Goal: Task Accomplishment & Management: Manage account settings

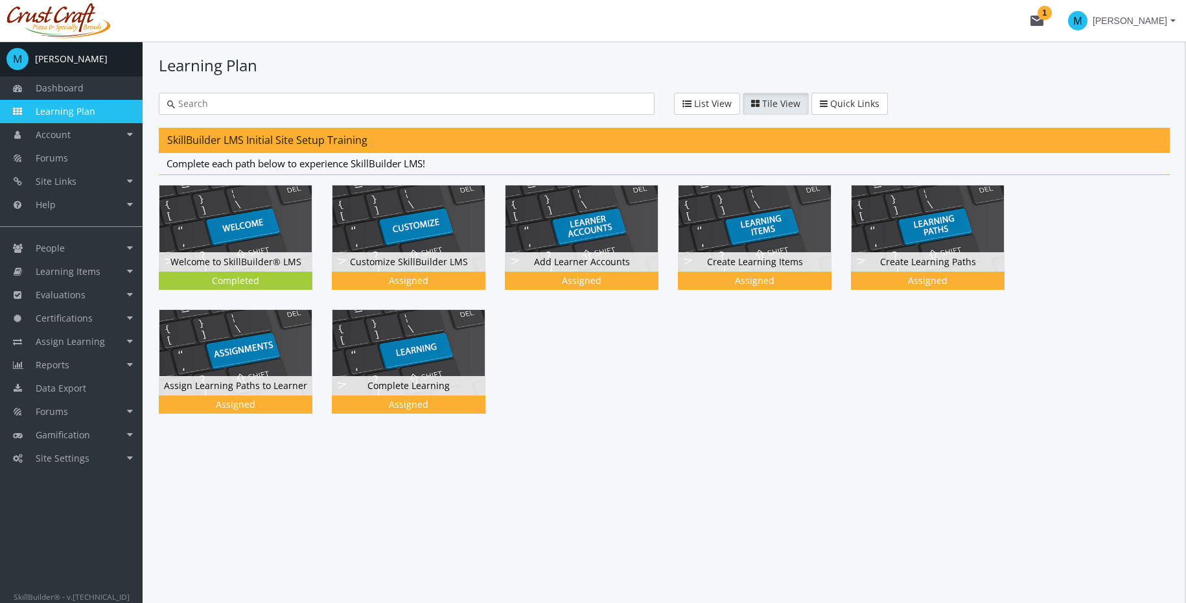
click at [888, 373] on div at bounding box center [664, 309] width 1011 height 248
click at [712, 339] on div at bounding box center [664, 309] width 1011 height 248
click at [721, 367] on div at bounding box center [664, 309] width 1011 height 248
click at [77, 270] on span "Learning Items" at bounding box center [68, 271] width 65 height 12
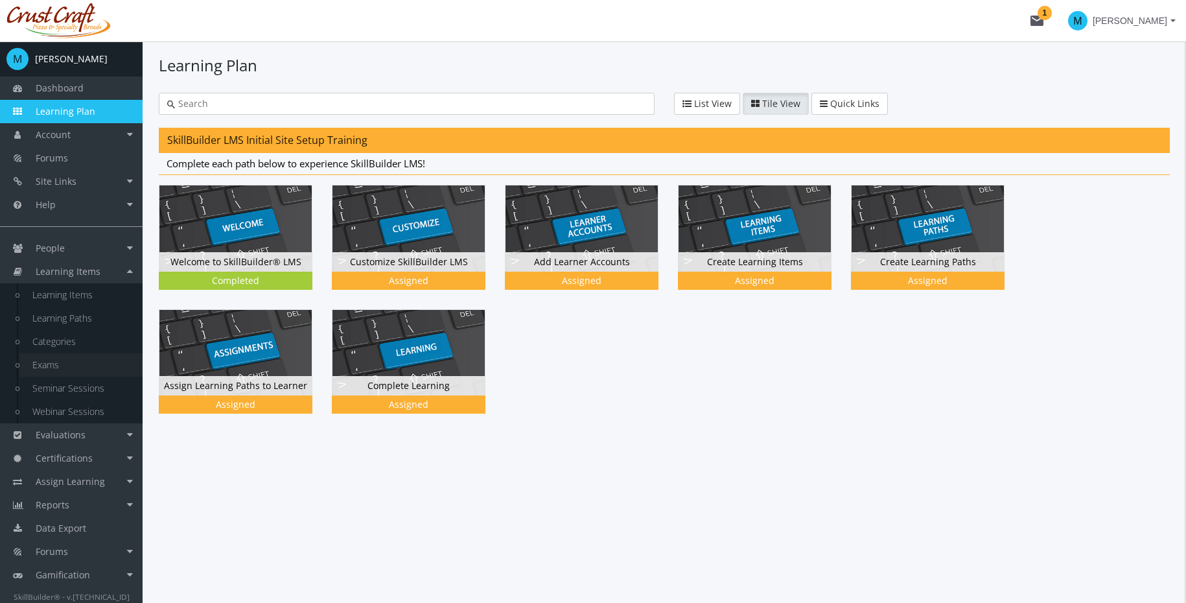
click at [62, 356] on link "Exams" at bounding box center [80, 364] width 123 height 23
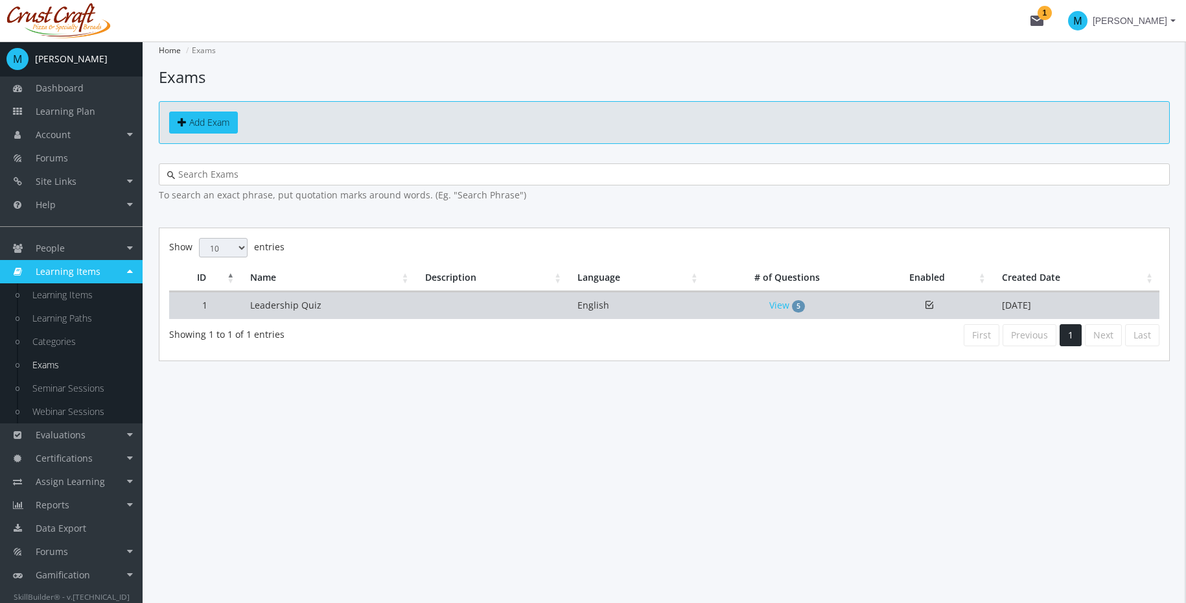
click at [565, 309] on td at bounding box center [491, 305] width 153 height 27
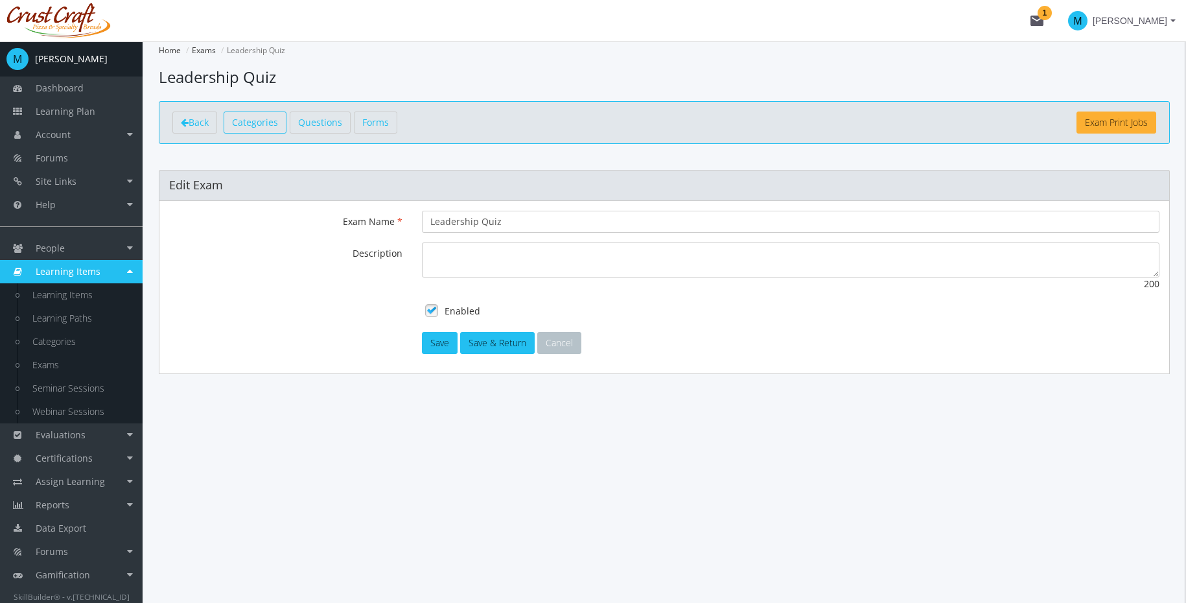
click at [279, 127] on link "Categories" at bounding box center [255, 122] width 63 height 22
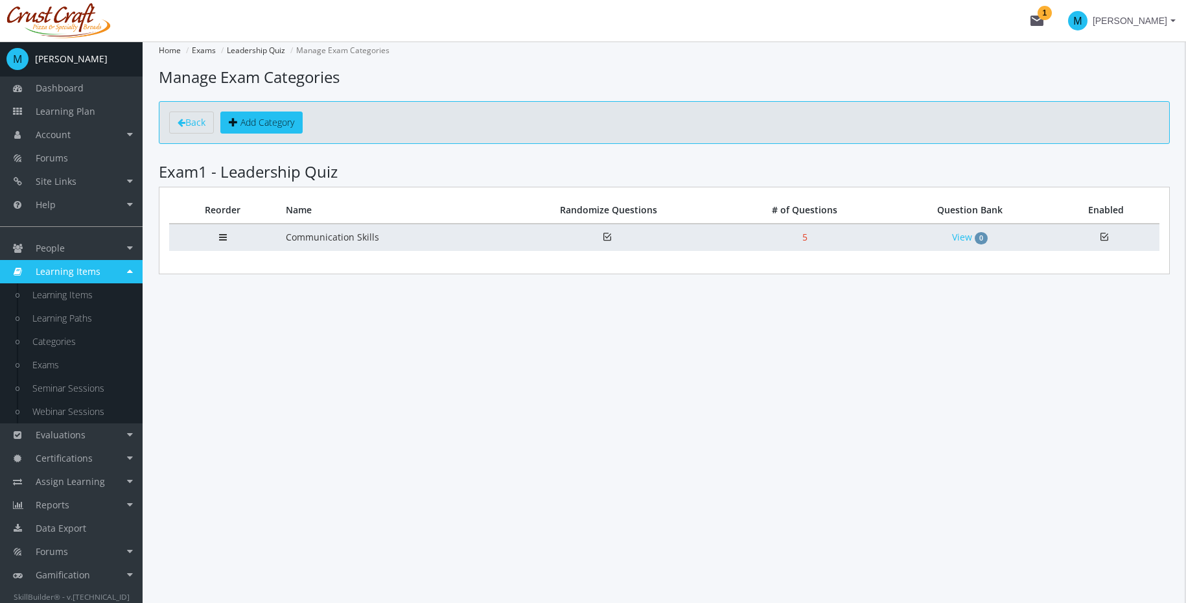
click at [420, 235] on td "Communication Skills" at bounding box center [385, 237] width 219 height 27
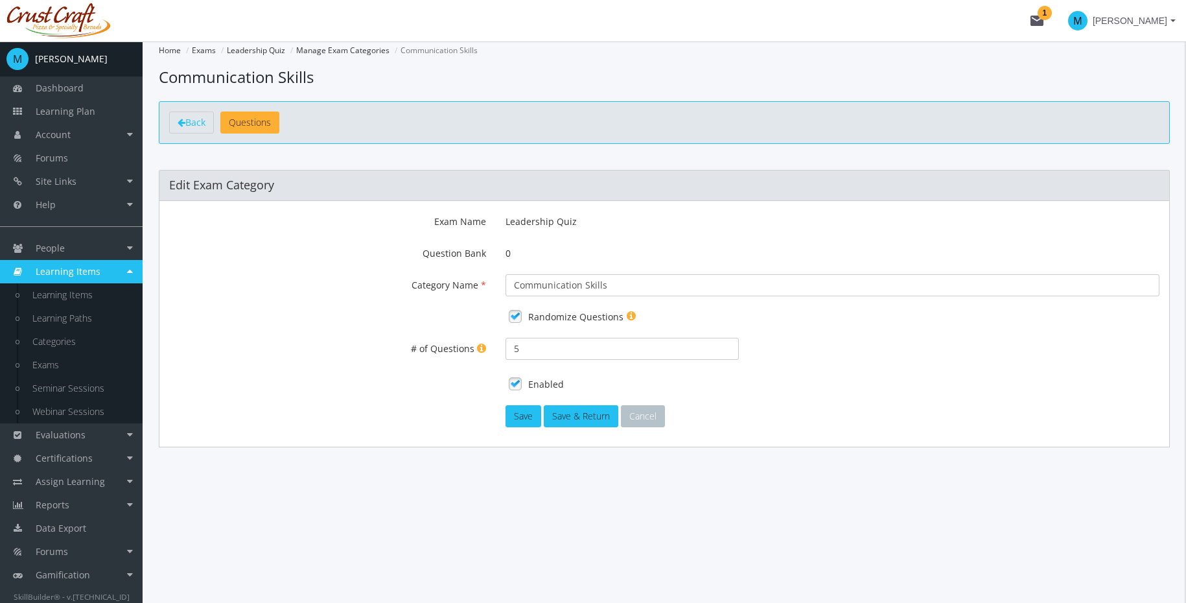
click at [405, 242] on label "Question Bank" at bounding box center [327, 250] width 336 height 17
click at [506, 274] on input "Communication Skills" at bounding box center [833, 285] width 654 height 22
click at [264, 133] on link "Questions" at bounding box center [249, 122] width 59 height 22
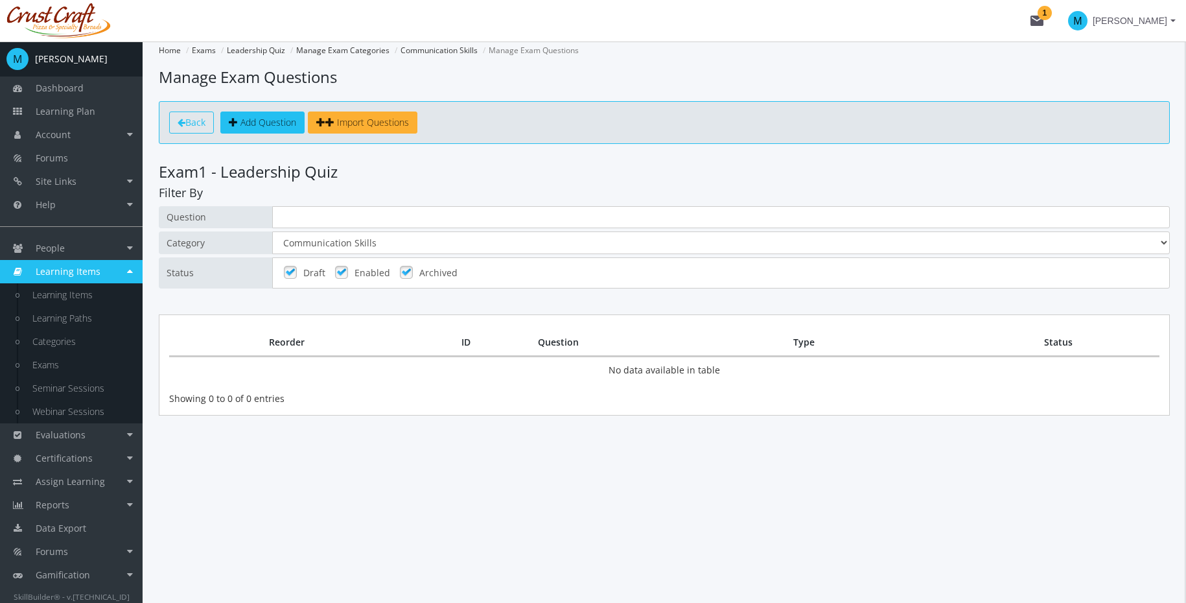
click at [199, 122] on span "Back" at bounding box center [195, 122] width 20 height 12
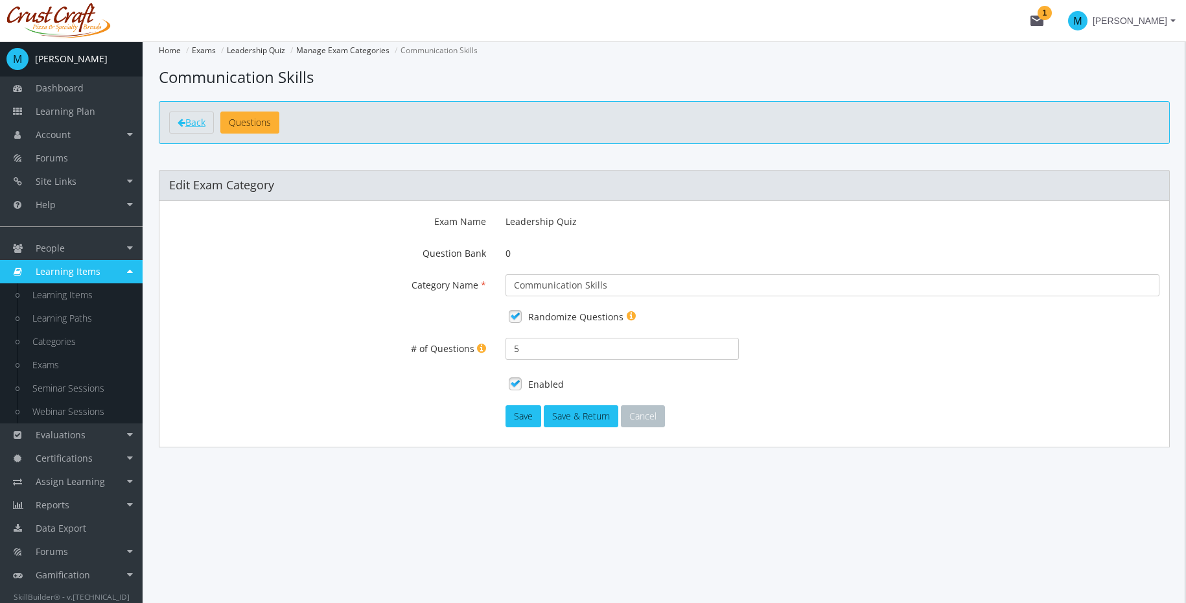
click at [199, 122] on span "Back" at bounding box center [195, 122] width 20 height 12
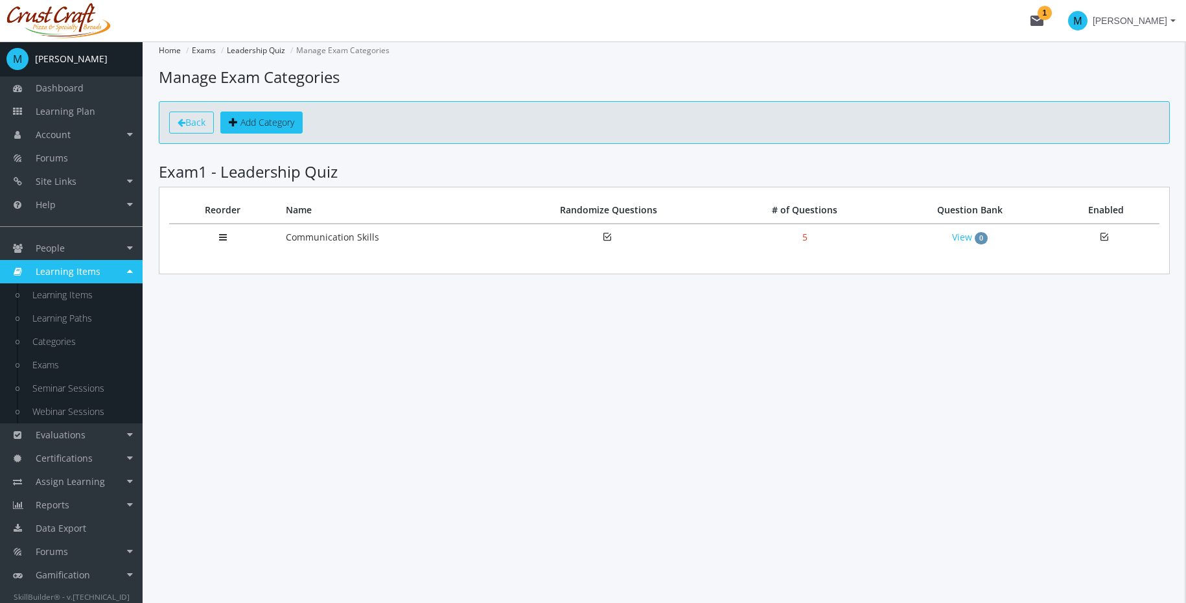
click at [202, 122] on span "Back" at bounding box center [195, 122] width 20 height 12
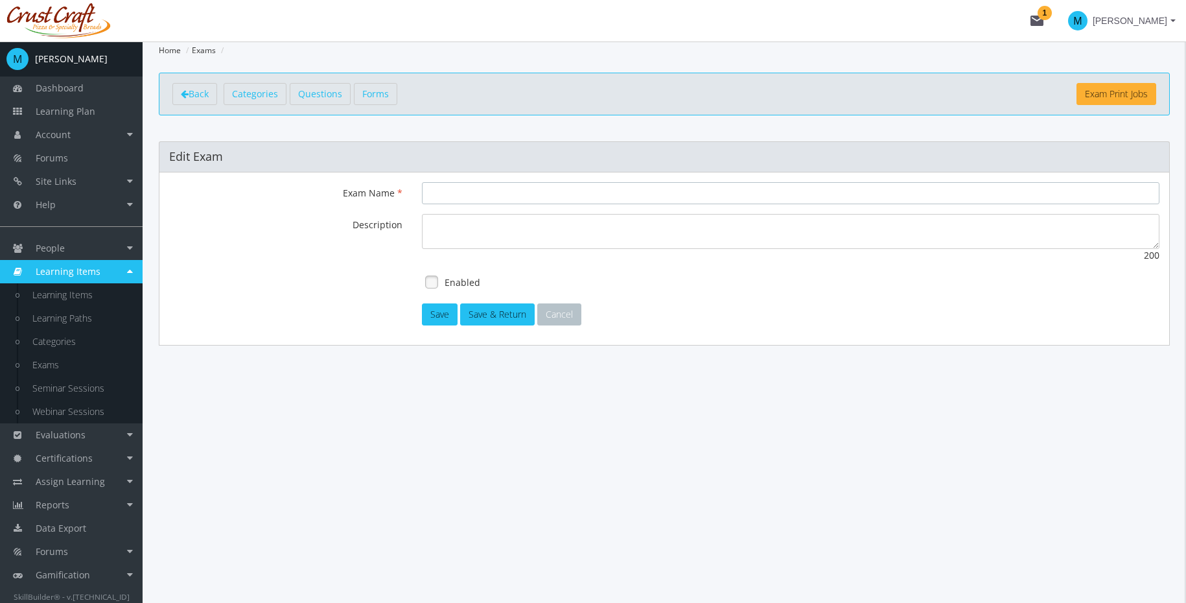
type input "Leadership Quiz"
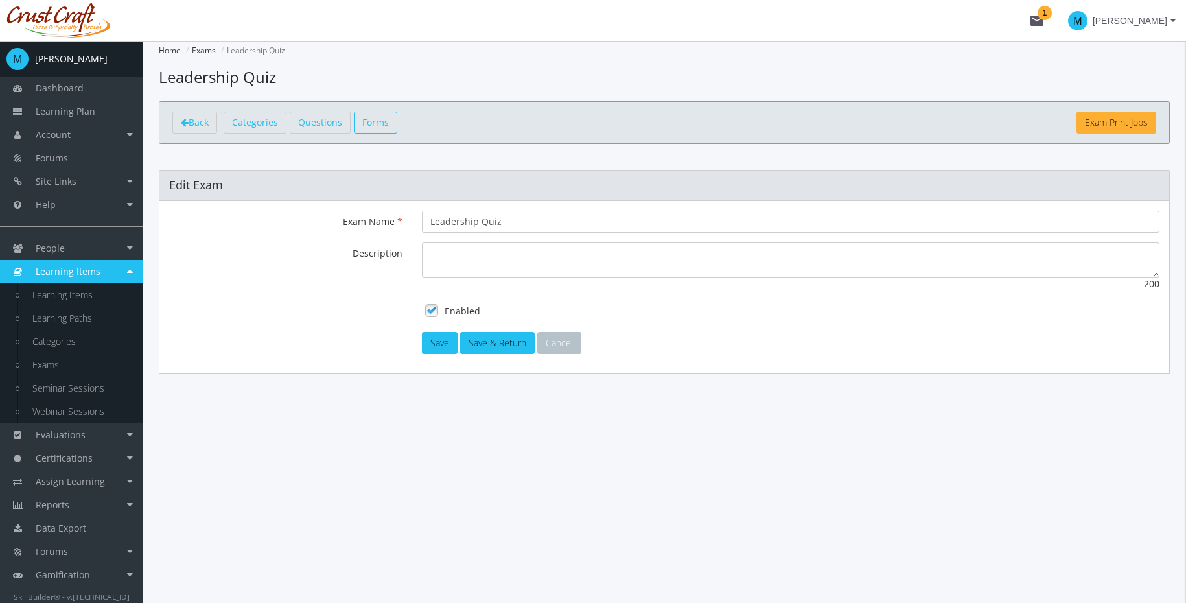
click at [374, 118] on span "Forms" at bounding box center [375, 122] width 27 height 12
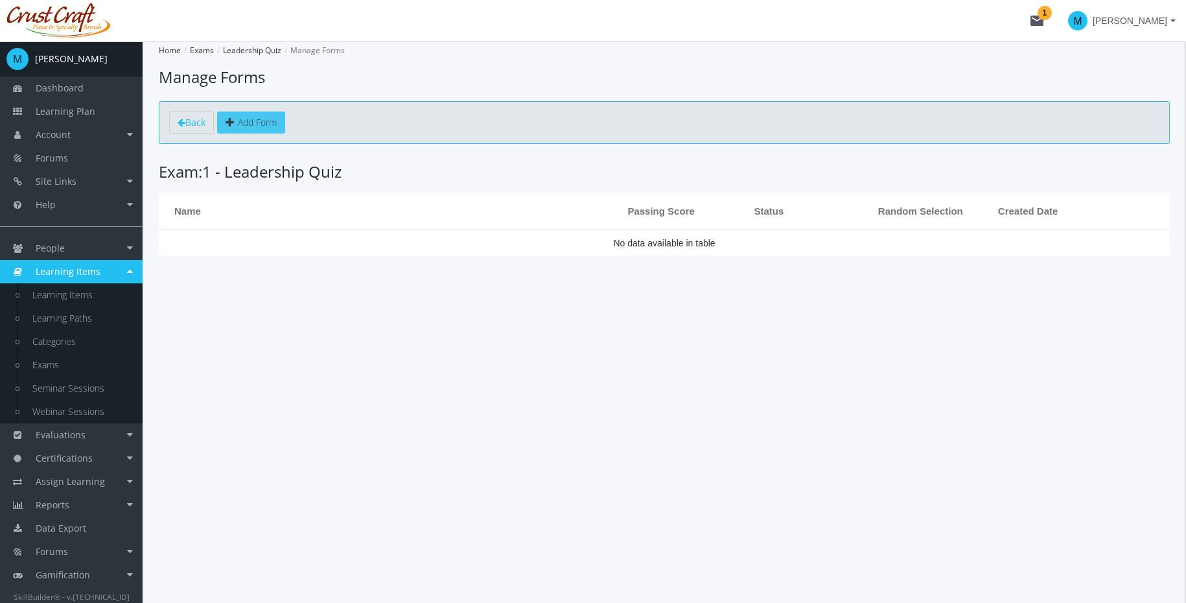
click at [285, 124] on link "Add Form" at bounding box center [251, 122] width 68 height 22
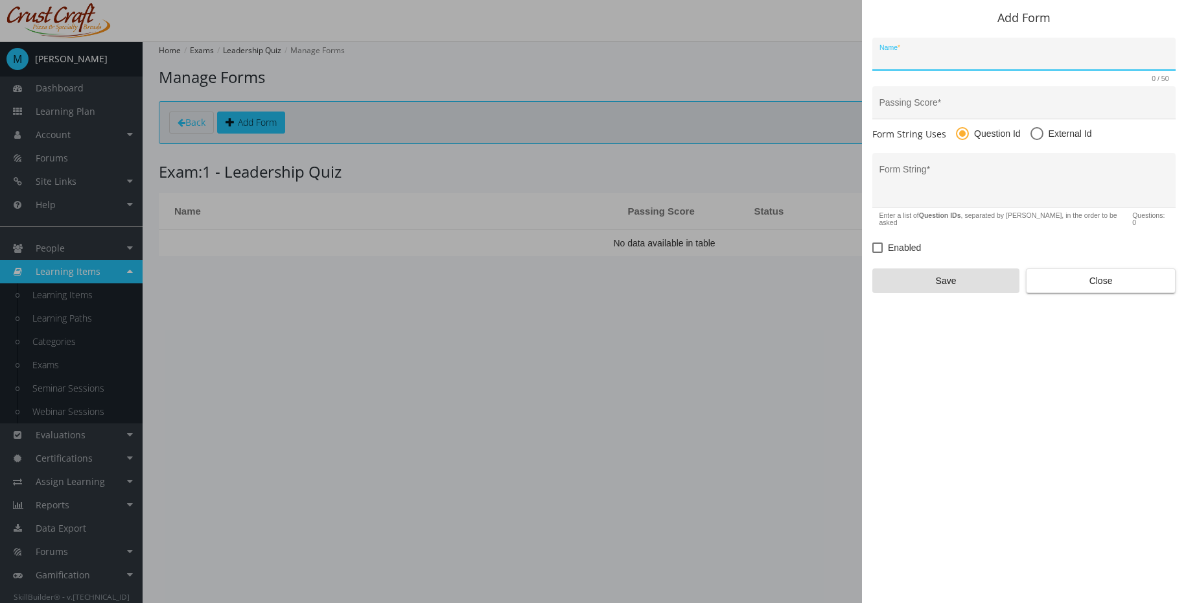
click at [977, 51] on div "Name *" at bounding box center [1024, 57] width 290 height 27
type input "Form 1"
click at [1053, 112] on input "Passing Score *" at bounding box center [1024, 107] width 290 height 10
type input "70"
click at [958, 145] on form "Form 1 Name * 6 / 50 70 Passing Score * Form String Uses Question Id External I…" at bounding box center [1023, 165] width 303 height 255
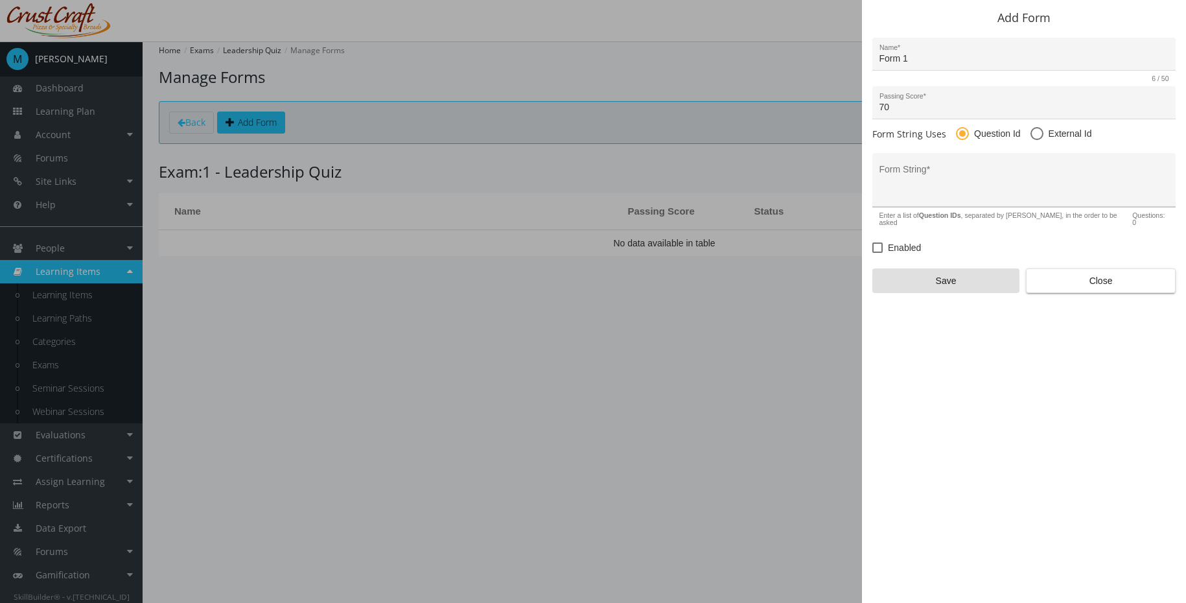
click at [948, 159] on div "Form String *" at bounding box center [1023, 180] width 303 height 54
click at [947, 167] on div "Form String *" at bounding box center [1024, 183] width 290 height 47
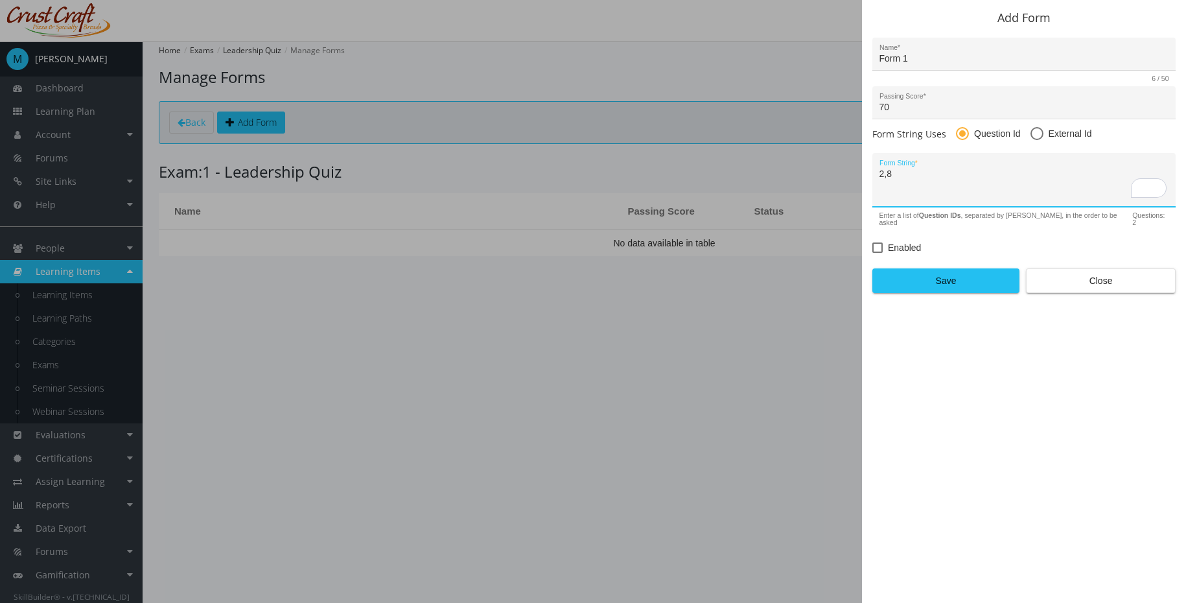
type textarea "2,8"
click at [902, 242] on span "Enabled" at bounding box center [904, 248] width 33 height 16
click at [873, 252] on input "Enabled" at bounding box center [872, 252] width 1 height 1
checkbox input "true"
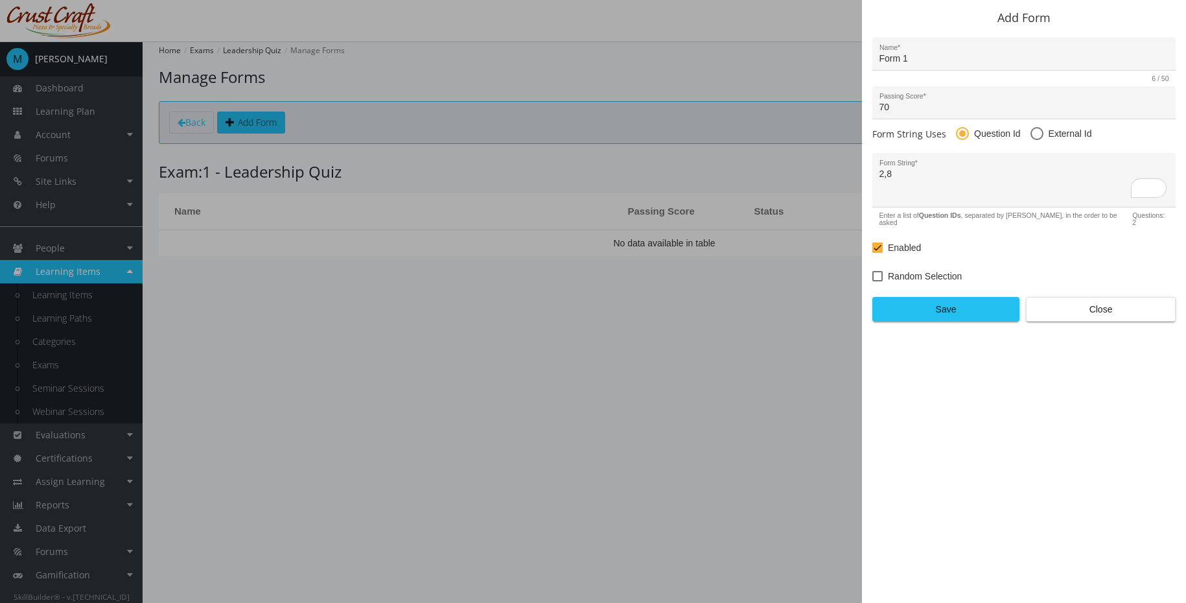
click at [903, 272] on span "Random Selection" at bounding box center [925, 276] width 74 height 16
click at [873, 281] on input "Random Selection" at bounding box center [872, 281] width 1 height 1
checkbox input "true"
click at [1090, 24] on h2 "Add Form" at bounding box center [1023, 18] width 303 height 13
click at [1115, 300] on span "Close" at bounding box center [1101, 308] width 128 height 23
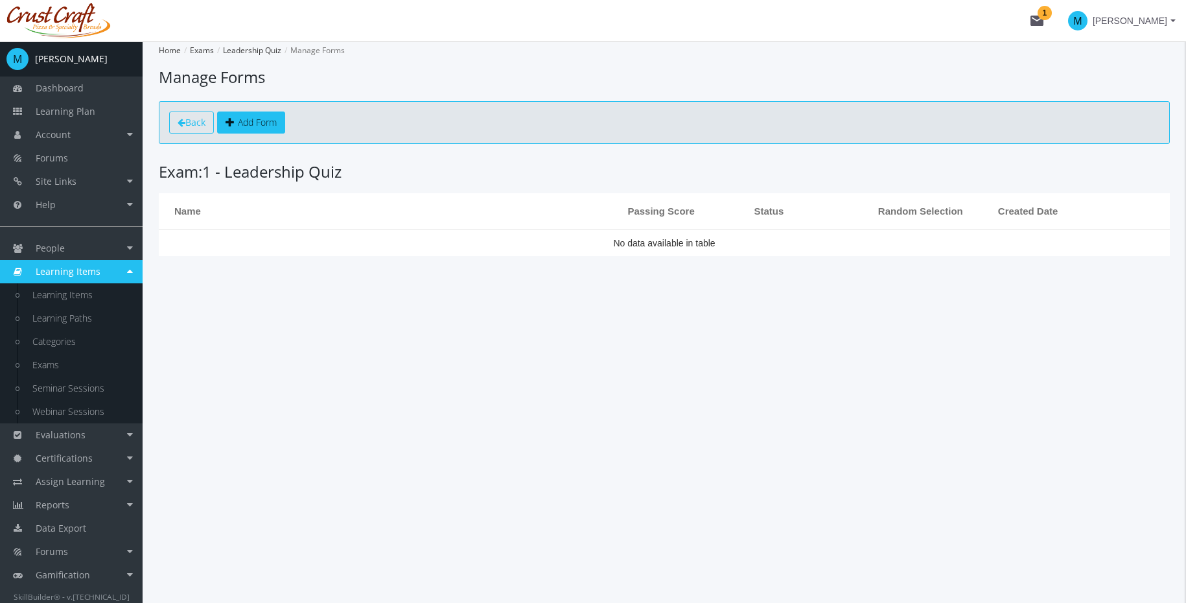
click at [189, 122] on span "Back" at bounding box center [195, 122] width 20 height 12
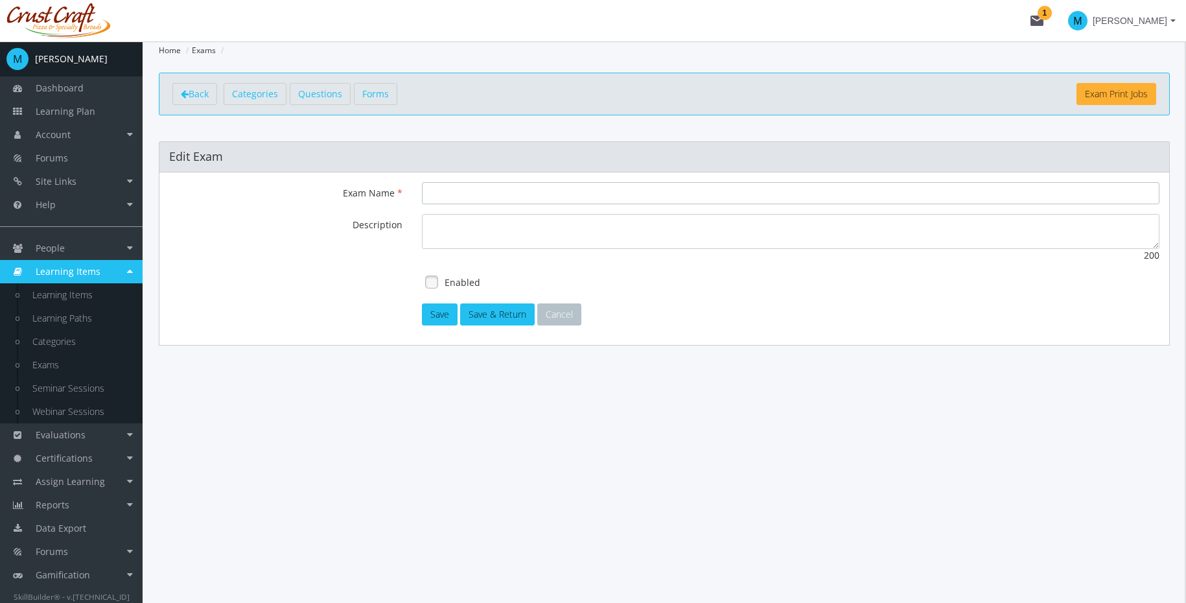
type input "Leadership Quiz"
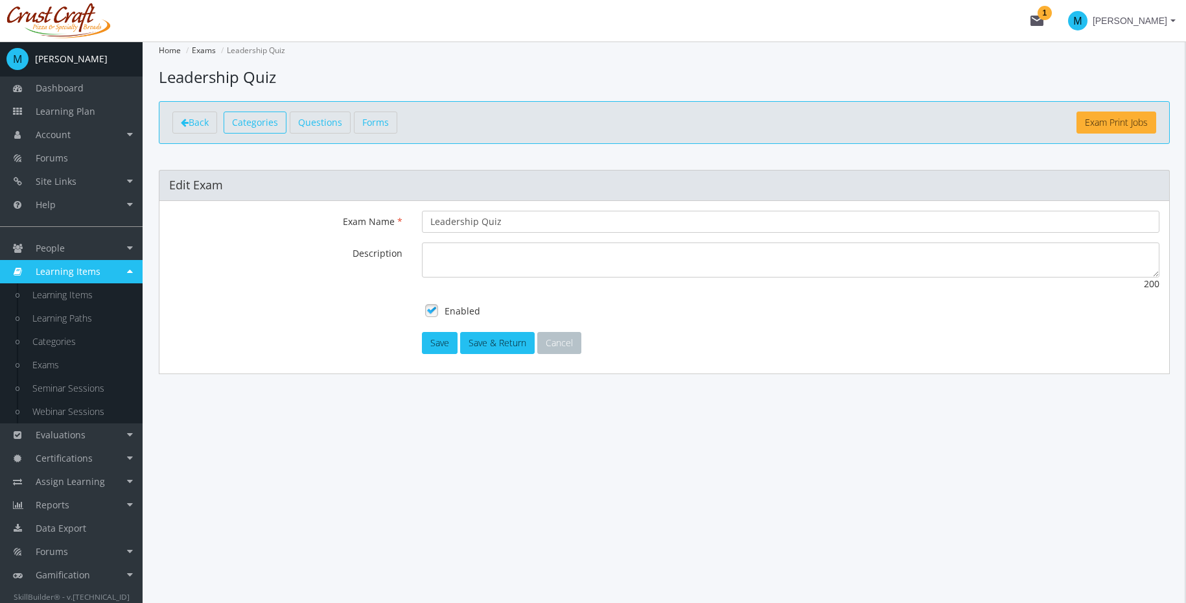
click at [277, 122] on span "Categories" at bounding box center [255, 122] width 46 height 12
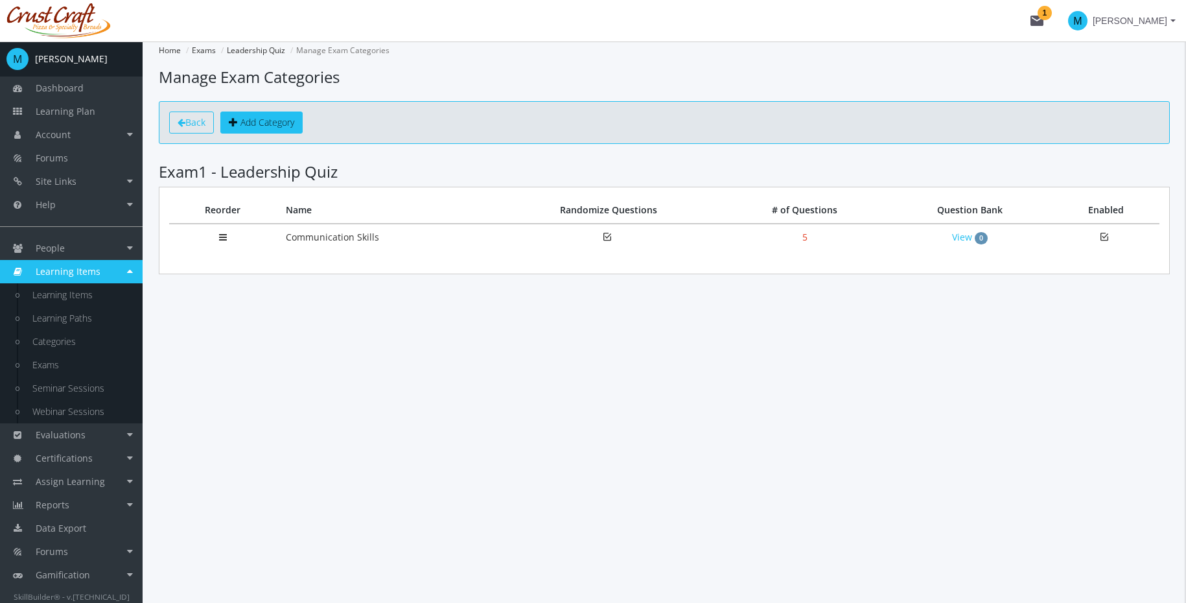
click at [189, 126] on span "Back" at bounding box center [195, 122] width 20 height 12
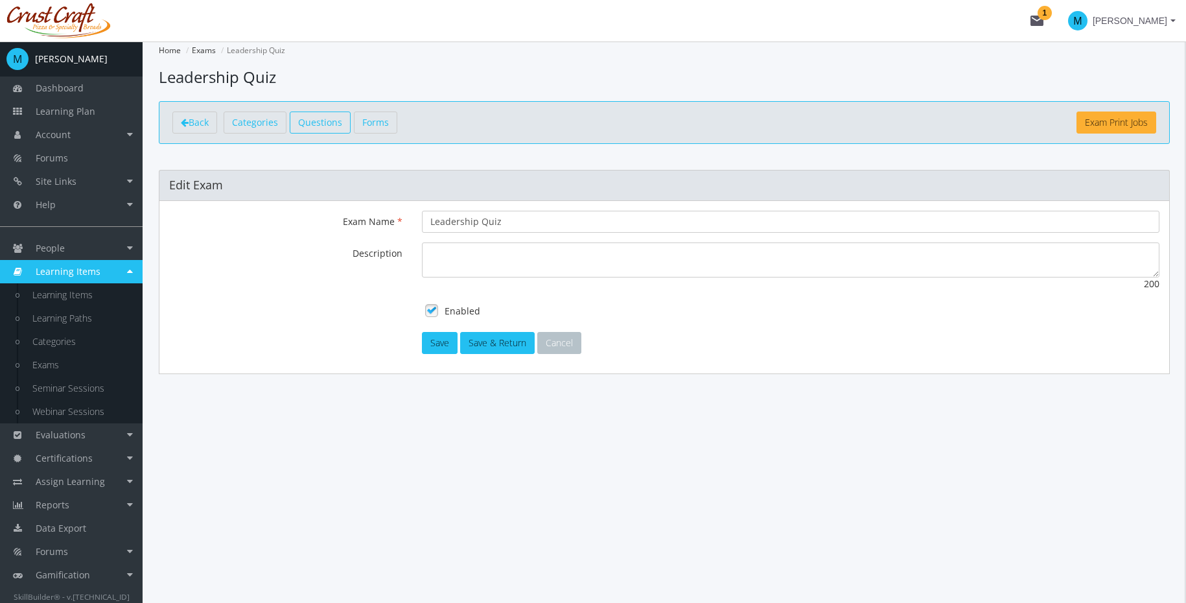
click at [328, 121] on span "Questions" at bounding box center [320, 122] width 44 height 12
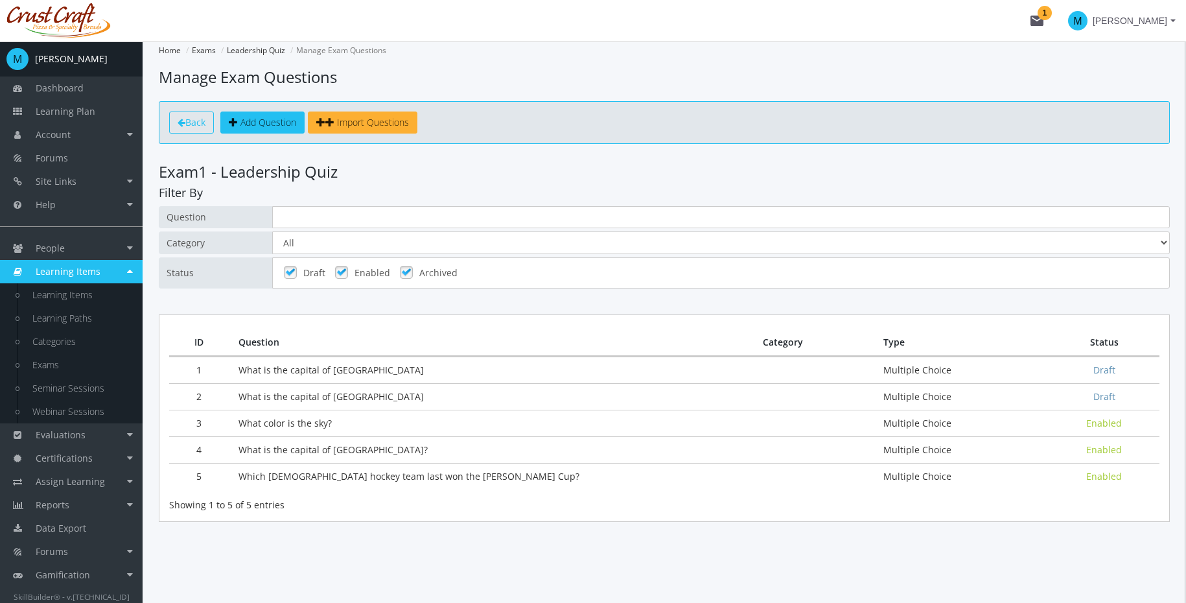
click at [183, 117] on link "Back" at bounding box center [191, 122] width 45 height 22
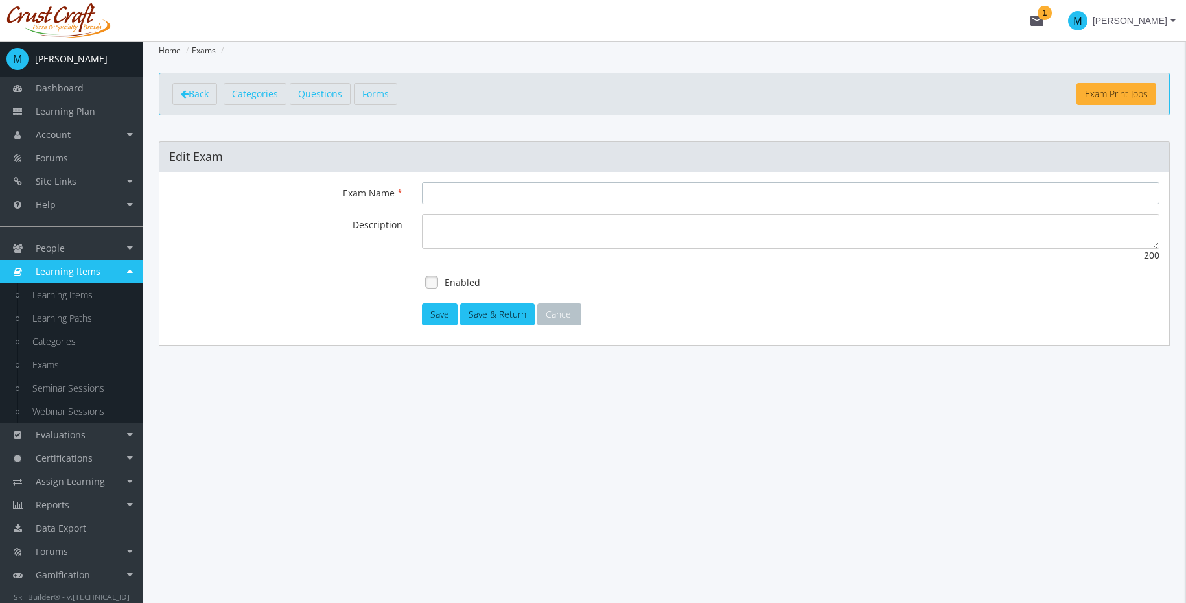
type input "Leadership Quiz"
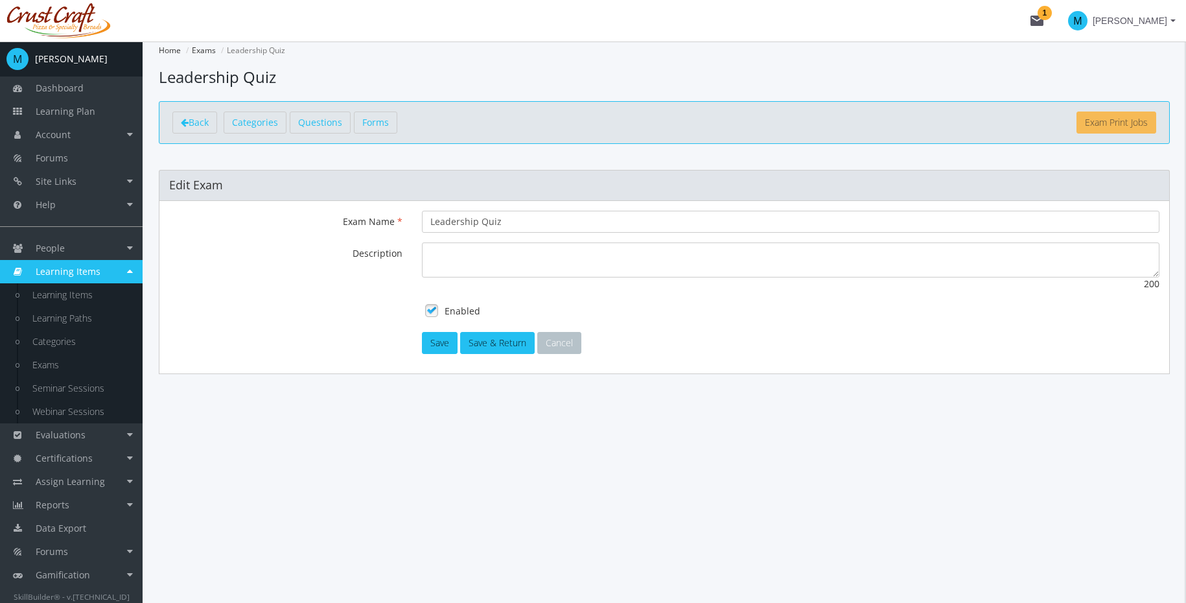
click at [1129, 118] on link "Exam Print Jobs" at bounding box center [1116, 122] width 80 height 22
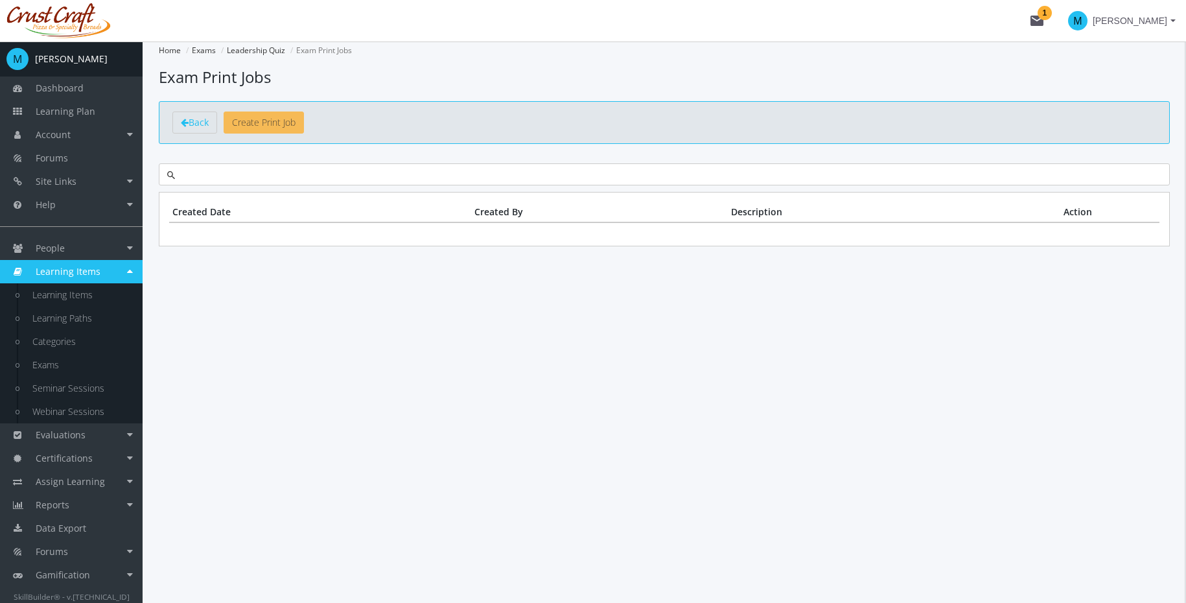
click at [294, 123] on link "Create Print Job" at bounding box center [264, 122] width 80 height 22
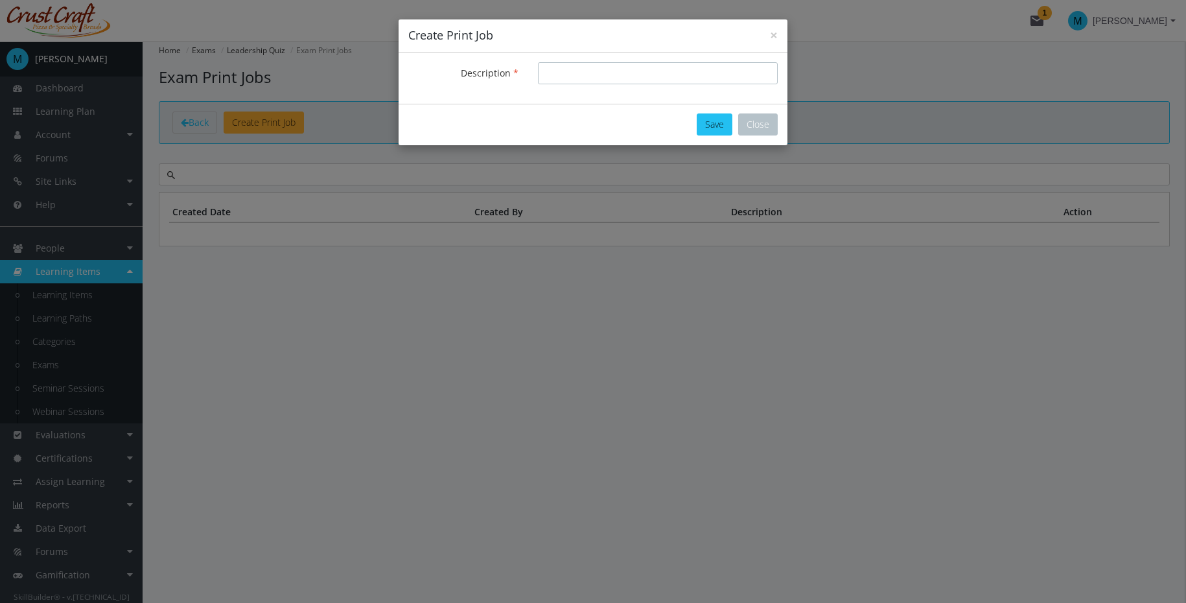
click at [616, 76] on input "Description" at bounding box center [658, 73] width 240 height 22
type input "0"
type input "[DATE]"
click at [717, 113] on button "Save" at bounding box center [715, 124] width 36 height 22
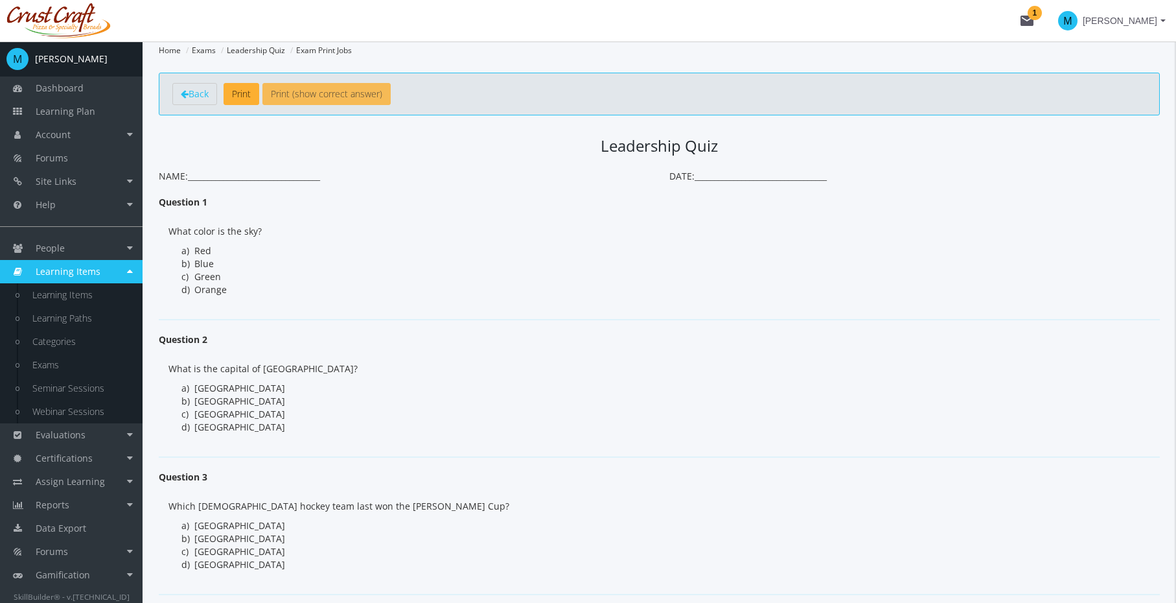
click at [349, 94] on link "Print (show correct answer)" at bounding box center [326, 94] width 128 height 22
drag, startPoint x: 213, startPoint y: 75, endPoint x: 204, endPoint y: 91, distance: 18.3
click at [212, 75] on div "Back Print Print (show correct answer)" at bounding box center [659, 94] width 1001 height 43
click at [200, 93] on span "Back" at bounding box center [199, 93] width 20 height 12
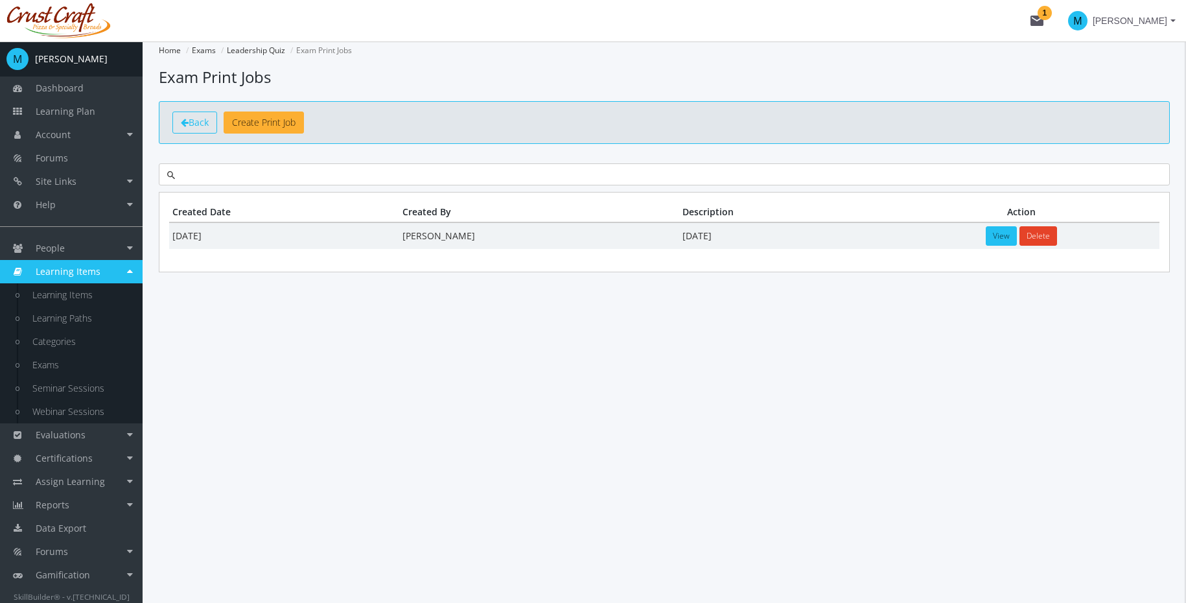
click at [204, 117] on span "Back" at bounding box center [199, 122] width 20 height 12
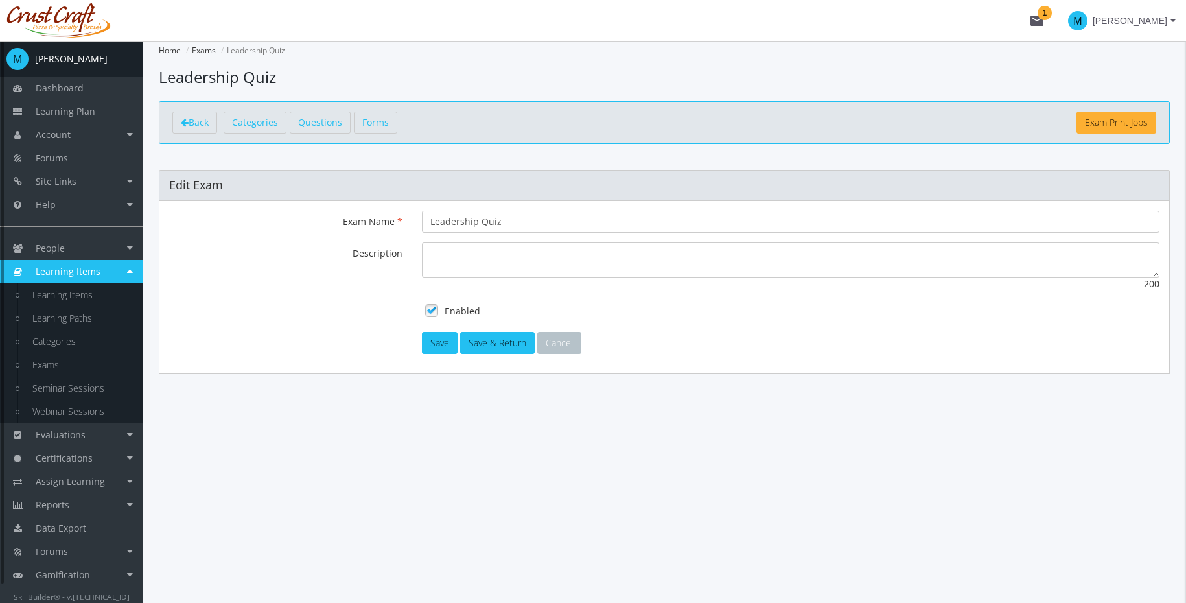
click at [52, 275] on span "Learning Items" at bounding box center [68, 271] width 65 height 12
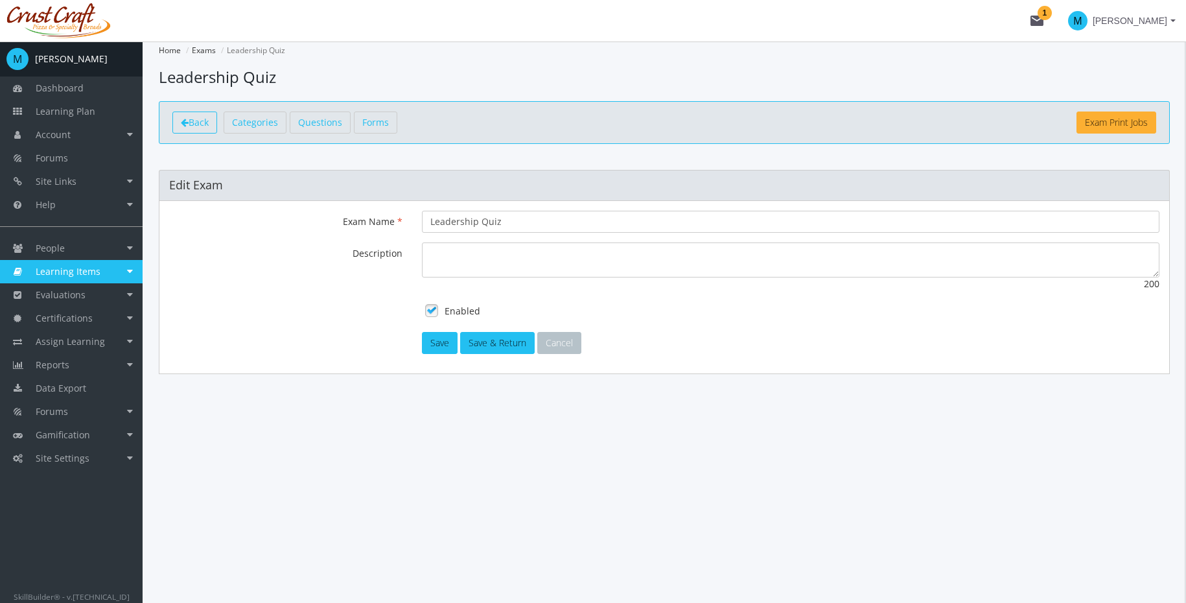
click at [211, 124] on link "Back" at bounding box center [194, 122] width 45 height 22
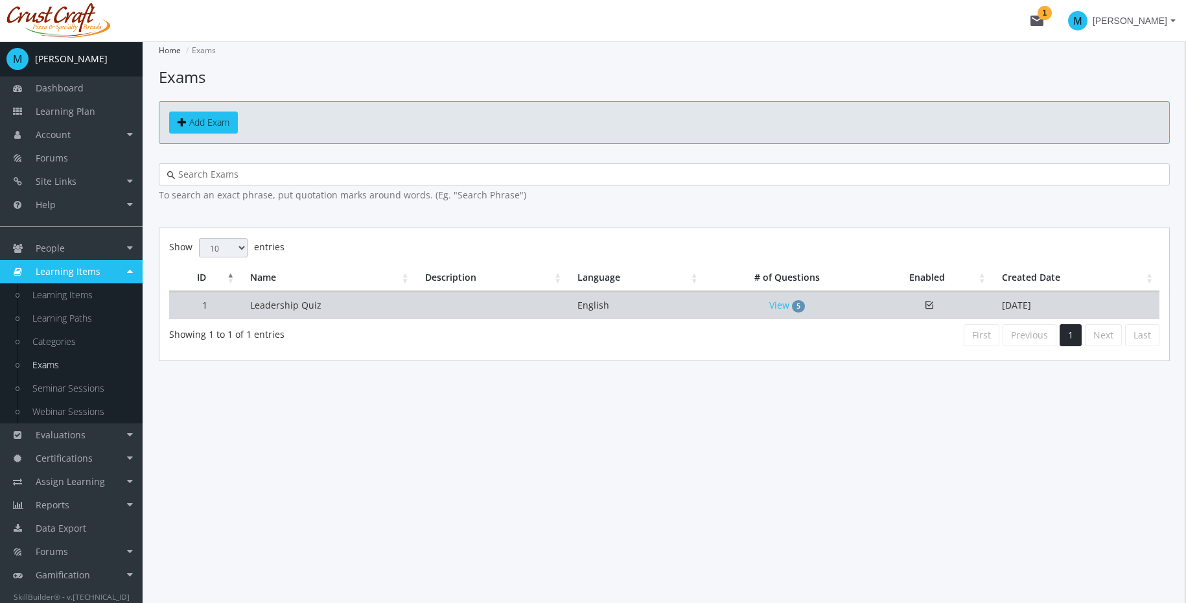
click at [369, 297] on td "Leadership Quiz" at bounding box center [327, 305] width 174 height 27
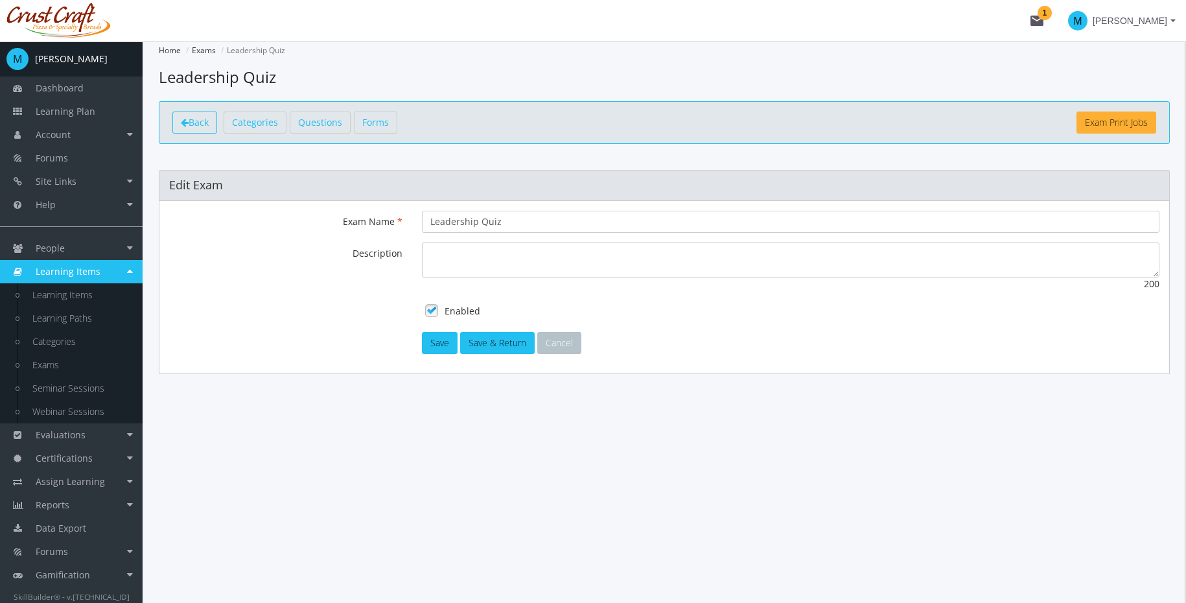
click at [199, 124] on span "Back" at bounding box center [199, 122] width 20 height 12
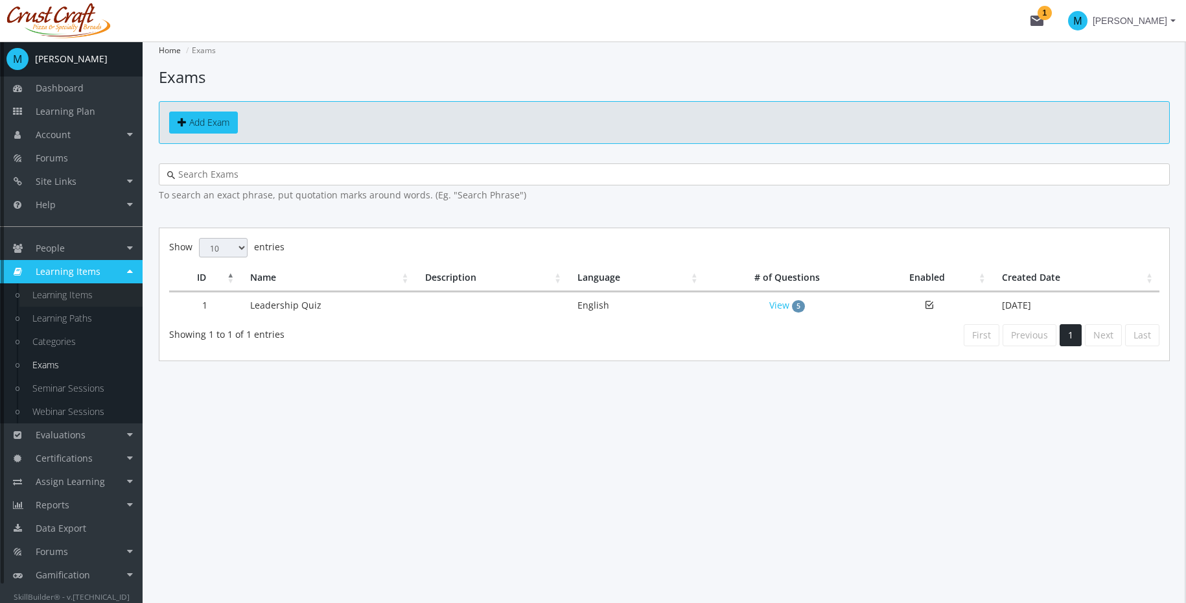
click at [61, 294] on link "Learning Items" at bounding box center [80, 294] width 123 height 23
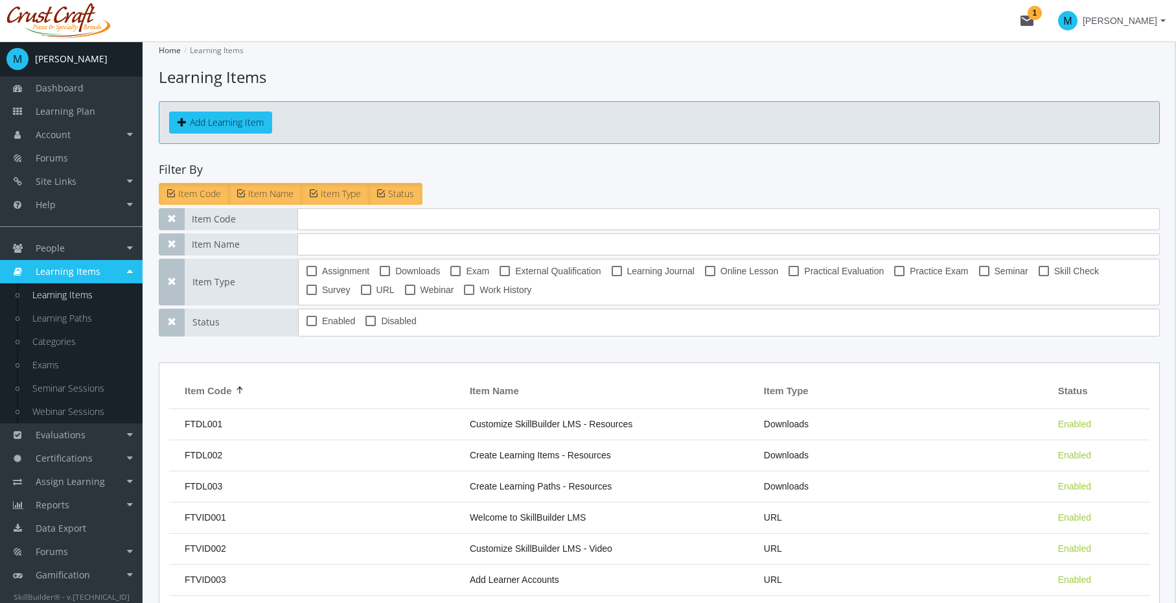
click at [71, 291] on link "Learning Items" at bounding box center [80, 294] width 123 height 23
click at [248, 115] on button "Add Learning Item" at bounding box center [220, 122] width 103 height 22
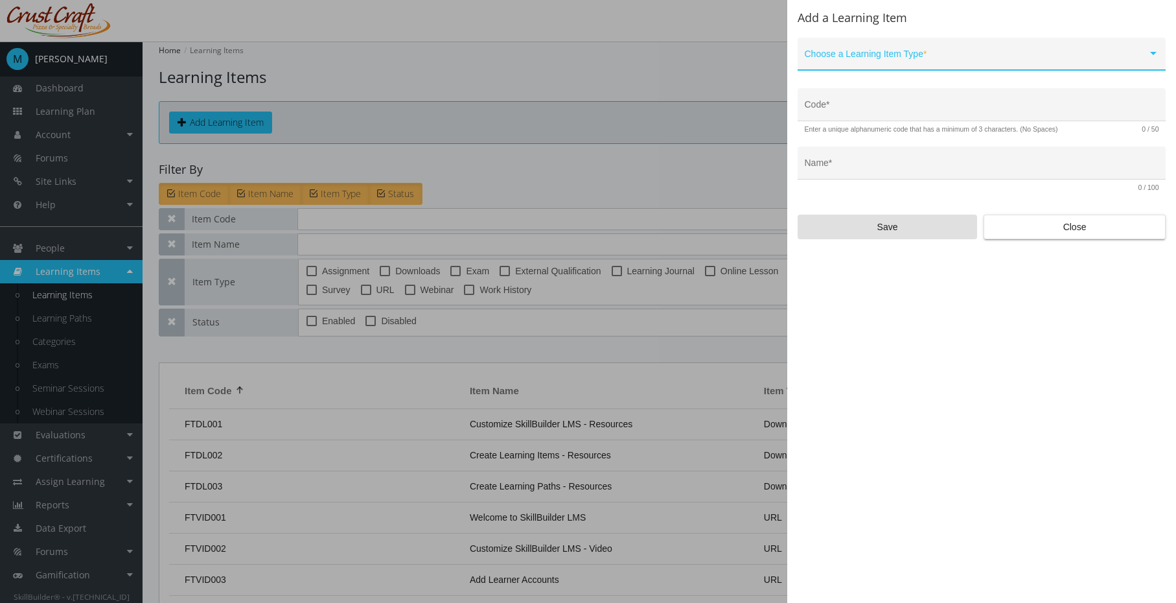
click at [1011, 62] on span at bounding box center [976, 59] width 343 height 10
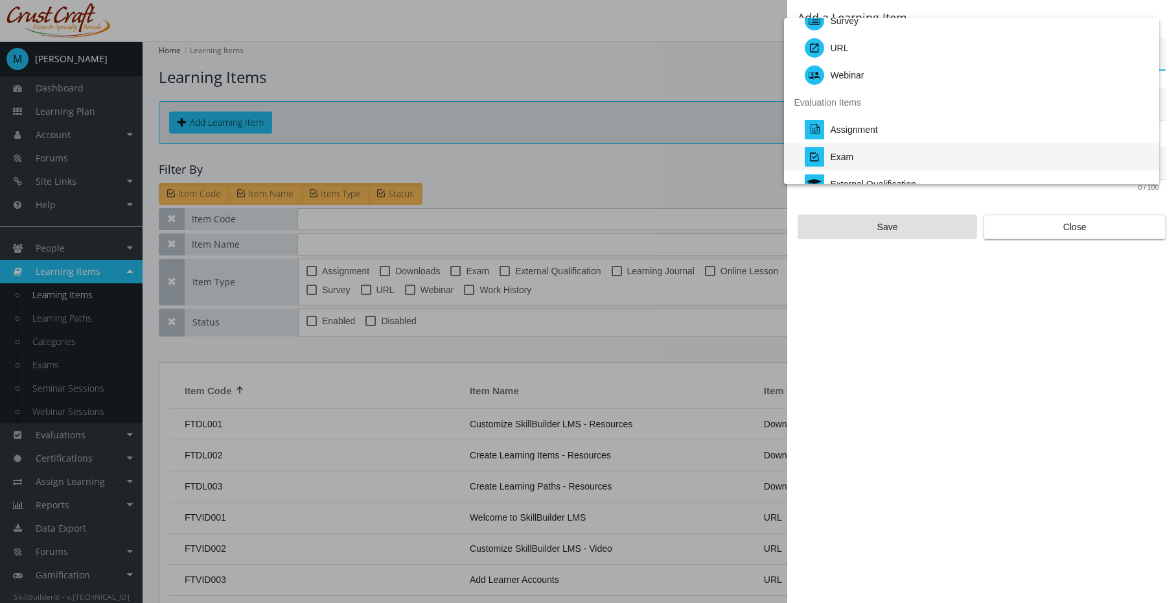
scroll to position [191, 0]
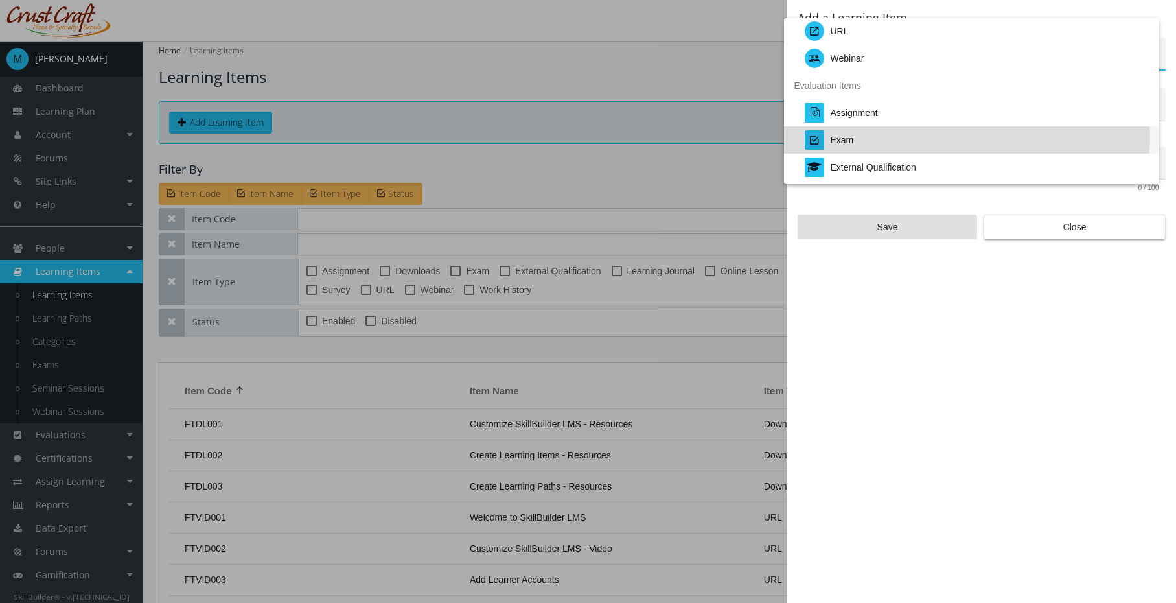
click at [966, 137] on div "Exam" at bounding box center [977, 139] width 344 height 27
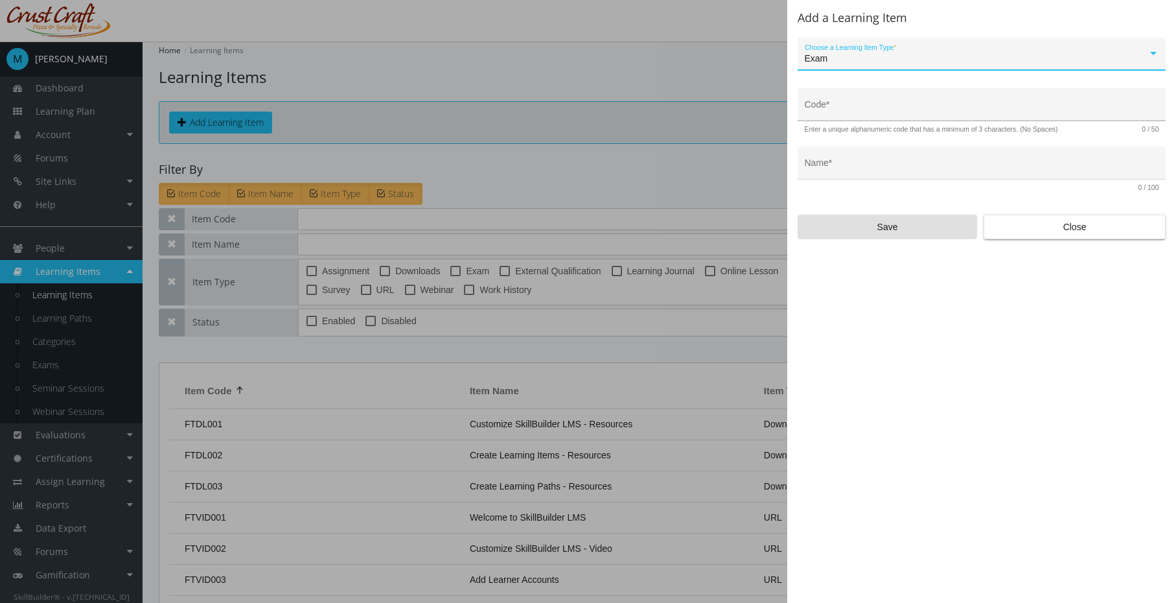
click at [966, 95] on div "Code *" at bounding box center [982, 108] width 355 height 27
type input "LEAD-EX-01"
click at [958, 169] on input "Name *" at bounding box center [982, 168] width 355 height 10
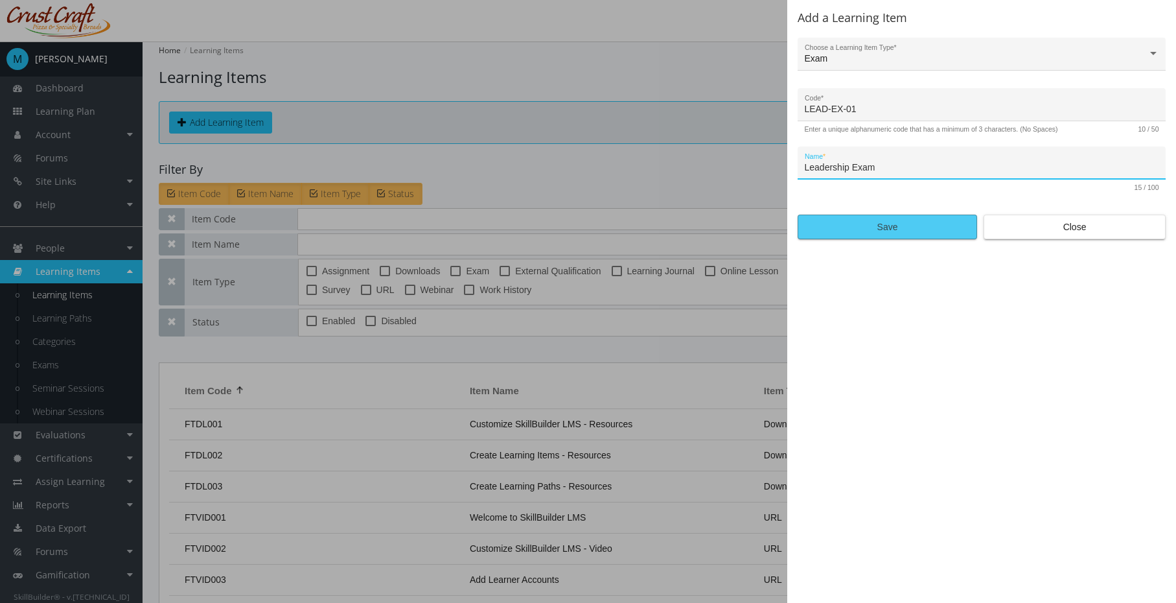
type input "Leadership Exam"
click at [943, 230] on span "Save" at bounding box center [887, 226] width 157 height 23
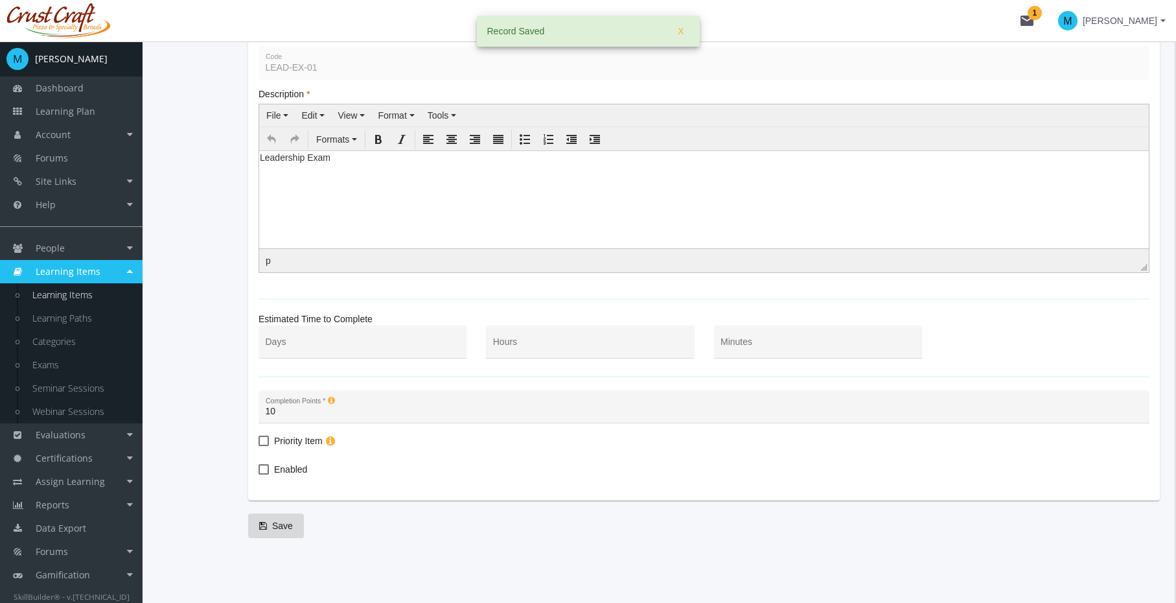
scroll to position [221, 0]
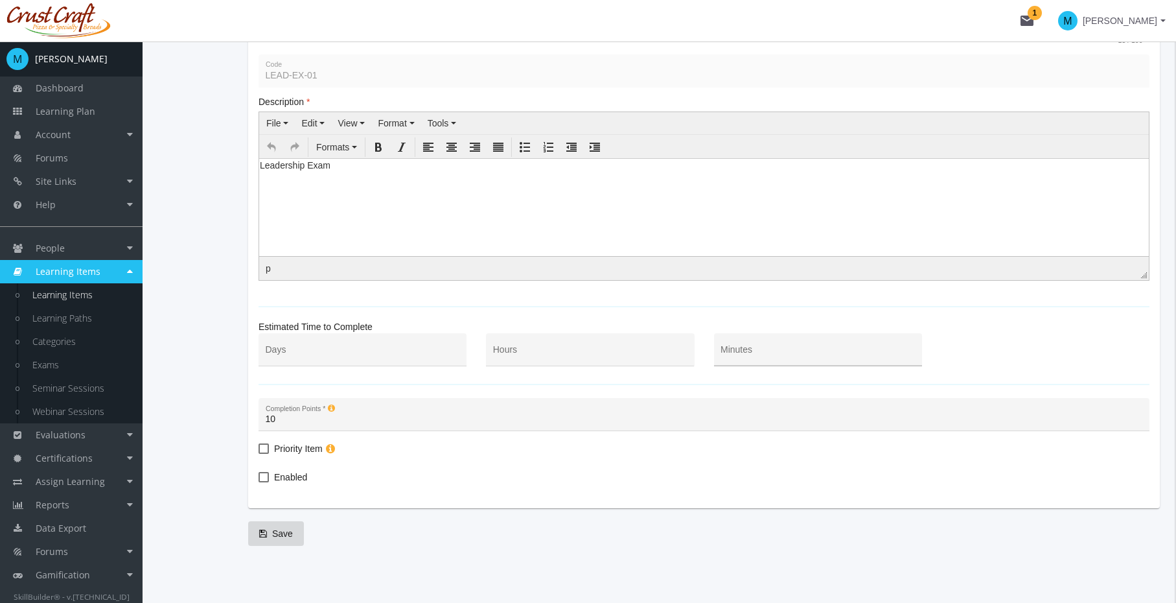
click at [782, 346] on div "Minutes" at bounding box center [818, 353] width 194 height 27
type input "30"
click at [317, 485] on div "Enabled" at bounding box center [704, 478] width 891 height 19
click at [296, 474] on span "Enabled" at bounding box center [290, 477] width 33 height 16
click at [259, 482] on input "Enabled" at bounding box center [259, 482] width 1 height 1
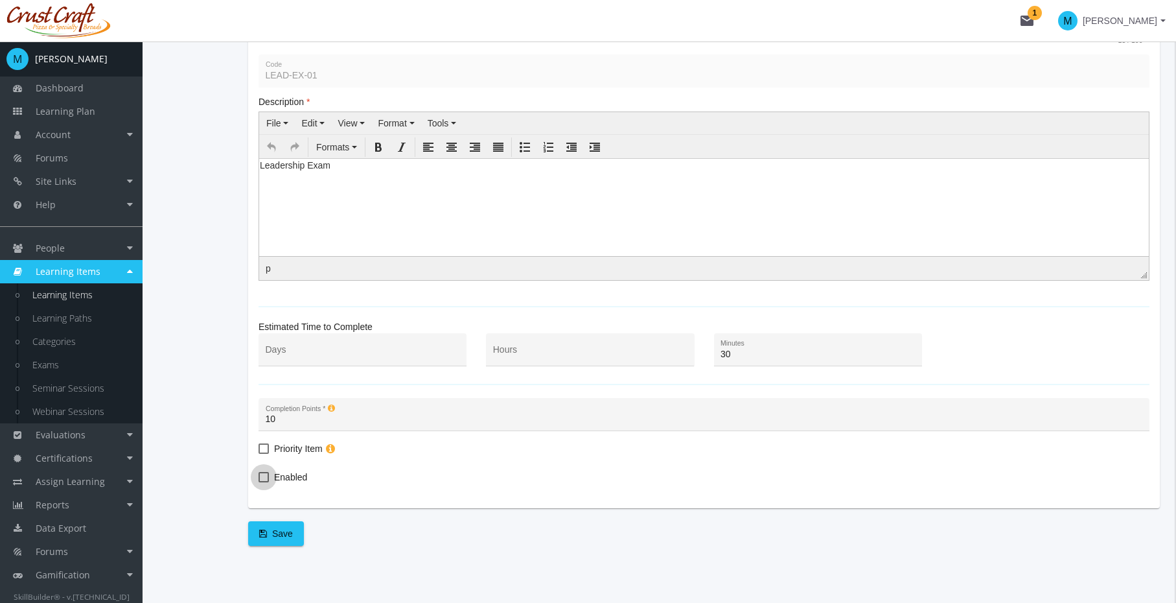
checkbox input "true"
click at [296, 537] on button "Save" at bounding box center [276, 533] width 56 height 25
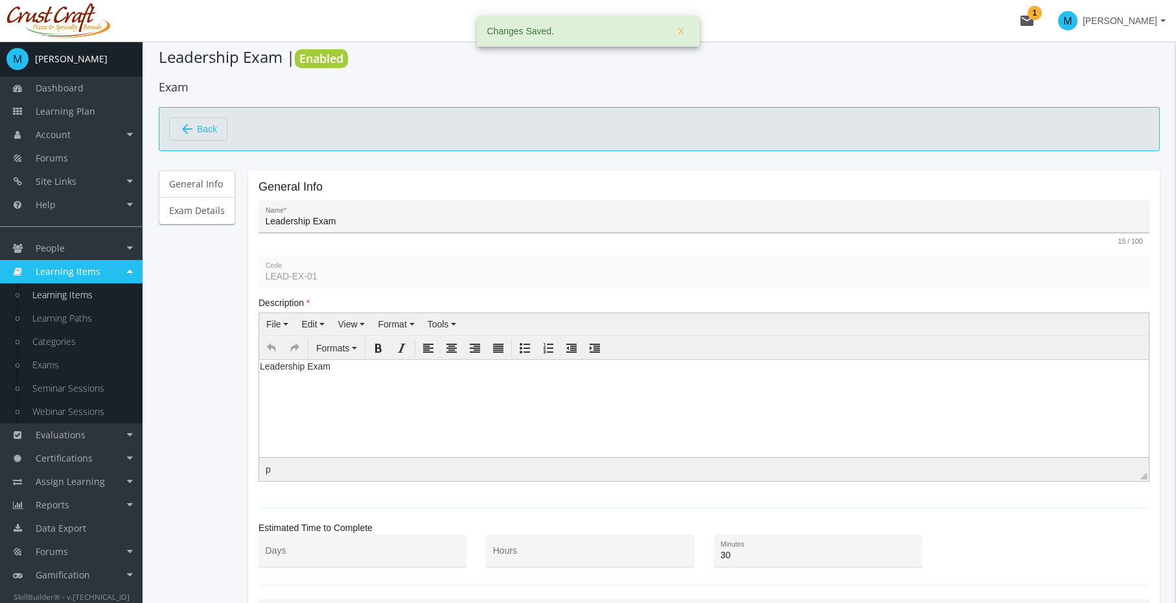
scroll to position [0, 0]
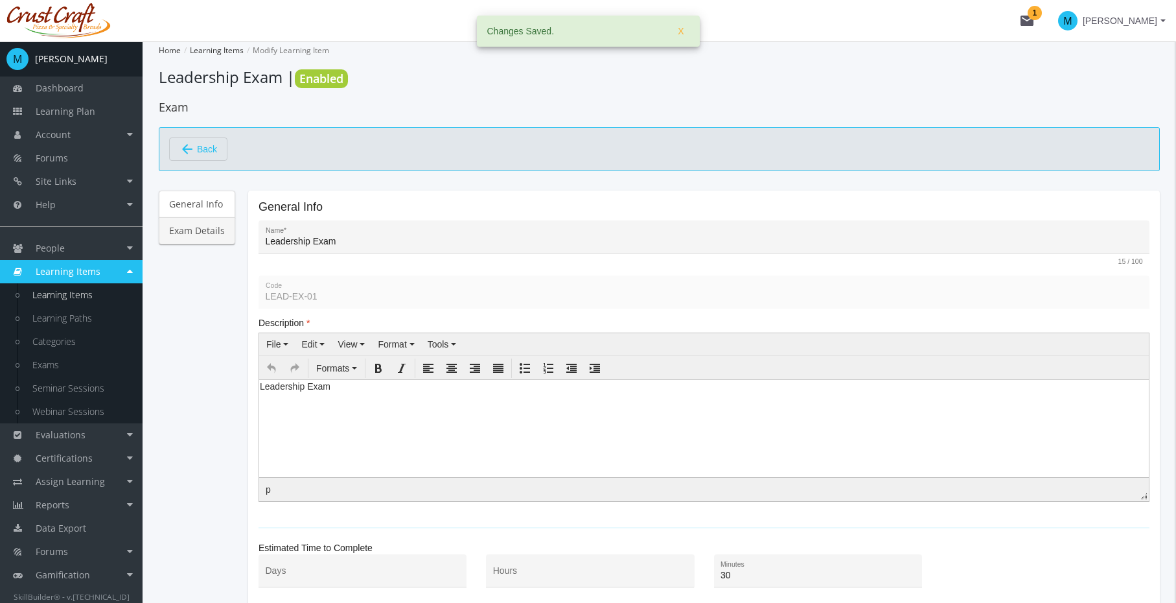
click at [181, 231] on link "Exam Details" at bounding box center [197, 230] width 76 height 27
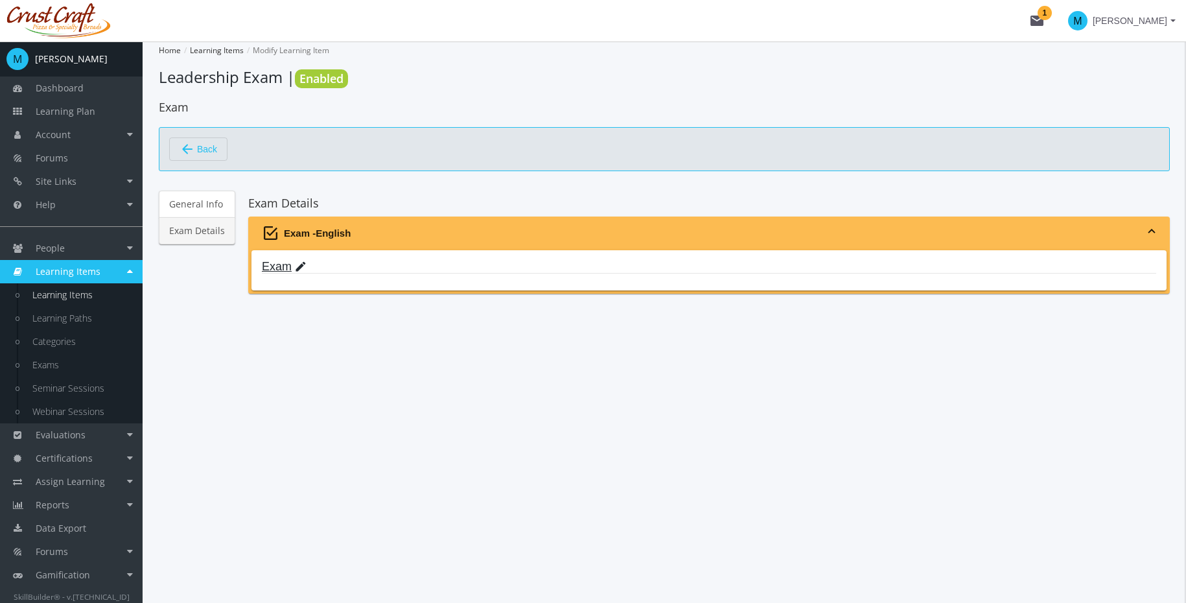
click at [303, 268] on mat-icon "edit" at bounding box center [300, 267] width 13 height 14
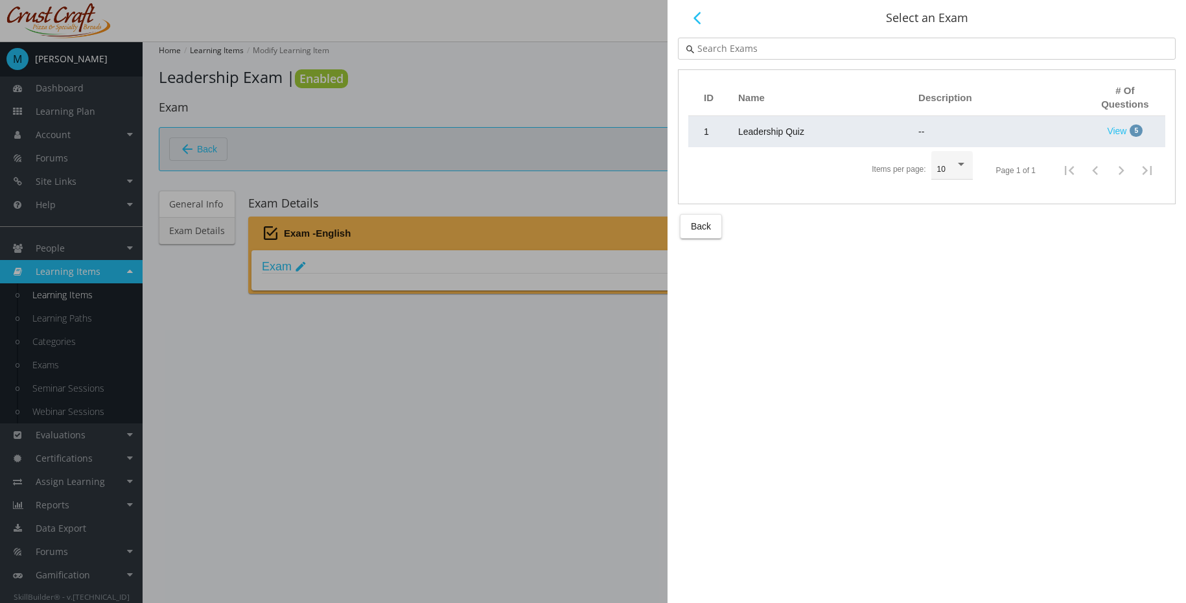
click at [822, 130] on td "Leadership Quiz" at bounding box center [822, 131] width 180 height 31
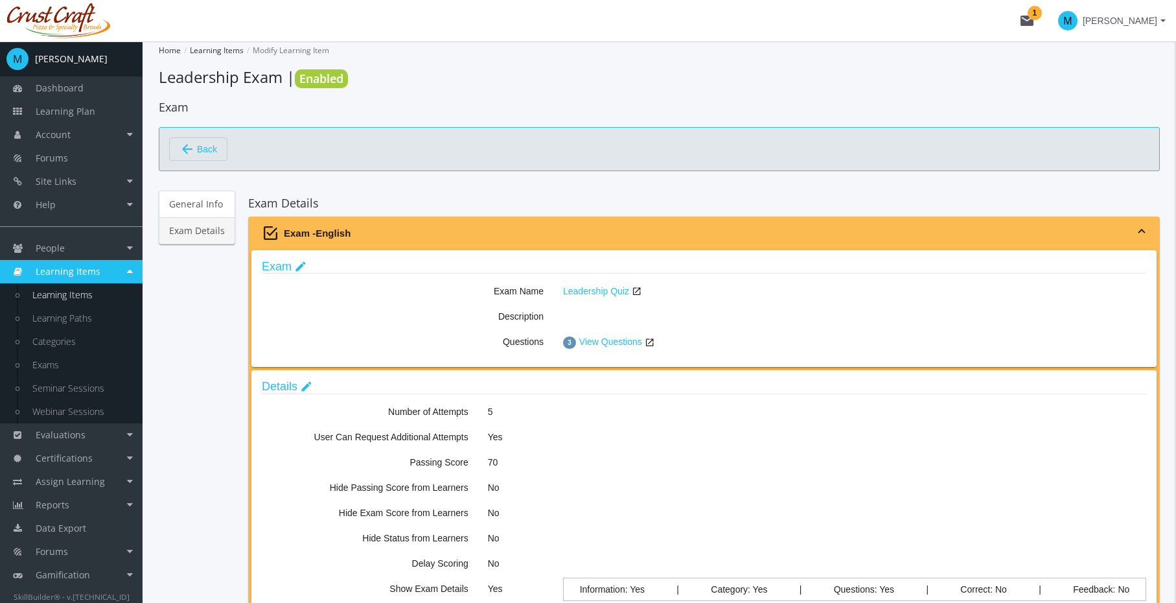
scroll to position [139, 0]
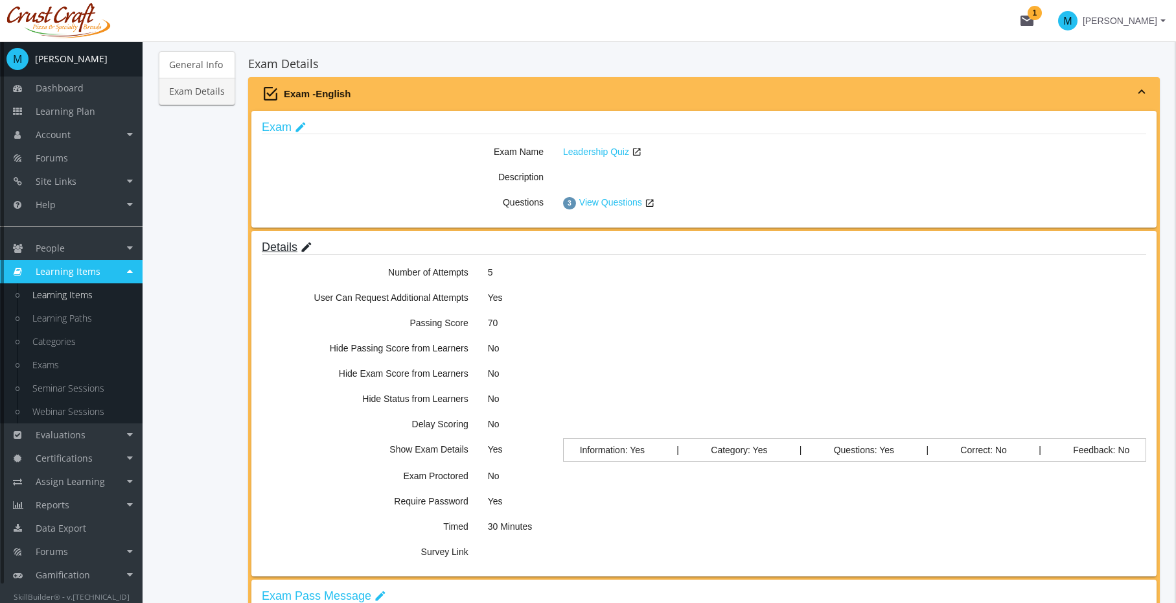
click at [305, 245] on mat-icon "edit" at bounding box center [306, 247] width 13 height 14
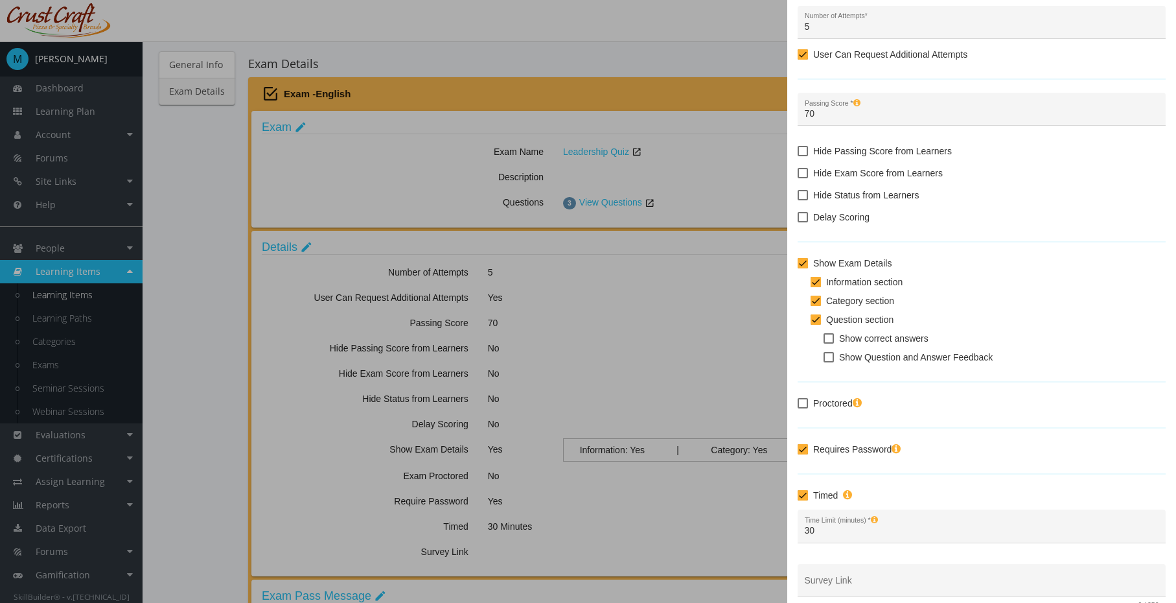
scroll to position [137, 0]
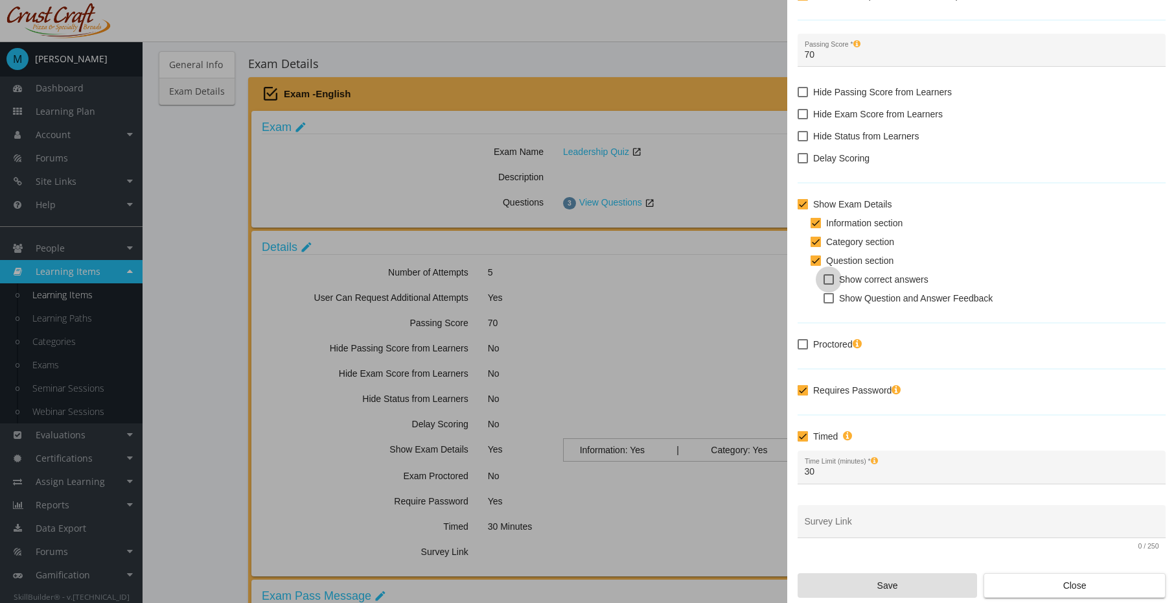
click at [904, 279] on span "Show correct answers" at bounding box center [883, 280] width 89 height 16
click at [824, 284] on input "Show correct answers" at bounding box center [824, 284] width 1 height 1
checkbox input "true"
click at [894, 297] on span "Show Question and Answer Feedback" at bounding box center [916, 298] width 154 height 16
click at [824, 303] on input "Show Question and Answer Feedback" at bounding box center [824, 303] width 1 height 1
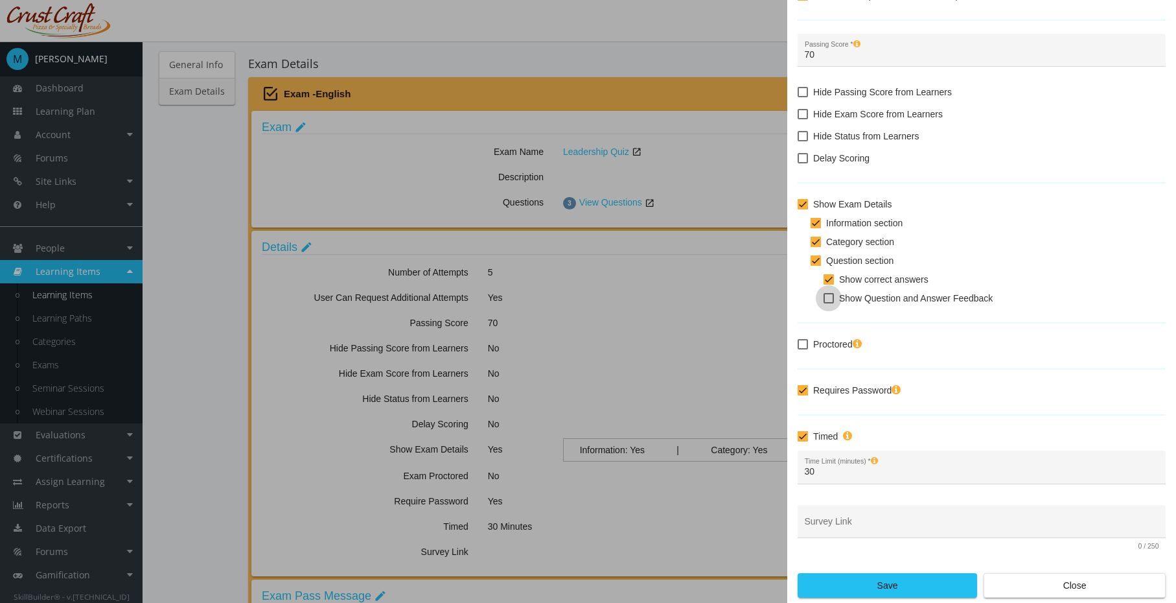
checkbox input "true"
click at [806, 388] on span at bounding box center [803, 390] width 10 height 10
click at [798, 395] on input "Requires Password" at bounding box center [798, 395] width 1 height 1
checkbox input "false"
click at [928, 404] on form "Number of Attempts Unlimited Limited 5 Number of Attempts * User Can Request Ad…" at bounding box center [982, 231] width 368 height 663
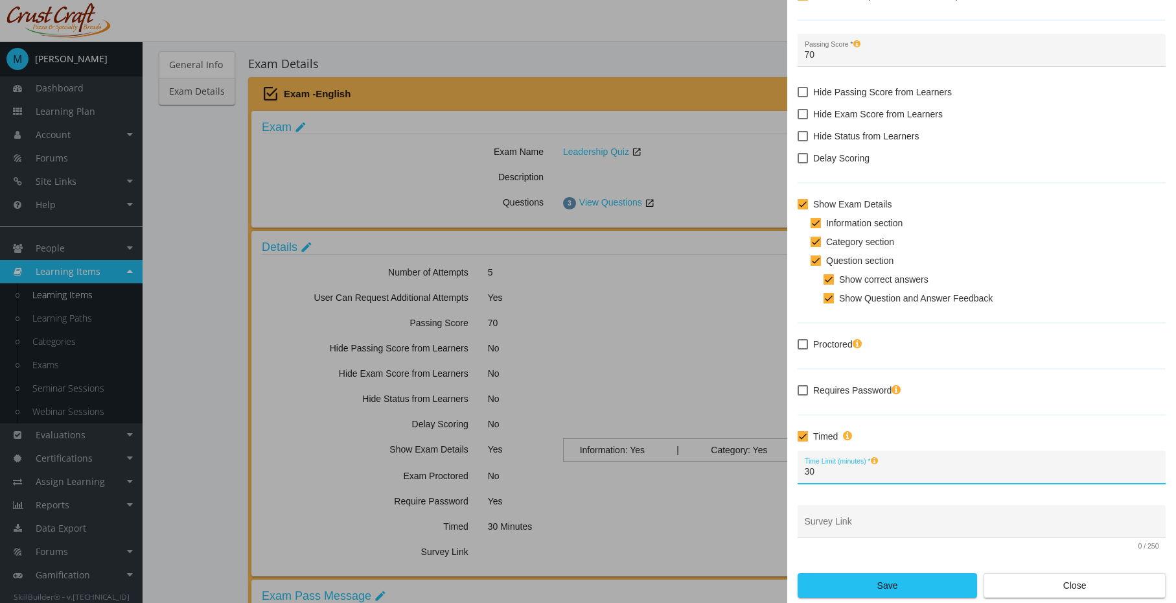
click at [888, 476] on input "30" at bounding box center [982, 472] width 355 height 10
click at [984, 389] on div "Requires Password" at bounding box center [982, 391] width 368 height 19
click at [974, 519] on div "Survey Link" at bounding box center [982, 524] width 355 height 27
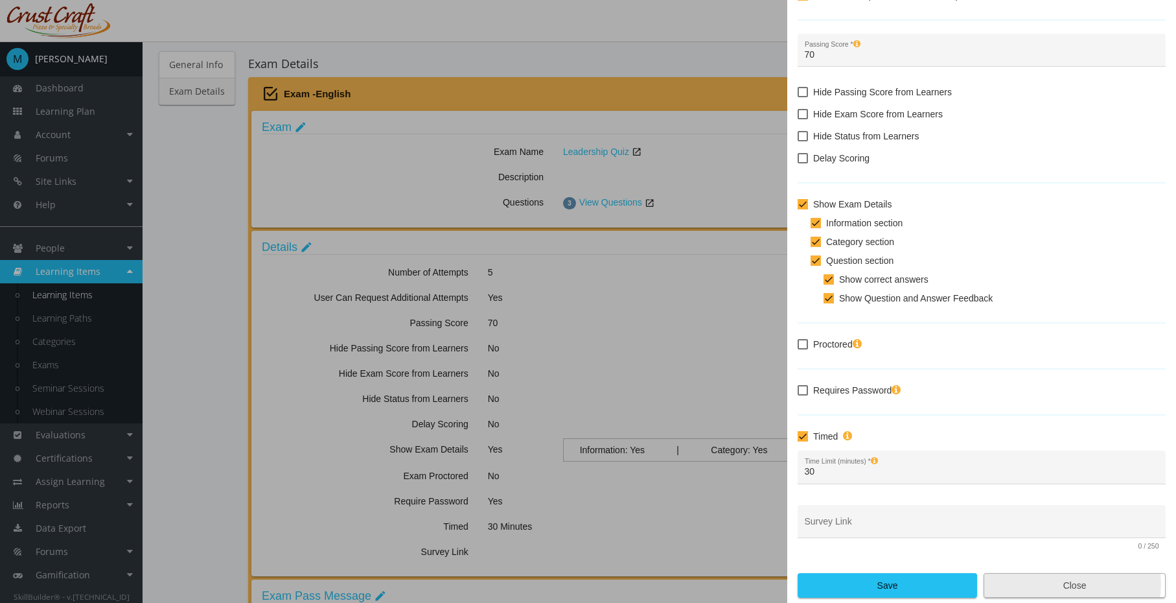
click at [1054, 584] on span "Close" at bounding box center [1075, 585] width 160 height 23
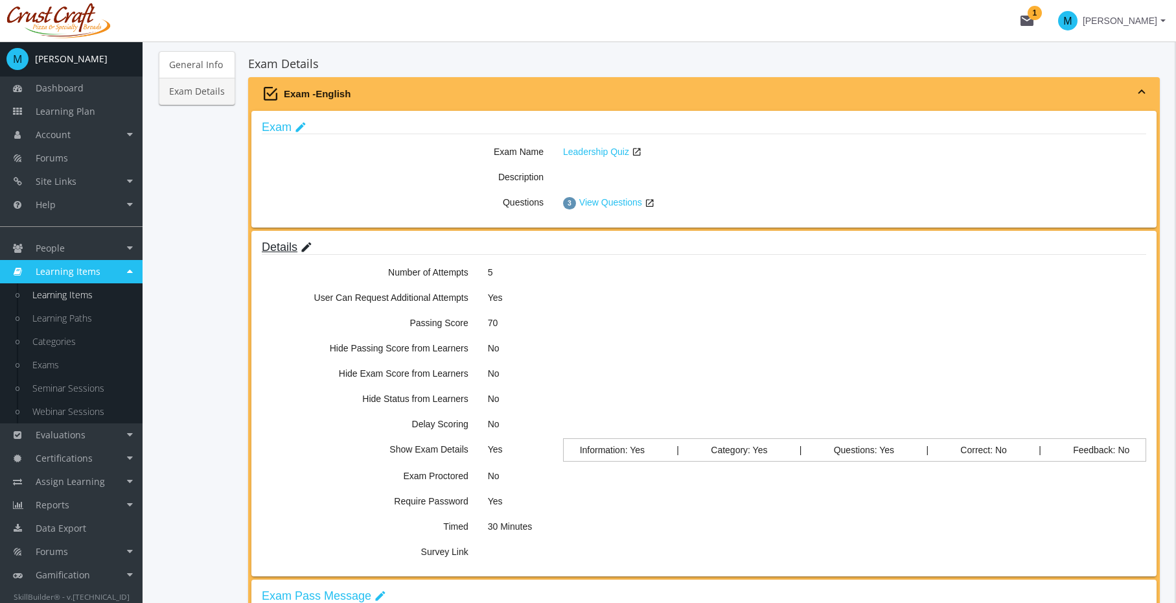
scroll to position [0, 0]
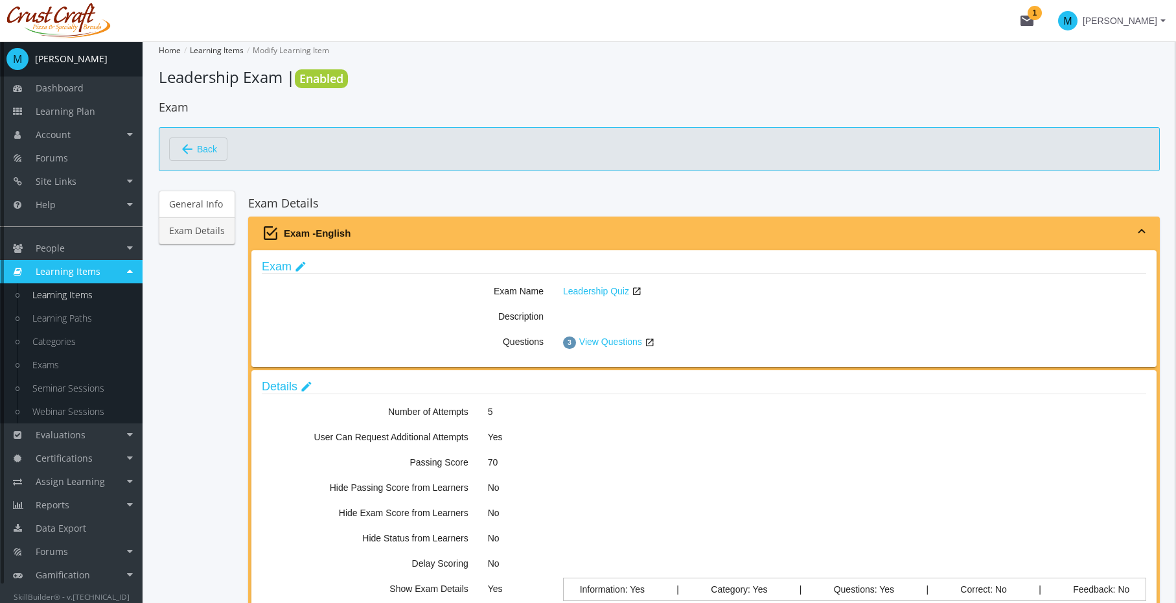
click at [78, 270] on span "Learning Items" at bounding box center [68, 271] width 65 height 12
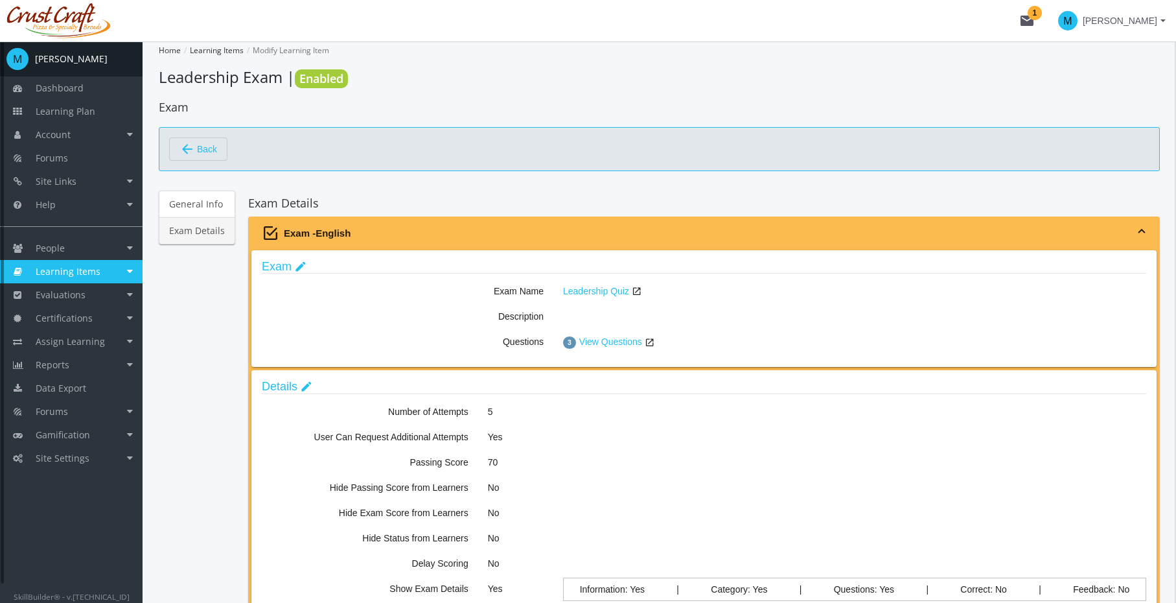
click at [78, 270] on span "Learning Items" at bounding box center [68, 271] width 65 height 12
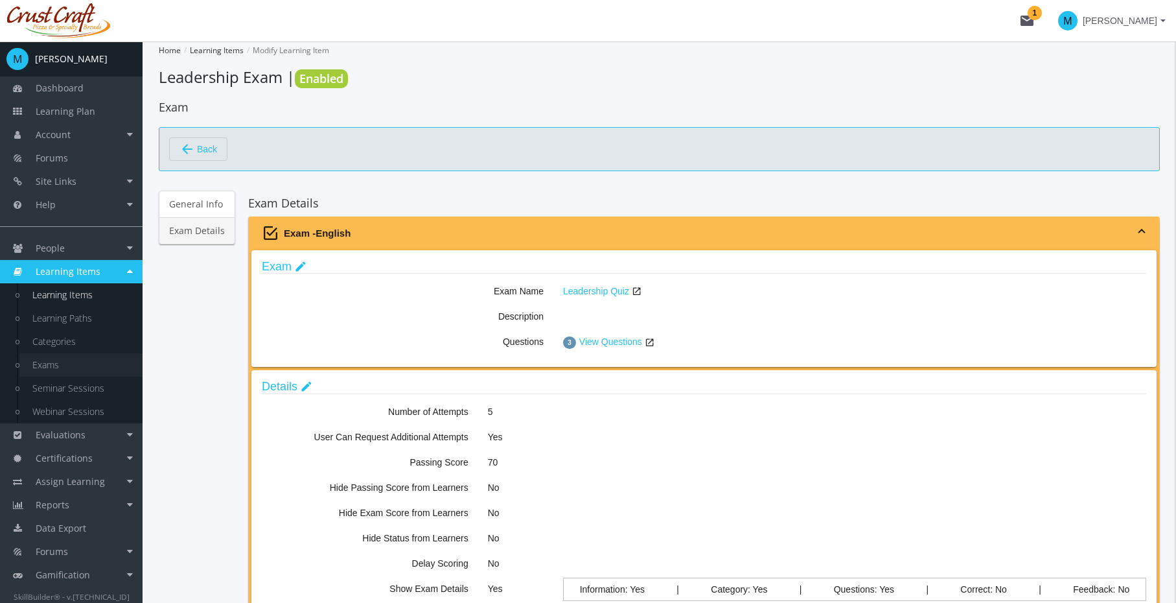
click at [55, 361] on link "Exams" at bounding box center [80, 364] width 123 height 23
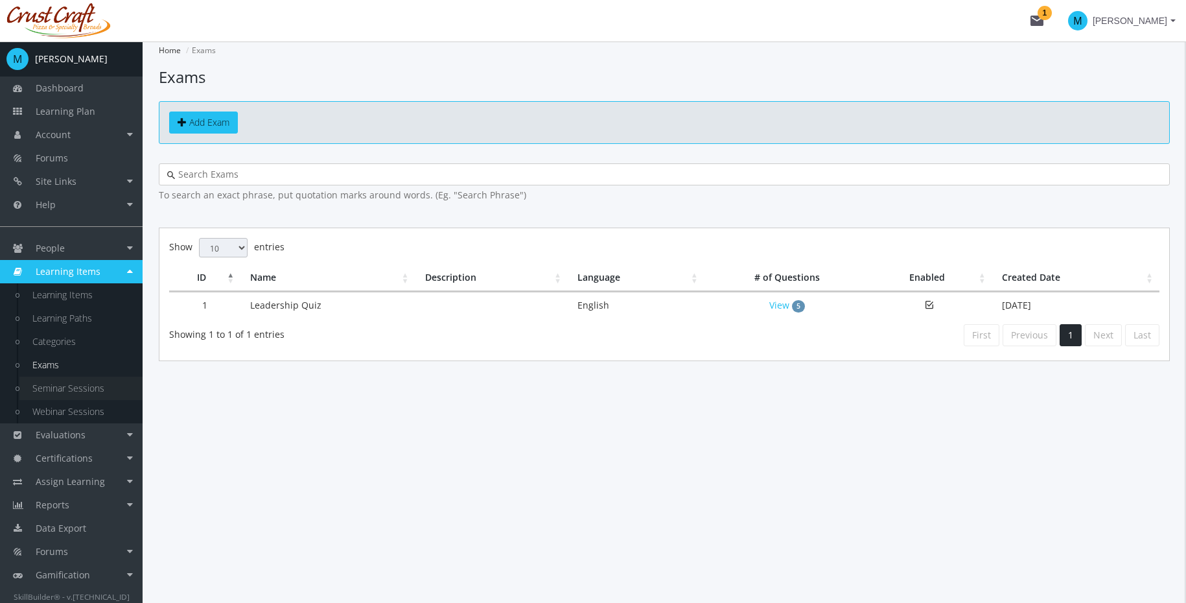
click at [51, 384] on link "Seminar Sessions" at bounding box center [80, 388] width 123 height 23
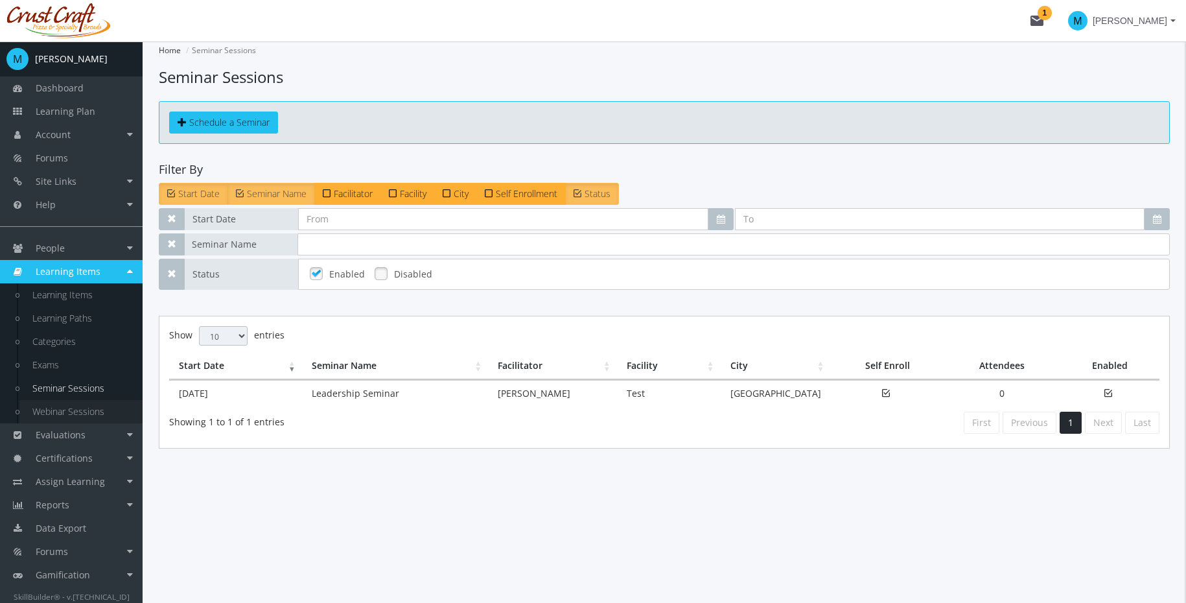
click at [59, 409] on link "Webinar Sessions" at bounding box center [80, 411] width 123 height 23
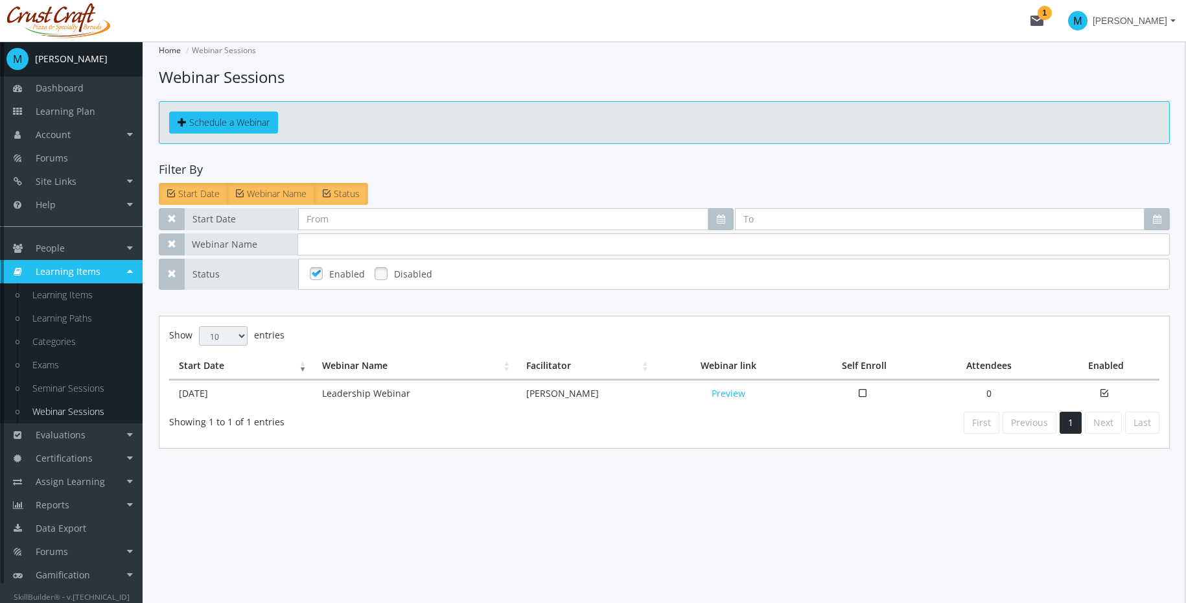
click at [45, 275] on span "Learning Items" at bounding box center [68, 271] width 65 height 12
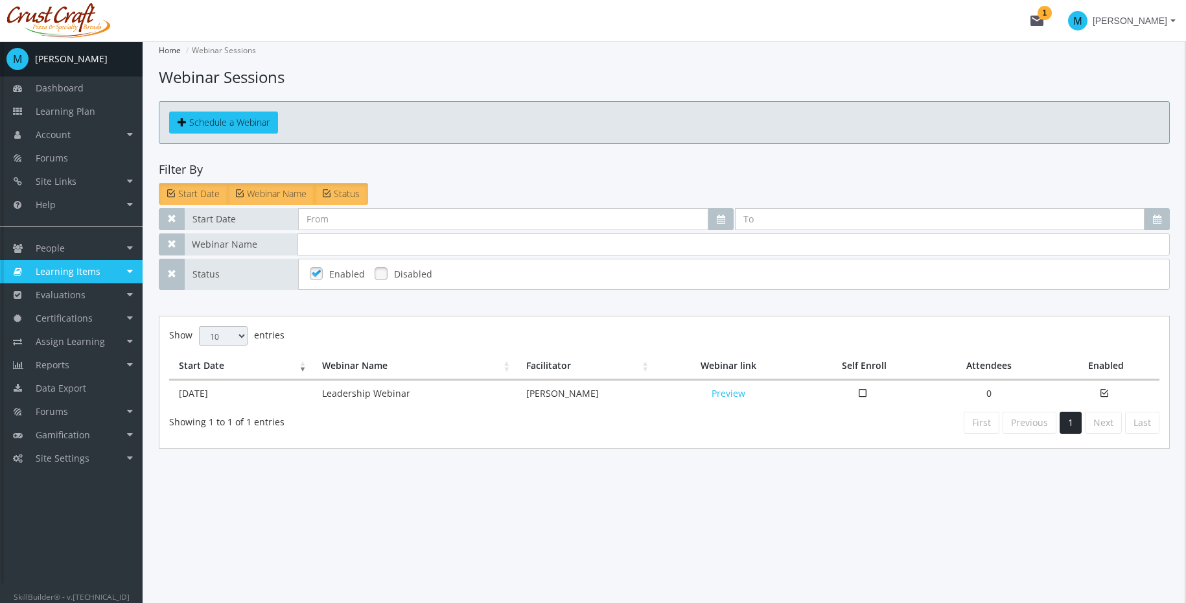
click at [45, 275] on span "Learning Items" at bounding box center [68, 271] width 65 height 12
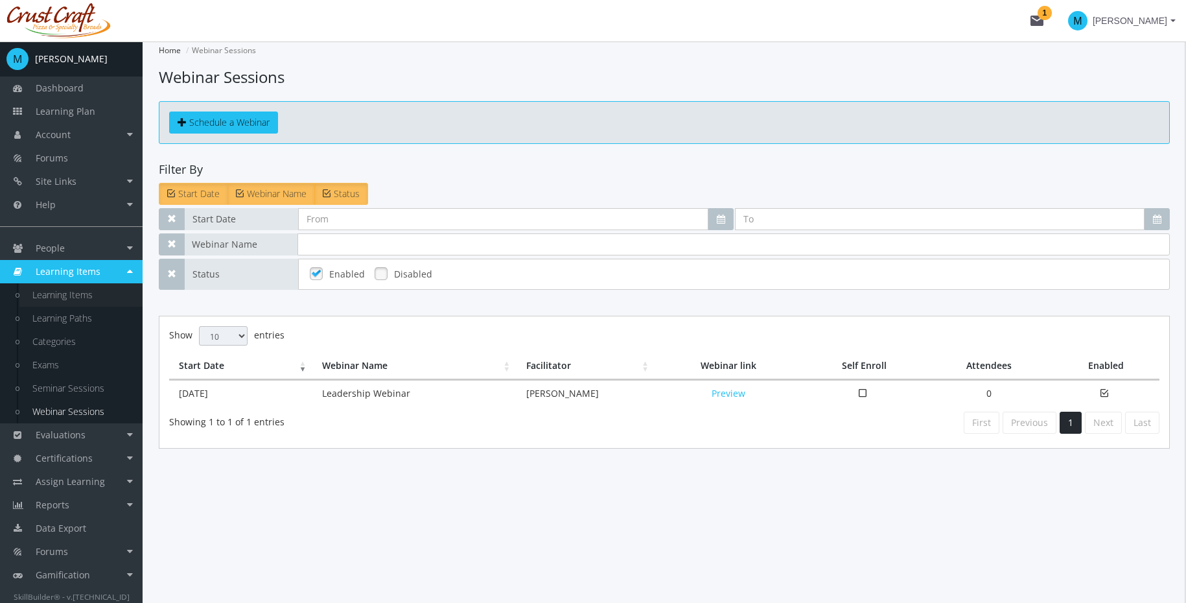
click at [45, 298] on link "Learning Items" at bounding box center [80, 294] width 123 height 23
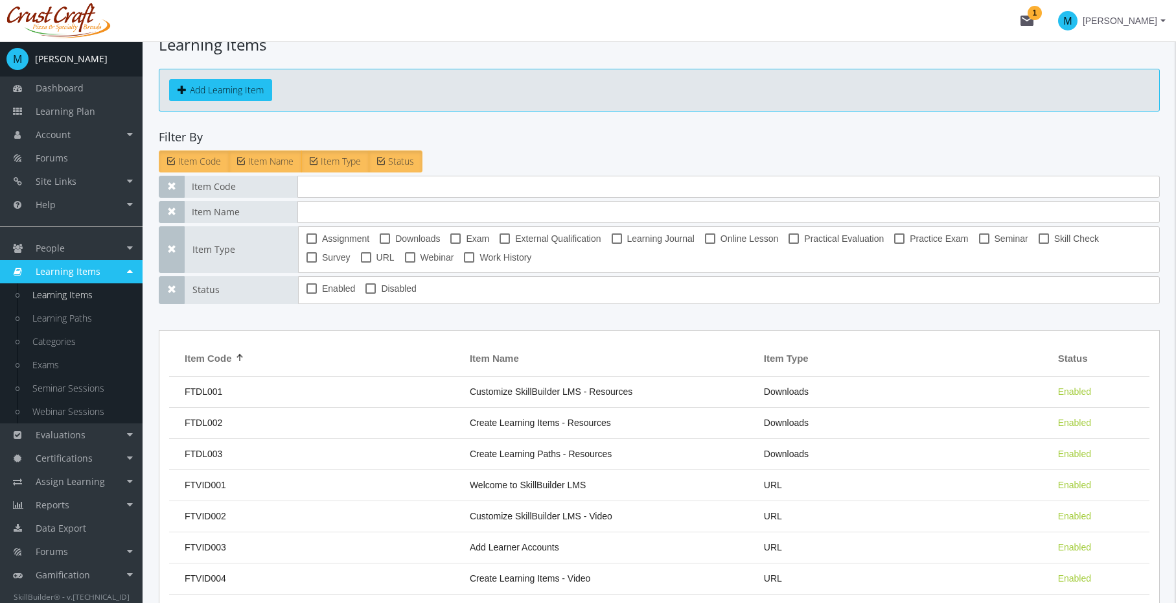
scroll to position [128, 0]
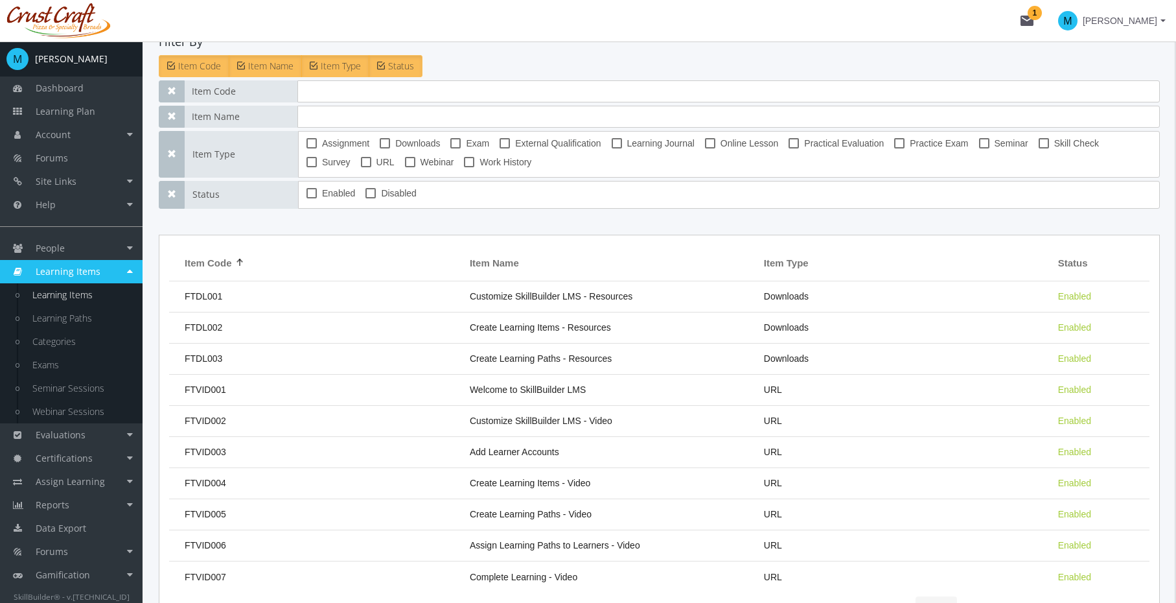
click at [499, 258] on span "Item Name" at bounding box center [494, 263] width 49 height 14
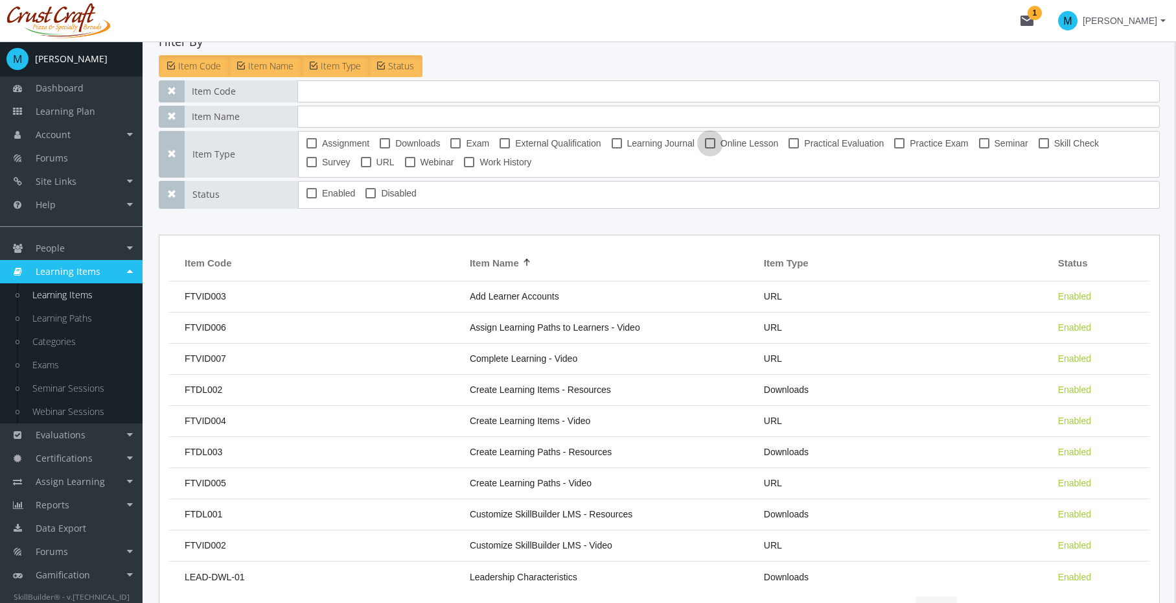
click at [741, 142] on span "Online Lesson" at bounding box center [750, 143] width 58 height 16
click at [706, 148] on input "Online Lesson" at bounding box center [705, 148] width 1 height 1
checkbox input "true"
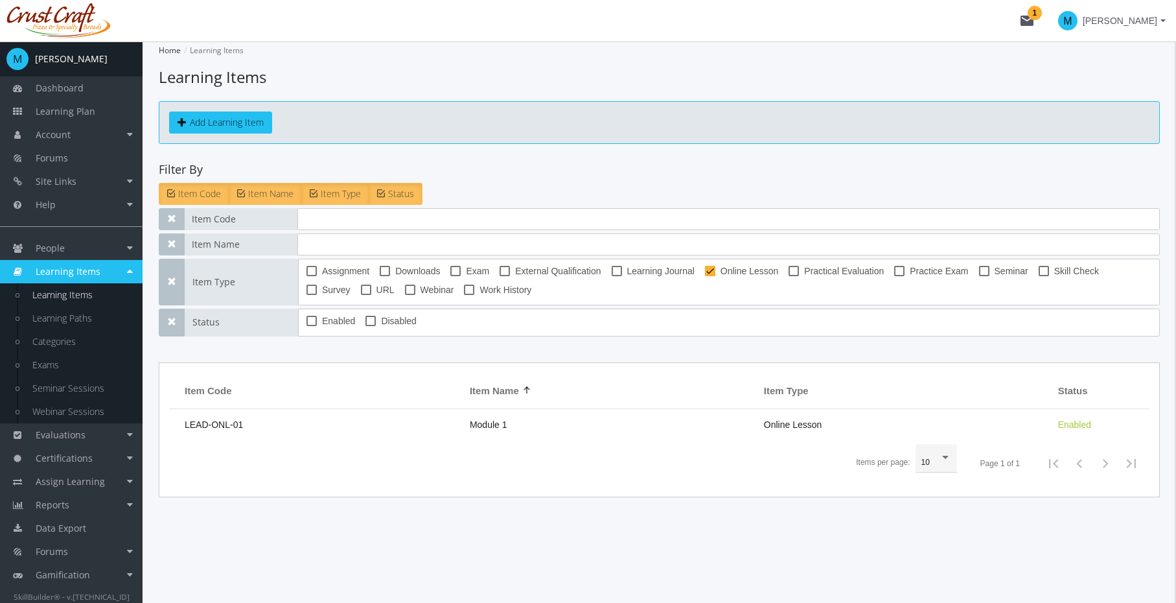
scroll to position [0, 0]
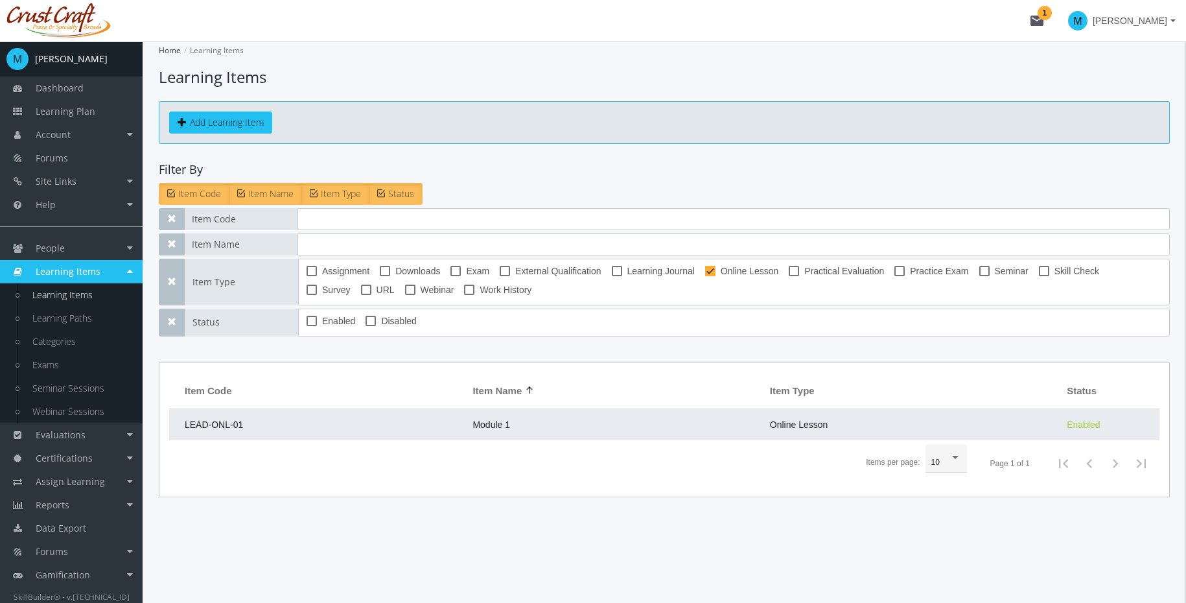
click at [544, 415] on td "Module 1" at bounding box center [614, 424] width 297 height 31
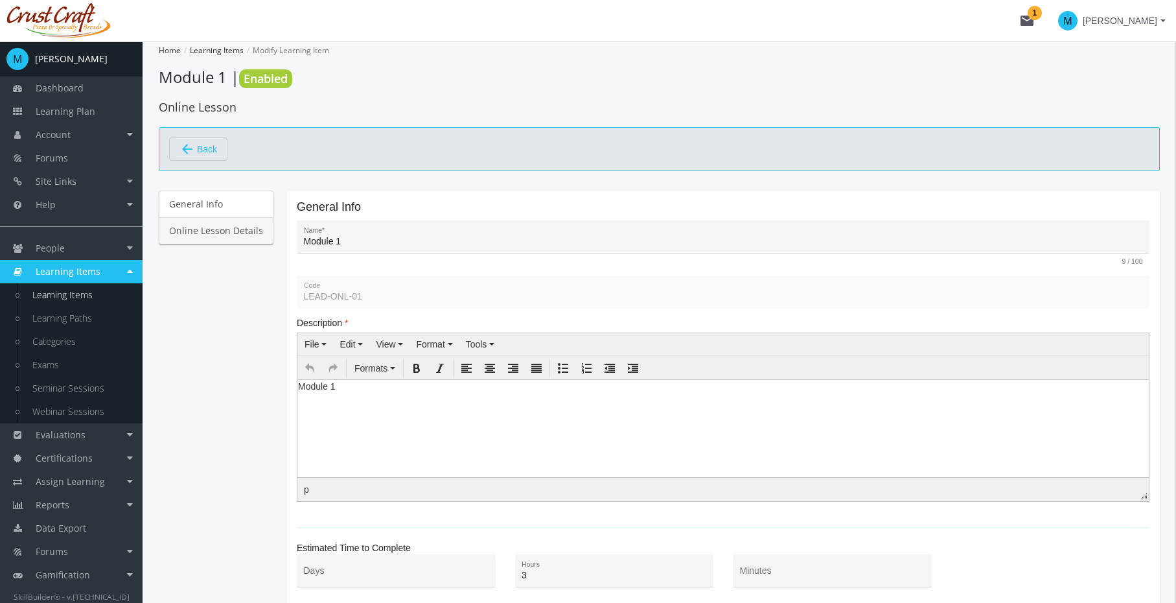
click at [239, 233] on link "Online Lesson Details" at bounding box center [216, 230] width 115 height 27
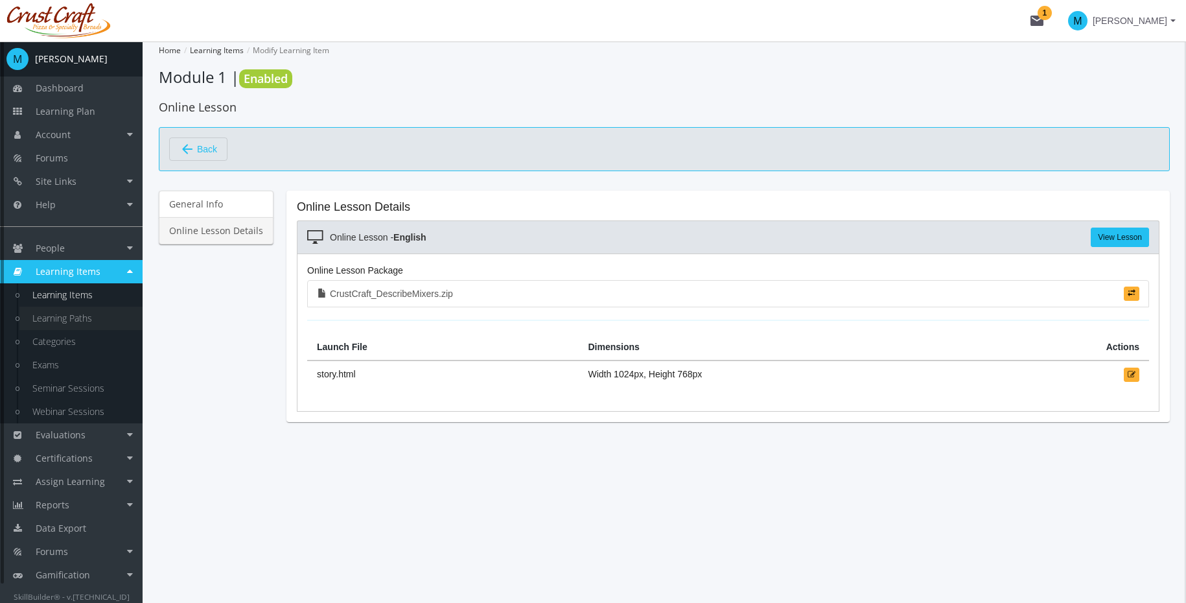
click at [76, 321] on link "Learning Paths" at bounding box center [80, 318] width 123 height 23
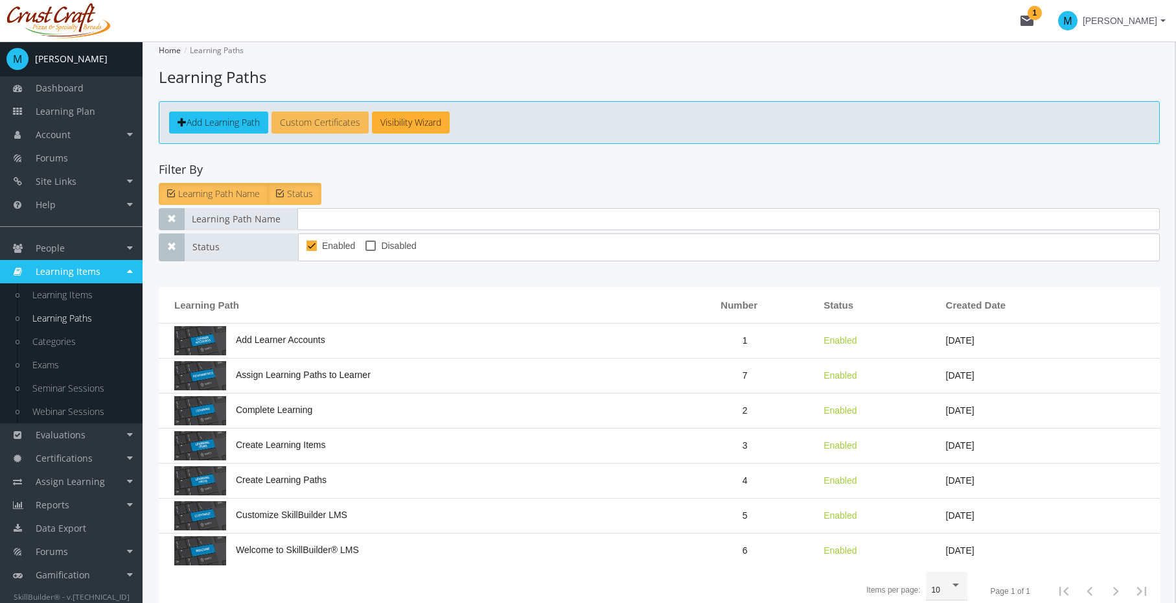
click at [350, 131] on link "Custom Certificates" at bounding box center [320, 122] width 97 height 22
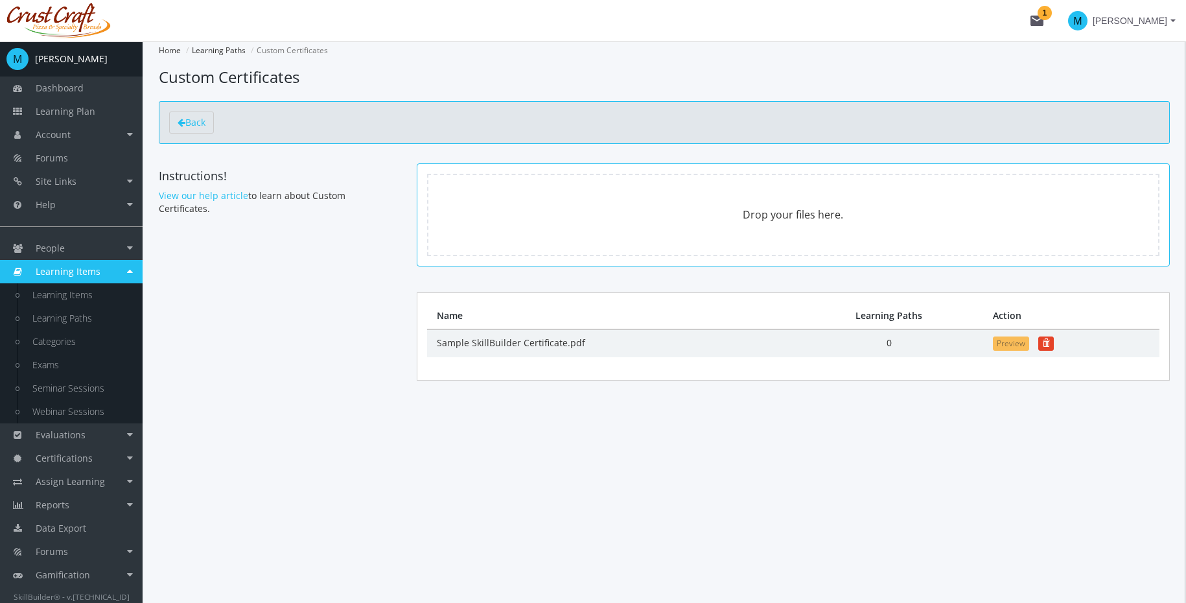
click at [1005, 344] on button "Preview" at bounding box center [1011, 343] width 36 height 14
click at [230, 192] on link "View our help article" at bounding box center [203, 195] width 89 height 12
click at [207, 129] on link "Back" at bounding box center [191, 122] width 45 height 22
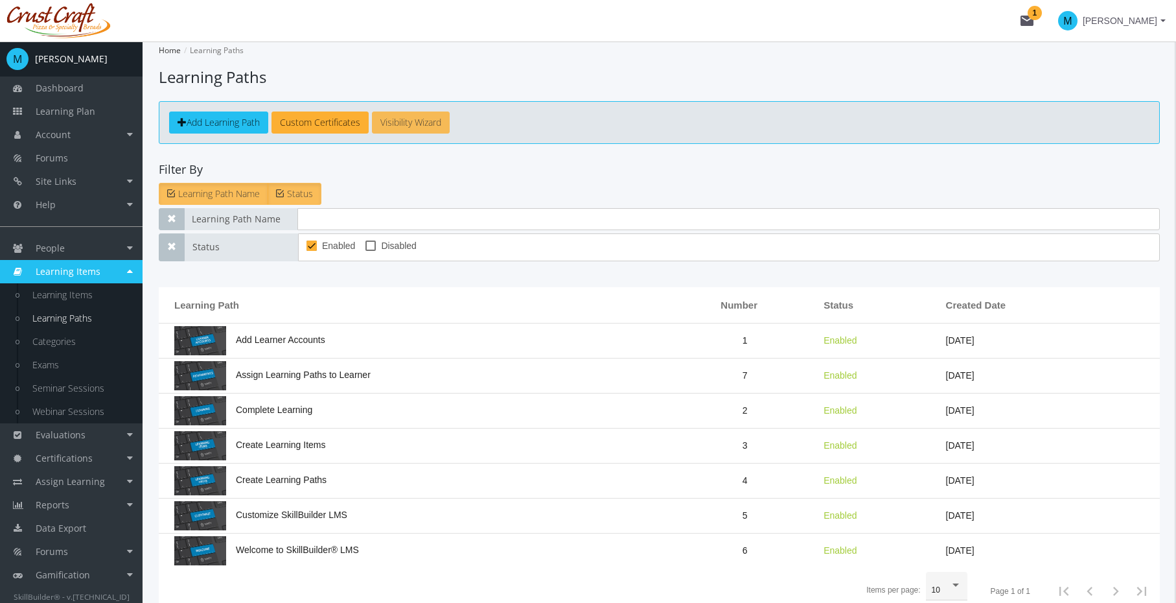
click at [405, 125] on link "Visibility Wizard" at bounding box center [411, 122] width 78 height 22
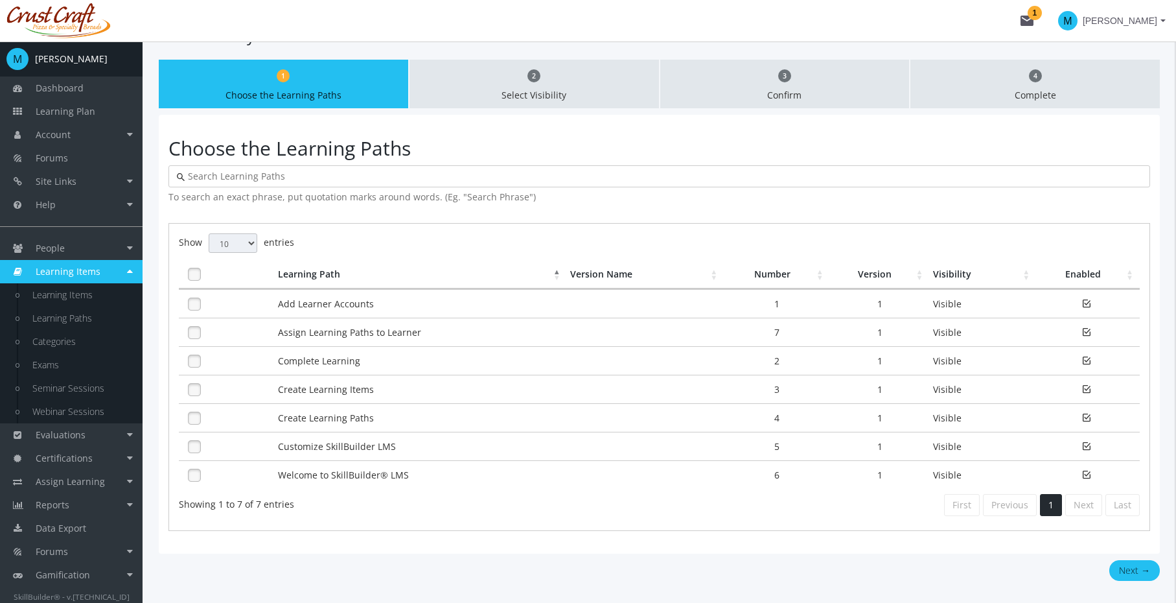
scroll to position [97, 0]
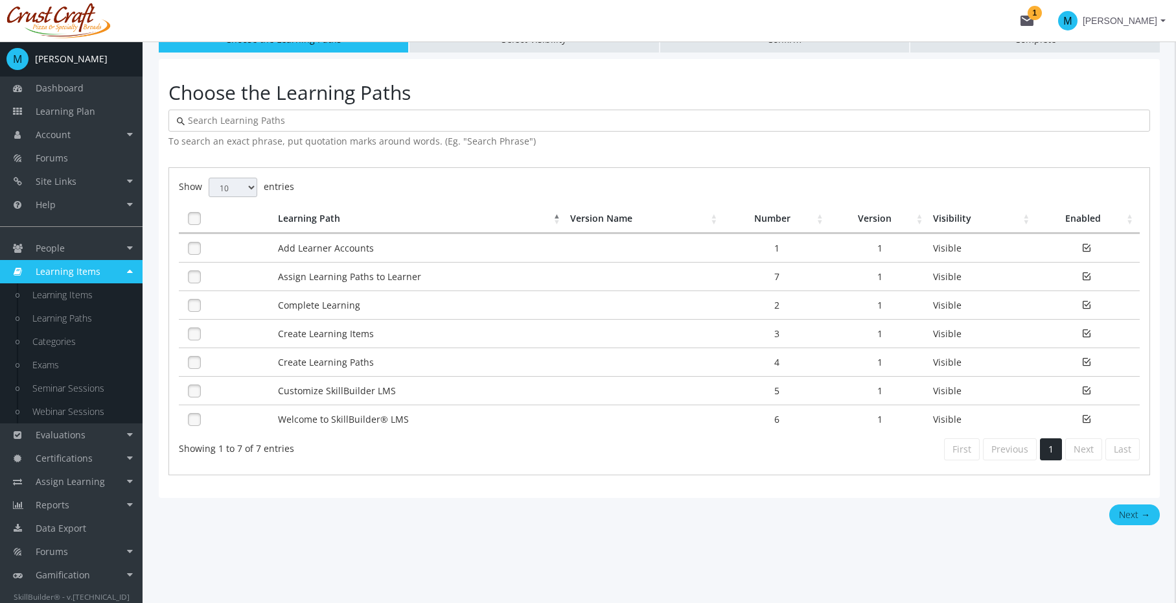
click at [380, 120] on input "text" at bounding box center [663, 120] width 957 height 13
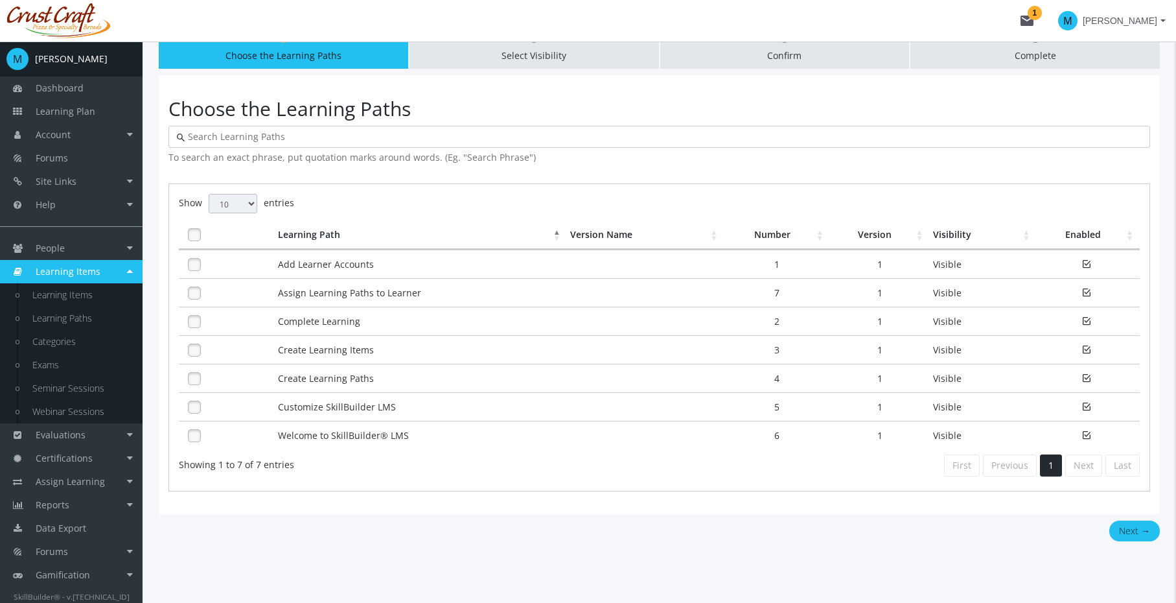
scroll to position [64, 0]
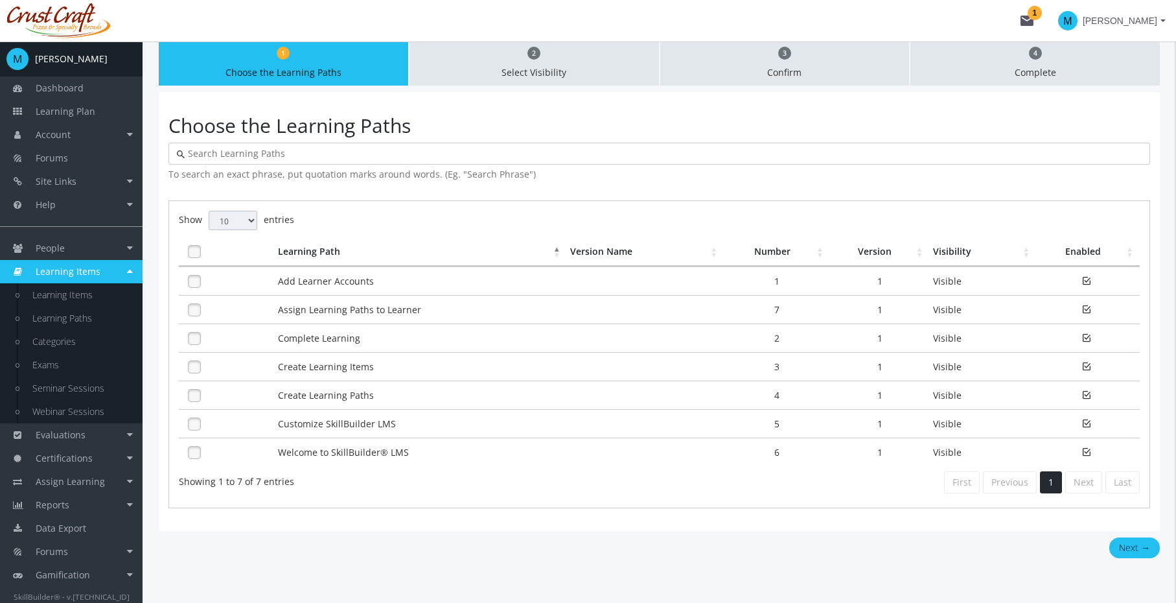
click at [513, 75] on p "Select Visibility" at bounding box center [534, 72] width 230 height 13
click at [530, 62] on li "2 Select Visibility" at bounding box center [535, 61] width 250 height 49
click at [61, 322] on link "Learning Paths" at bounding box center [80, 318] width 123 height 23
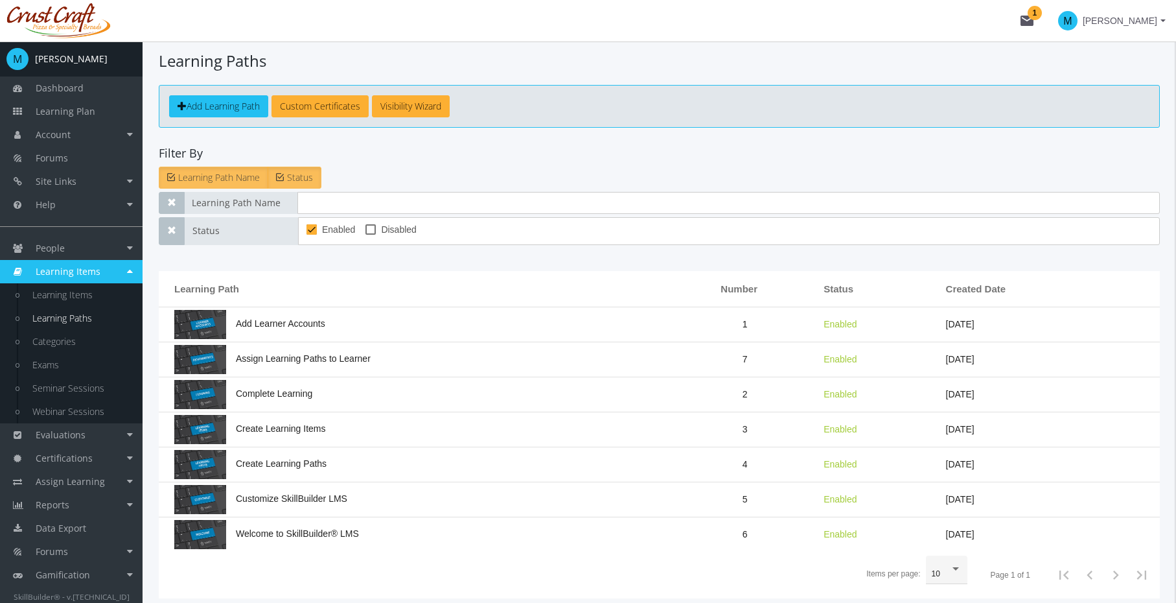
scroll to position [76, 0]
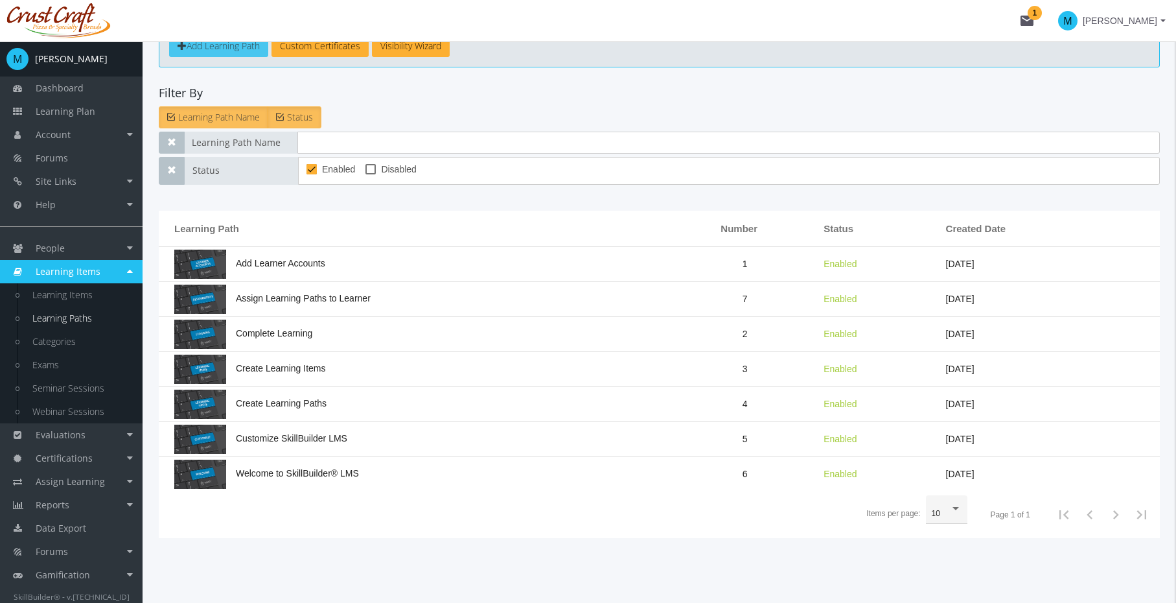
click at [240, 52] on link "Add Learning Path" at bounding box center [218, 46] width 99 height 22
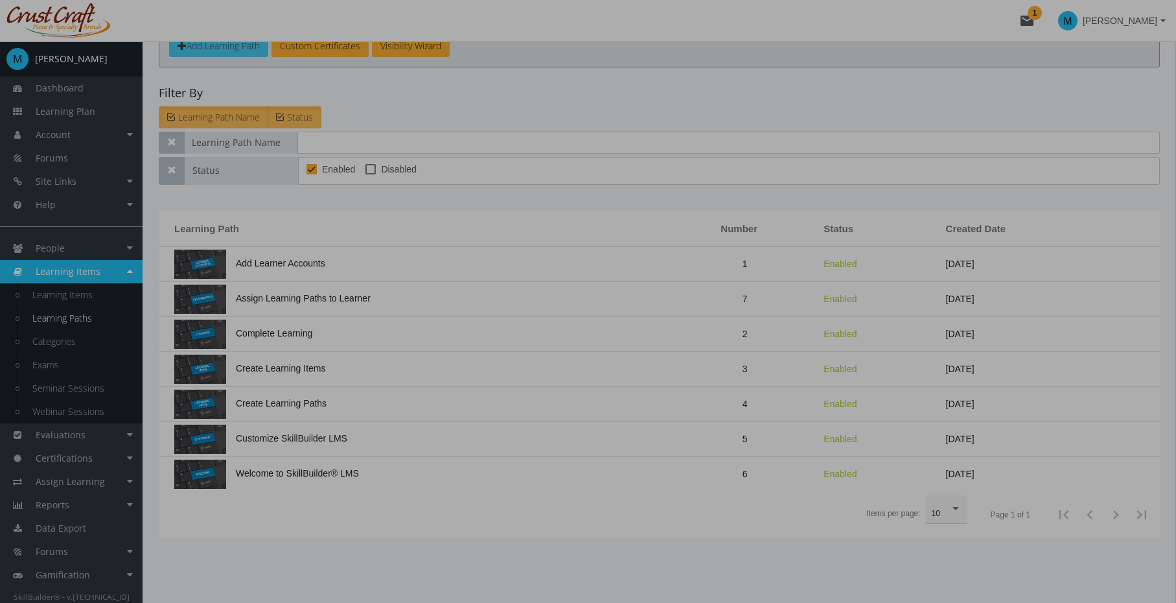
scroll to position [0, 0]
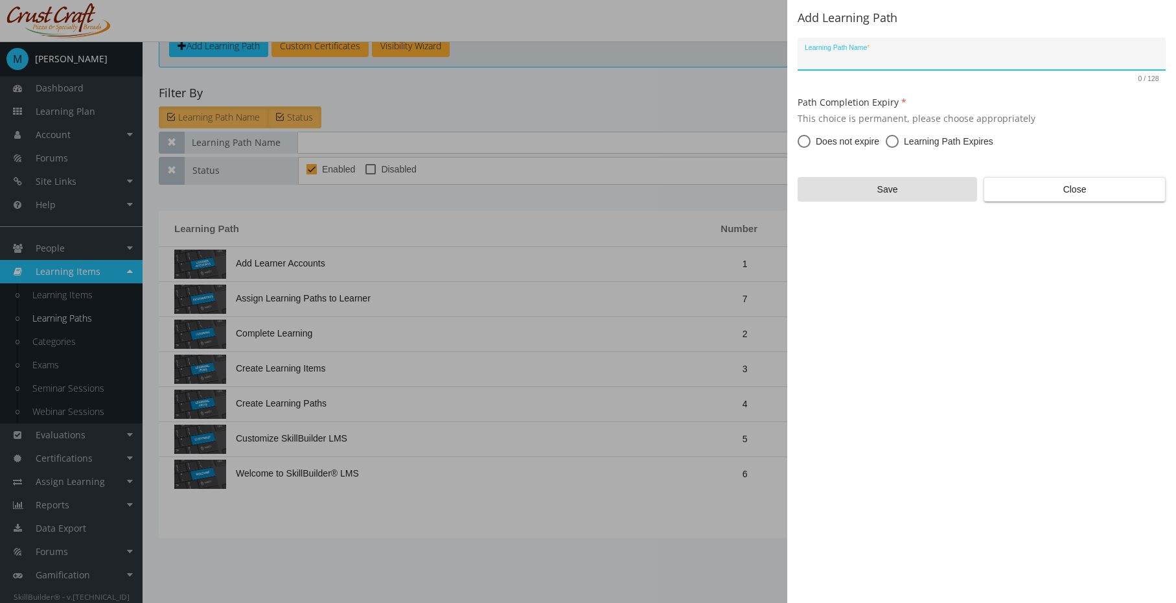
click at [917, 58] on input "Learning Path Name *" at bounding box center [982, 59] width 355 height 10
type input "Leadership"
click at [906, 136] on span "Learning Path Expires" at bounding box center [946, 141] width 95 height 13
click at [899, 137] on input "Learning Path Expires" at bounding box center [892, 143] width 13 height 13
radio input "true"
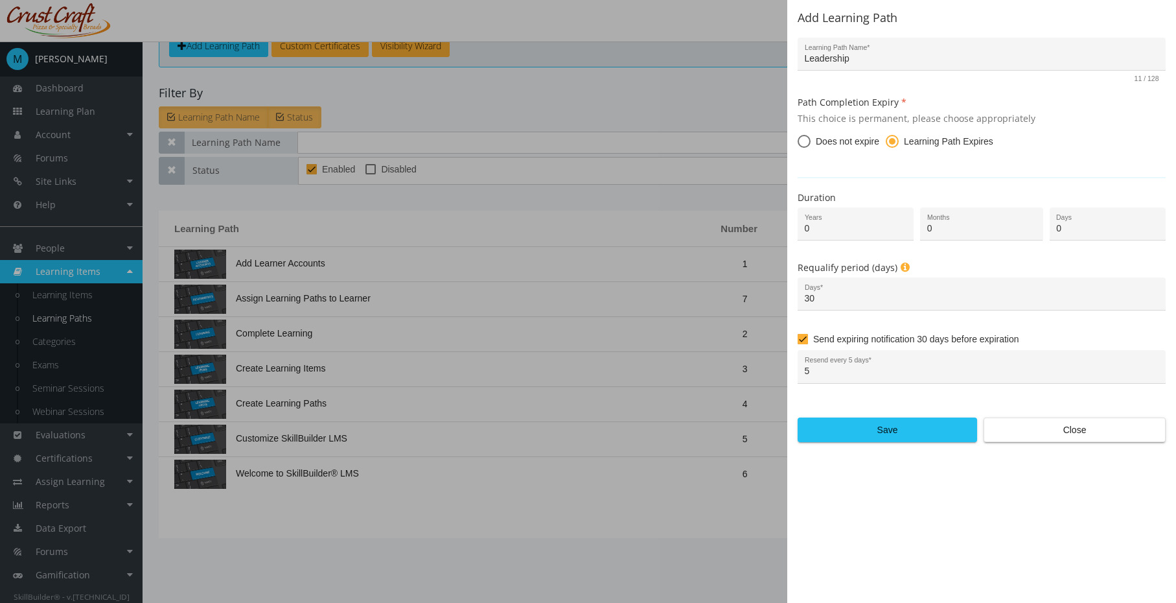
click at [958, 273] on div "Requalify period (days) 30 Days *" at bounding box center [982, 289] width 368 height 57
drag, startPoint x: 836, startPoint y: 227, endPoint x: 798, endPoint y: 233, distance: 38.0
click at [798, 233] on div "0 Years" at bounding box center [856, 223] width 116 height 33
click at [1018, 263] on div "Requalify period (days) 30 Days *" at bounding box center [982, 289] width 368 height 57
click at [946, 294] on input "30" at bounding box center [982, 299] width 355 height 10
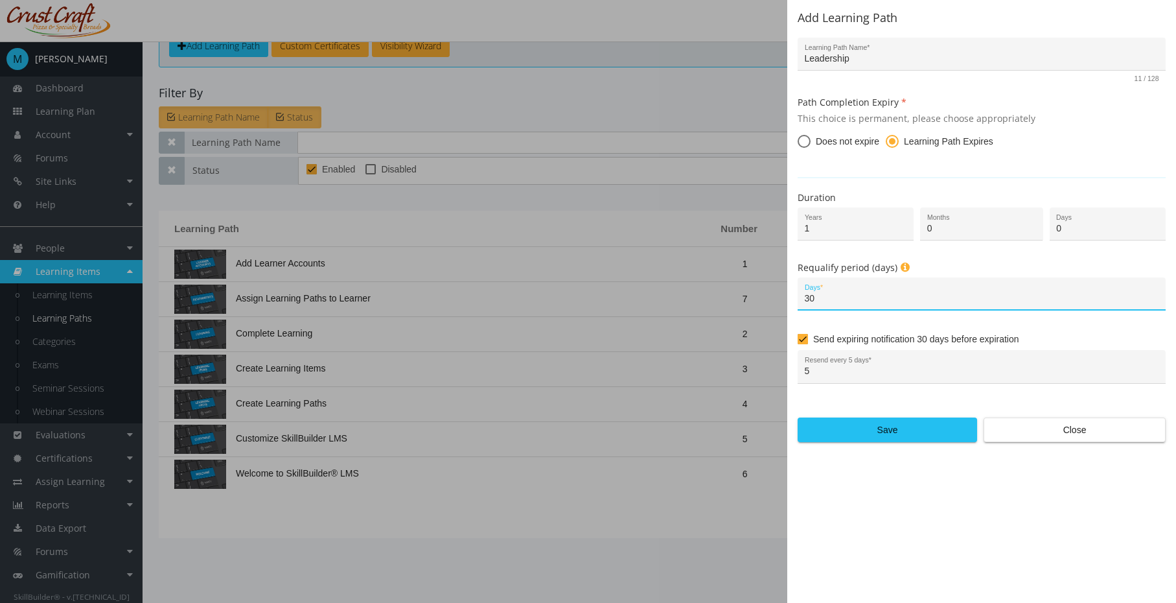
click at [911, 183] on div "Duration 1 Years 0 Months 0 Days Requalify period (days) 30 Days * Send expirin…" at bounding box center [982, 284] width 368 height 215
drag, startPoint x: 827, startPoint y: 231, endPoint x: 794, endPoint y: 229, distance: 33.1
click at [794, 229] on div "1 Years" at bounding box center [852, 227] width 129 height 41
type input "0"
drag, startPoint x: 933, startPoint y: 227, endPoint x: 926, endPoint y: 229, distance: 7.4
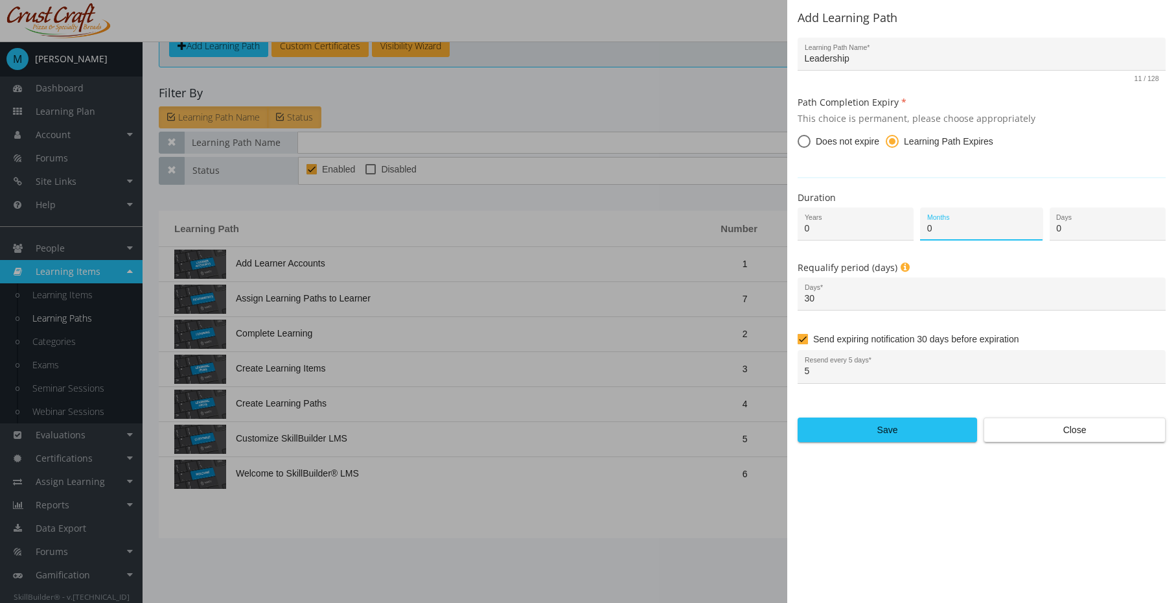
click at [927, 229] on input "0" at bounding box center [981, 229] width 109 height 10
type input "12"
click at [875, 291] on div "30 Days *" at bounding box center [982, 298] width 355 height 27
click at [967, 257] on div "Duration 0 Years 12 Months 0 Days Requalify period (days) 30 Days * Send expiri…" at bounding box center [982, 284] width 368 height 215
click at [832, 139] on span "Does not expire" at bounding box center [845, 141] width 69 height 13
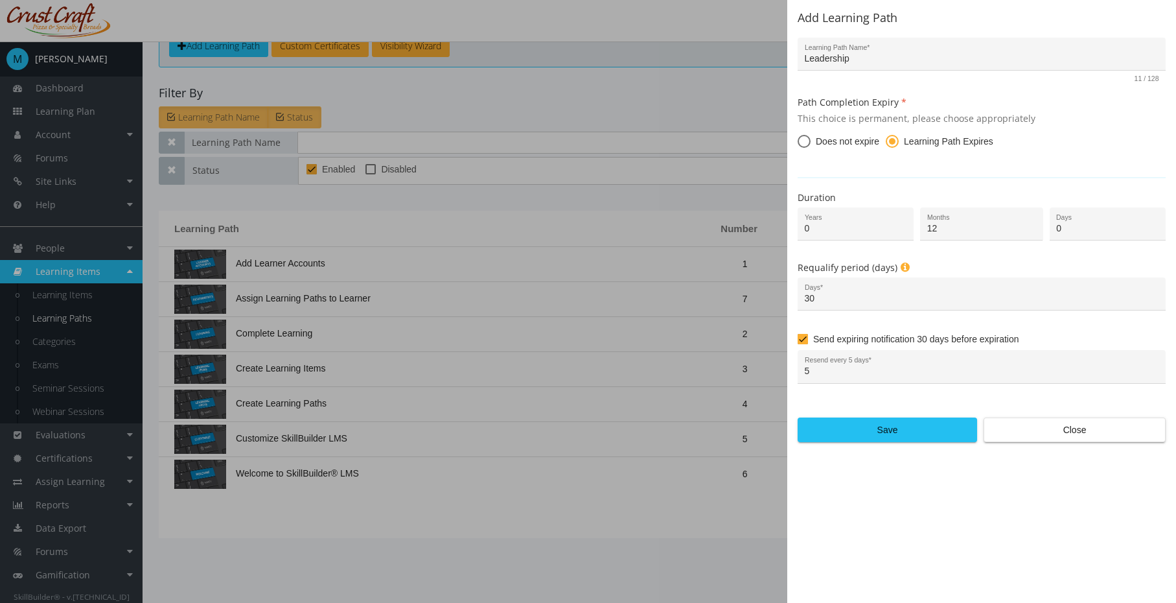
click at [811, 139] on input "Does not expire" at bounding box center [804, 143] width 13 height 13
radio input "true"
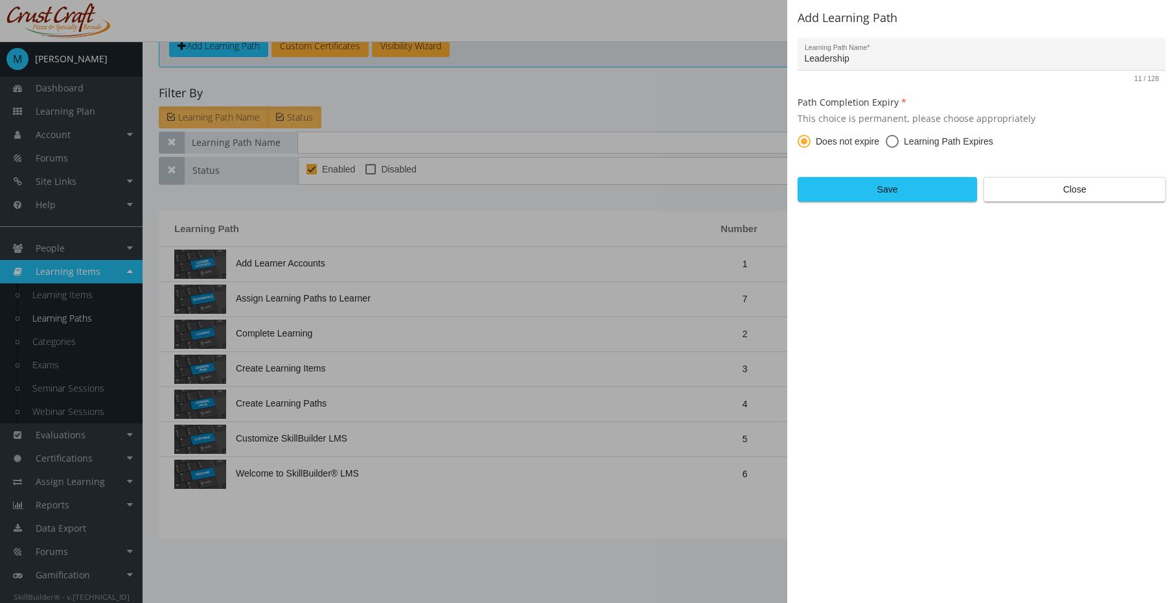
click at [922, 163] on form "Leadership Learning Path Name * 11 / 128 Path Completion Expiry This choice is …" at bounding box center [982, 120] width 368 height 164
click at [932, 189] on span "Save" at bounding box center [887, 189] width 157 height 23
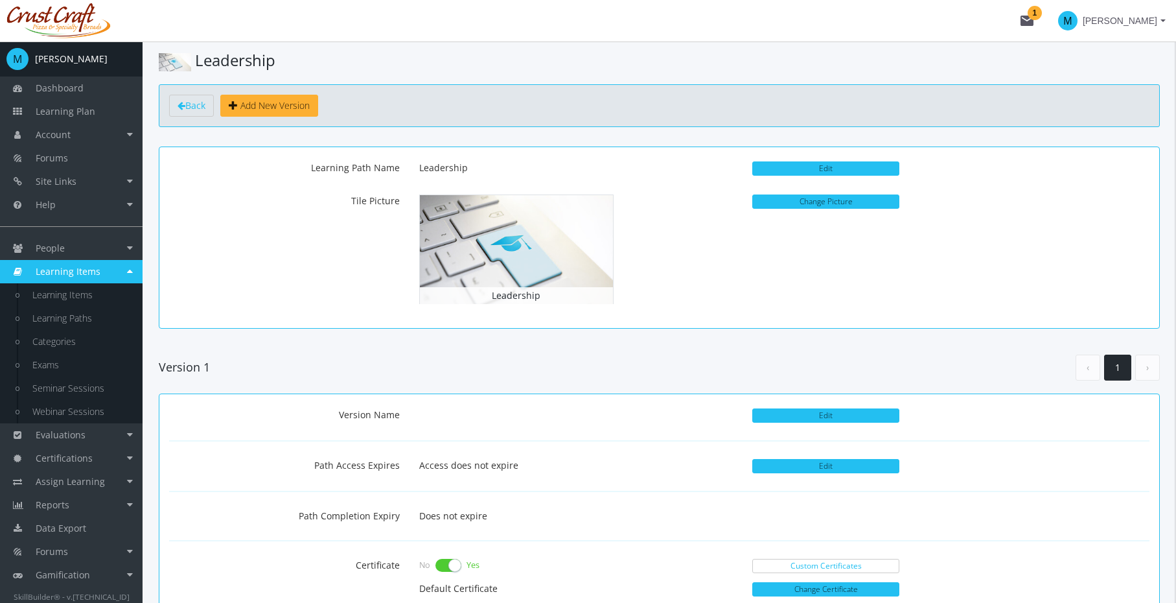
scroll to position [8, 0]
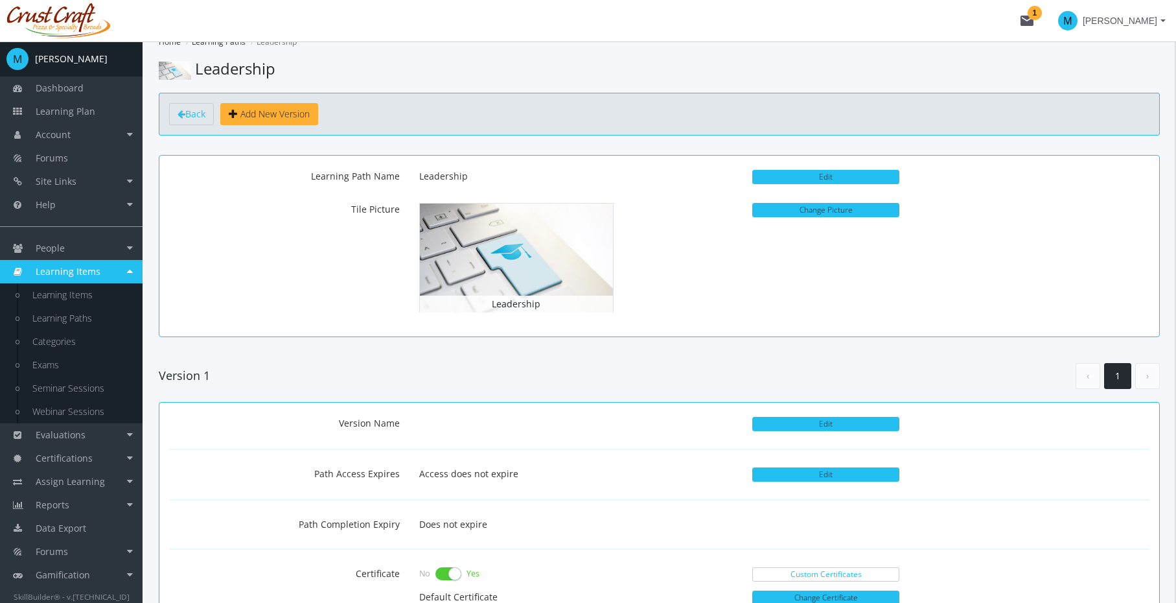
click at [546, 227] on img at bounding box center [516, 258] width 193 height 109
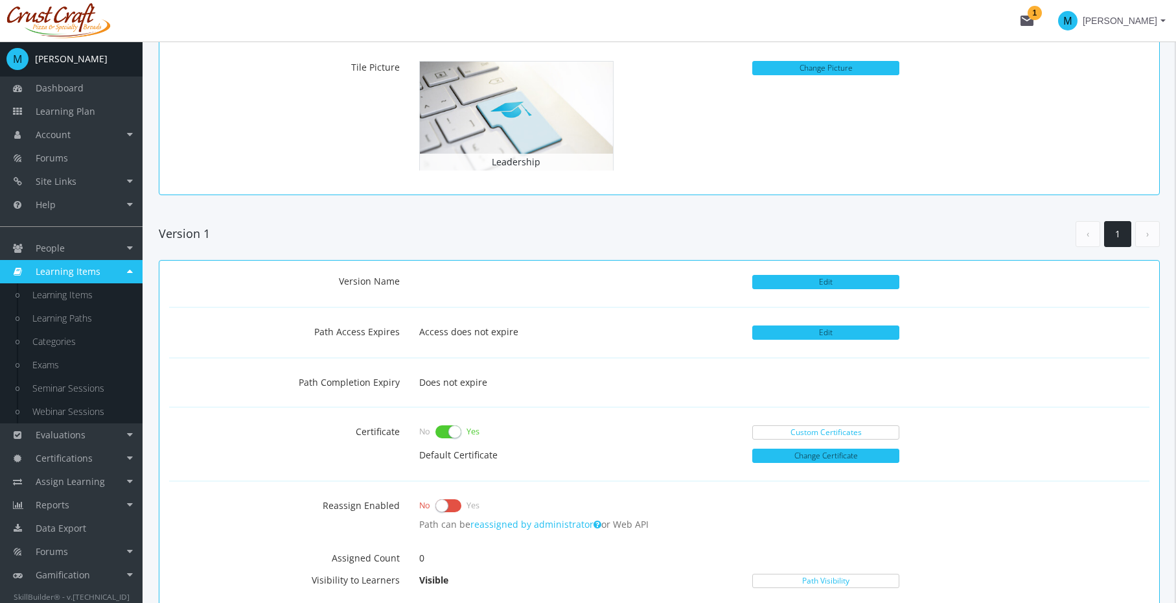
scroll to position [124, 0]
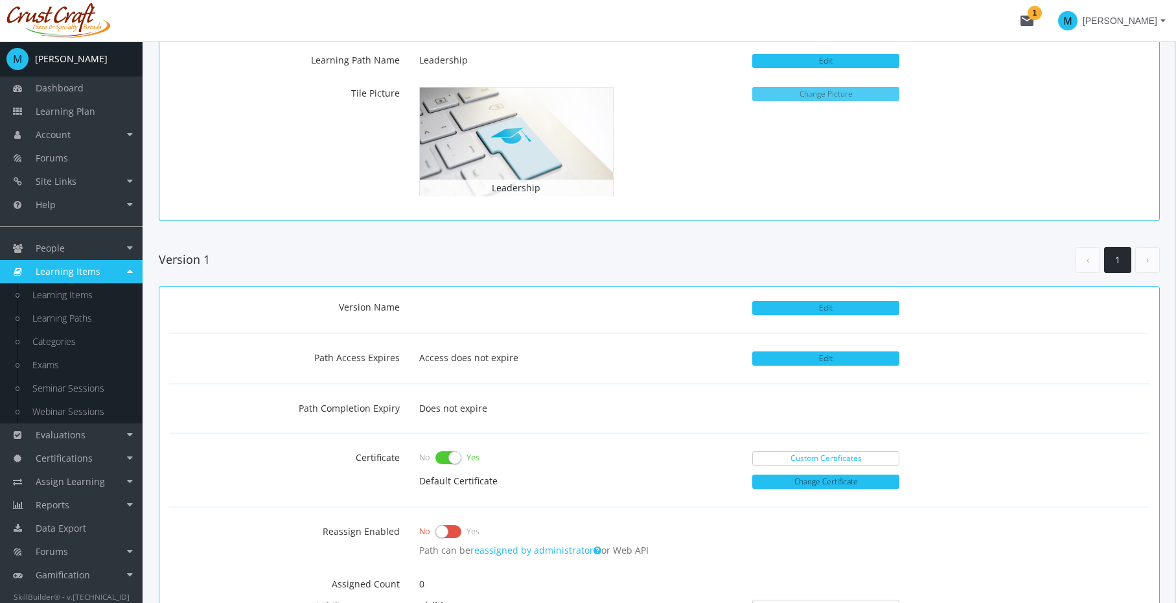
click at [837, 97] on button "Change Picture" at bounding box center [825, 94] width 147 height 14
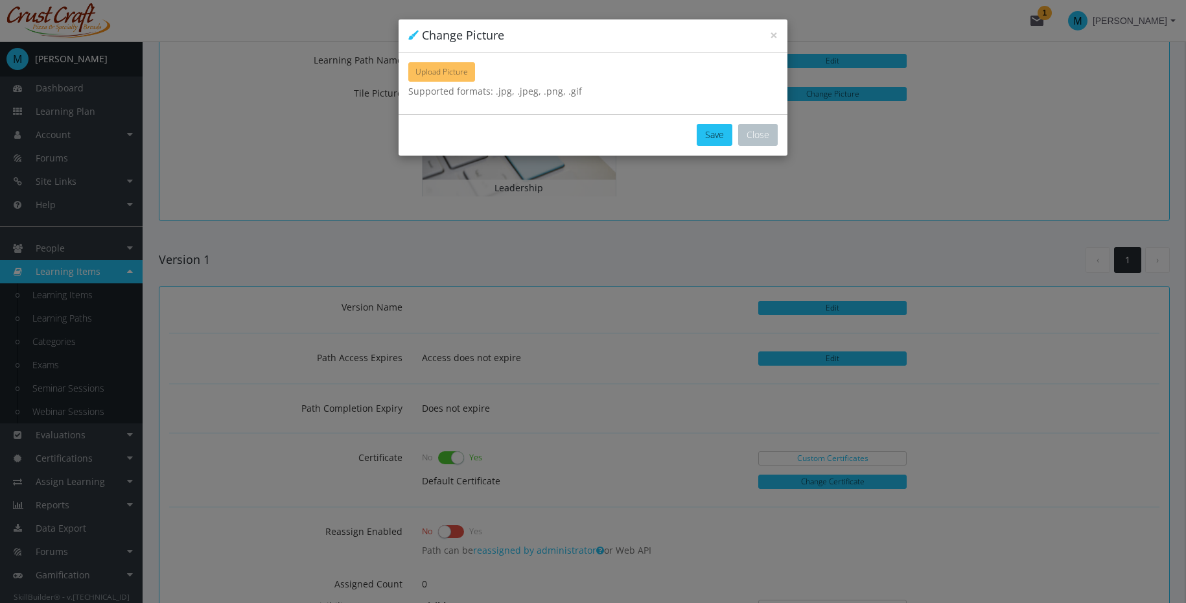
click at [461, 71] on span "Upload Picture" at bounding box center [441, 71] width 52 height 11
type input "C:\fakepath\Accident Ivestigation.jpg"
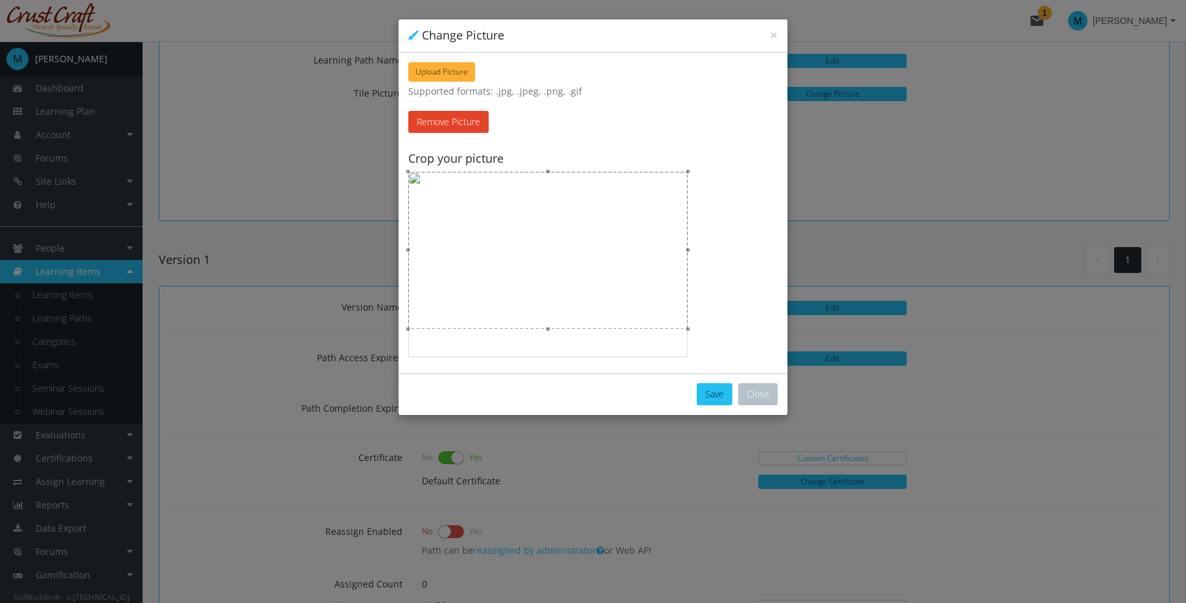
drag, startPoint x: 658, startPoint y: 283, endPoint x: 651, endPoint y: 268, distance: 16.9
click at [651, 268] on div at bounding box center [547, 250] width 279 height 157
click at [710, 389] on button "Save" at bounding box center [715, 394] width 36 height 22
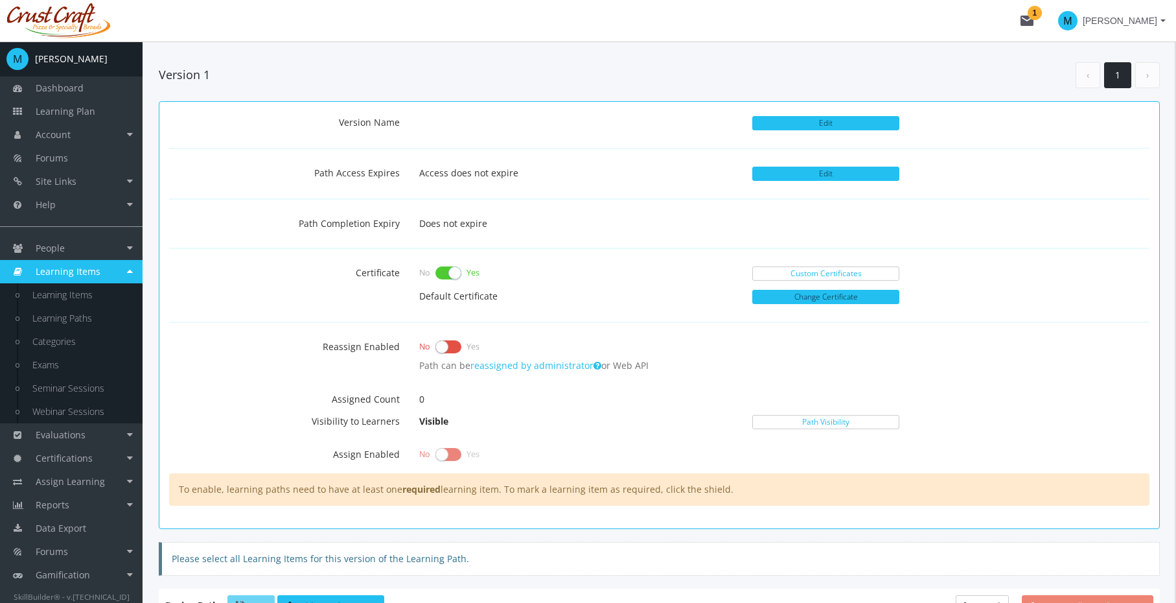
scroll to position [326, 0]
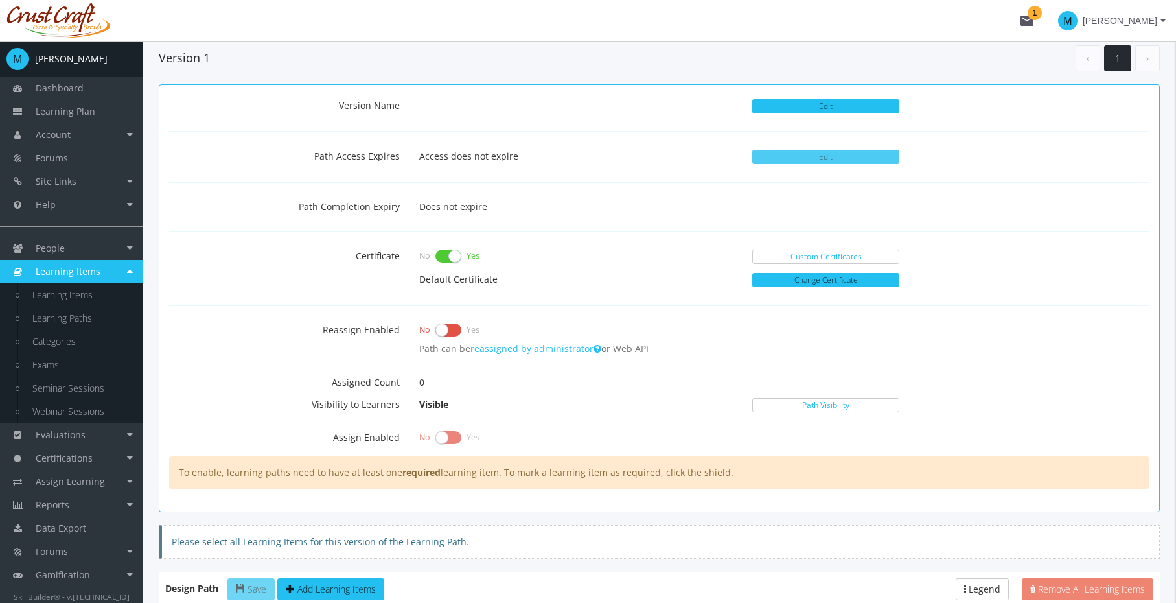
click at [809, 156] on button "Edit" at bounding box center [825, 157] width 147 height 14
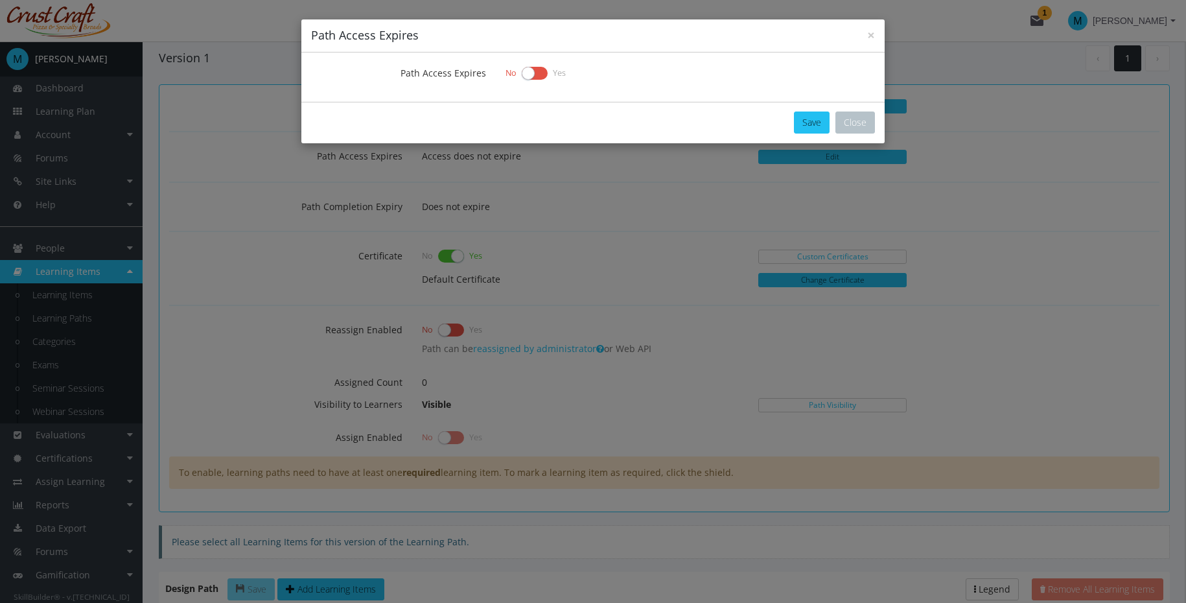
click at [539, 68] on label at bounding box center [535, 73] width 26 height 18
click at [0, 0] on input "checkbox" at bounding box center [0, 0] width 0 height 0
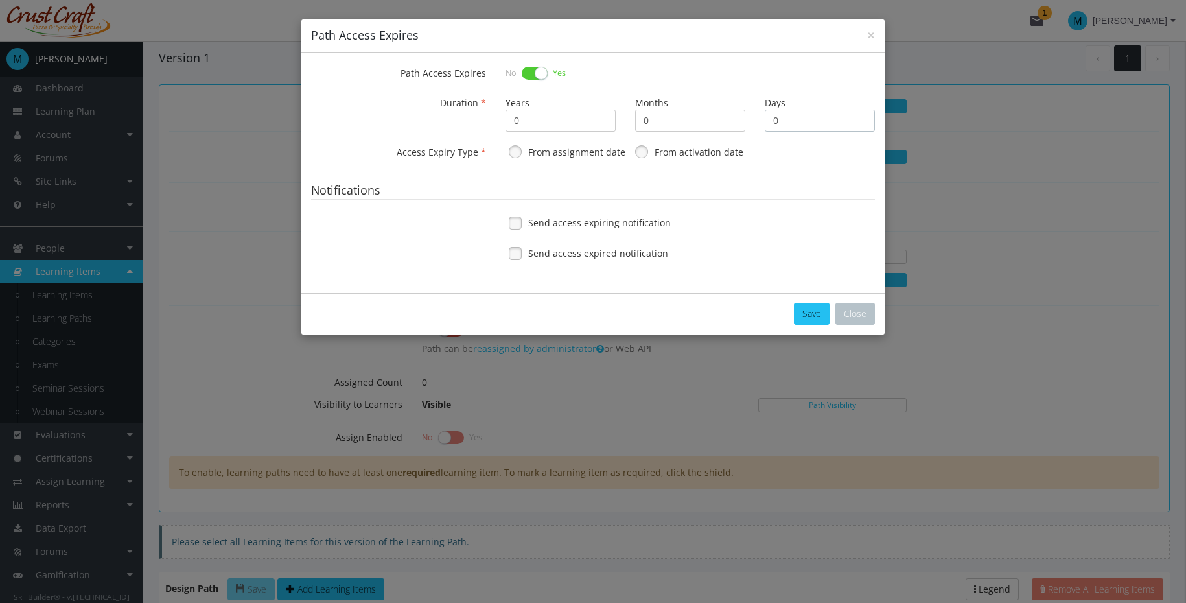
drag, startPoint x: 798, startPoint y: 117, endPoint x: 759, endPoint y: 122, distance: 39.2
click at [759, 122] on div "Days 0" at bounding box center [820, 112] width 130 height 40
type input "30"
click at [800, 170] on section "Duration Years 0 Months 0 Days 30 Access Expiry Type From assignment date From …" at bounding box center [593, 182] width 564 height 181
drag, startPoint x: 663, startPoint y: 155, endPoint x: 573, endPoint y: 148, distance: 90.3
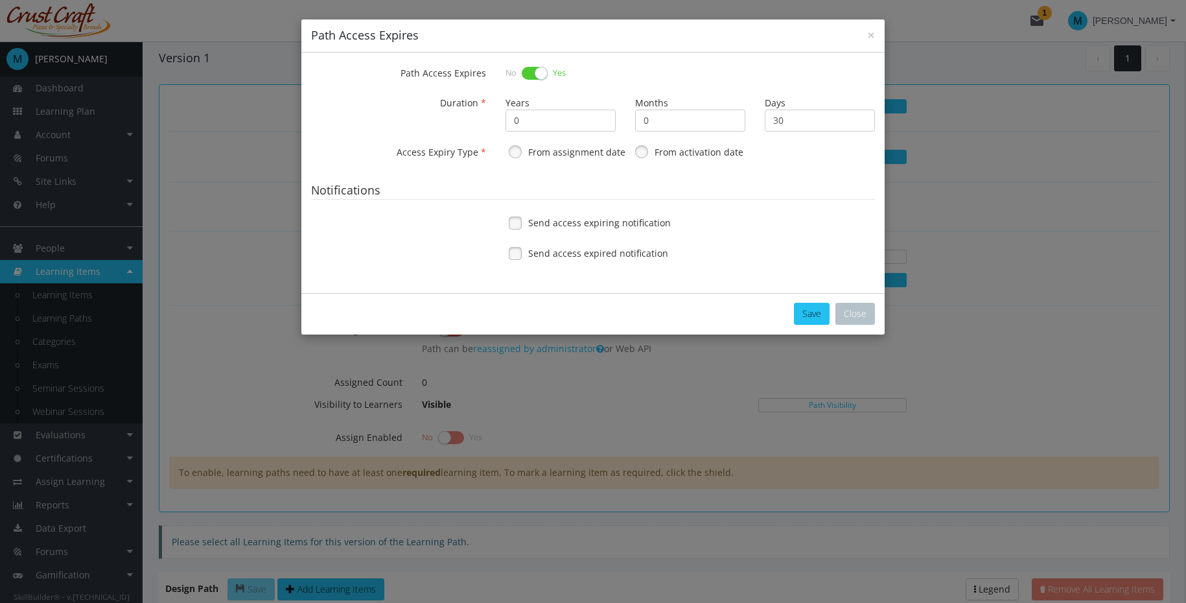
click at [574, 149] on div "From assignment date From activation date" at bounding box center [690, 152] width 389 height 22
click at [572, 146] on label "From assignment date" at bounding box center [576, 152] width 97 height 13
click at [609, 198] on legend "Notifications" at bounding box center [593, 190] width 564 height 20
click at [610, 226] on span "Send access expiring notification" at bounding box center [599, 222] width 143 height 13
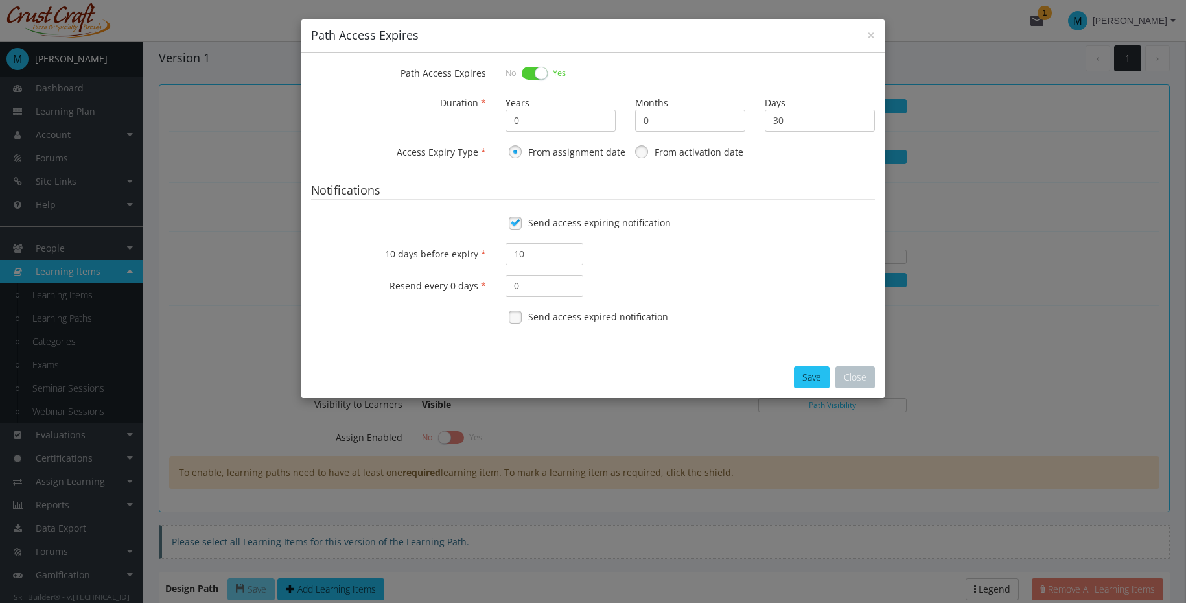
click at [602, 314] on span "Send access expired notification" at bounding box center [598, 316] width 140 height 13
click at [684, 259] on div "10 days before expiry 10" at bounding box center [592, 254] width 583 height 22
drag, startPoint x: 527, startPoint y: 284, endPoint x: 507, endPoint y: 283, distance: 19.5
click at [507, 283] on input "0" at bounding box center [545, 286] width 78 height 22
type input "3"
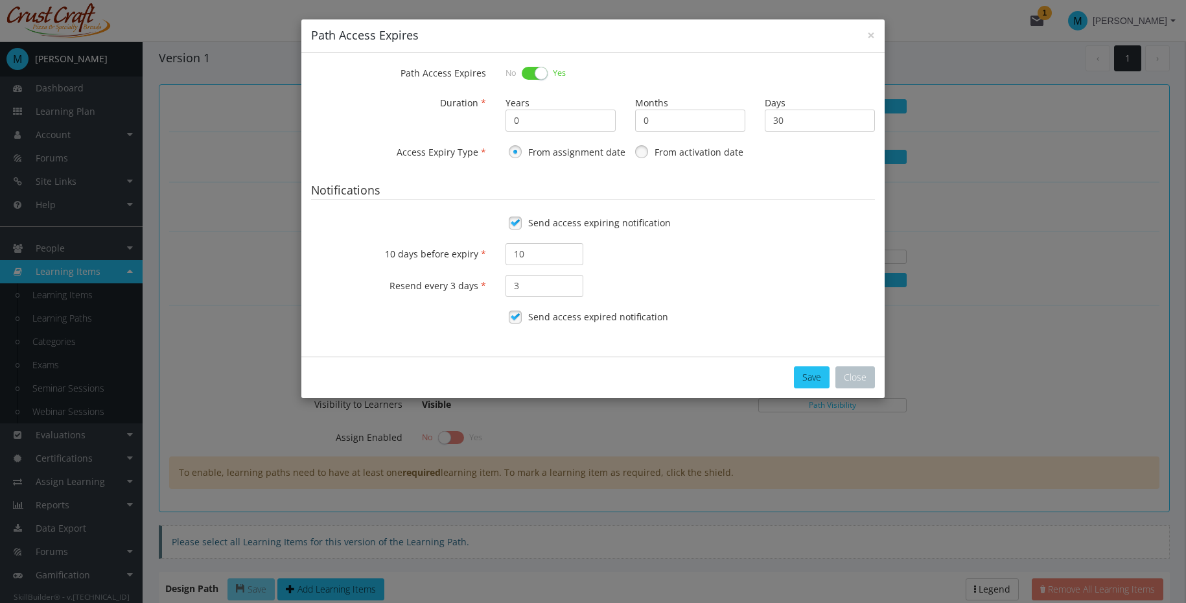
click at [712, 269] on fieldset "Notifications Send access expiring notification 10 days before expiry 10 Resend…" at bounding box center [593, 258] width 564 height 157
click at [803, 376] on button "Save" at bounding box center [812, 377] width 36 height 22
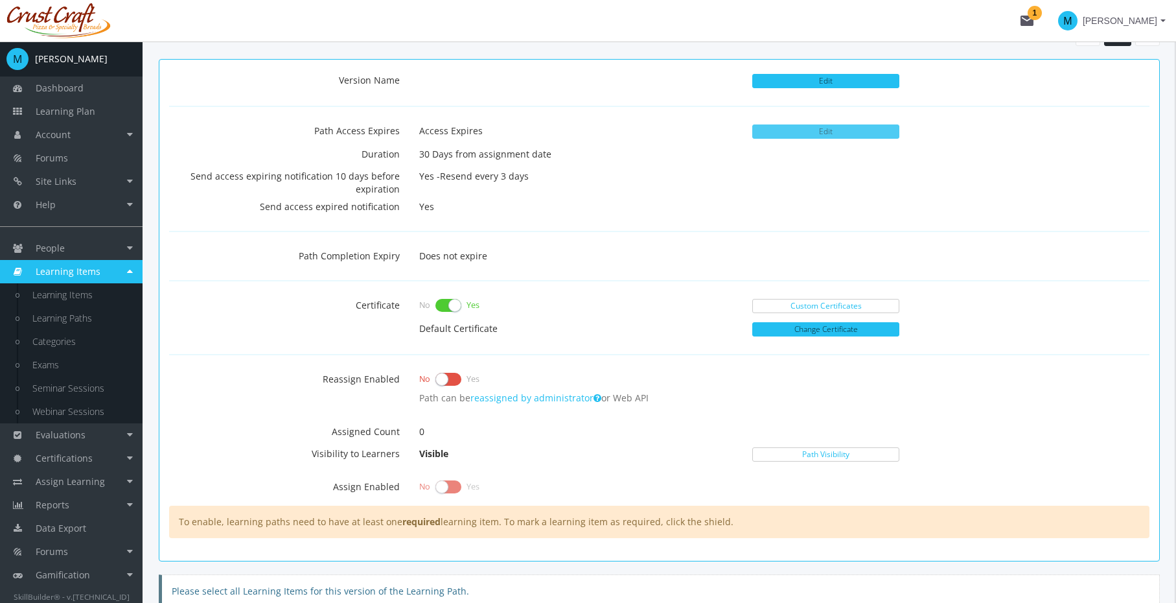
scroll to position [412, 0]
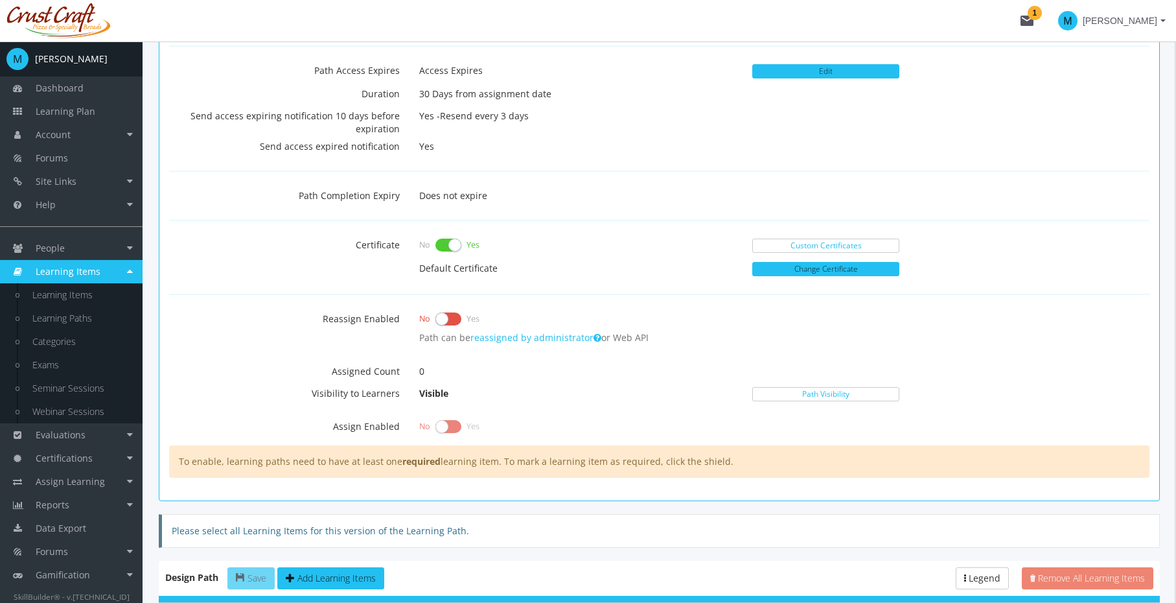
click at [643, 183] on div "Version Name Edit Path Access Expires Access Expires Edit Duration 30 Days from…" at bounding box center [659, 243] width 981 height 469
click at [642, 191] on p "Does not expire" at bounding box center [784, 196] width 730 height 22
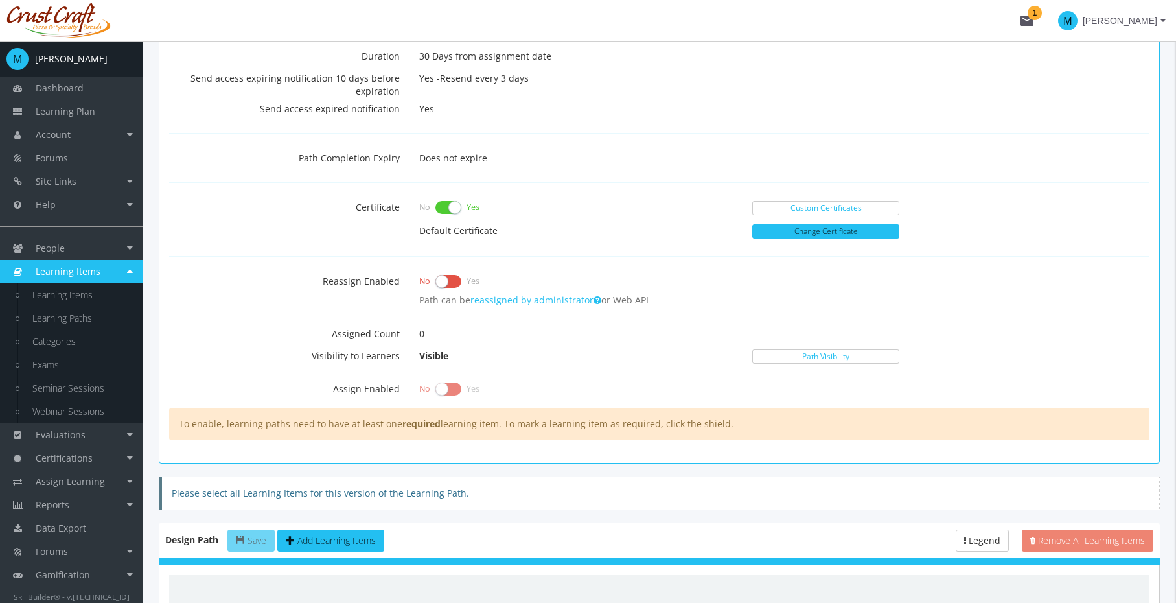
scroll to position [466, 0]
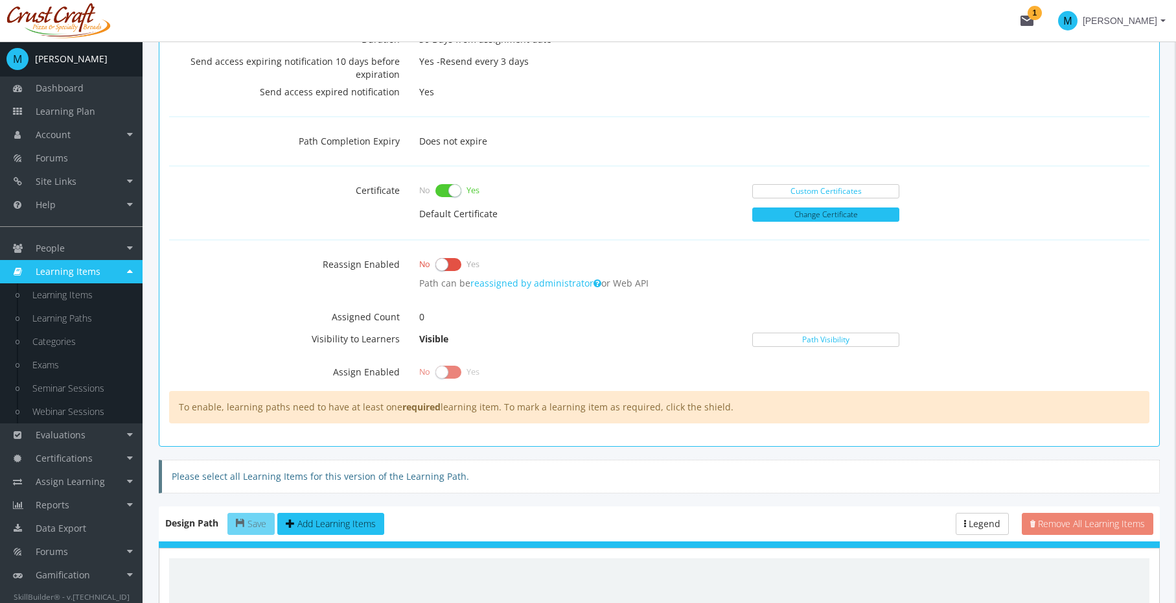
click at [625, 200] on div "Certificate No Yes Custom Certificates" at bounding box center [659, 191] width 1000 height 23
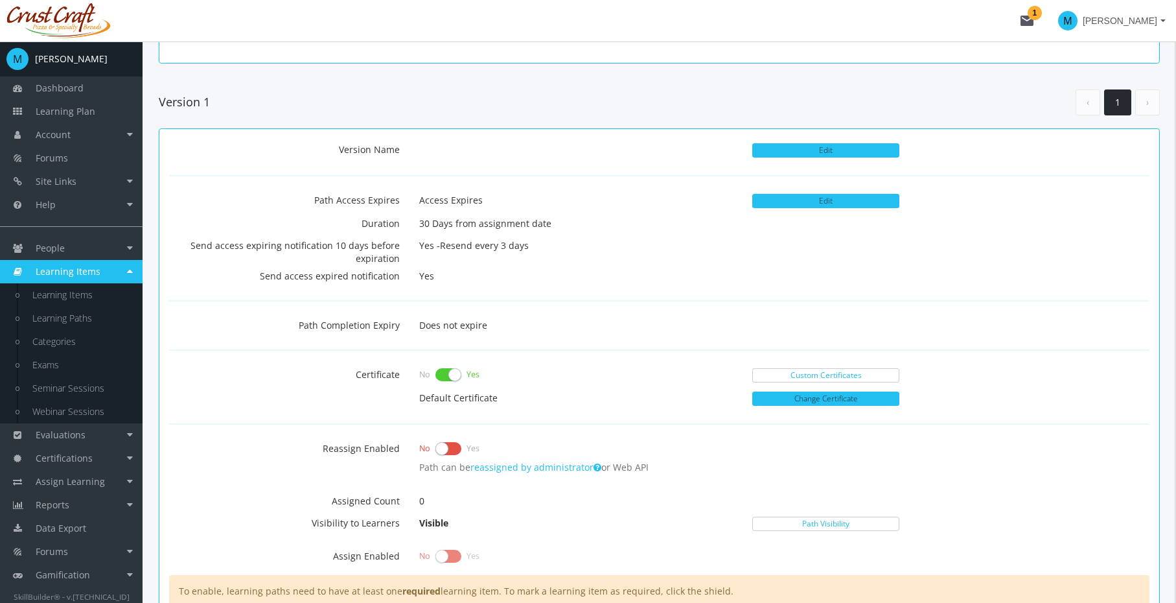
scroll to position [353, 0]
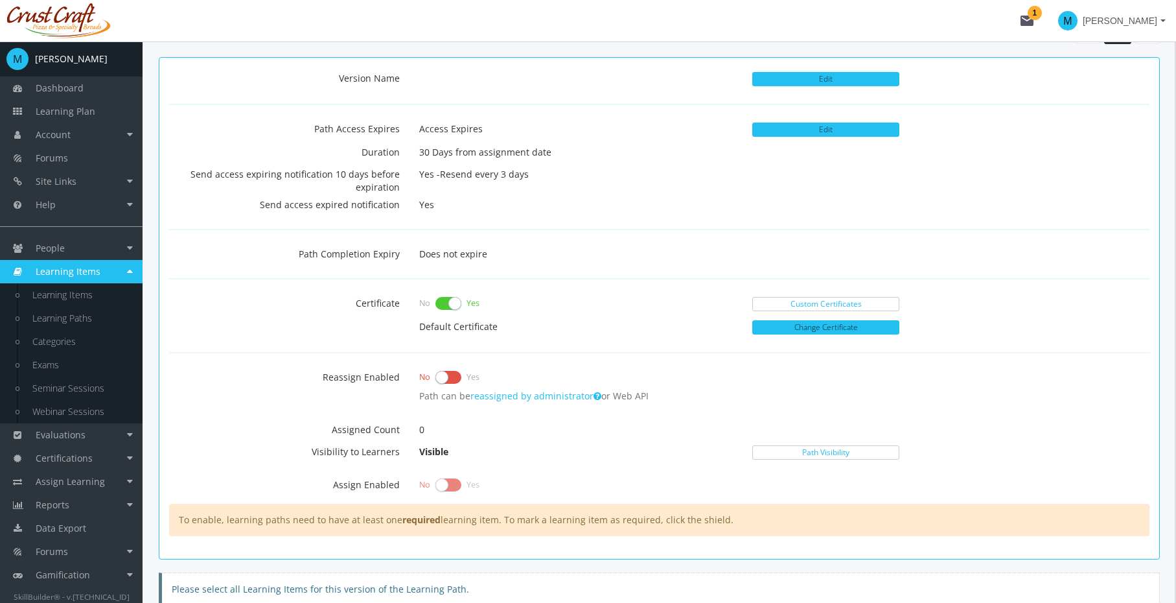
click at [717, 235] on div "Version Name Edit Path Access Expires Access Expires Edit Duration 30 Days from…" at bounding box center [659, 301] width 981 height 469
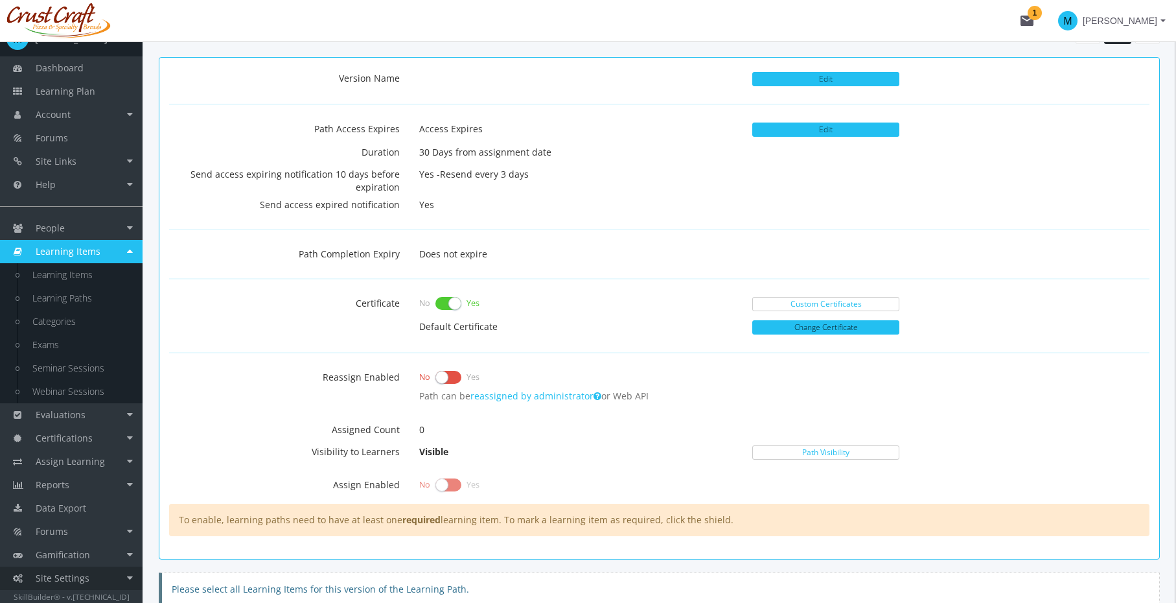
click at [78, 574] on span "Site Settings" at bounding box center [63, 578] width 54 height 12
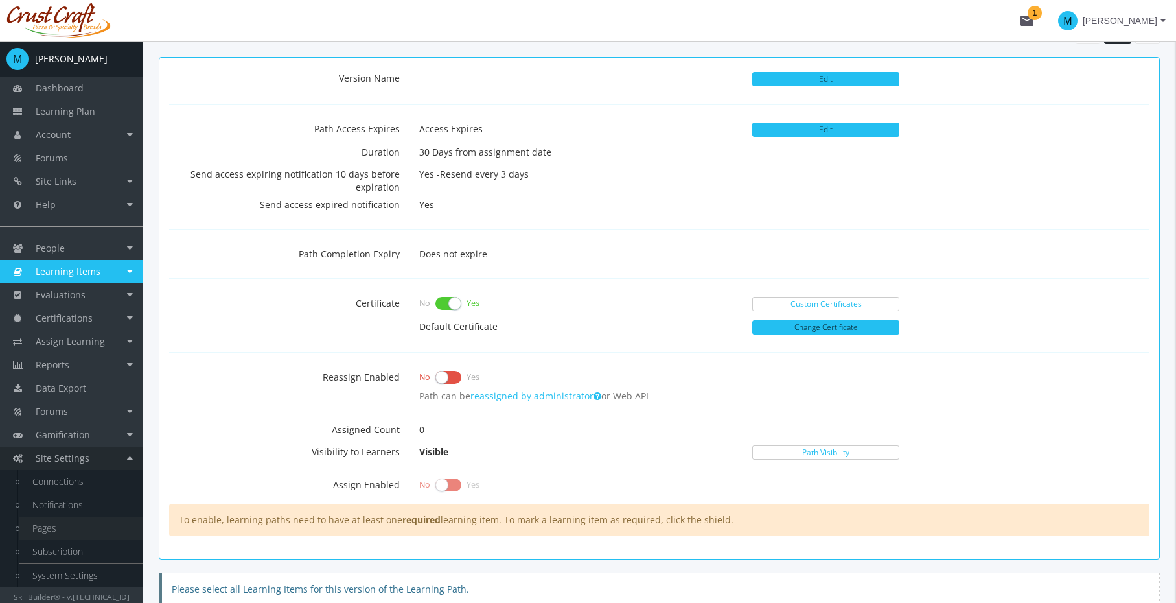
scroll to position [386, 0]
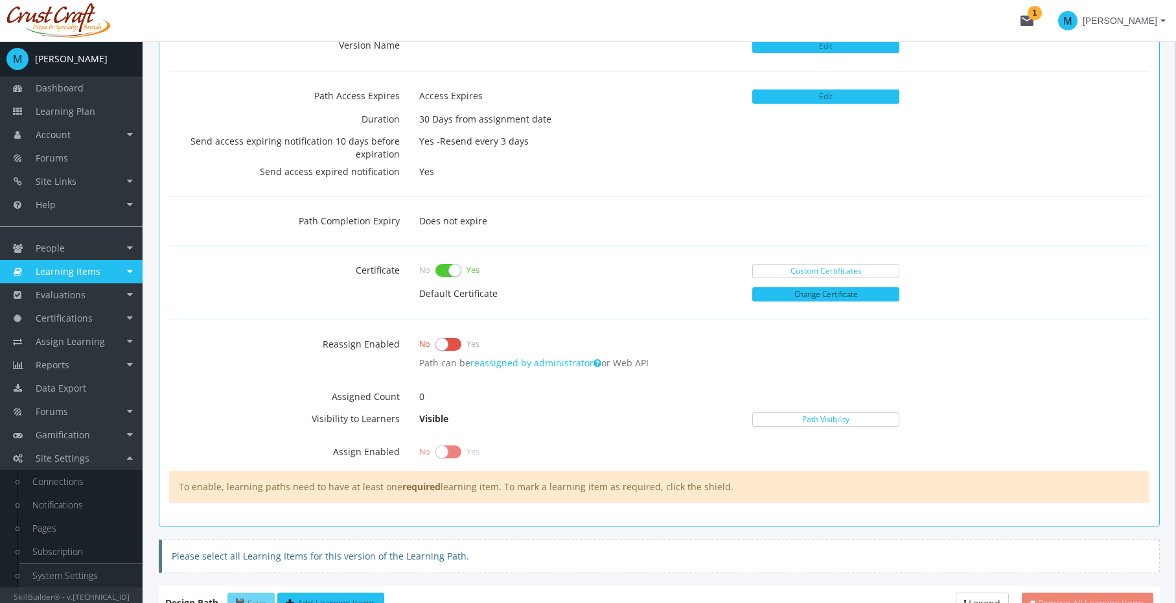
click at [70, 566] on link "System Settings" at bounding box center [80, 575] width 123 height 23
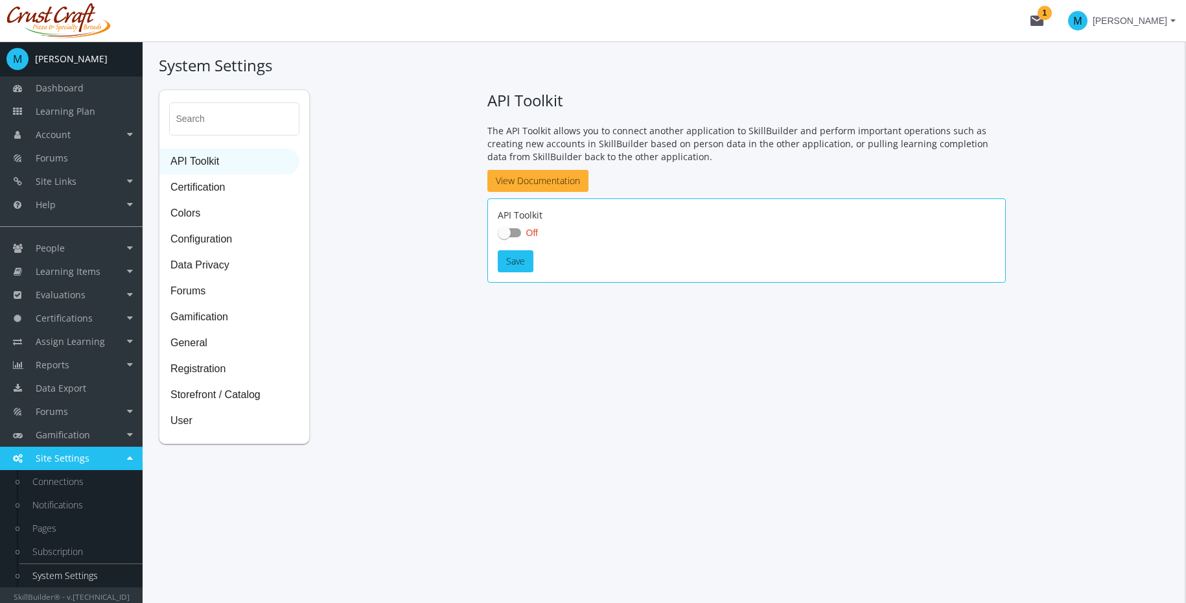
click at [71, 570] on link "System Settings" at bounding box center [80, 575] width 123 height 23
click at [205, 187] on span "Certification" at bounding box center [229, 188] width 139 height 26
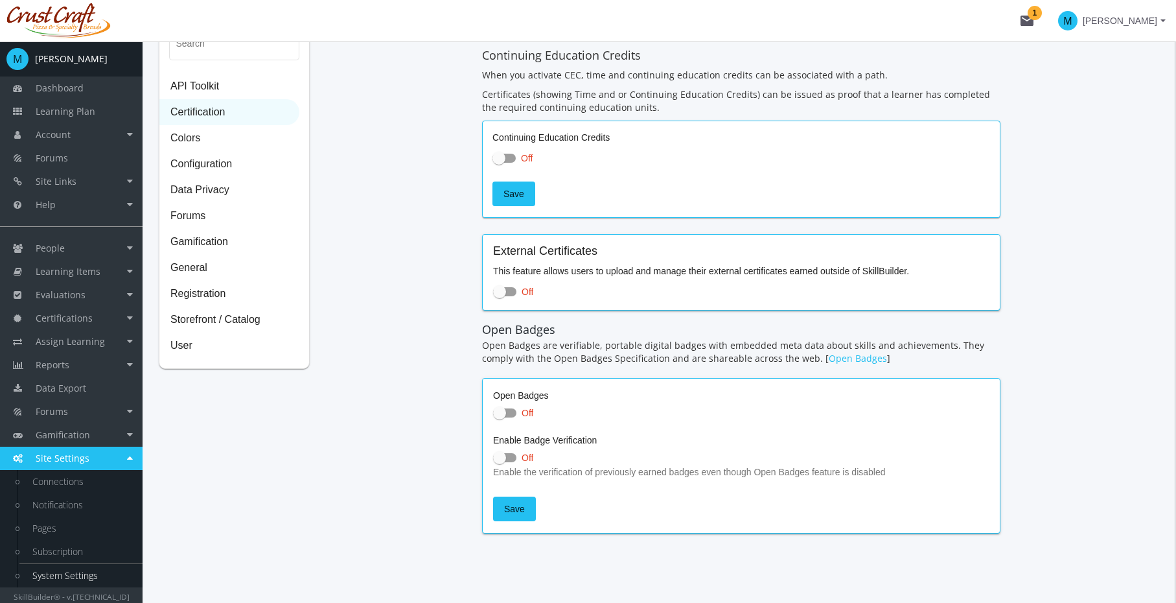
scroll to position [87, 0]
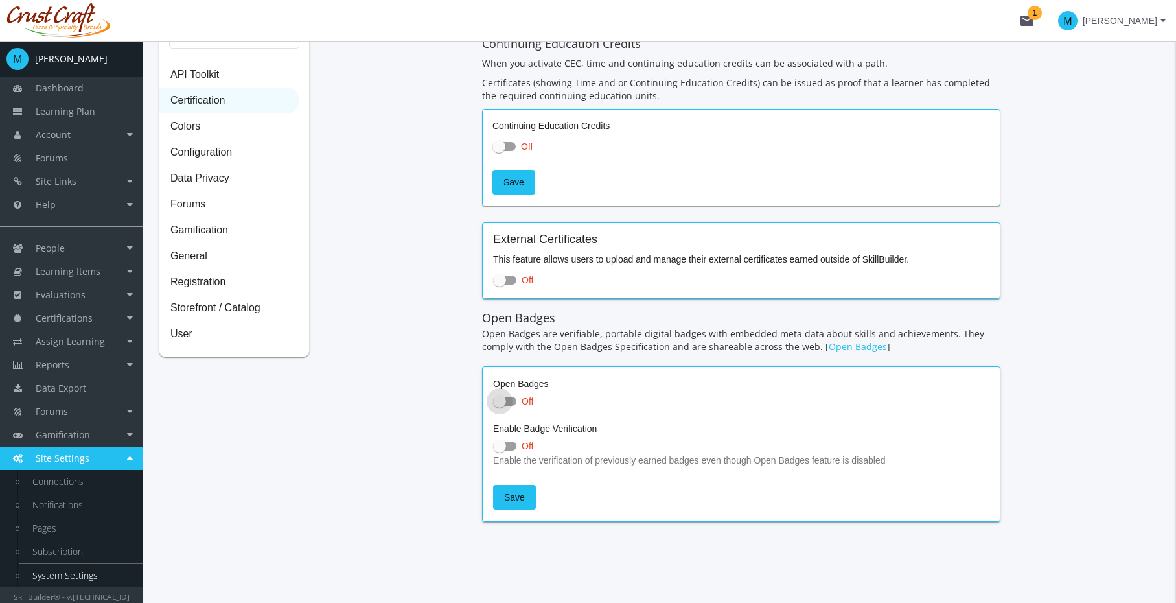
click at [496, 400] on span at bounding box center [499, 401] width 13 height 13
click at [494, 405] on input "Off" at bounding box center [493, 405] width 1 height 1
checkbox input "true"
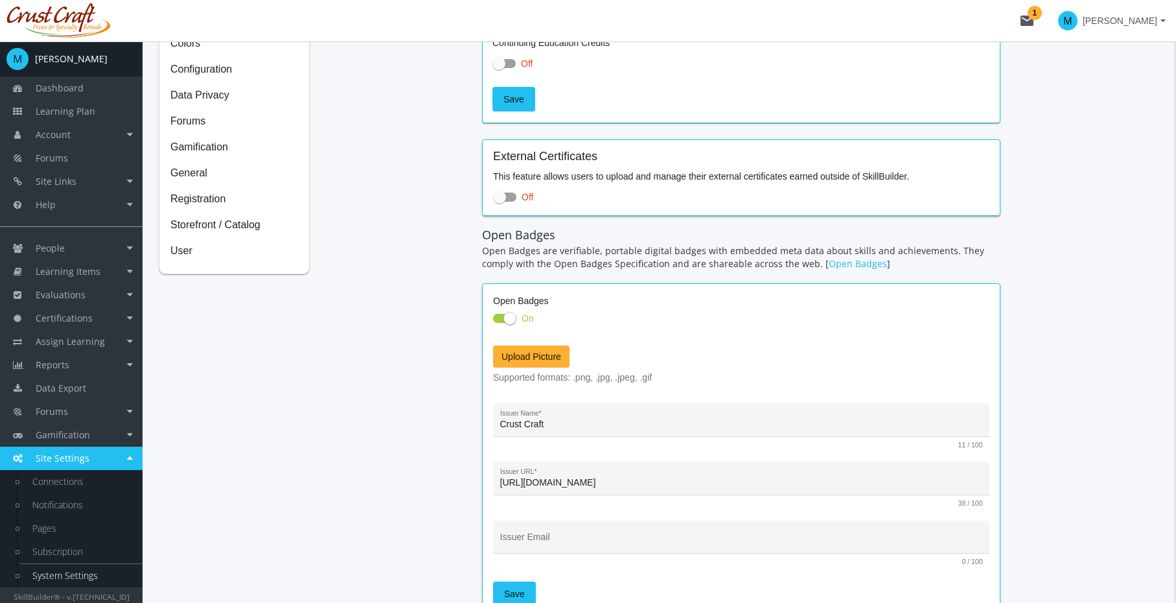
scroll to position [266, 0]
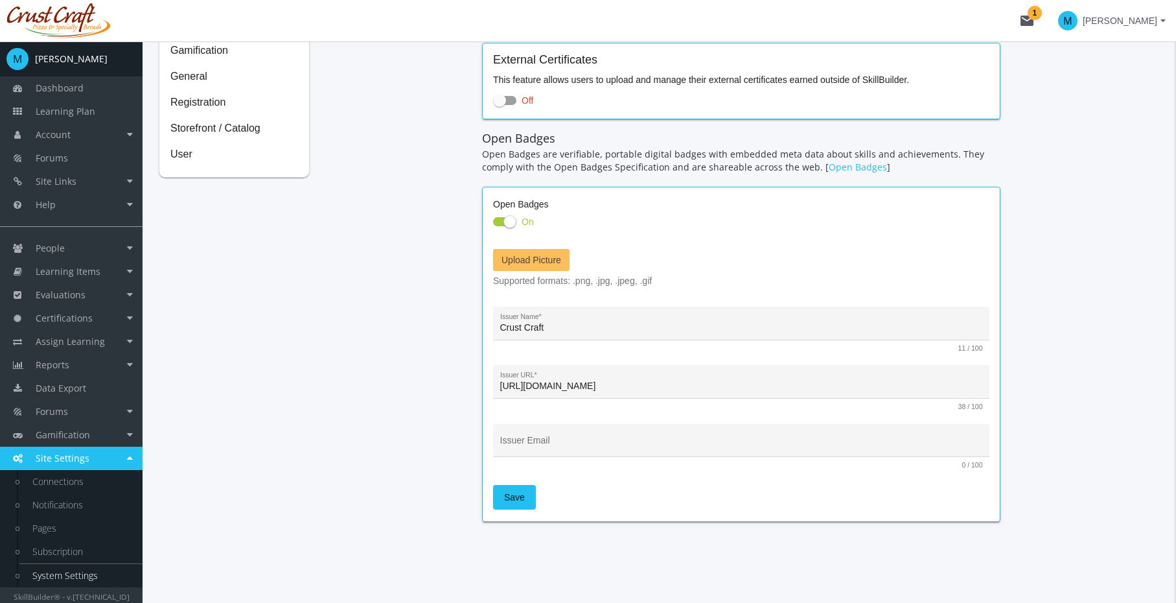
click at [544, 258] on span "Upload Picture" at bounding box center [532, 260] width 60 height 10
click at [0, 0] on input "Upload Picture" at bounding box center [0, 0] width 0 height 0
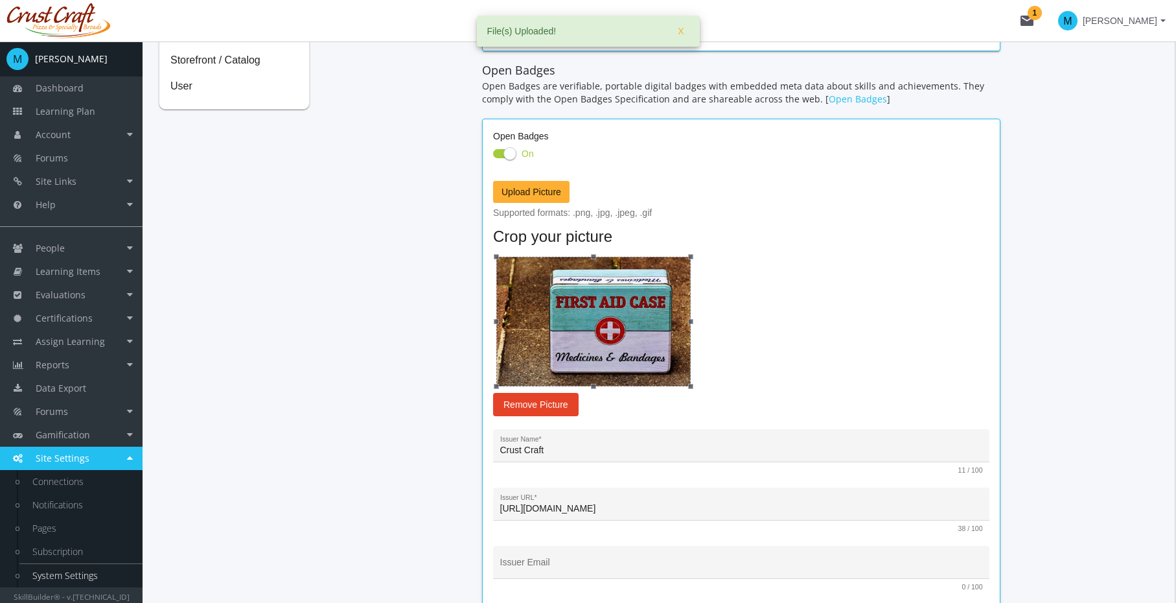
scroll to position [456, 0]
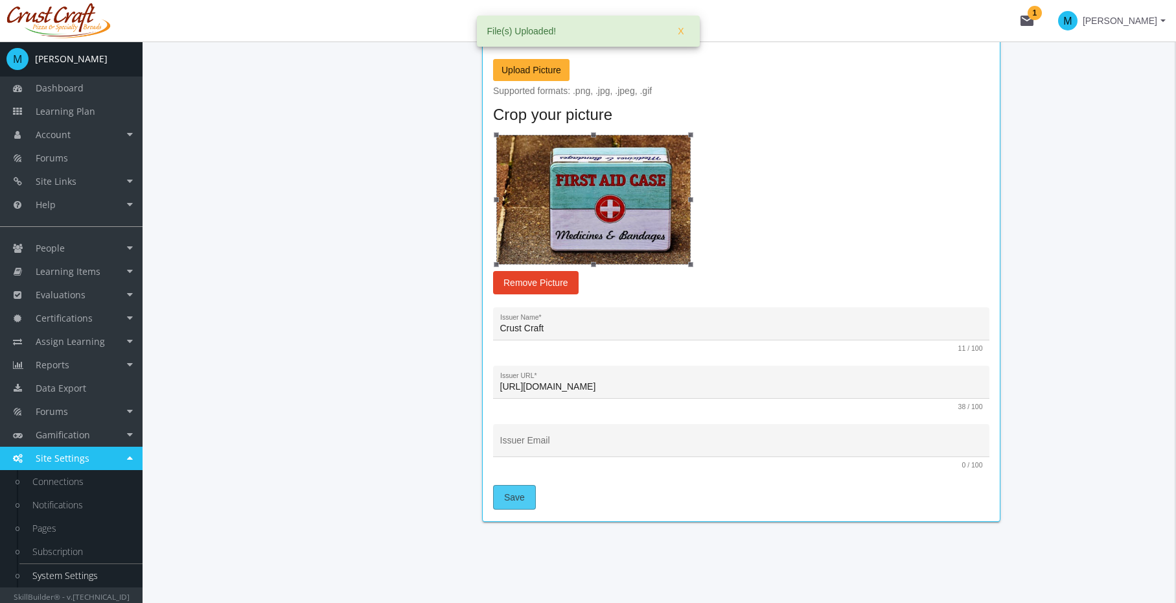
click at [515, 498] on span "Save" at bounding box center [514, 496] width 21 height 23
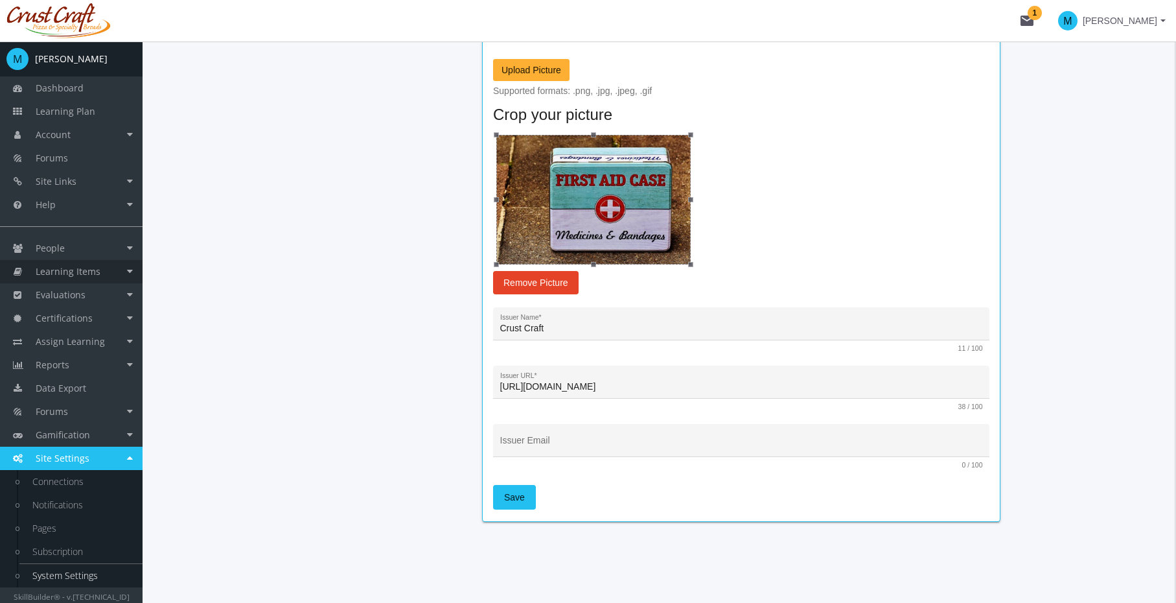
click at [58, 262] on link "Learning Items" at bounding box center [71, 271] width 143 height 23
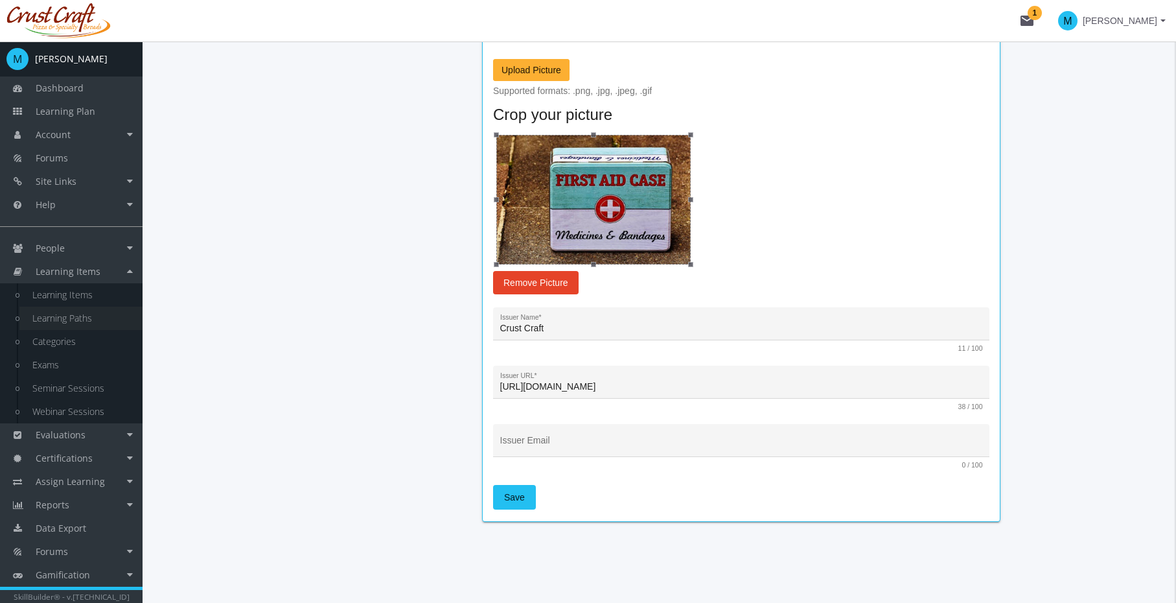
click at [64, 321] on link "Learning Paths" at bounding box center [80, 318] width 123 height 23
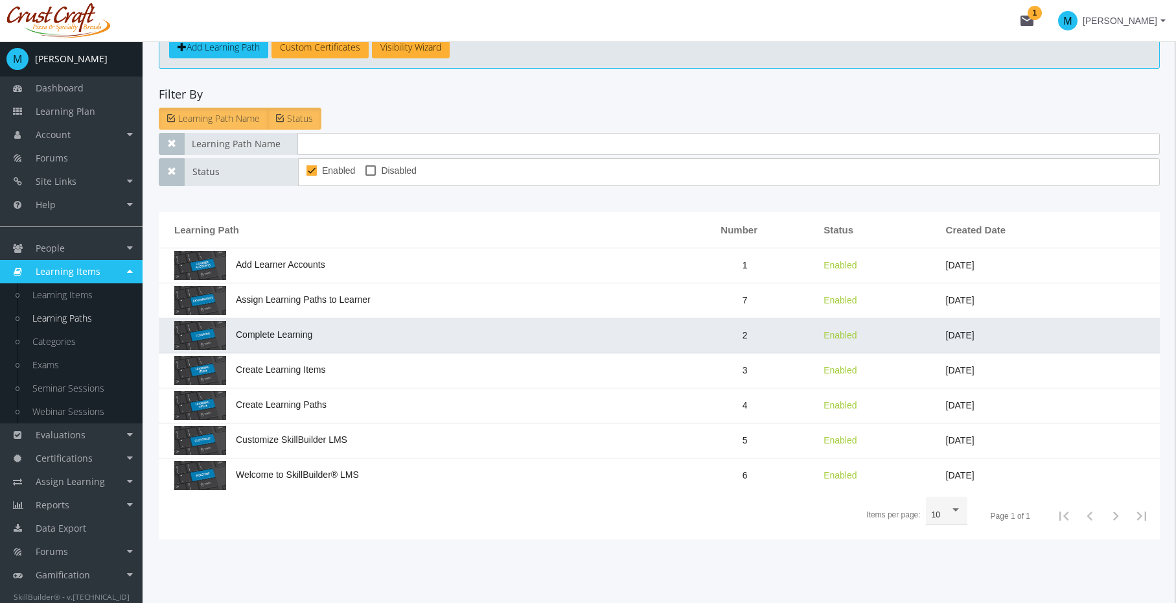
scroll to position [76, 0]
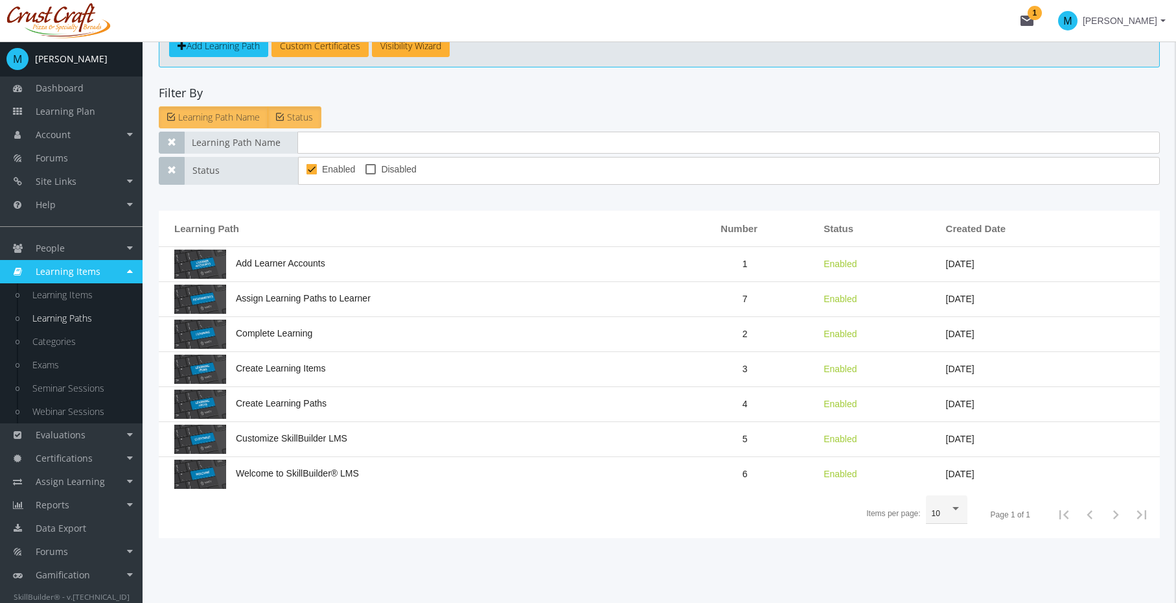
click at [368, 168] on span at bounding box center [371, 169] width 10 height 10
click at [366, 174] on input "Disabled" at bounding box center [366, 174] width 1 height 1
checkbox input "true"
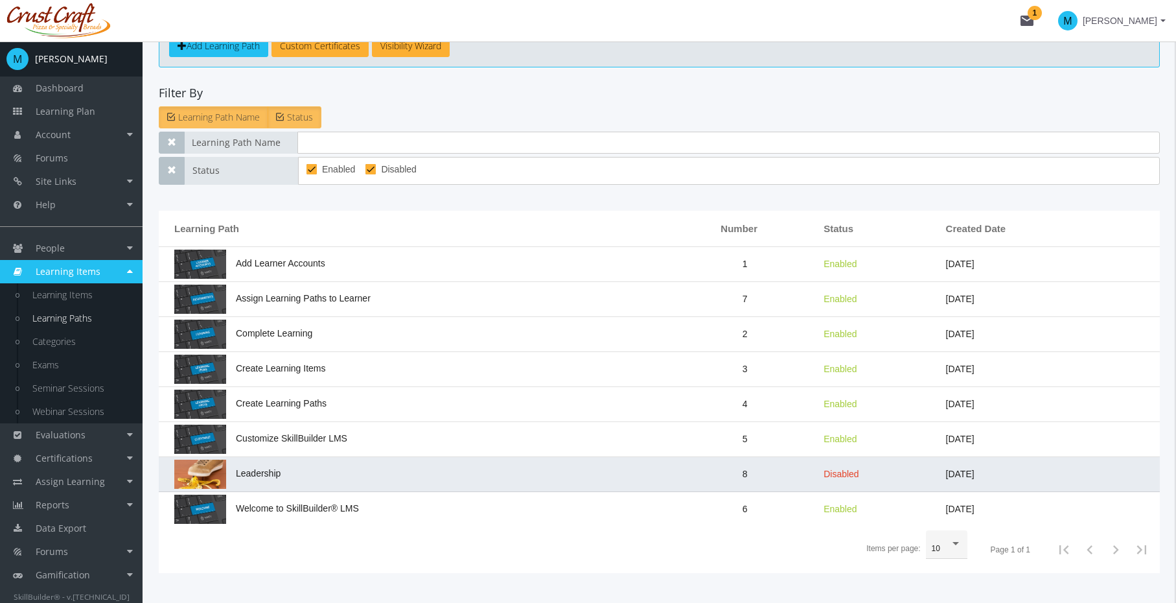
click at [346, 468] on td "Leadership" at bounding box center [416, 474] width 514 height 35
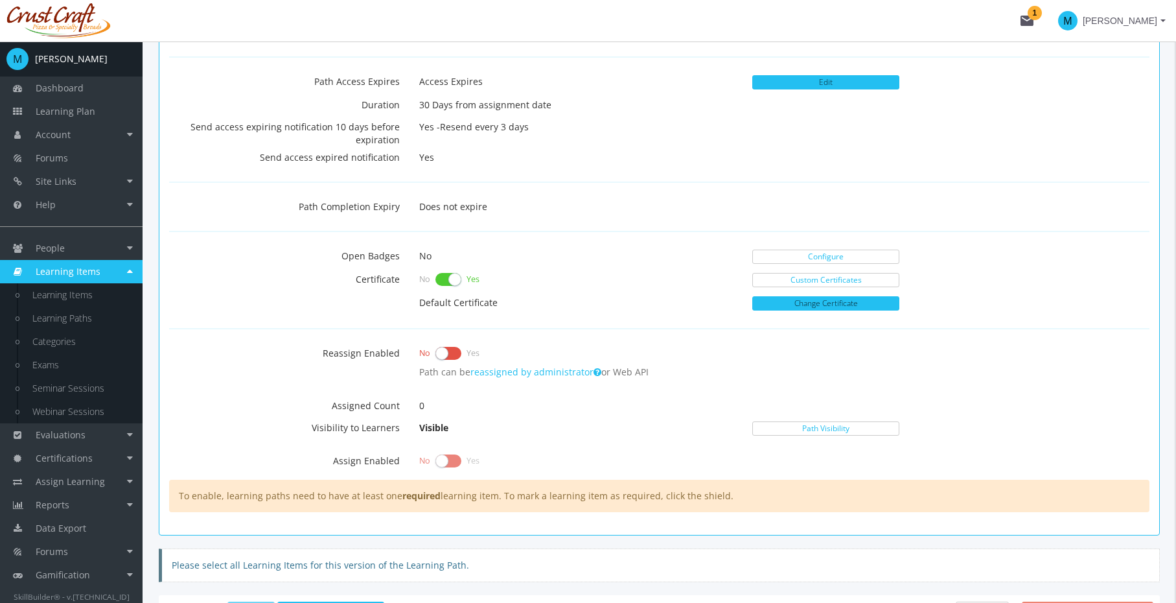
scroll to position [409, 0]
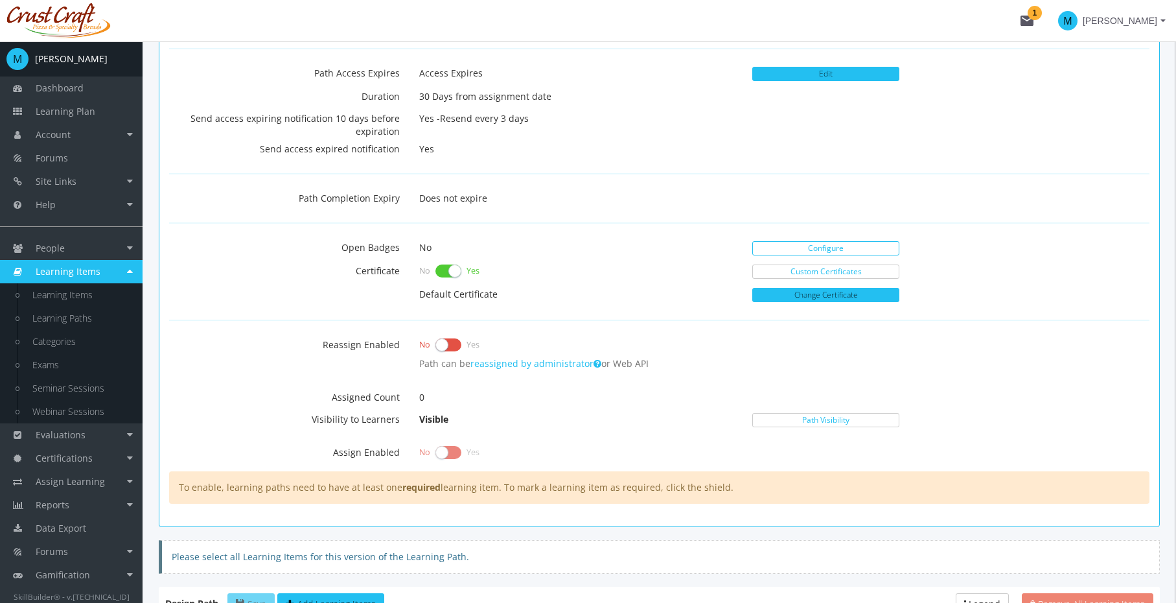
click at [822, 250] on link "Configure" at bounding box center [825, 248] width 147 height 14
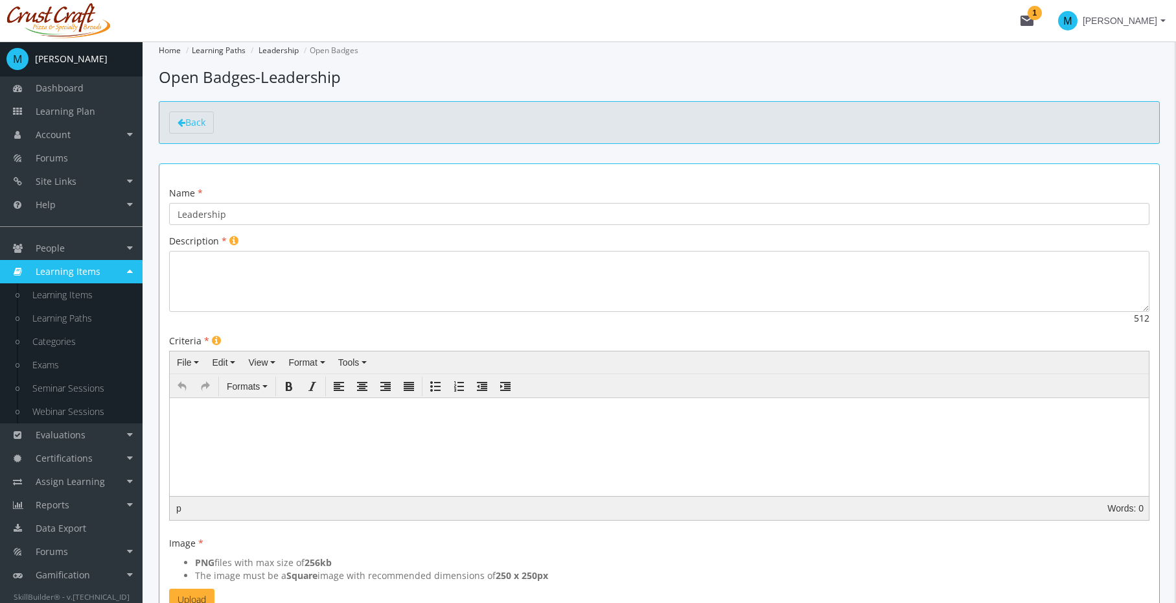
scroll to position [17, 0]
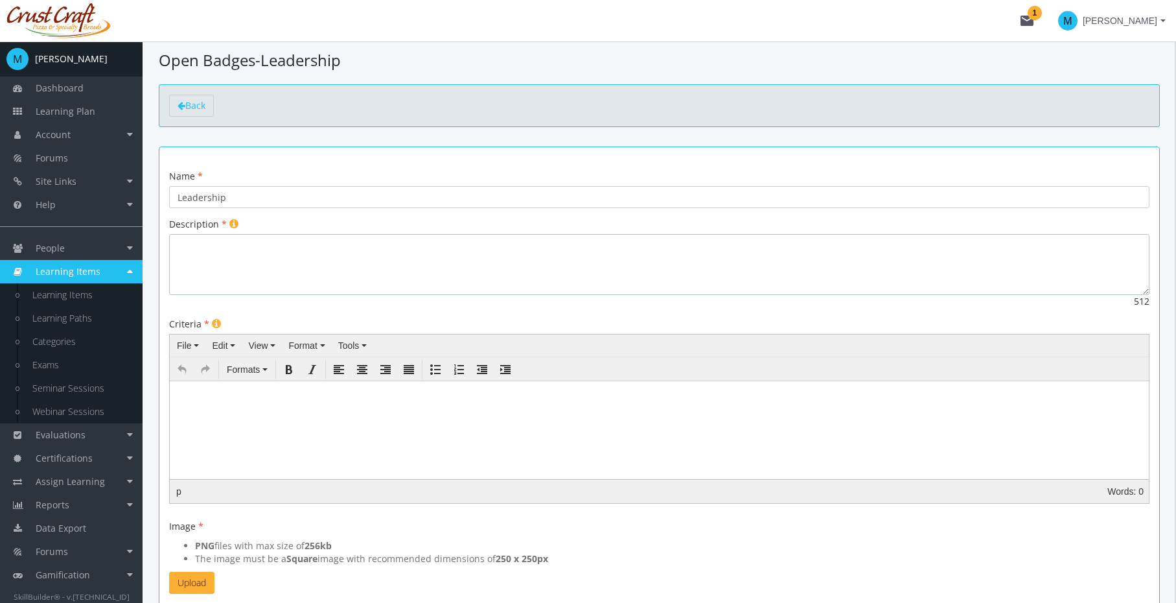
click at [452, 260] on textarea at bounding box center [659, 264] width 981 height 61
click at [426, 241] on textarea "This is a badge." at bounding box center [659, 264] width 981 height 61
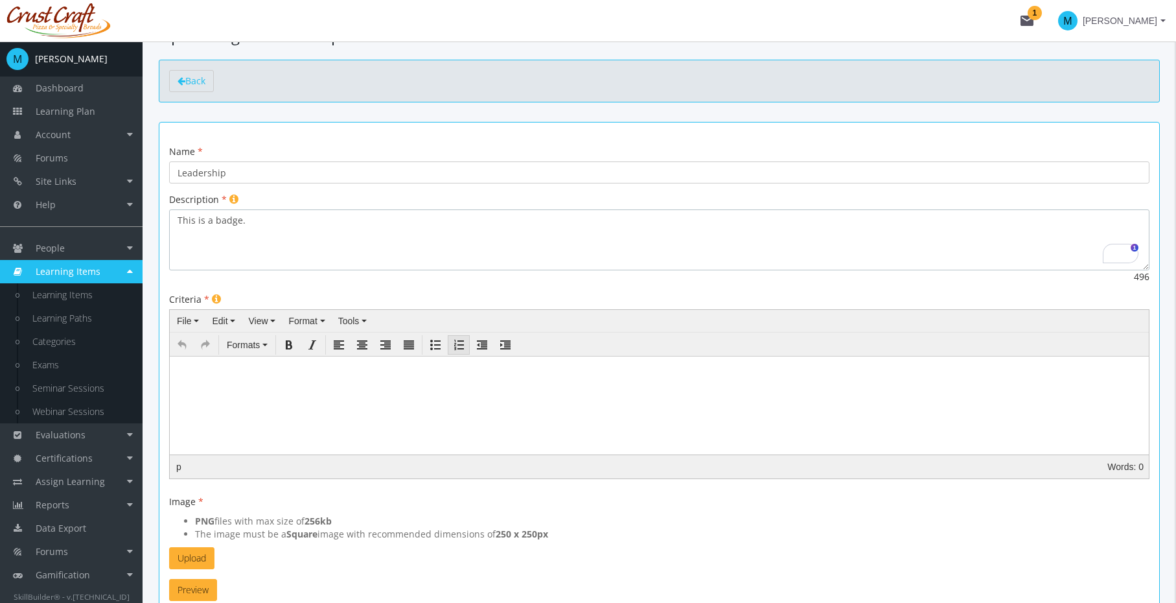
scroll to position [95, 0]
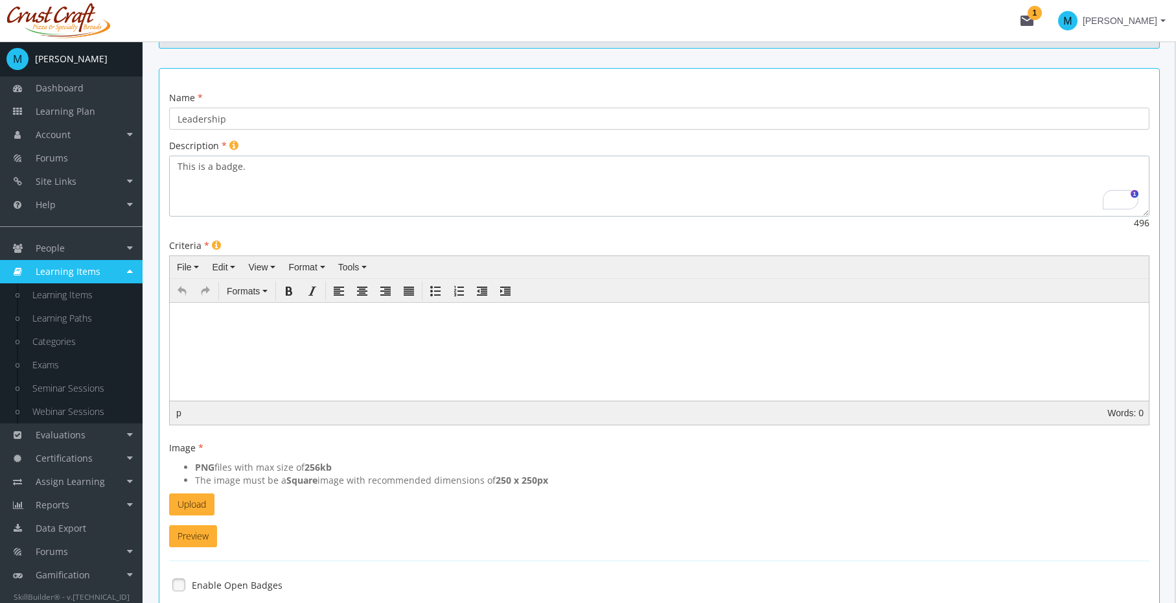
type textarea "This is a badge."
click at [370, 367] on html at bounding box center [659, 335] width 979 height 65
click at [385, 339] on body "To enrich screen reader interactions, please activate Accessibility in Grammarl…" at bounding box center [659, 335] width 969 height 54
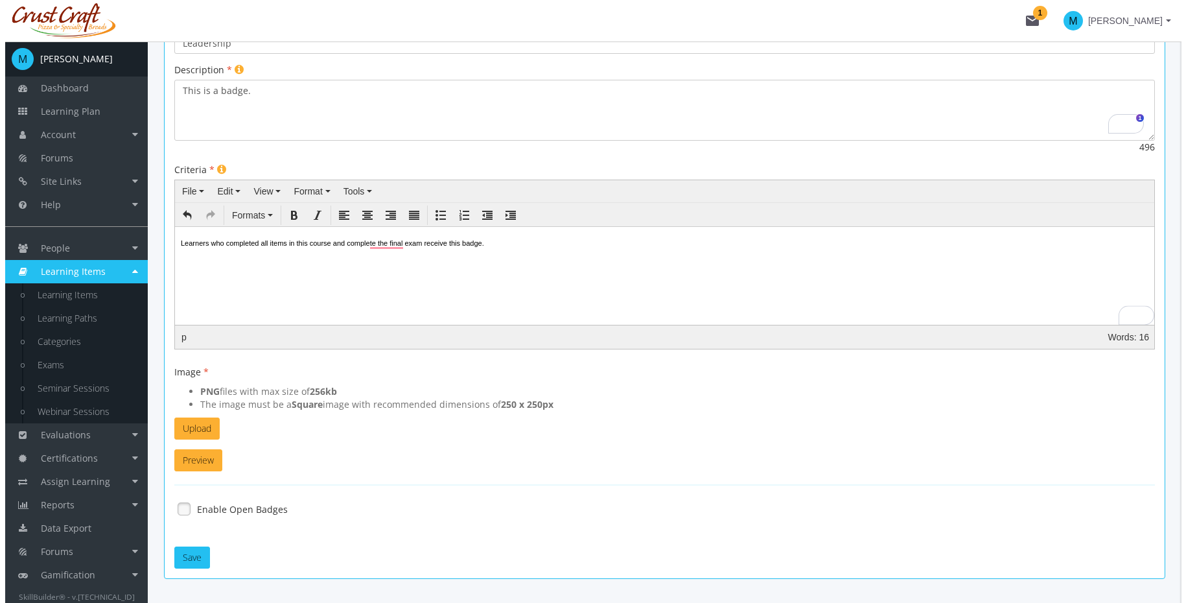
scroll to position [212, 0]
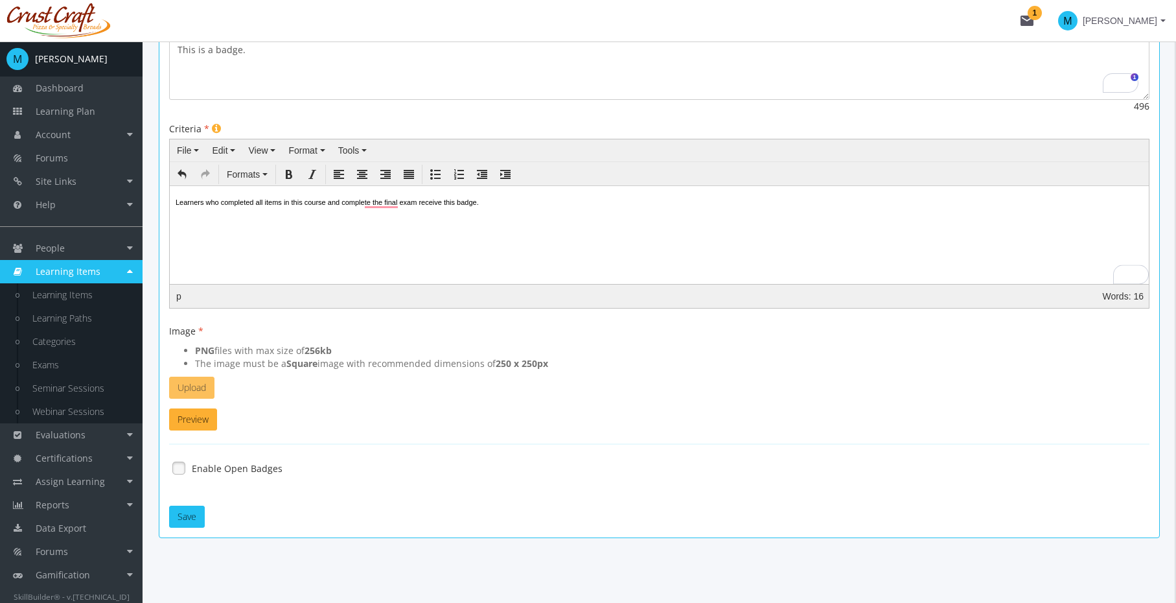
click at [195, 382] on button "Upload" at bounding box center [191, 388] width 45 height 22
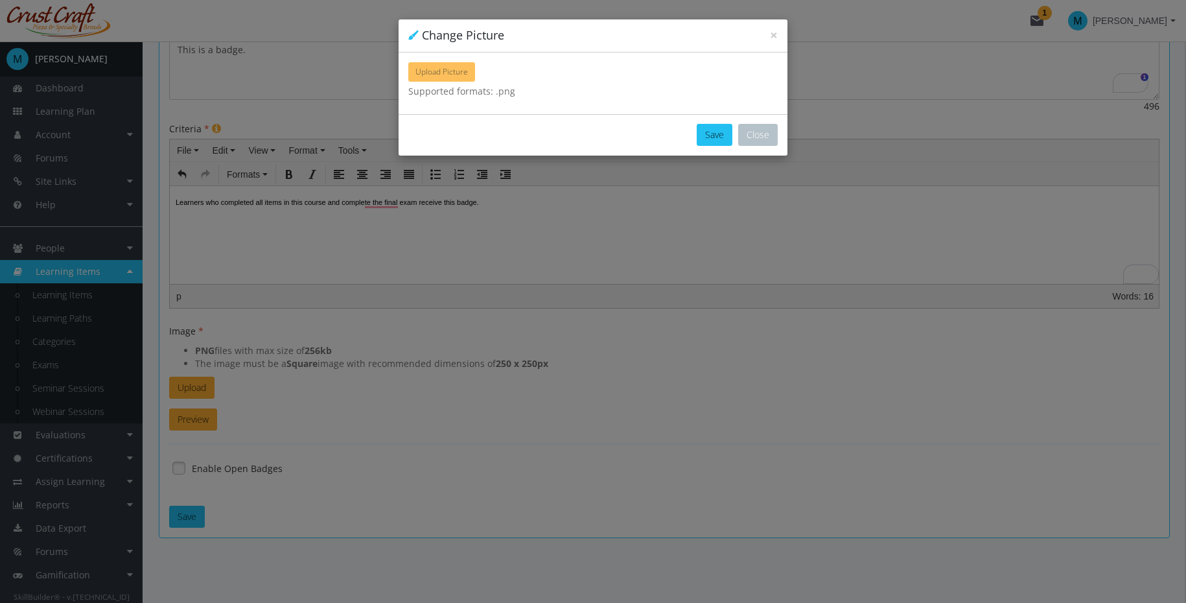
click at [460, 76] on span "Upload Picture" at bounding box center [441, 71] width 52 height 11
type input "C:\fakepath\GenericBadge_03.png"
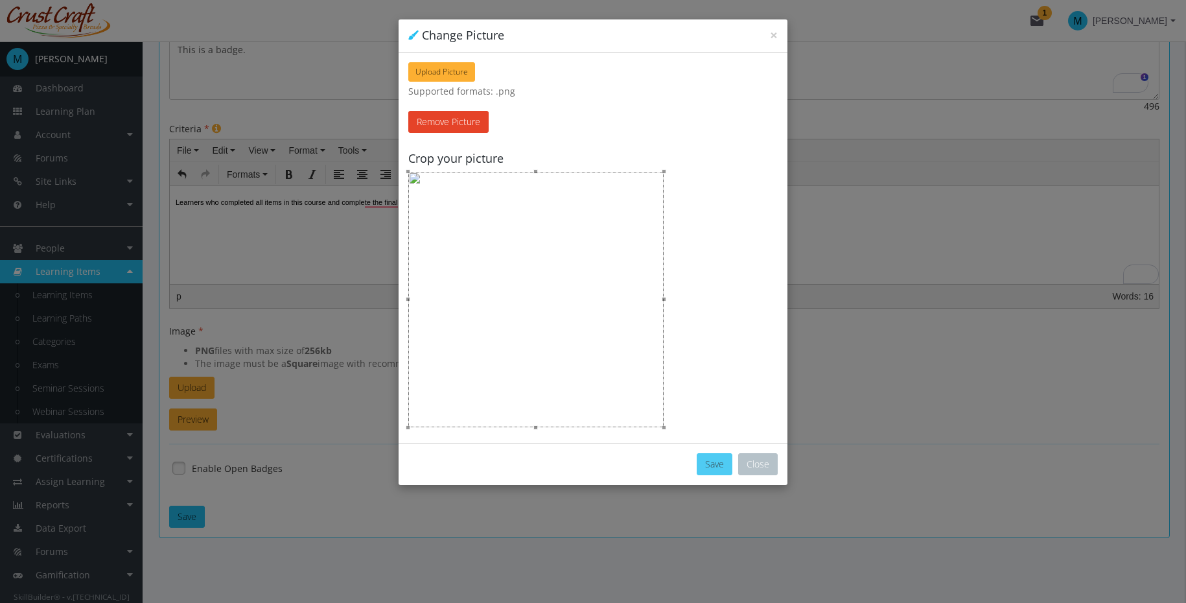
click at [713, 463] on button "Save" at bounding box center [715, 464] width 36 height 22
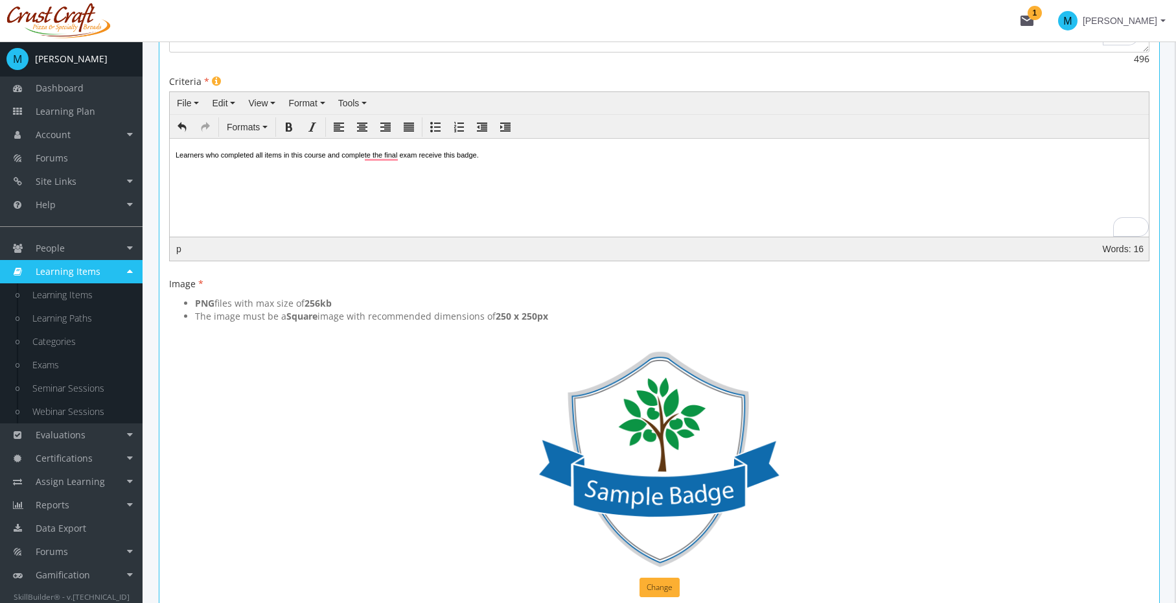
scroll to position [458, 0]
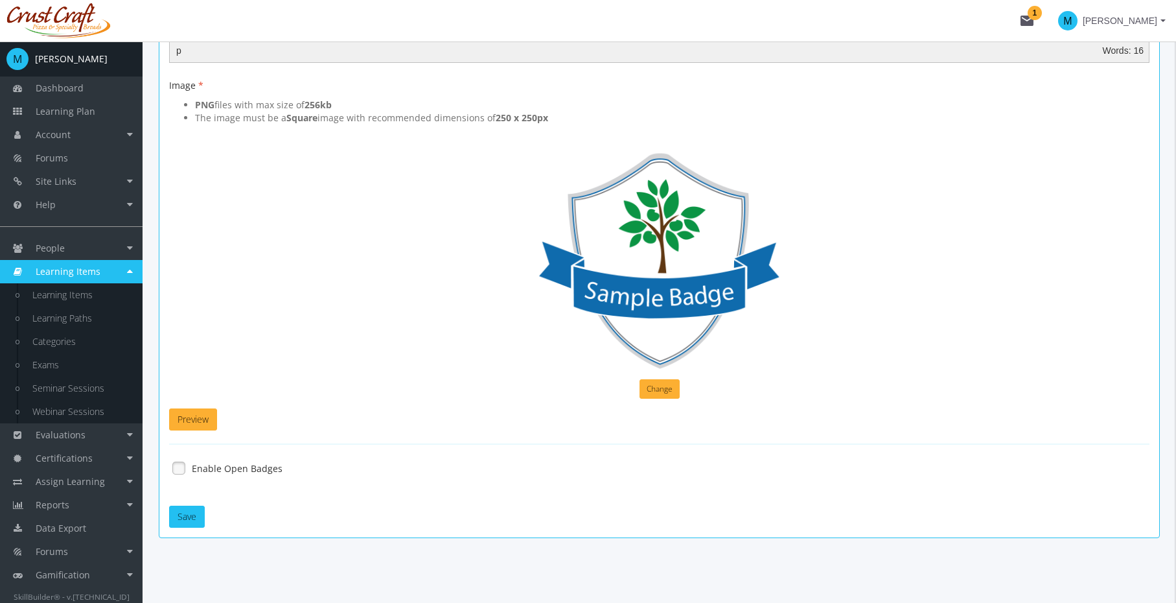
click at [198, 471] on label "Enable Open Badges" at bounding box center [237, 468] width 91 height 13
click at [187, 516] on button "Save" at bounding box center [187, 517] width 36 height 22
click at [188, 509] on button "Save" at bounding box center [187, 517] width 36 height 22
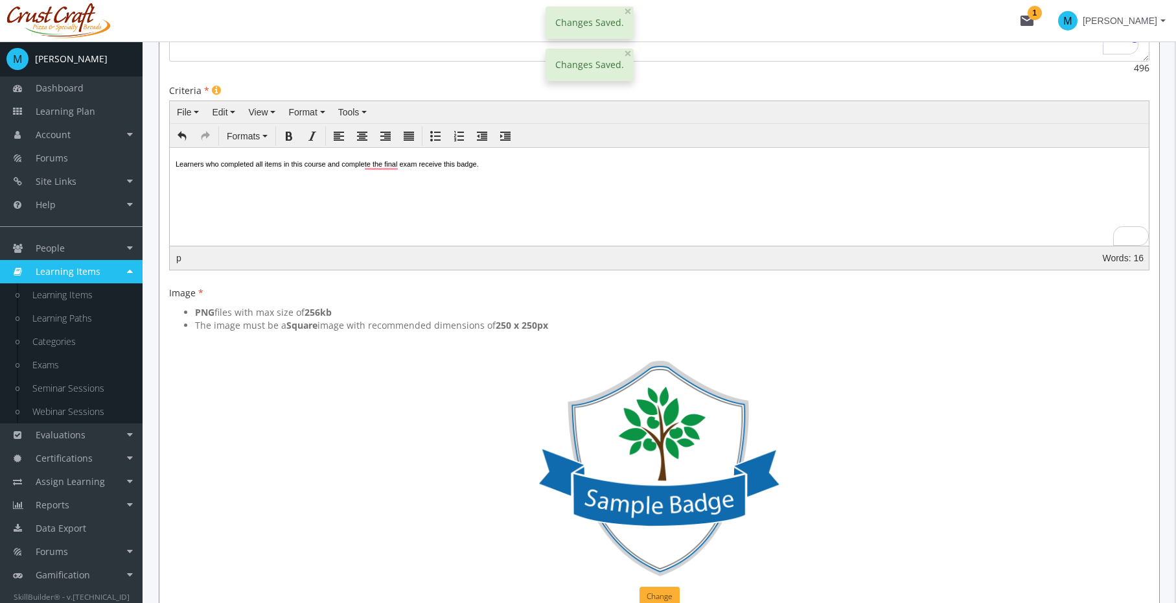
scroll to position [0, 0]
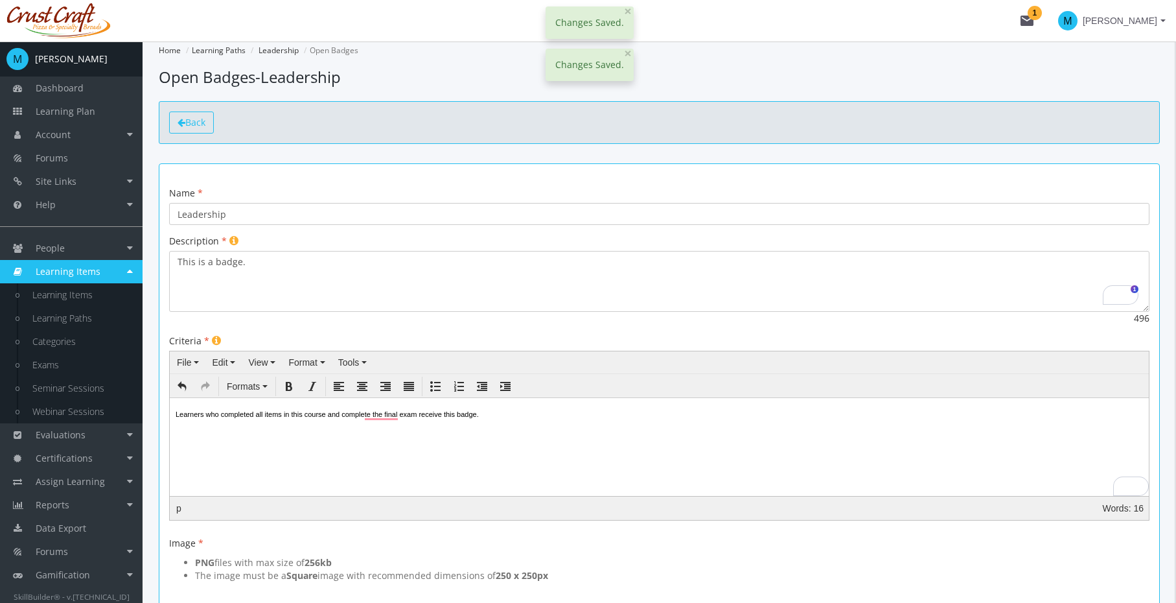
click at [198, 124] on span "Back" at bounding box center [195, 122] width 20 height 12
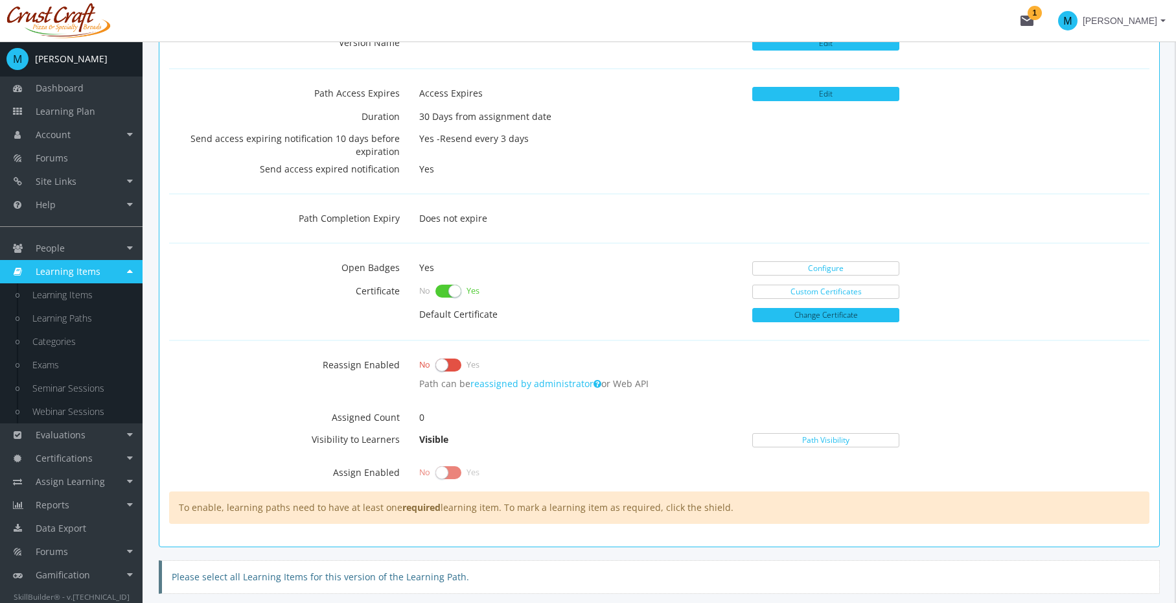
scroll to position [405, 0]
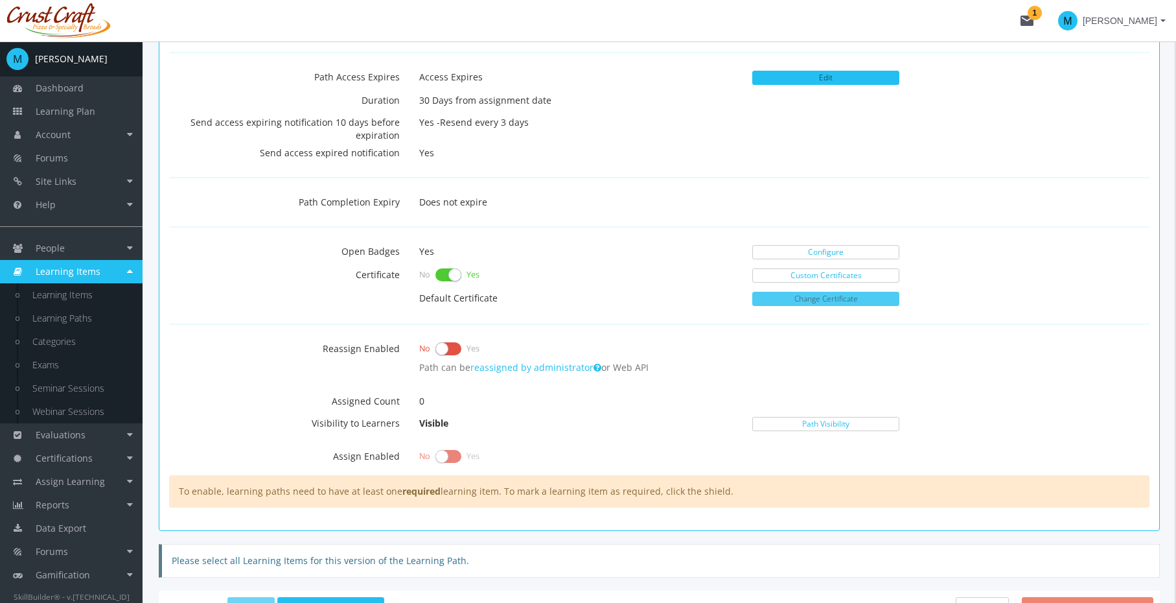
click at [801, 305] on button "Change Certificate" at bounding box center [825, 299] width 147 height 14
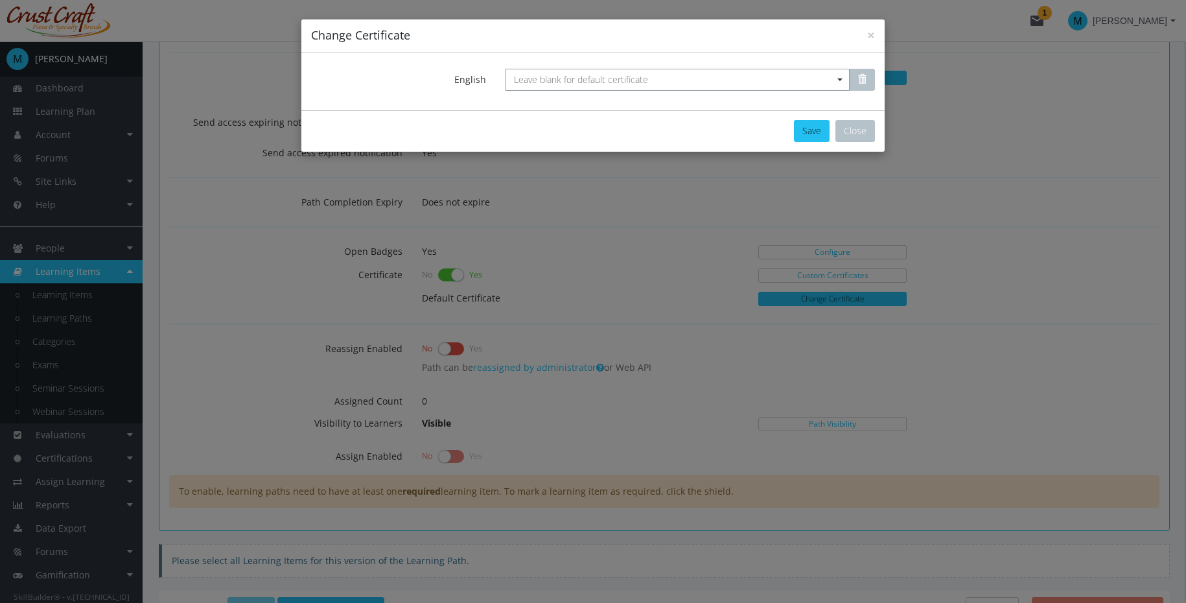
click at [677, 87] on span "Leave blank for default certificate" at bounding box center [678, 80] width 344 height 22
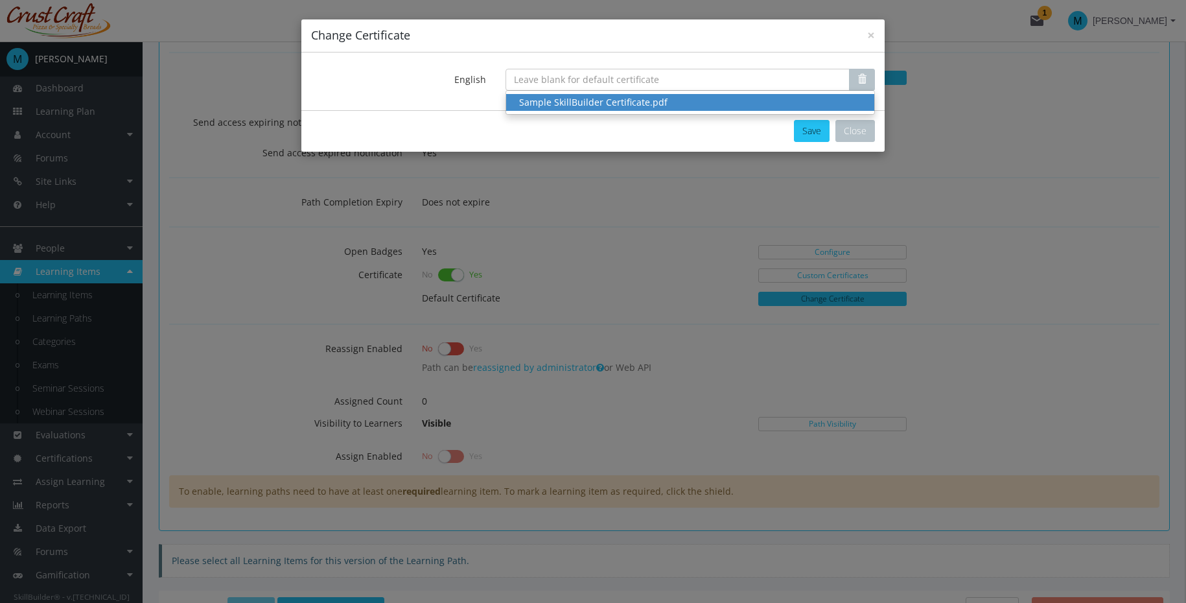
click at [665, 107] on div "Sample SkillBuilder Certificate.pdf" at bounding box center [690, 102] width 342 height 13
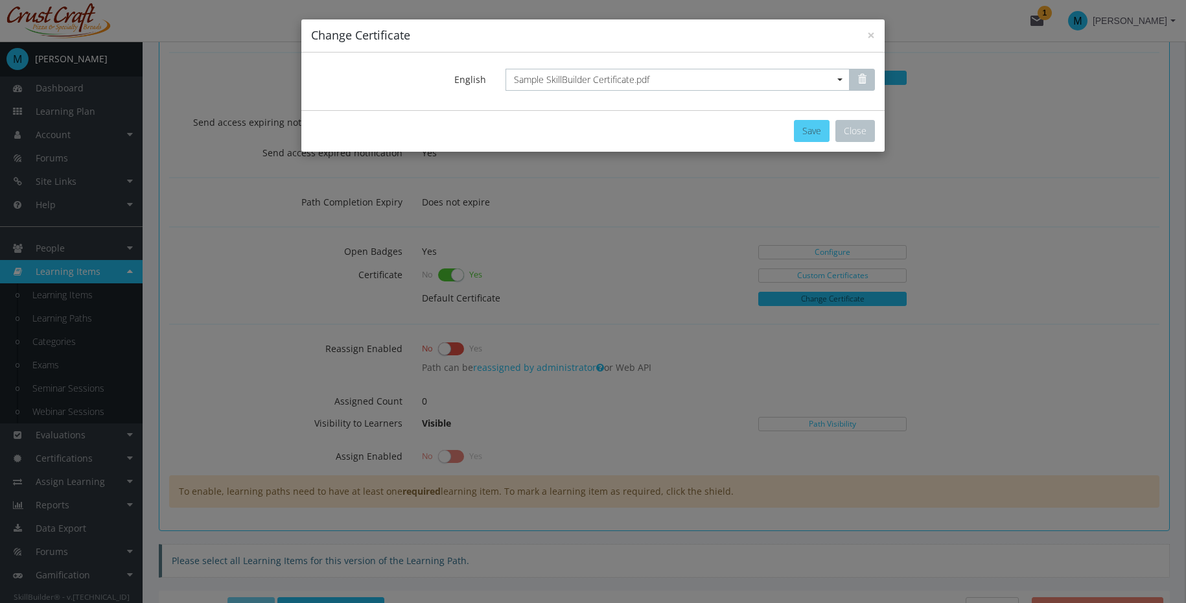
click at [812, 131] on button "Save" at bounding box center [812, 131] width 36 height 22
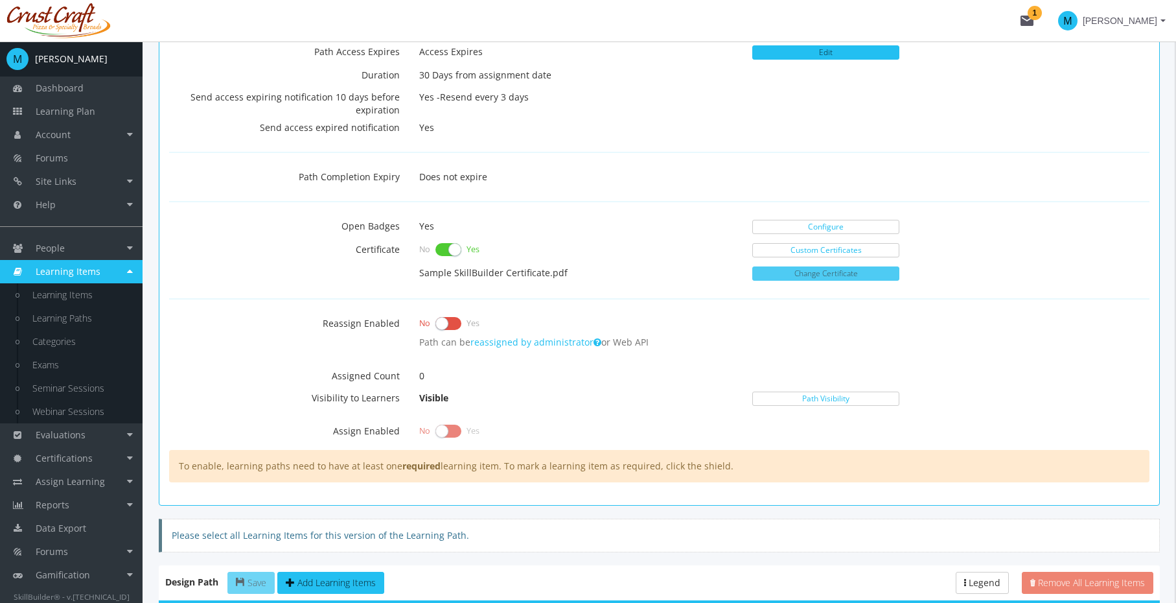
scroll to position [551, 0]
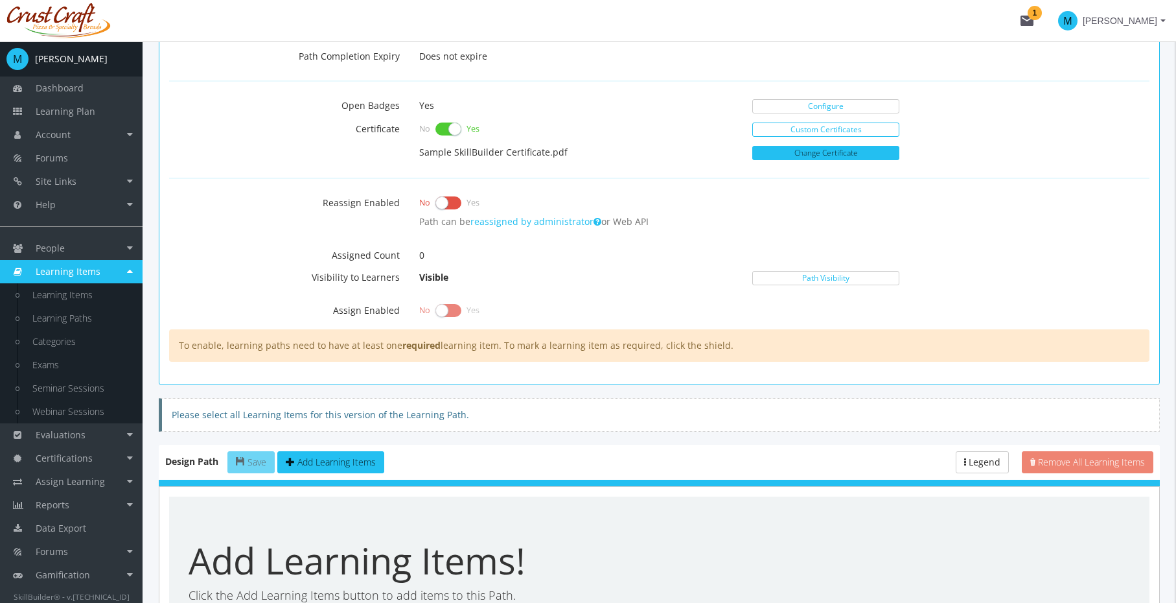
click at [818, 130] on link "Custom Certificates" at bounding box center [825, 129] width 147 height 14
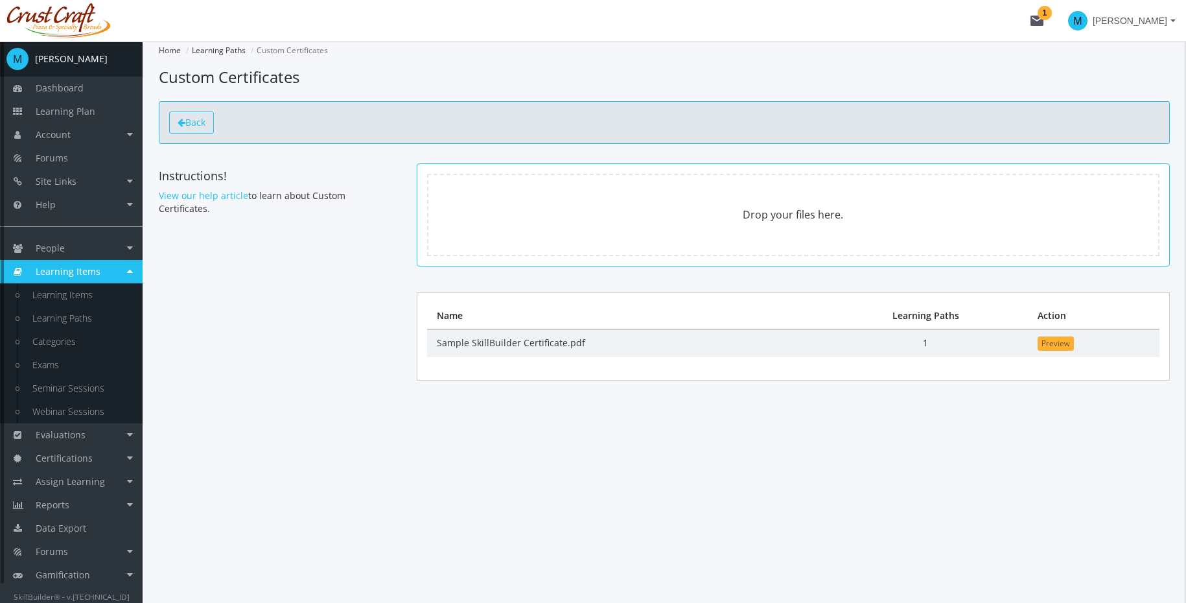
click at [194, 121] on span "Back" at bounding box center [195, 122] width 20 height 12
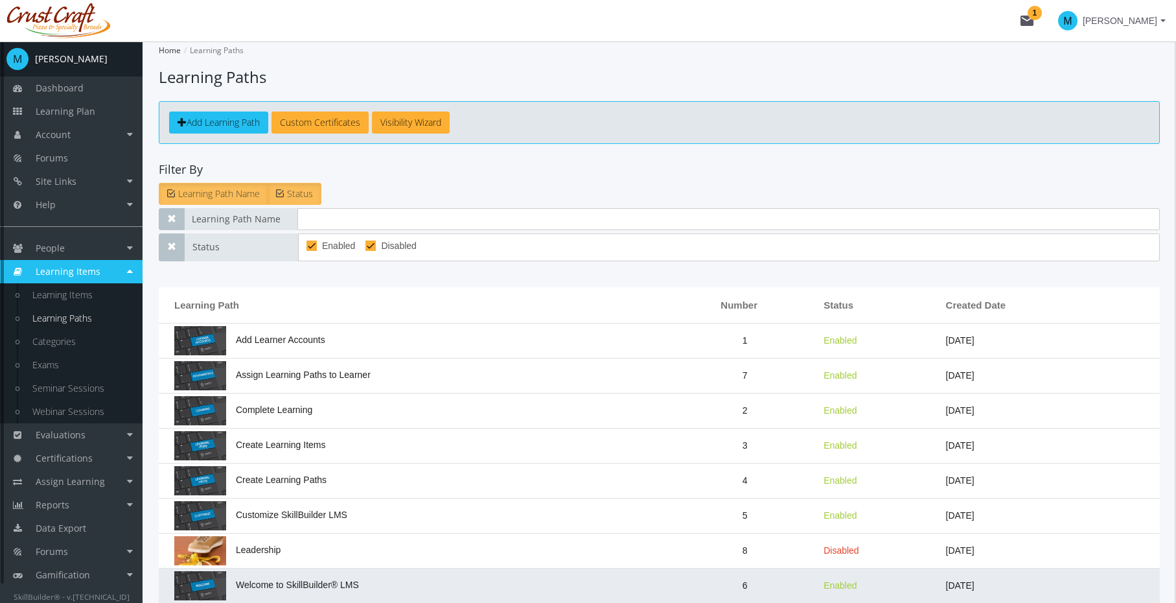
scroll to position [75, 0]
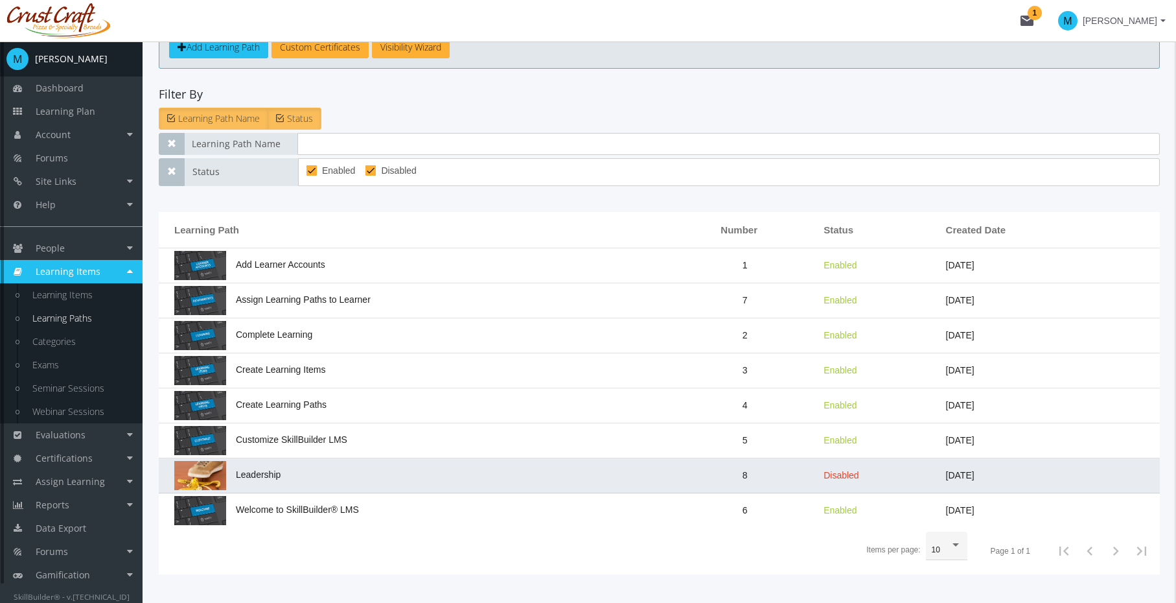
click at [338, 465] on td "Leadership" at bounding box center [416, 475] width 514 height 35
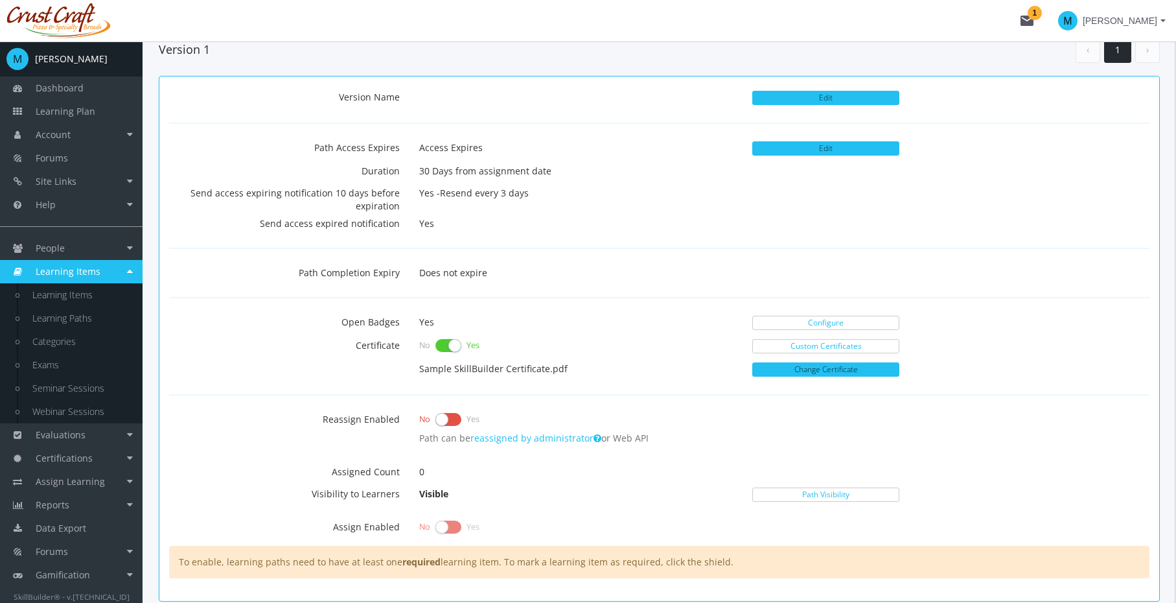
scroll to position [493, 0]
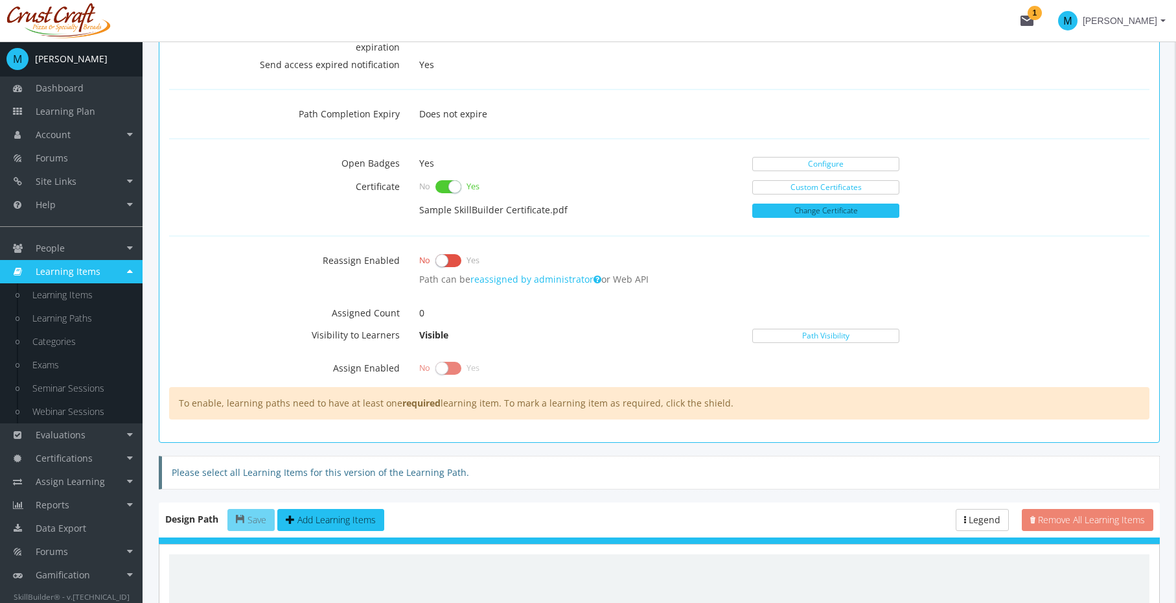
click at [645, 172] on p "Yes" at bounding box center [576, 163] width 314 height 22
click at [855, 166] on link "Configure" at bounding box center [825, 164] width 147 height 14
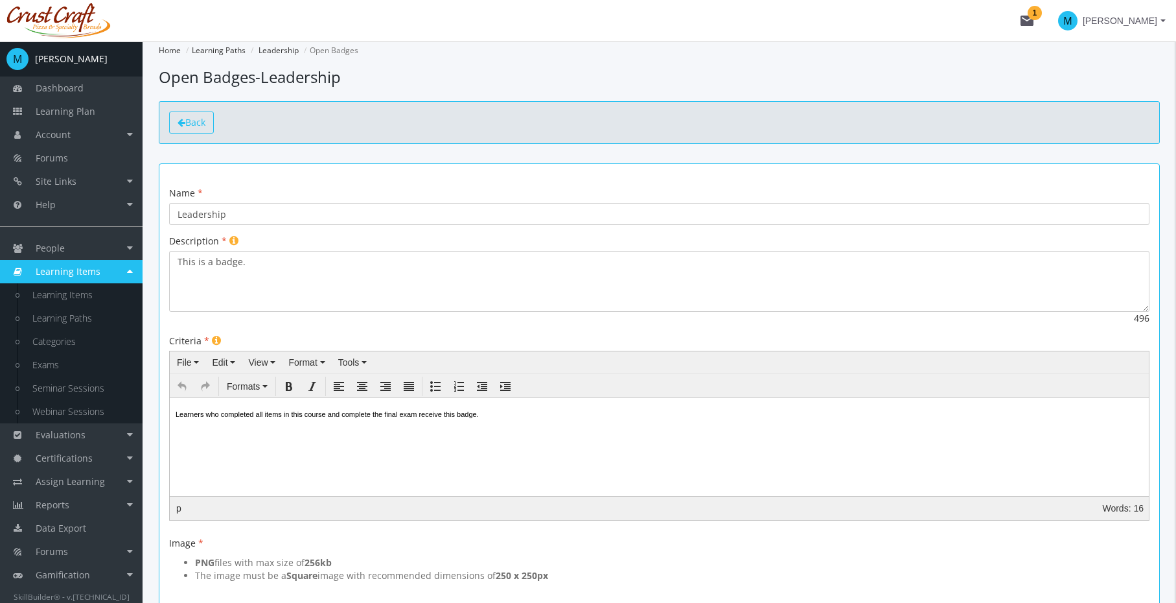
click at [183, 126] on icon at bounding box center [182, 122] width 8 height 9
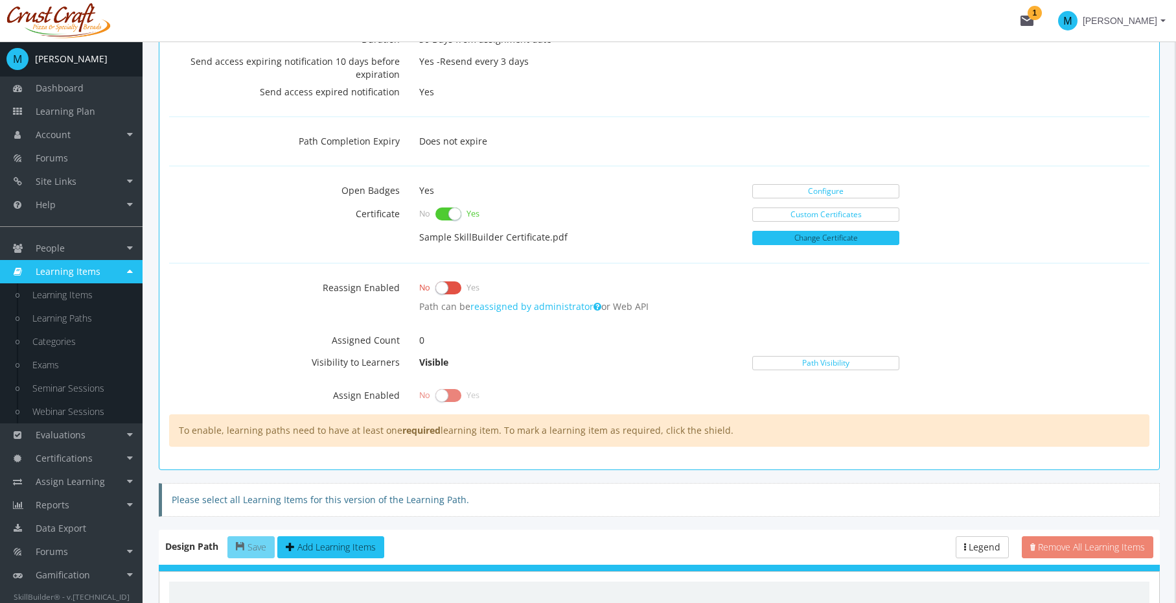
scroll to position [483, 0]
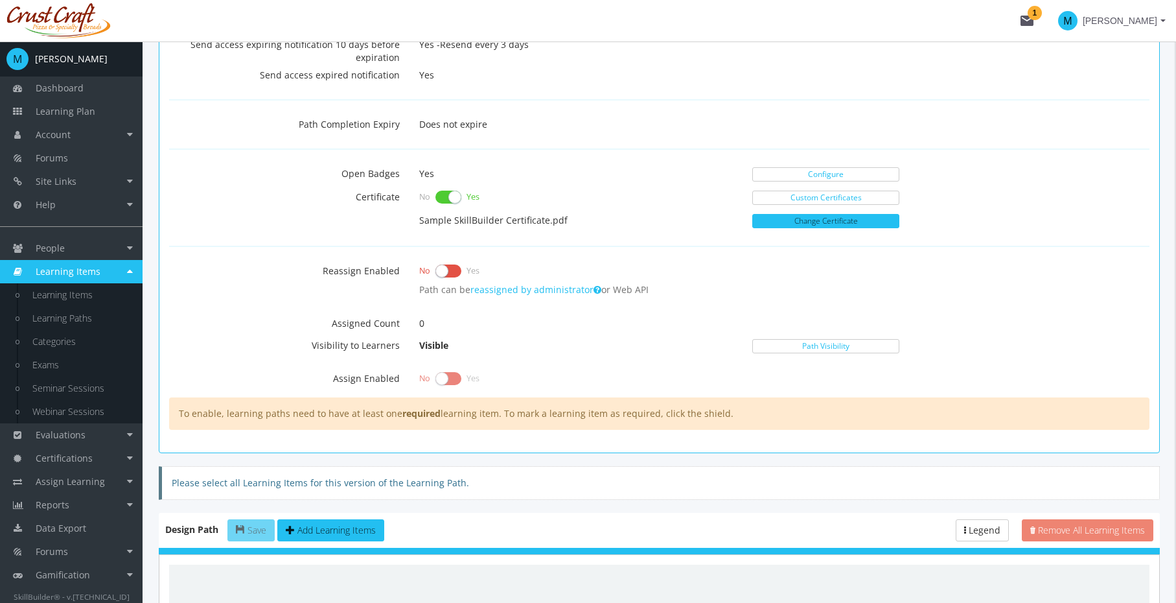
click at [467, 275] on span "Yes" at bounding box center [473, 271] width 13 height 12
click at [630, 248] on div "Version Name Edit Path Access Expires Access Expires Edit Duration 30 Days from…" at bounding box center [659, 184] width 981 height 492
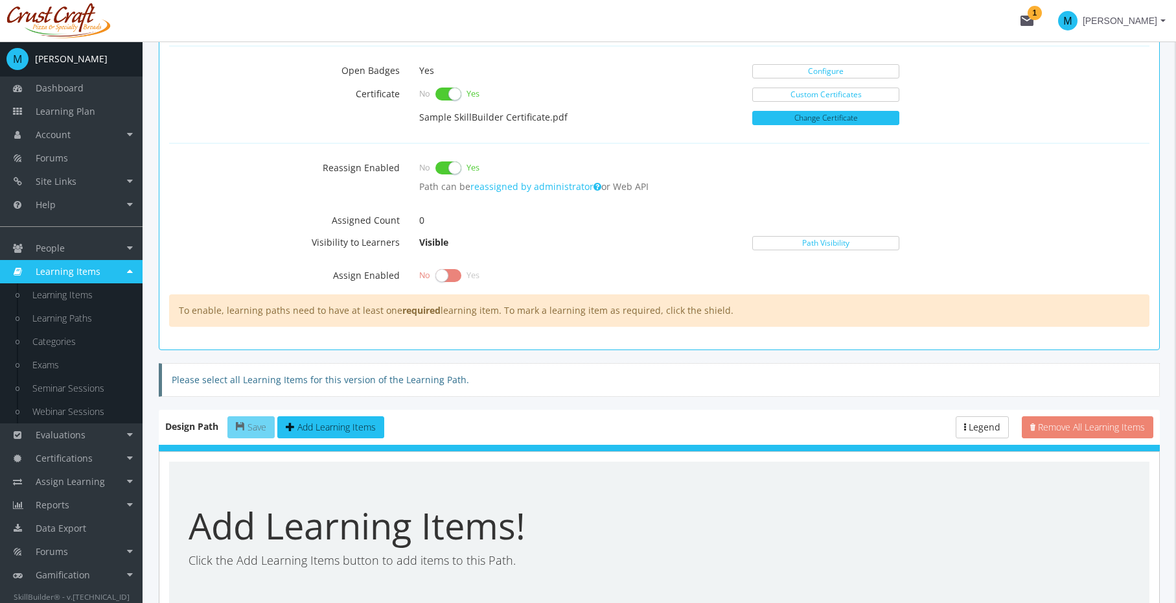
scroll to position [594, 0]
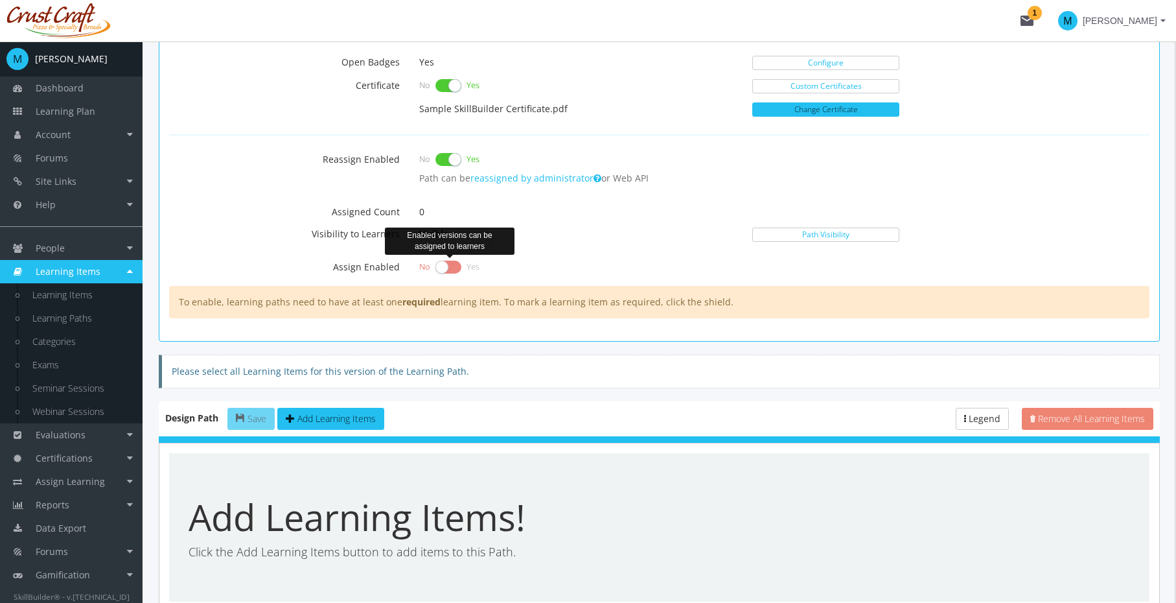
click at [459, 266] on label at bounding box center [449, 267] width 26 height 18
click at [445, 268] on label at bounding box center [449, 267] width 26 height 18
click at [452, 268] on label at bounding box center [449, 267] width 26 height 18
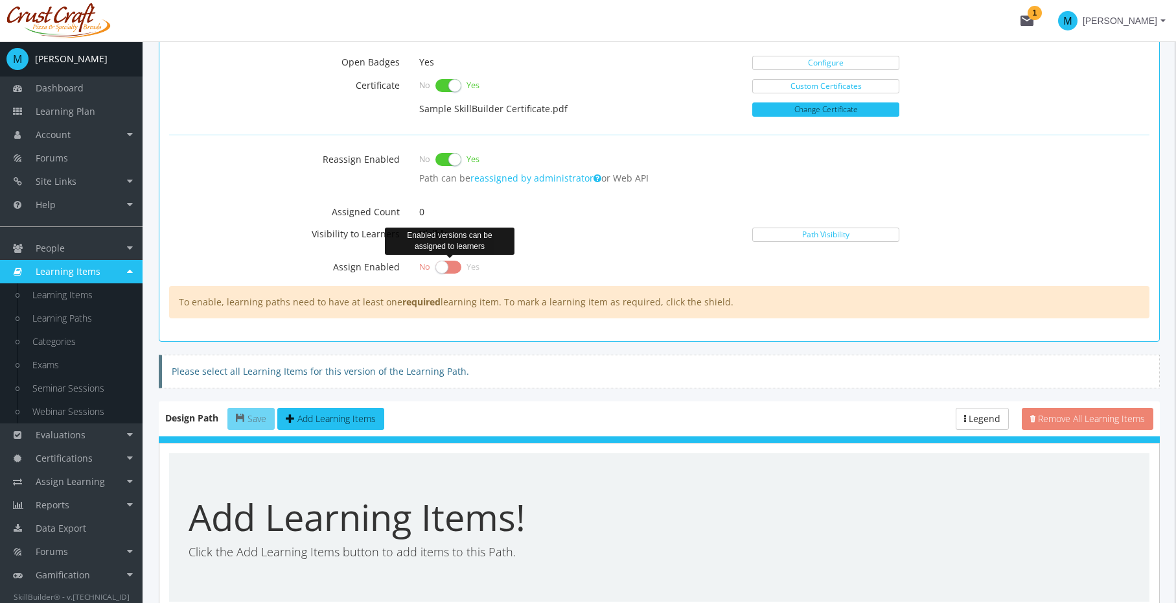
click at [474, 262] on span "Yes" at bounding box center [473, 267] width 13 height 12
click at [454, 266] on label at bounding box center [449, 267] width 26 height 18
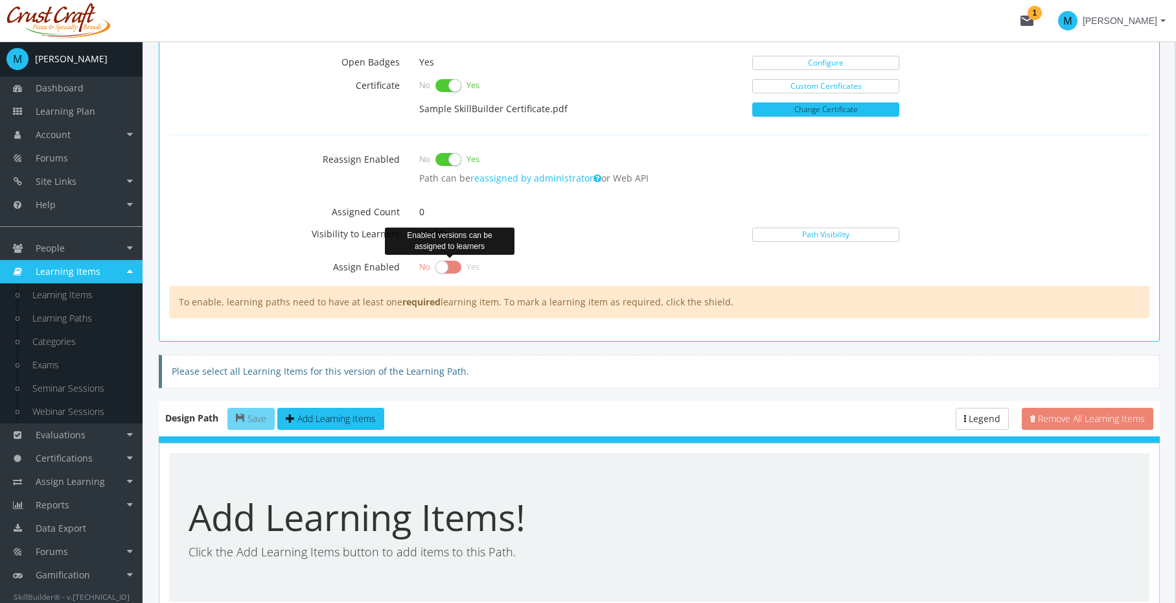
click at [454, 266] on label at bounding box center [449, 267] width 26 height 18
click at [563, 262] on div "No Yes" at bounding box center [576, 267] width 314 height 18
click at [621, 235] on p "Visible" at bounding box center [576, 234] width 333 height 22
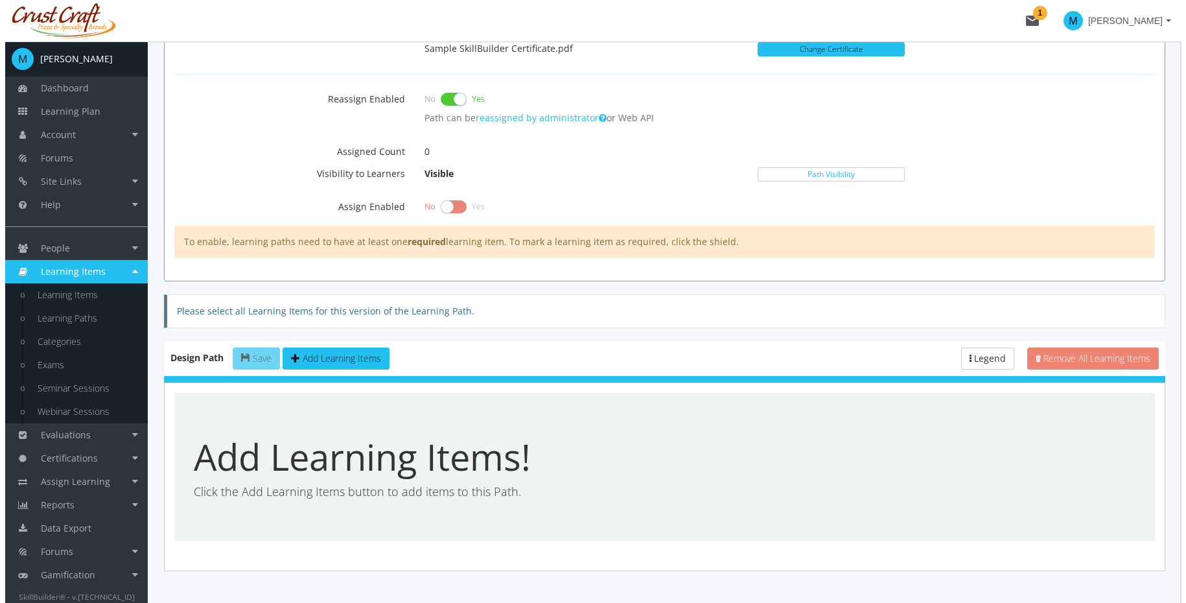
scroll to position [688, 0]
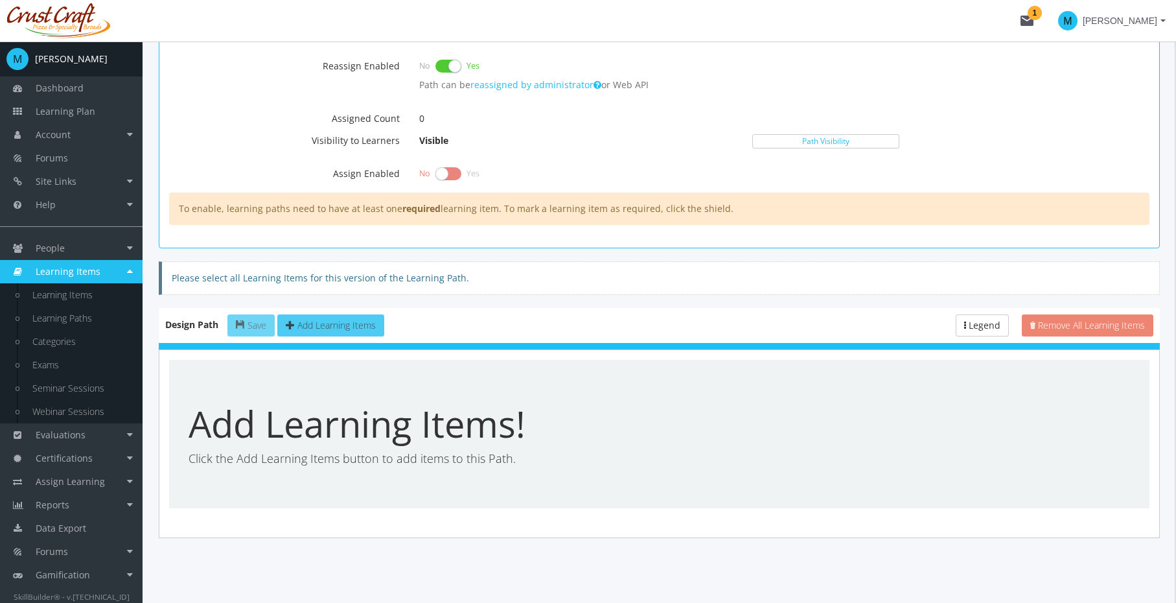
click at [354, 326] on span "Add Learning Items" at bounding box center [336, 325] width 78 height 12
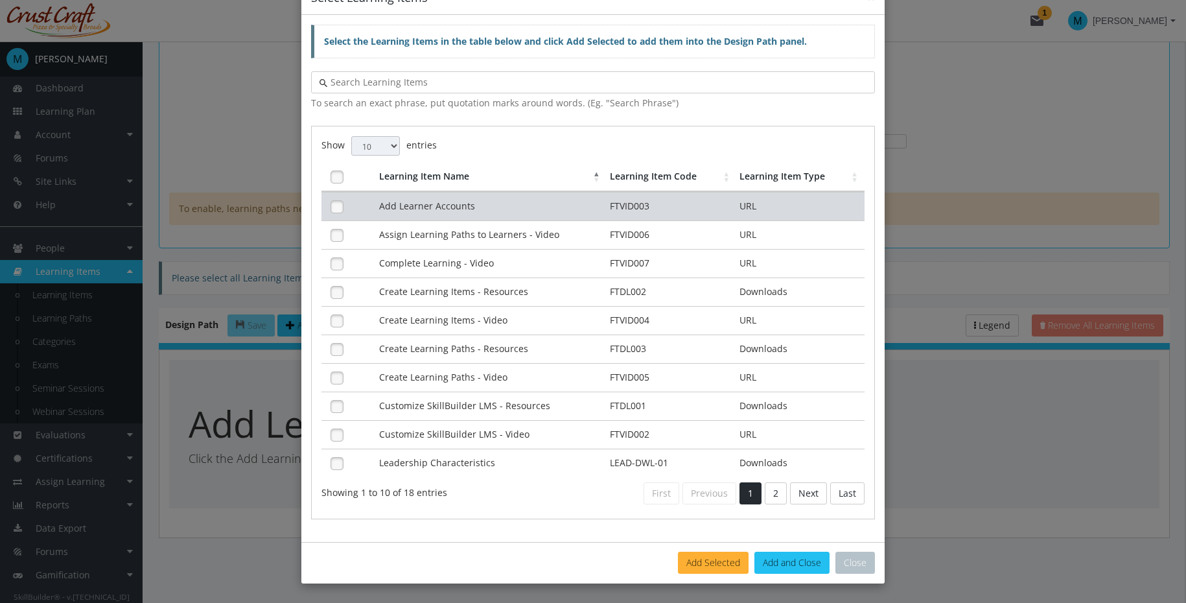
scroll to position [30, 0]
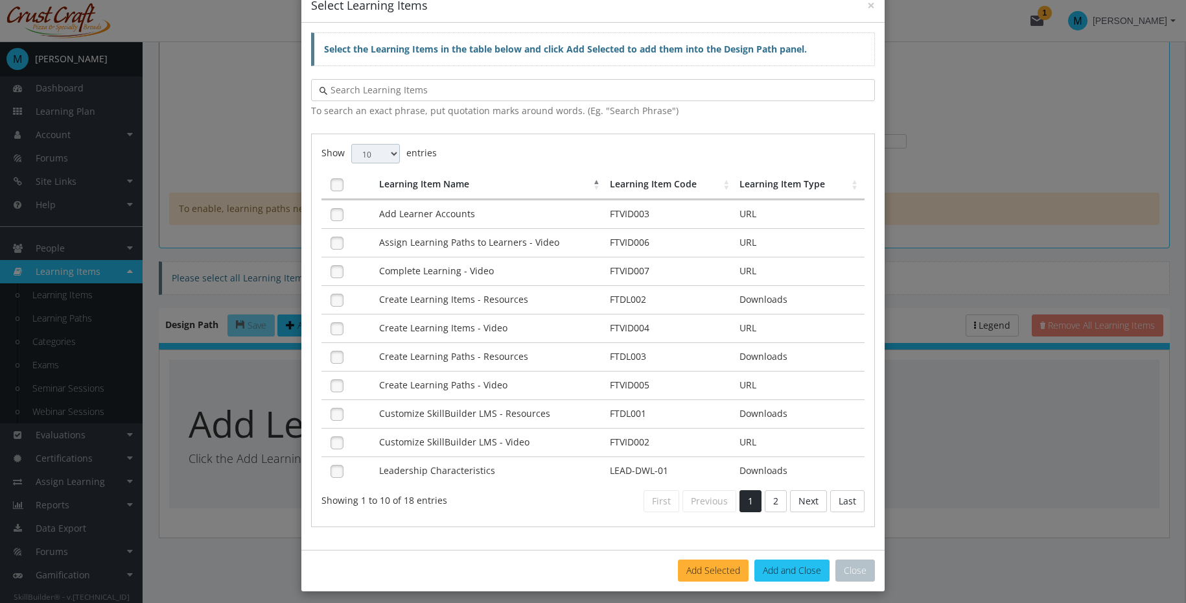
click at [394, 161] on select "10 25 50 100" at bounding box center [375, 153] width 49 height 19
select select "100"
click at [351, 144] on select "10 25 50 100" at bounding box center [375, 153] width 49 height 19
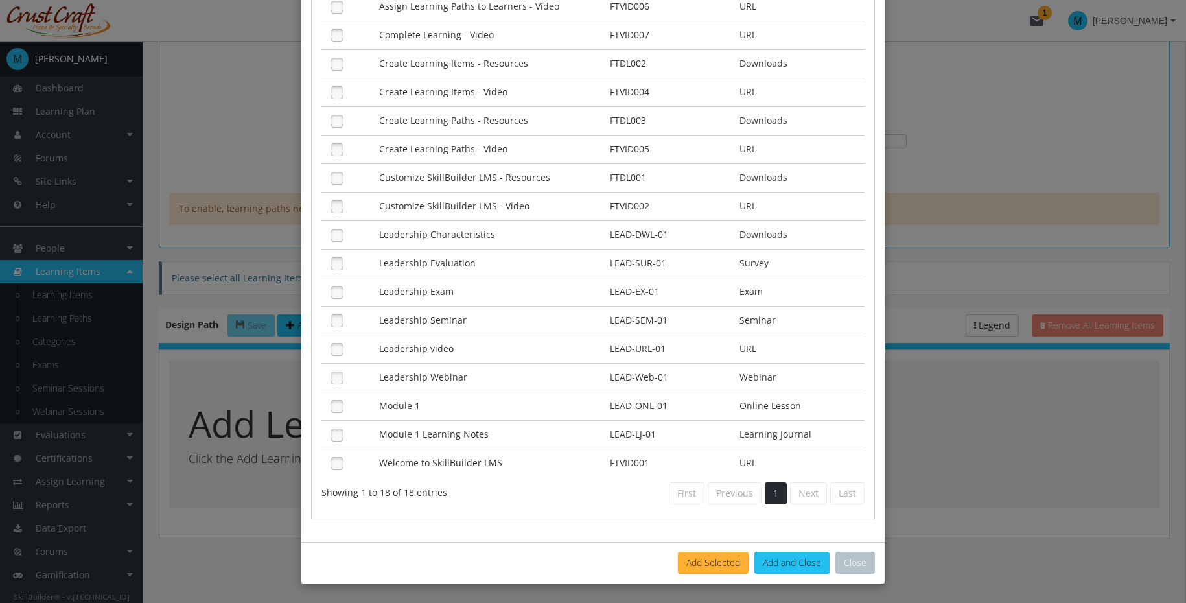
scroll to position [0, 0]
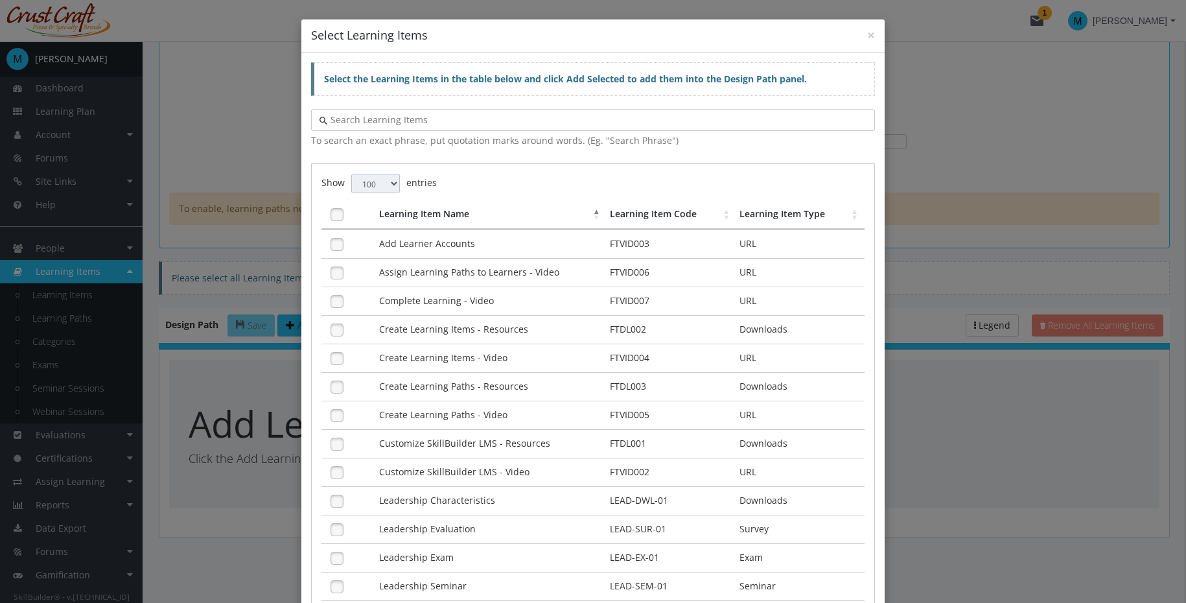
click at [506, 118] on input "text" at bounding box center [596, 119] width 539 height 13
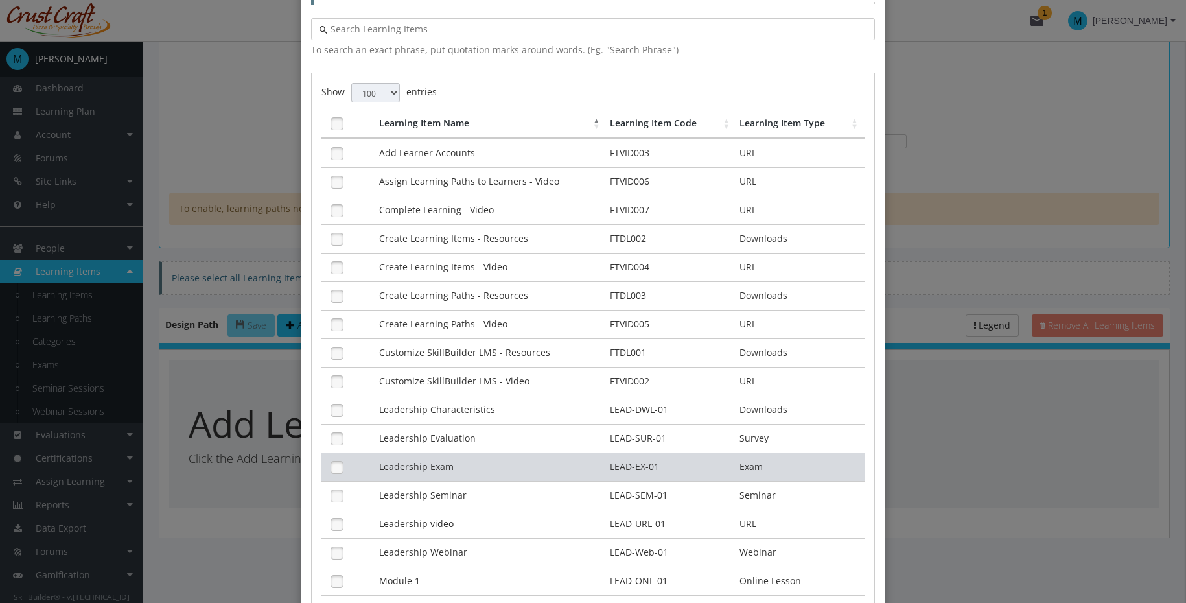
scroll to position [225, 0]
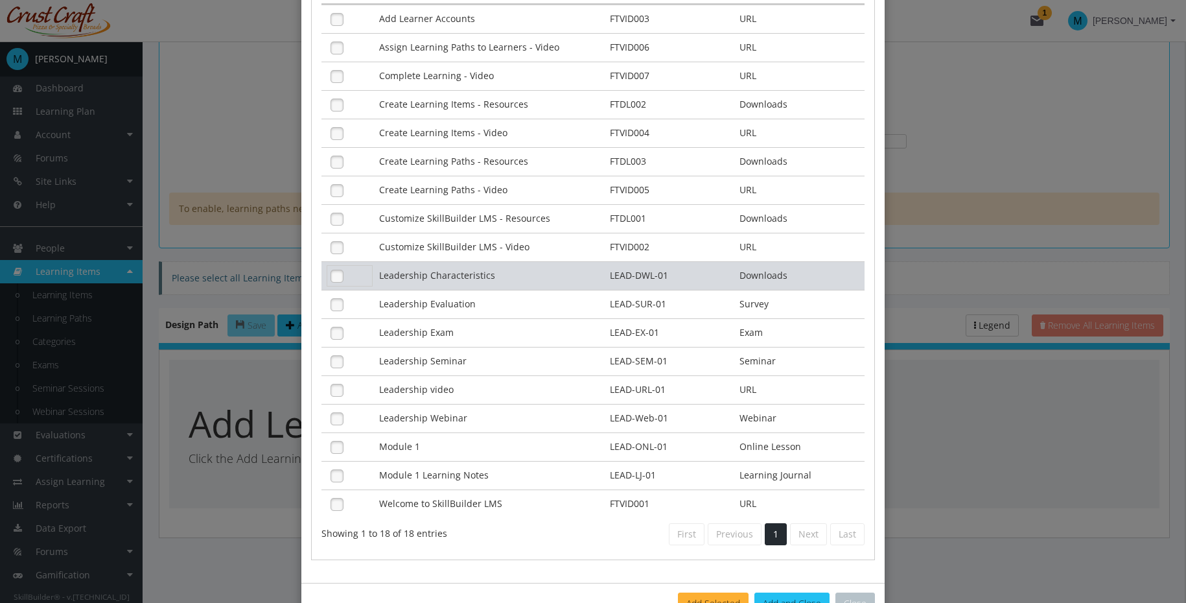
click at [332, 275] on link at bounding box center [336, 275] width 19 height 19
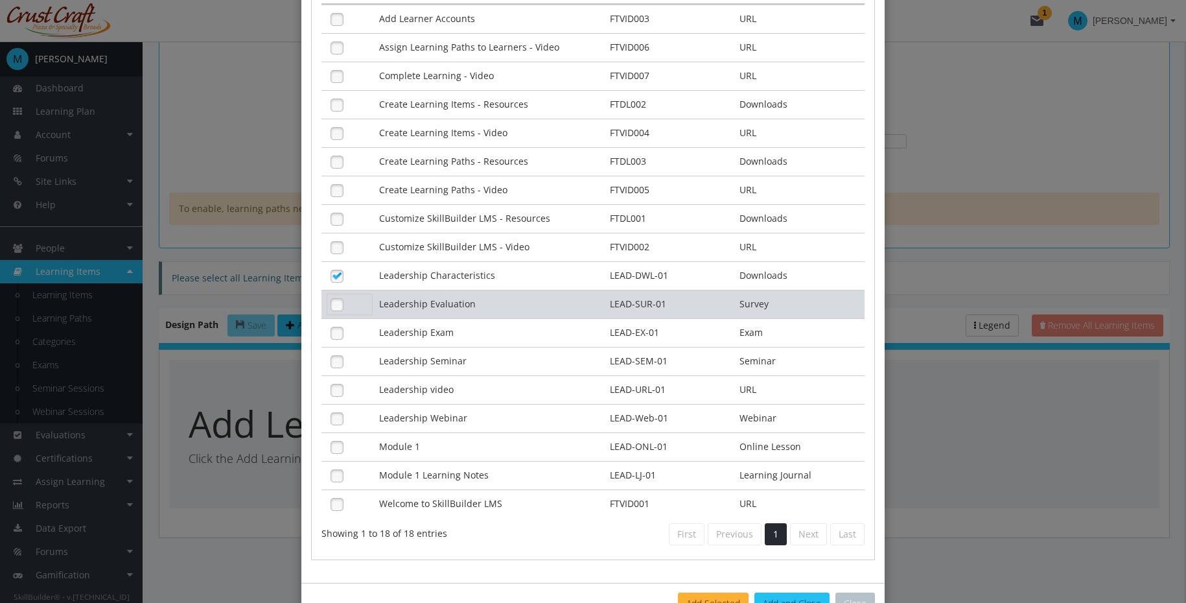
click at [338, 300] on link at bounding box center [336, 304] width 19 height 19
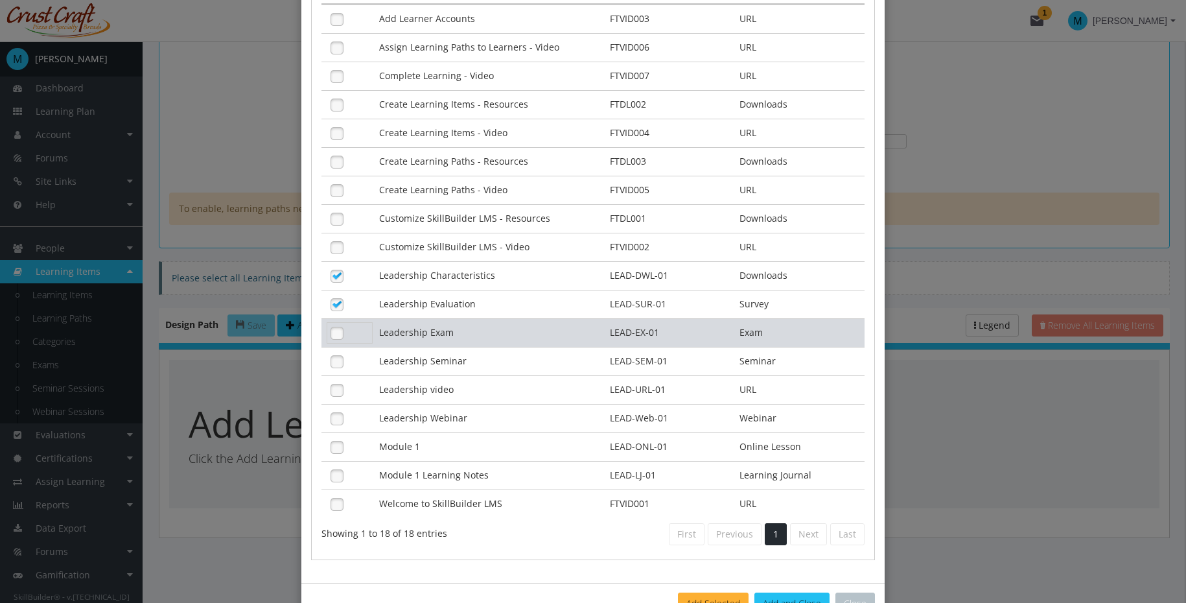
click at [334, 327] on link at bounding box center [336, 332] width 19 height 19
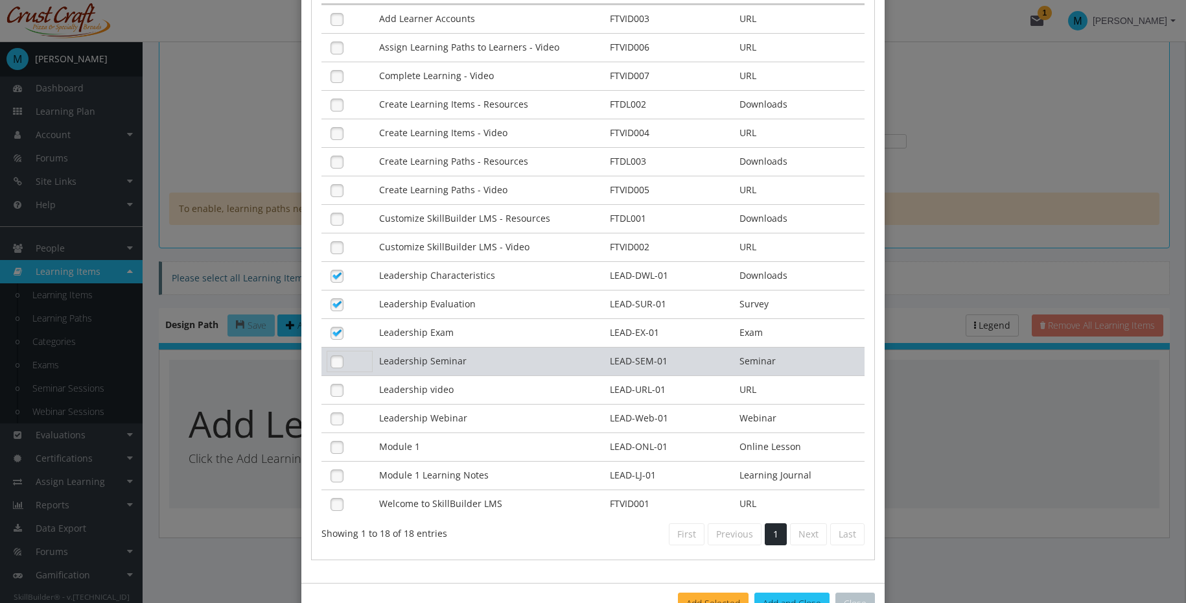
click at [331, 369] on link at bounding box center [336, 361] width 19 height 19
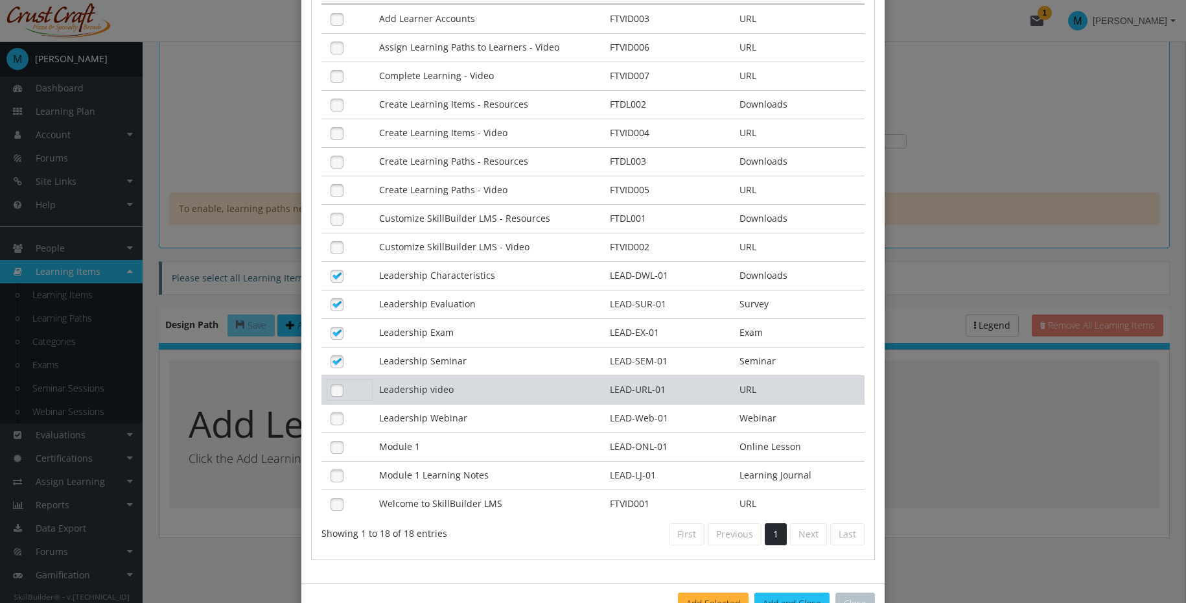
click at [334, 394] on link at bounding box center [336, 389] width 19 height 19
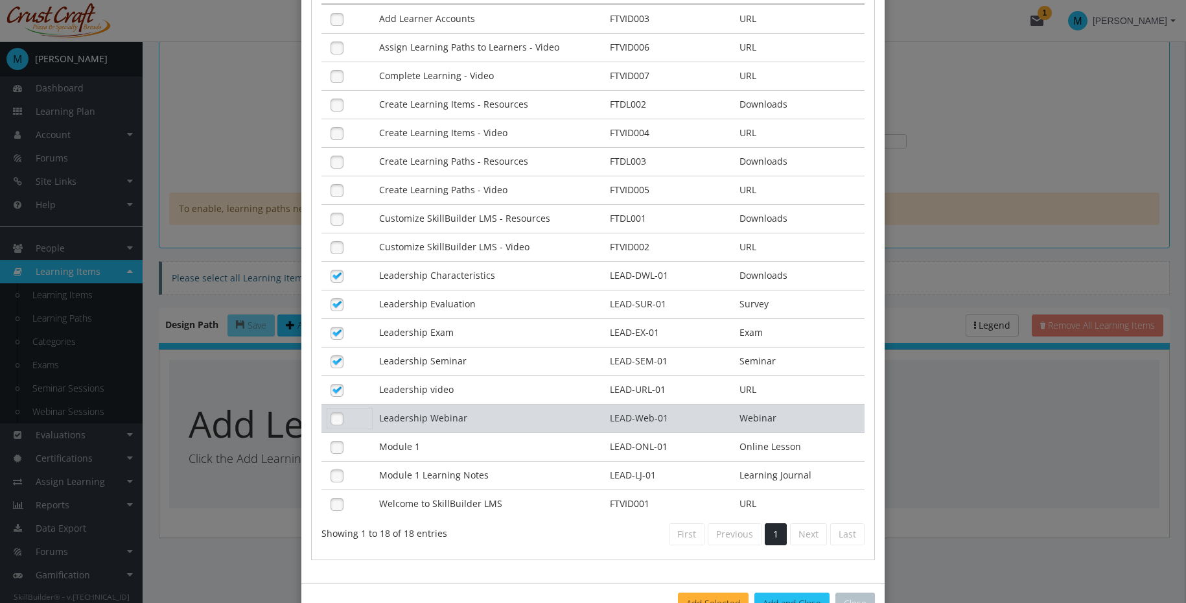
click at [330, 419] on link at bounding box center [336, 418] width 19 height 19
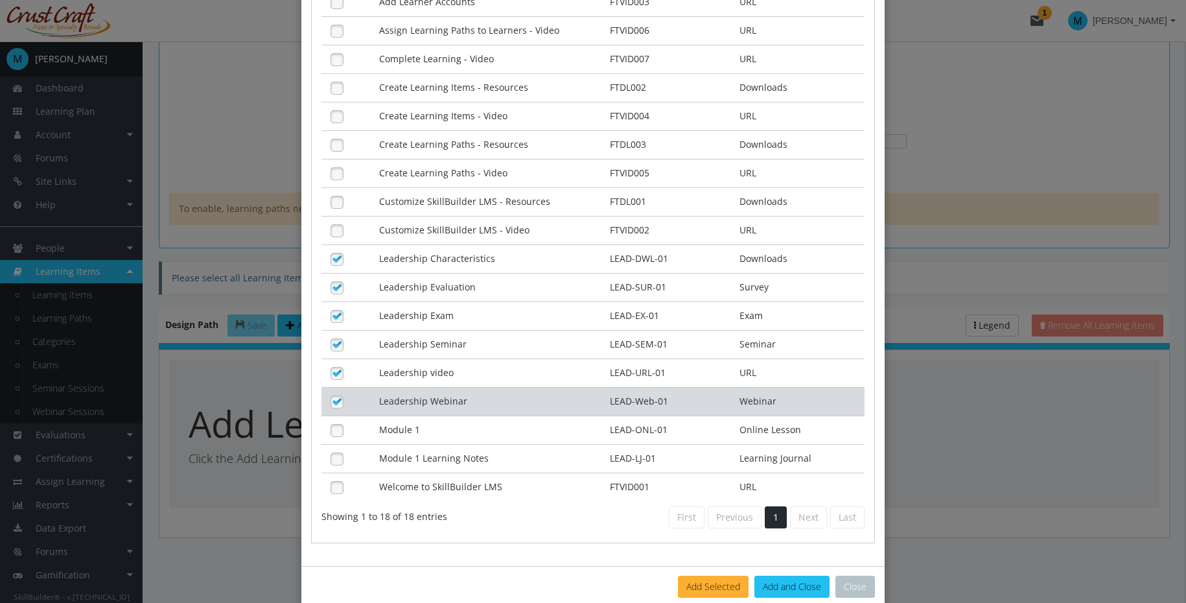
scroll to position [266, 0]
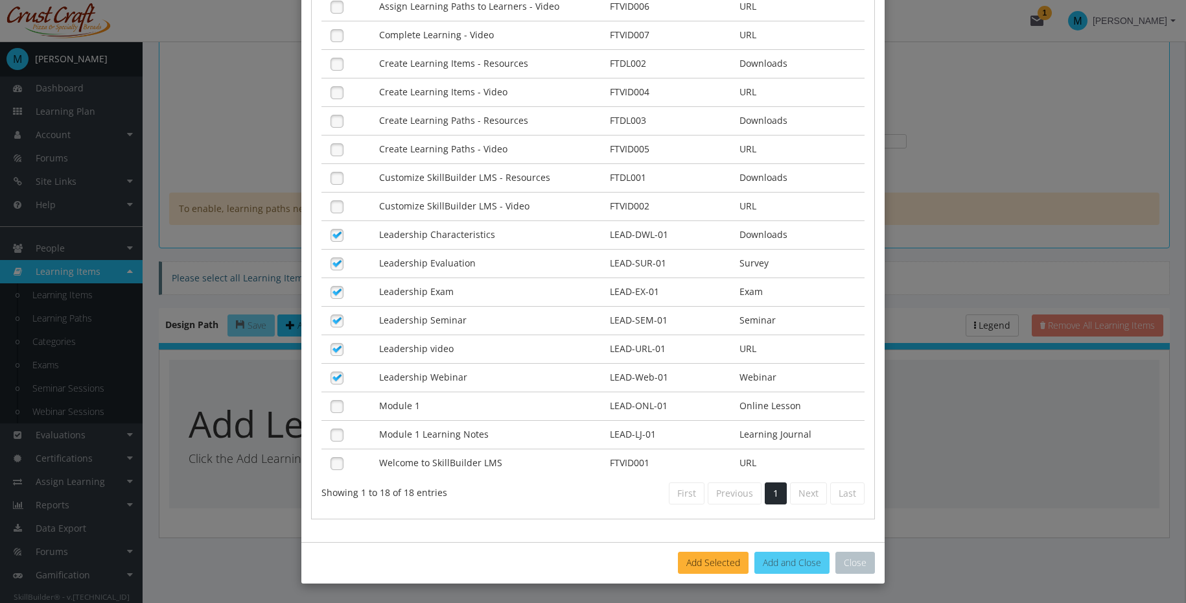
click at [784, 563] on button "Add and Close" at bounding box center [791, 563] width 75 height 22
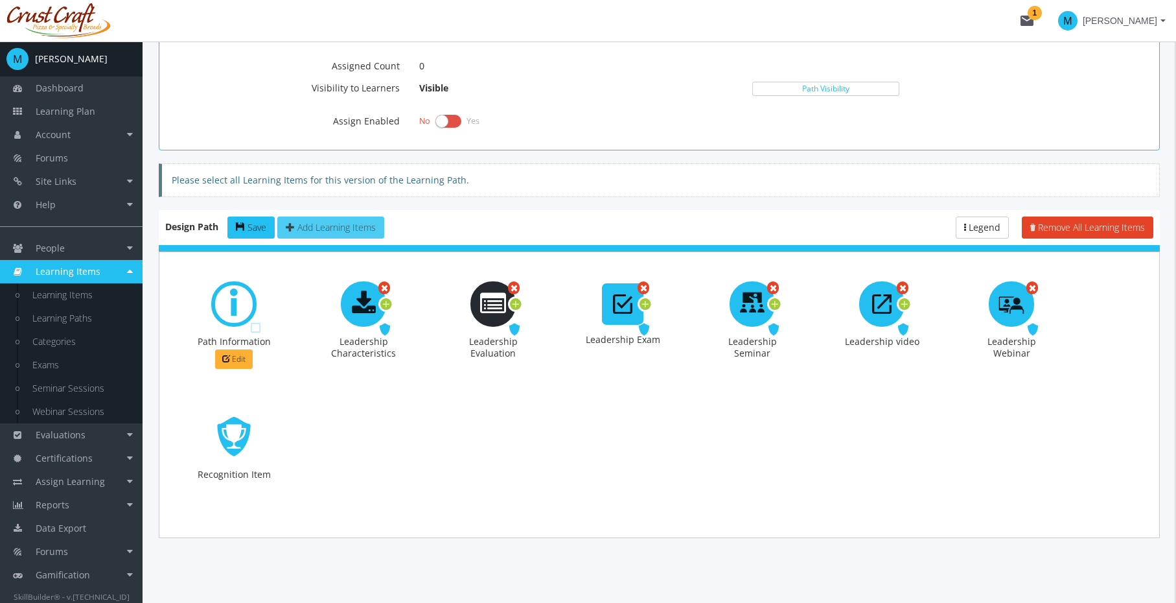
scroll to position [607, 0]
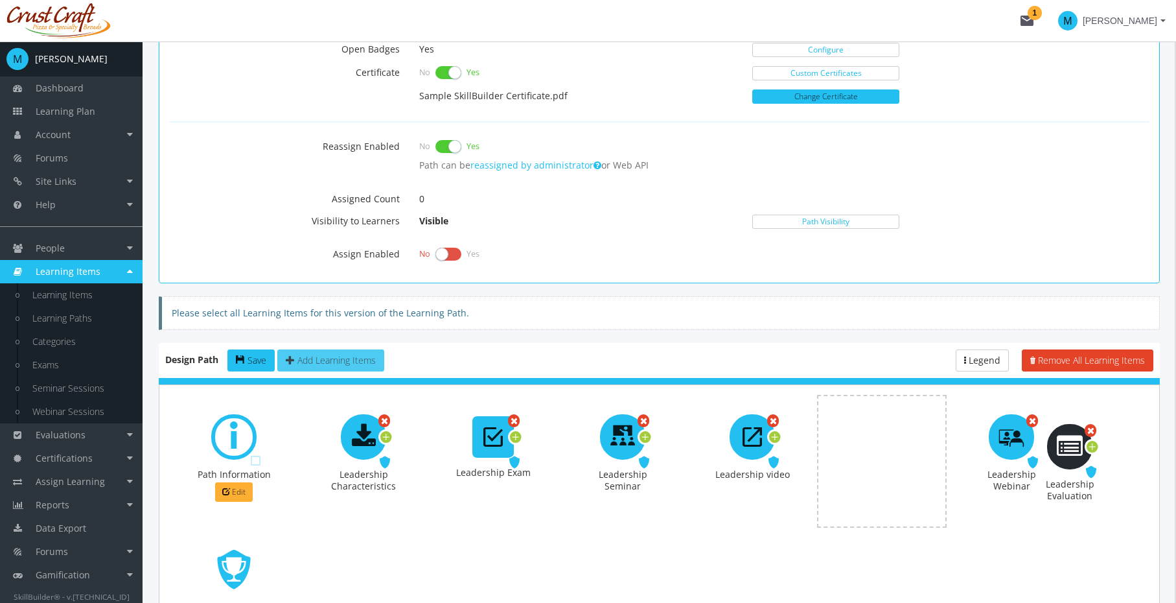
drag, startPoint x: 483, startPoint y: 300, endPoint x: 1060, endPoint y: 443, distance: 594.2
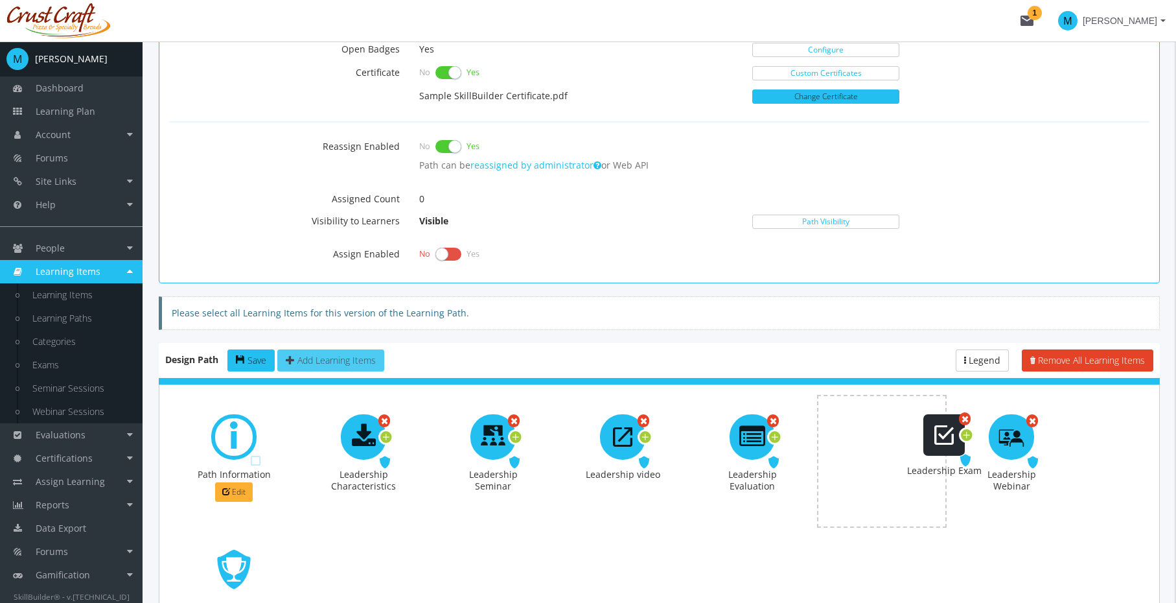
drag, startPoint x: 482, startPoint y: 310, endPoint x: 933, endPoint y: 441, distance: 469.7
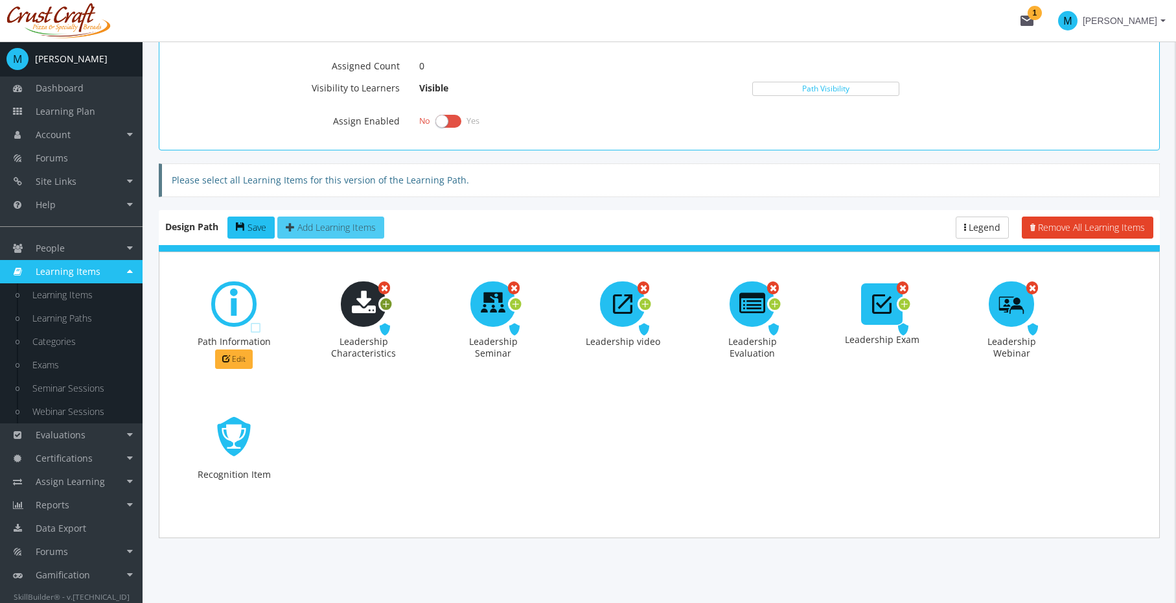
click at [387, 302] on icon at bounding box center [386, 304] width 12 height 17
click at [440, 325] on span "Options" at bounding box center [429, 323] width 28 height 11
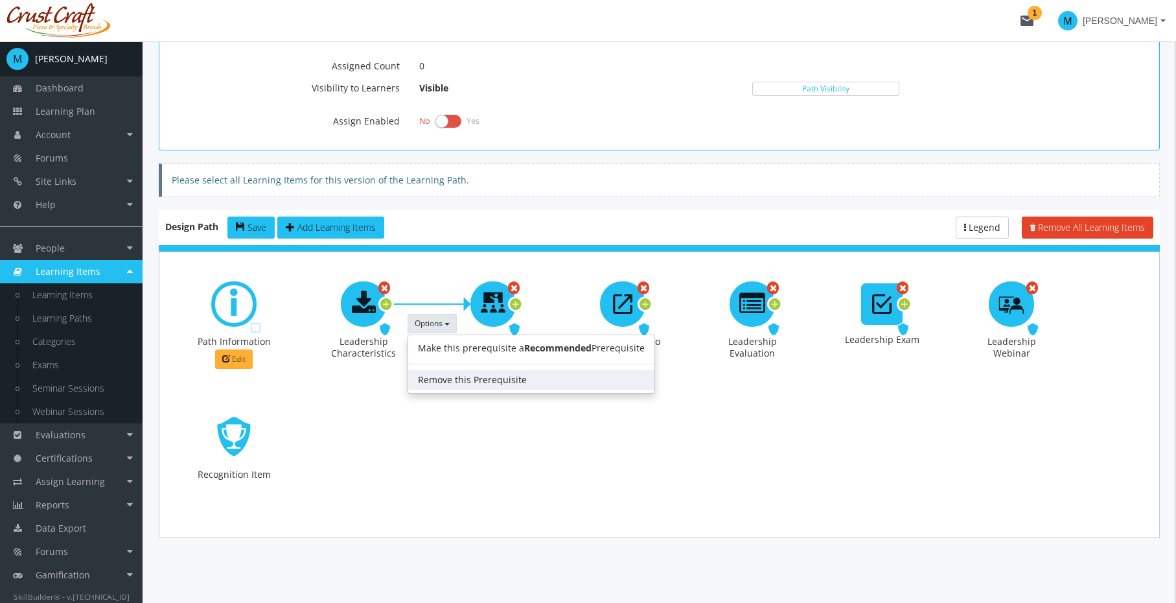
click at [440, 371] on link "Remove this Prerequisite" at bounding box center [531, 379] width 246 height 19
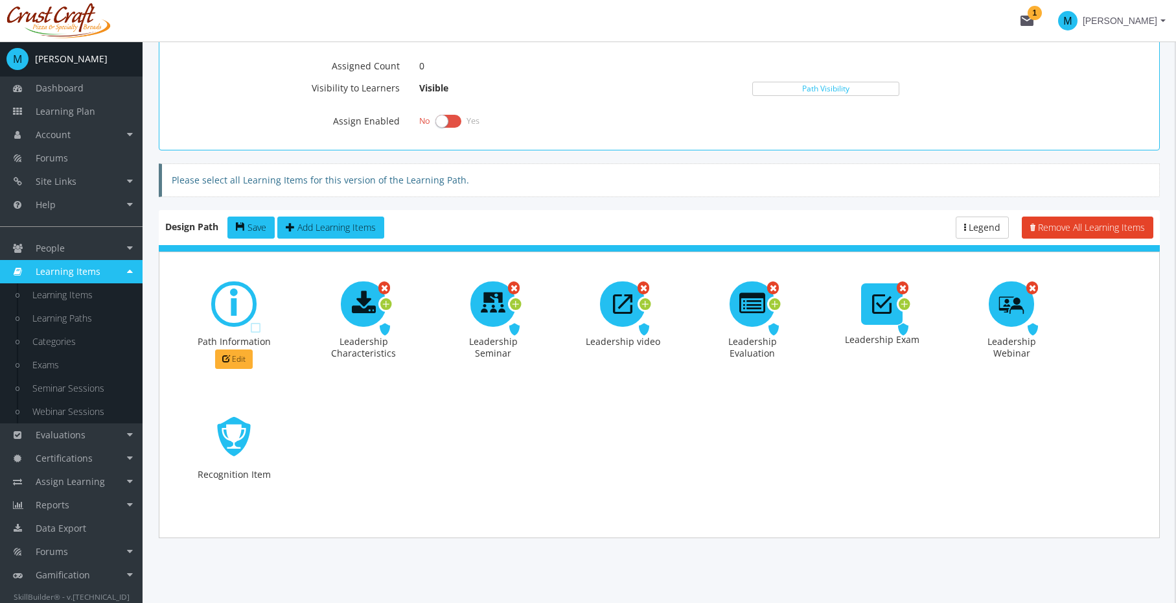
click at [441, 337] on div at bounding box center [493, 328] width 130 height 133
click at [385, 330] on span "Required" at bounding box center [375, 329] width 40 height 12
click at [420, 330] on div at bounding box center [364, 328] width 130 height 133
click at [388, 304] on icon at bounding box center [386, 304] width 12 height 17
click at [447, 323] on span "button" at bounding box center [447, 324] width 5 height 3
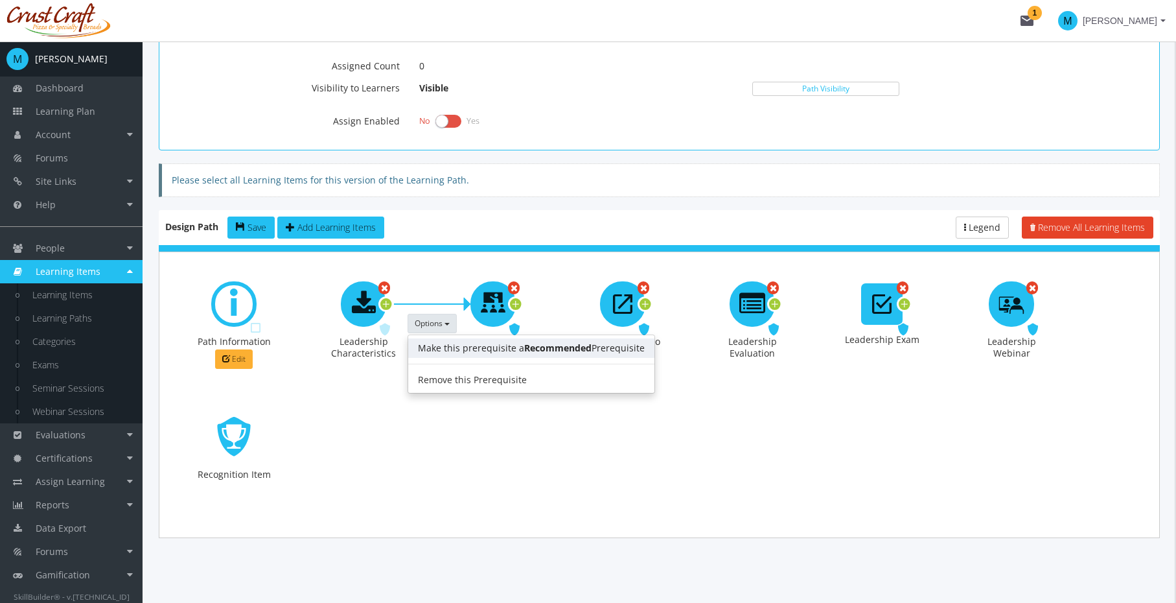
click at [439, 342] on link "Make this prerequisite a Recommended Prerequisite" at bounding box center [531, 347] width 246 height 19
click at [441, 320] on span "Options" at bounding box center [429, 323] width 28 height 11
click at [437, 346] on link "Make this prerequisite a Mandatory Prerequisite" at bounding box center [522, 347] width 228 height 19
click at [442, 329] on button "Options" at bounding box center [432, 323] width 49 height 19
click at [437, 343] on link "Make this prerequisite a Recommended Prerequisite" at bounding box center [531, 347] width 246 height 19
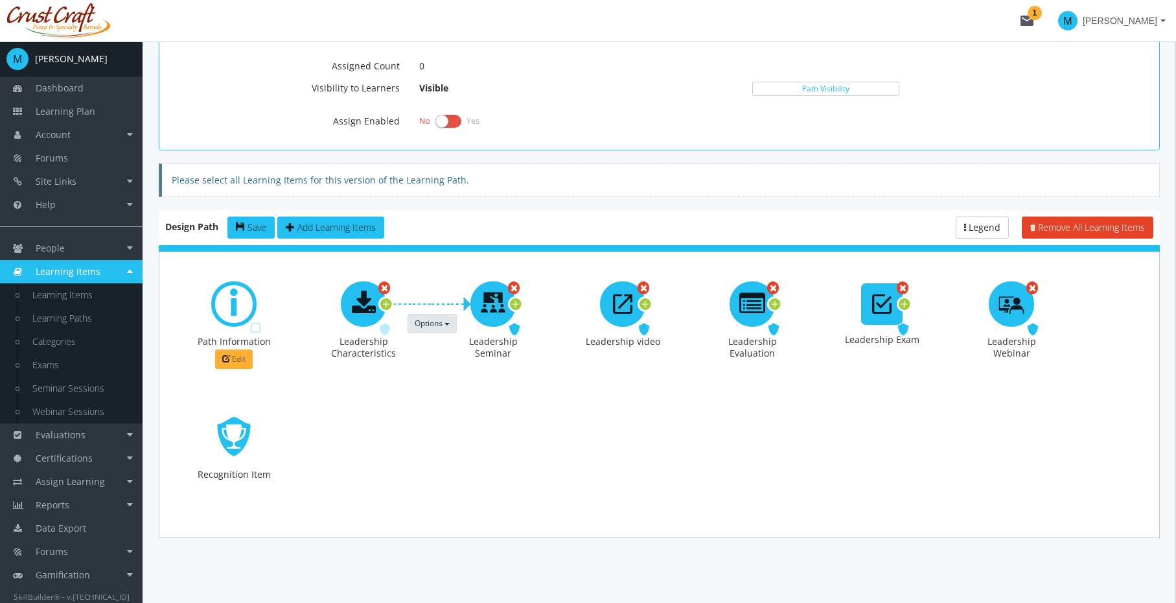
click at [441, 321] on span "Options" at bounding box center [429, 323] width 28 height 11
click at [437, 354] on link "Make this prerequisite a Mandatory Prerequisite" at bounding box center [522, 347] width 228 height 19
click at [443, 331] on button "Options" at bounding box center [432, 323] width 49 height 19
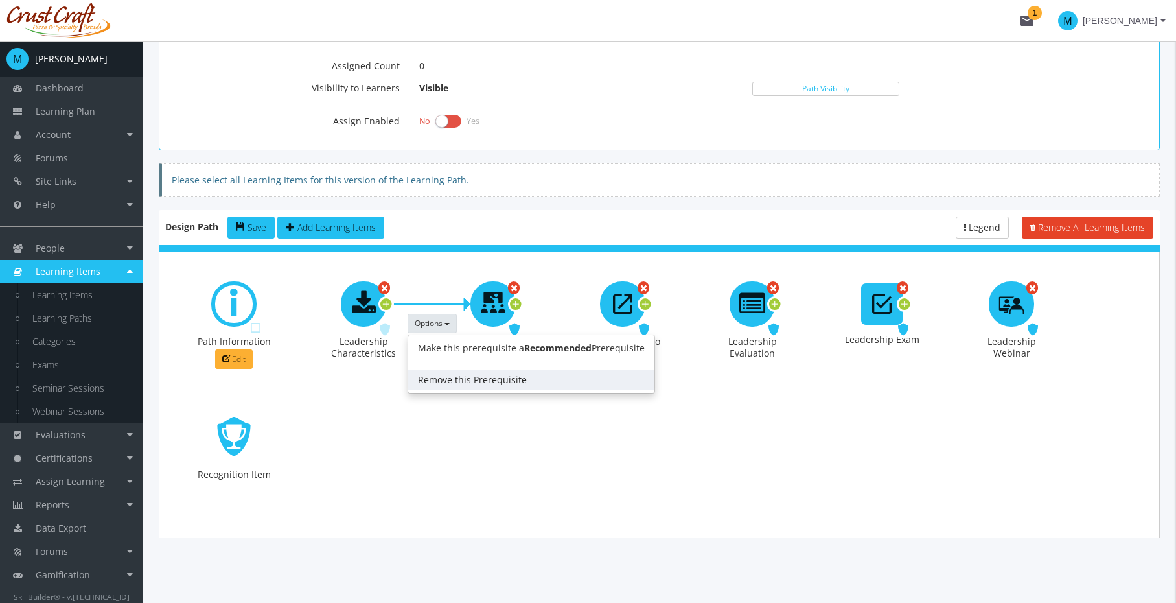
click at [434, 373] on link "Remove this Prerequisite" at bounding box center [531, 379] width 246 height 19
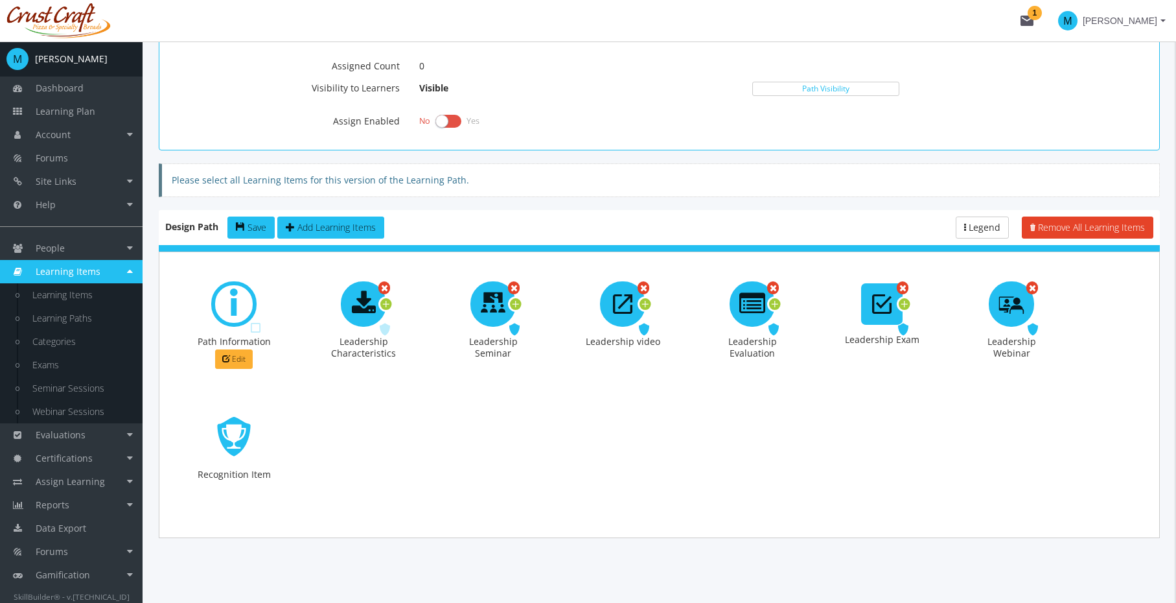
click at [435, 344] on div at bounding box center [493, 328] width 130 height 133
click at [258, 322] on span "Enabled" at bounding box center [245, 327] width 36 height 12
click at [259, 325] on span "Enabled" at bounding box center [245, 327] width 36 height 12
click at [240, 355] on span "Edit" at bounding box center [239, 358] width 14 height 11
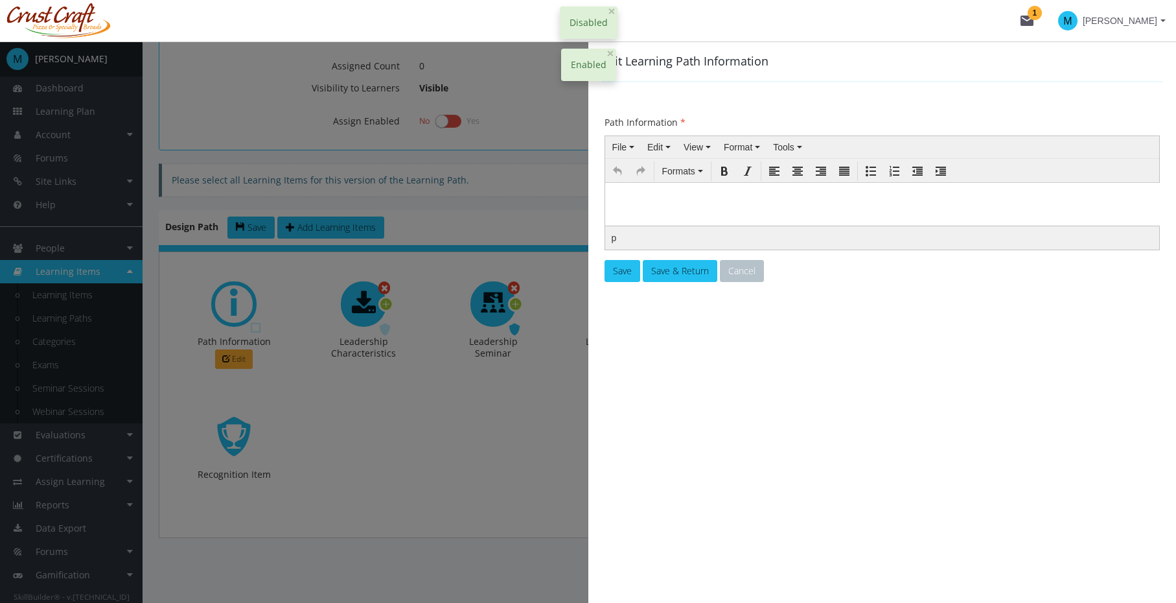
click at [734, 24] on mat-toolbar-row "mail 1 M [PERSON_NAME]" at bounding box center [588, 20] width 1176 height 41
click at [609, 10] on span "×" at bounding box center [612, 11] width 8 height 18
click at [754, 273] on button "Cancel" at bounding box center [742, 271] width 44 height 22
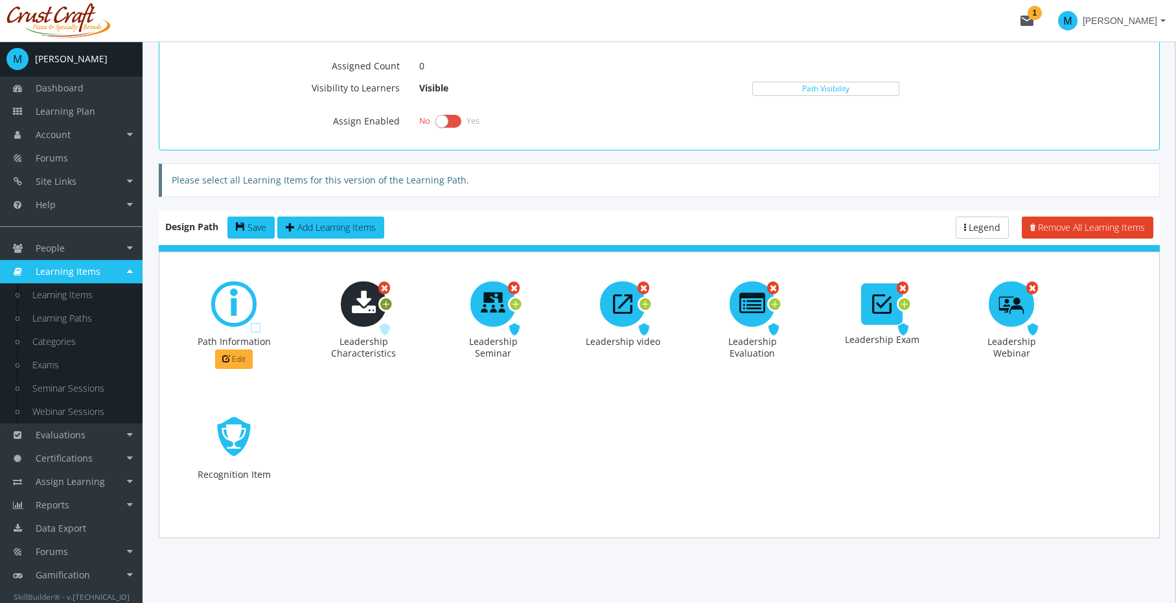
click at [388, 303] on icon at bounding box center [386, 304] width 12 height 17
click at [517, 305] on icon at bounding box center [516, 304] width 12 height 17
click at [651, 305] on div at bounding box center [646, 304] width 16 height 16
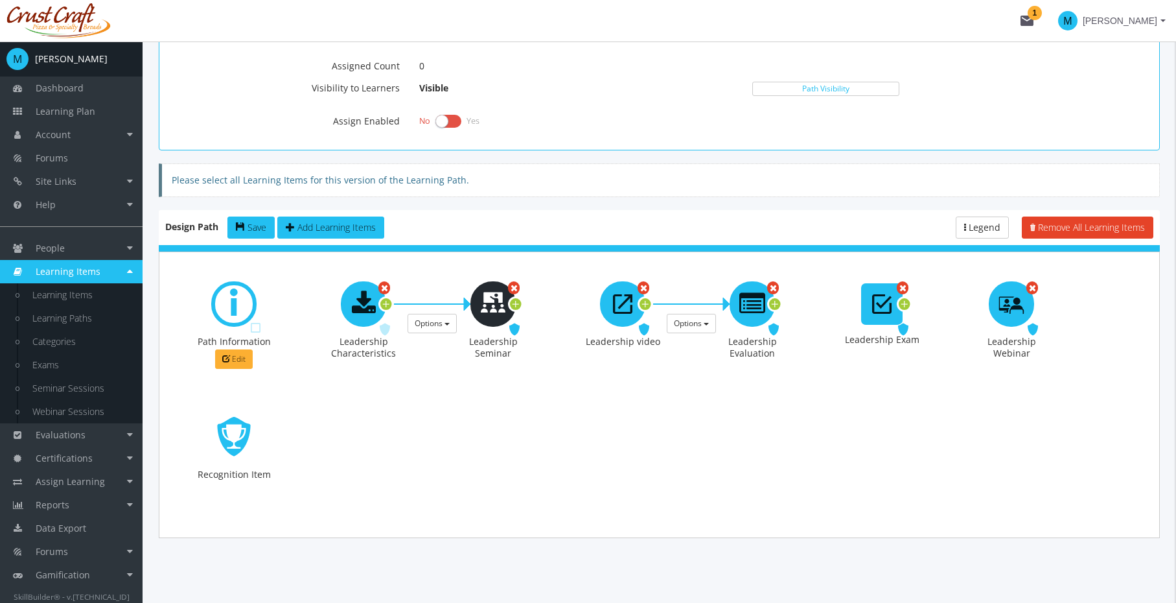
click at [524, 304] on div "Remove Required Leadership Seminar" at bounding box center [493, 328] width 78 height 94
click at [515, 302] on icon at bounding box center [516, 304] width 12 height 17
click at [540, 320] on button "Options" at bounding box center [561, 323] width 49 height 19
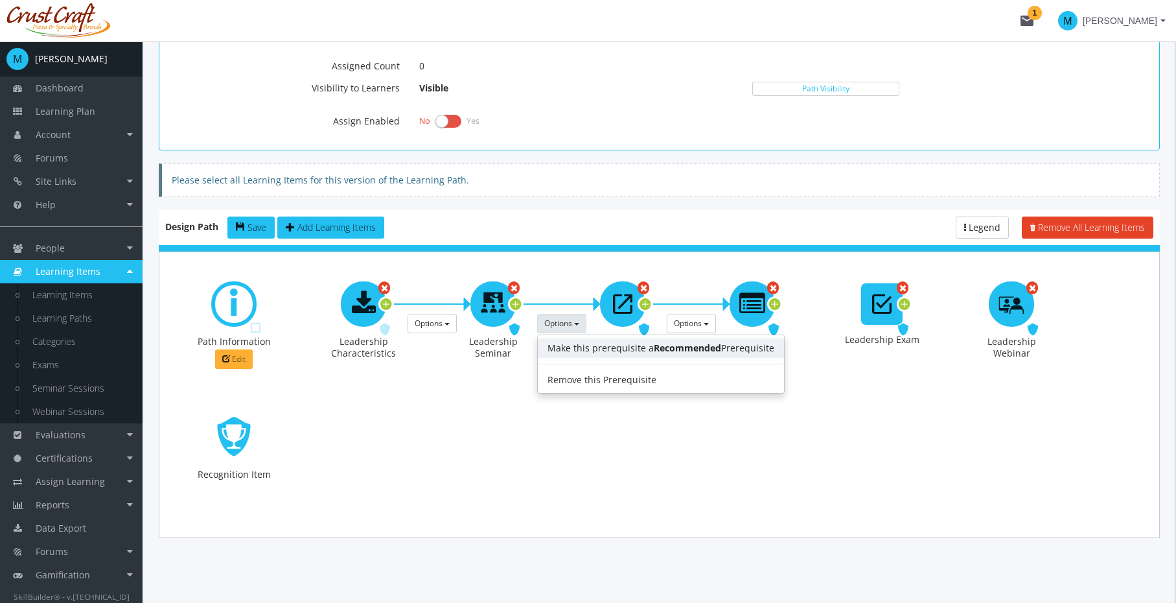
click at [552, 347] on link "Make this prerequisite a Recommended Prerequisite" at bounding box center [661, 347] width 246 height 19
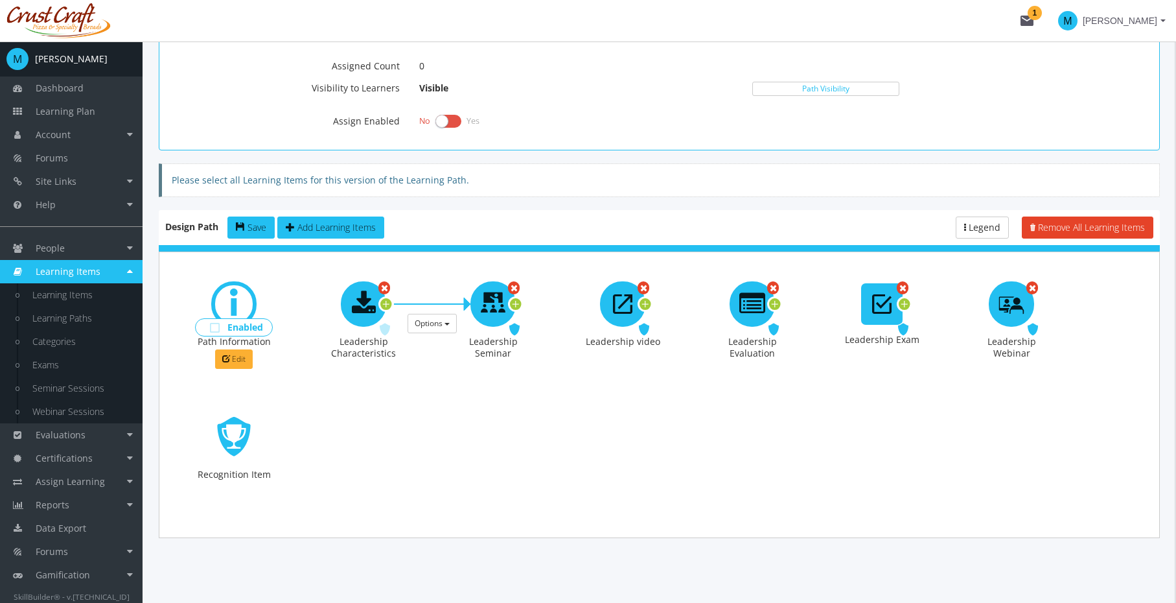
click at [254, 325] on span "Enabled" at bounding box center [245, 327] width 36 height 12
click at [240, 354] on span "Edit" at bounding box center [239, 358] width 14 height 11
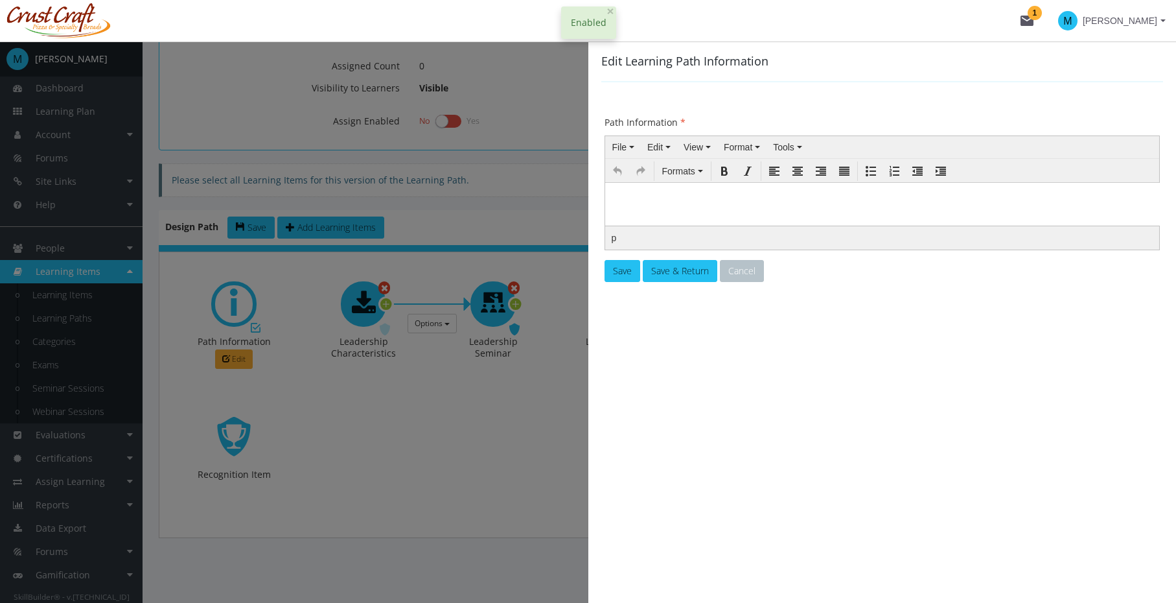
click at [770, 224] on body at bounding box center [882, 214] width 544 height 54
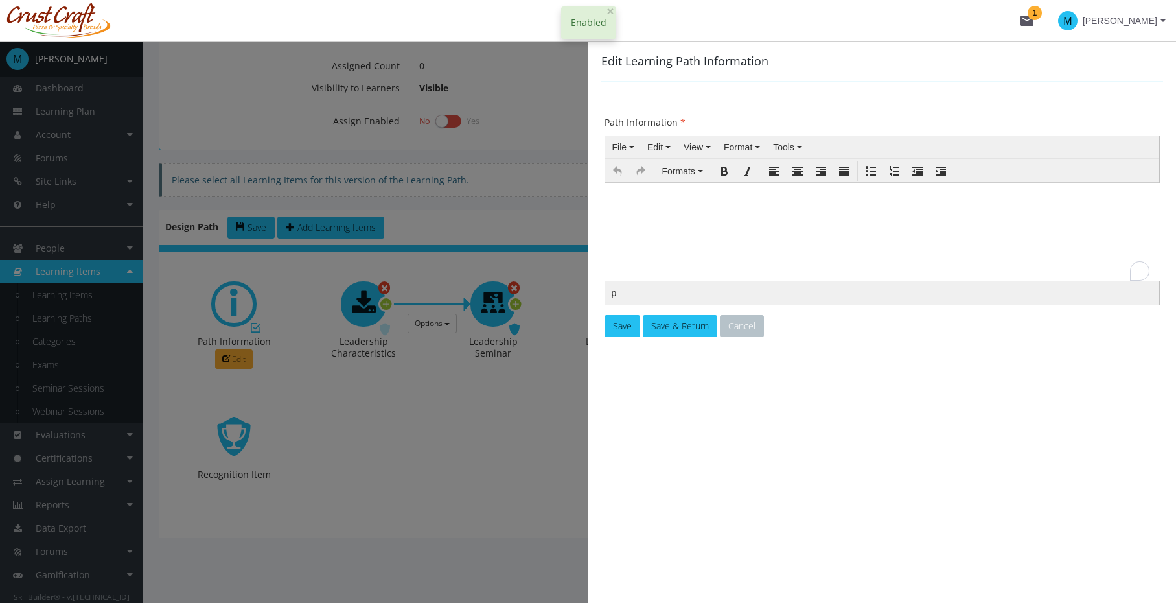
click at [767, 205] on body "To enrich screen reader interactions, please activate Accessibility in Grammarl…" at bounding box center [882, 214] width 544 height 54
click at [624, 323] on span "Save" at bounding box center [622, 326] width 19 height 12
click at [629, 320] on span "Save" at bounding box center [622, 326] width 19 height 12
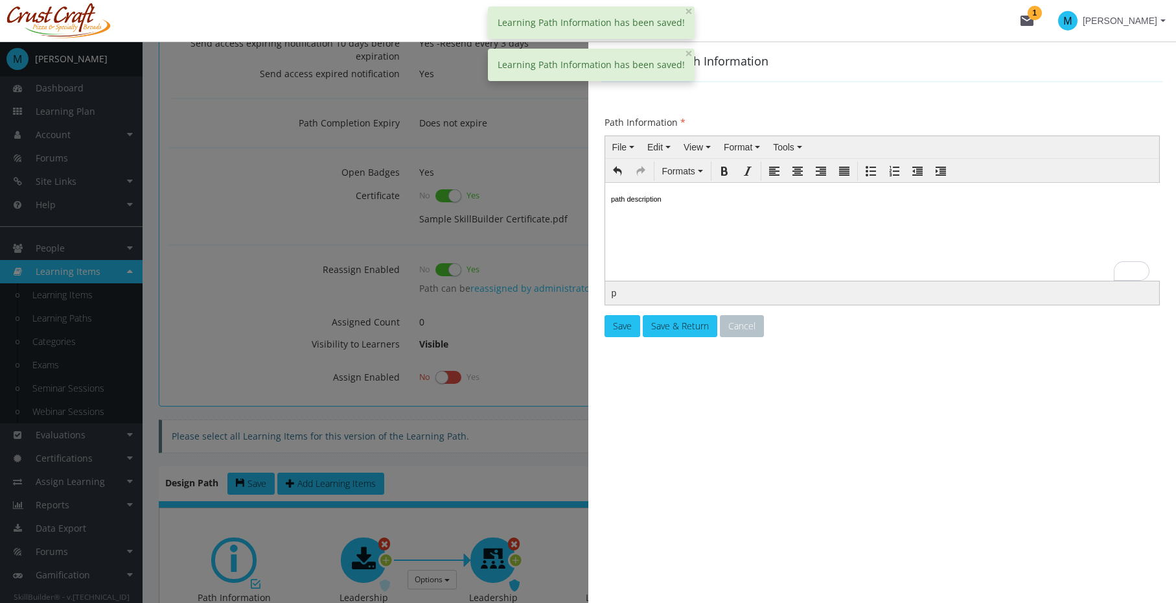
scroll to position [536, 0]
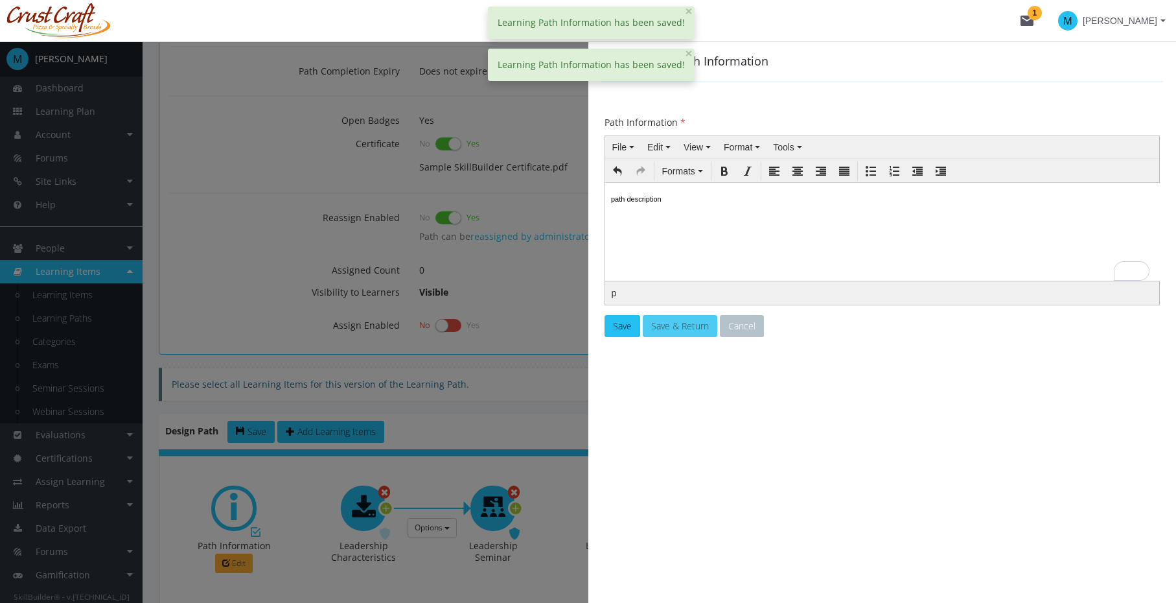
click at [684, 325] on span "Save & Return" at bounding box center [680, 326] width 58 height 12
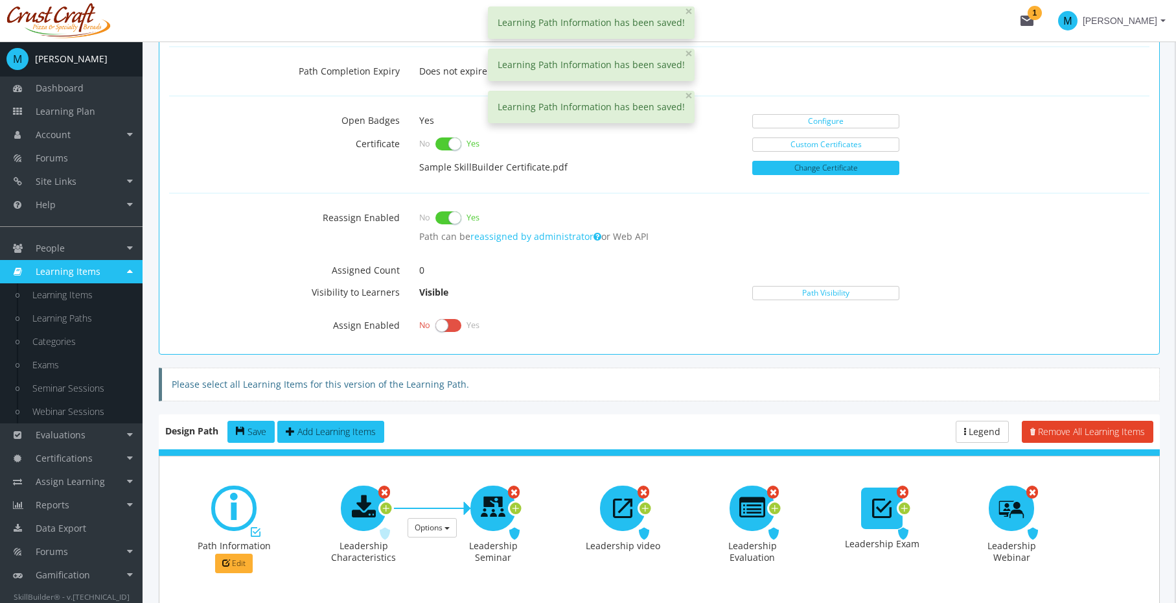
scroll to position [740, 0]
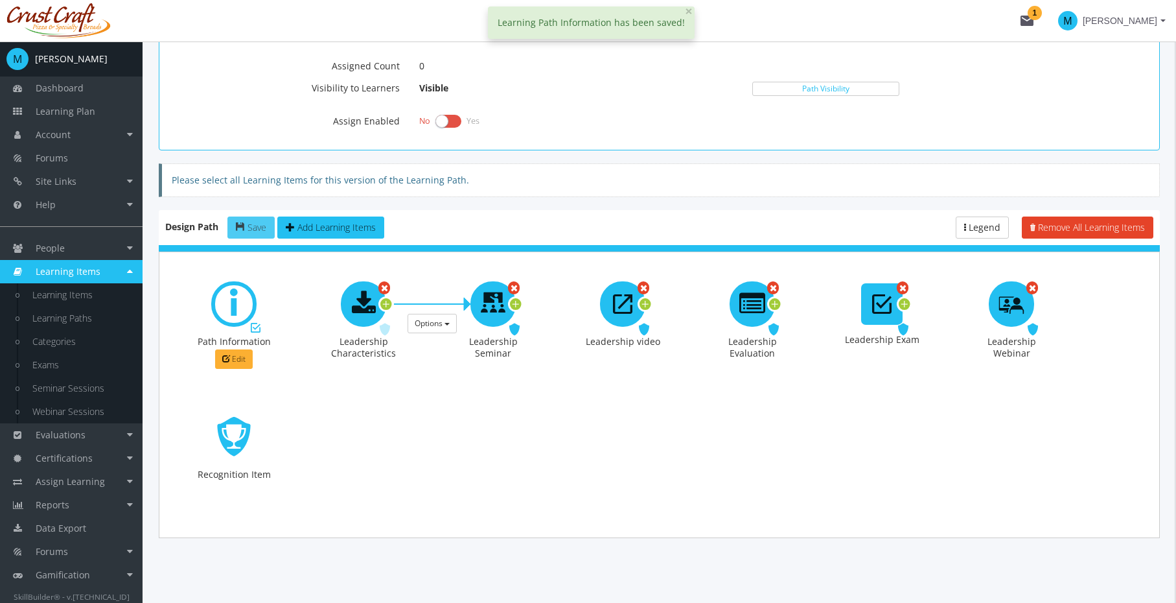
click at [237, 218] on button "Save" at bounding box center [250, 227] width 47 height 22
click at [571, 374] on div at bounding box center [623, 328] width 130 height 133
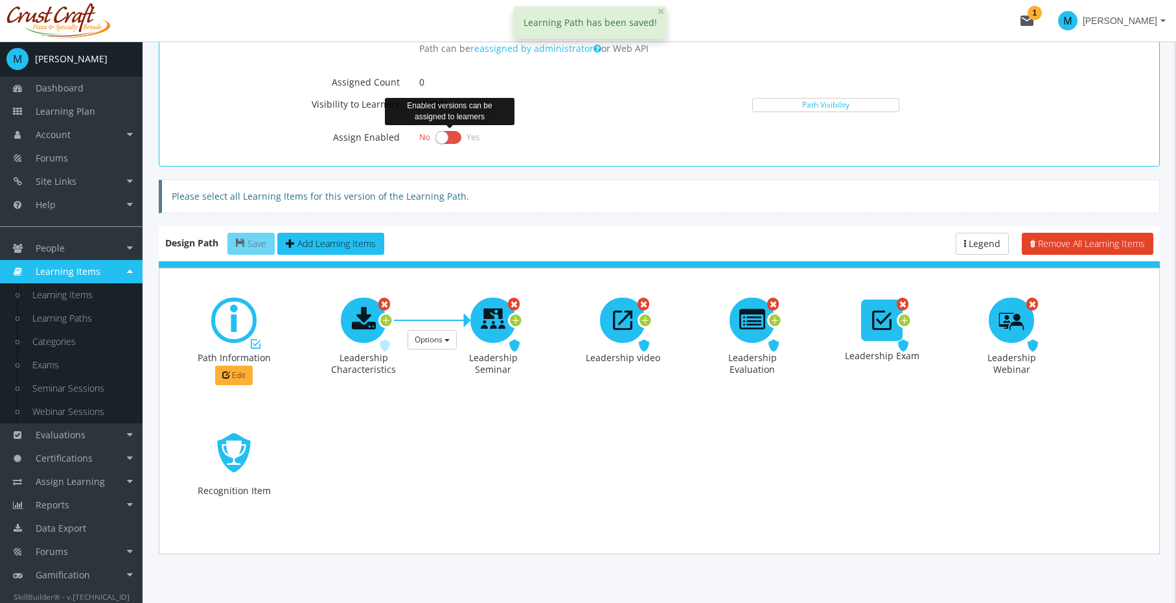
click at [462, 135] on div "No Yes" at bounding box center [449, 137] width 60 height 18
click at [453, 137] on label at bounding box center [449, 137] width 26 height 18
click at [0, 0] on input "checkbox" at bounding box center [0, 0] width 0 height 0
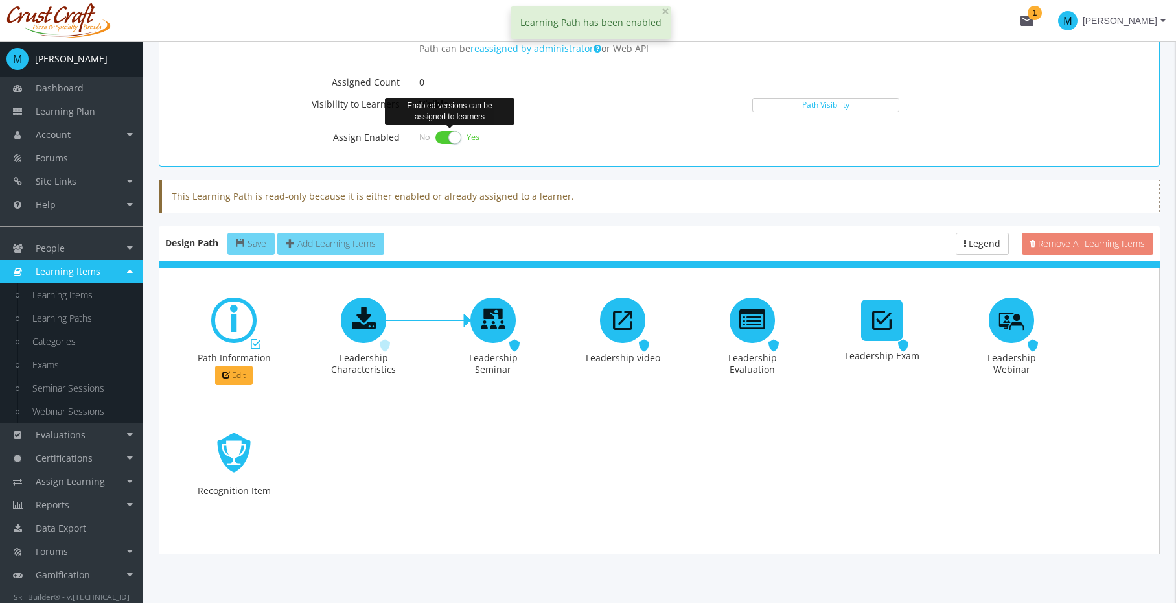
click at [448, 138] on label at bounding box center [449, 137] width 26 height 18
click at [0, 0] on input "checkbox" at bounding box center [0, 0] width 0 height 0
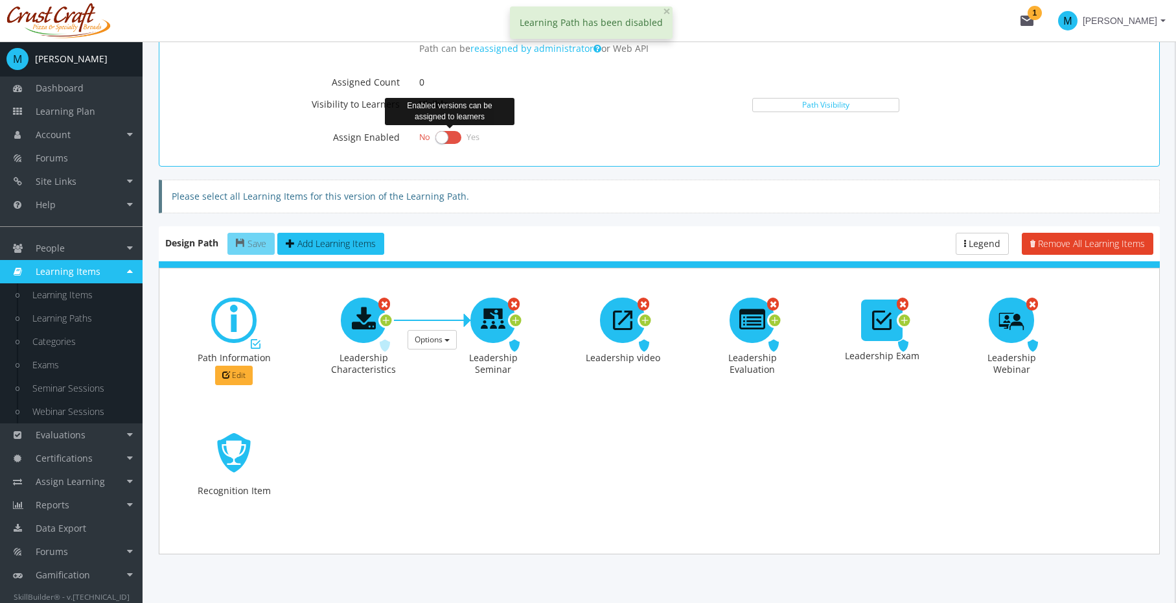
click at [448, 138] on label at bounding box center [449, 137] width 26 height 18
click at [0, 0] on input "checkbox" at bounding box center [0, 0] width 0 height 0
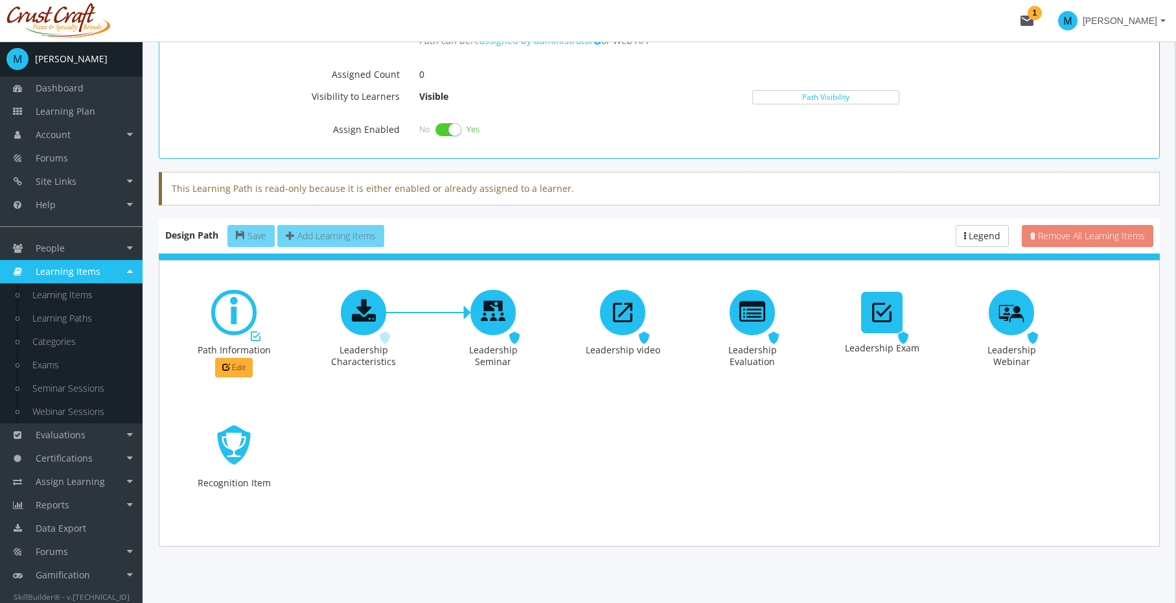
scroll to position [740, 0]
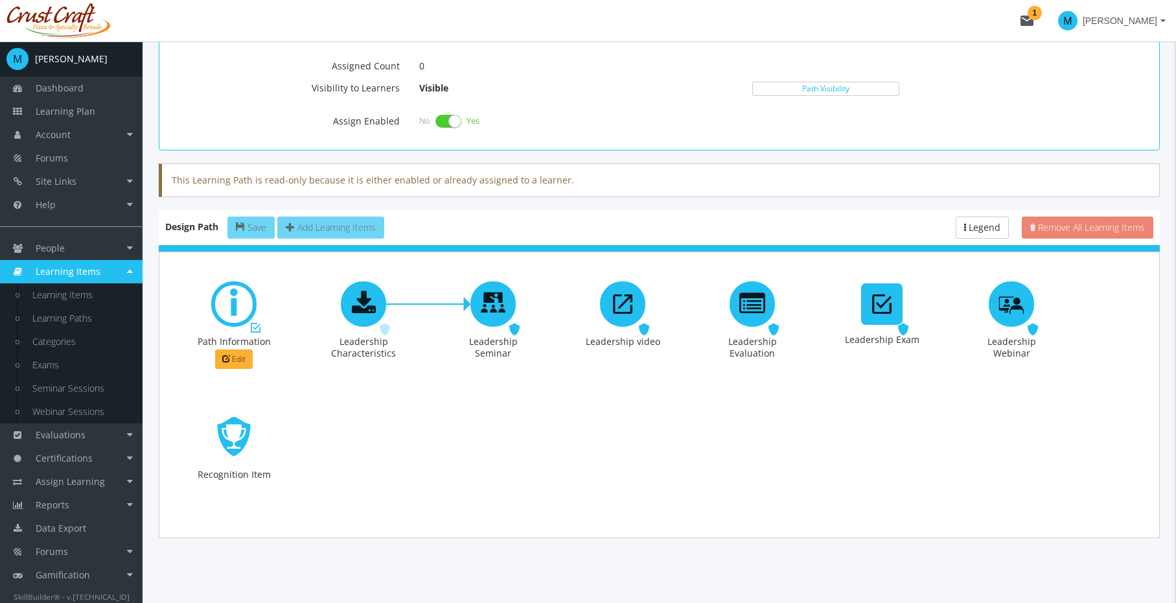
click at [520, 180] on div "This Learning Path is read-only because it is either enabled or already assigne…" at bounding box center [659, 180] width 1001 height 34
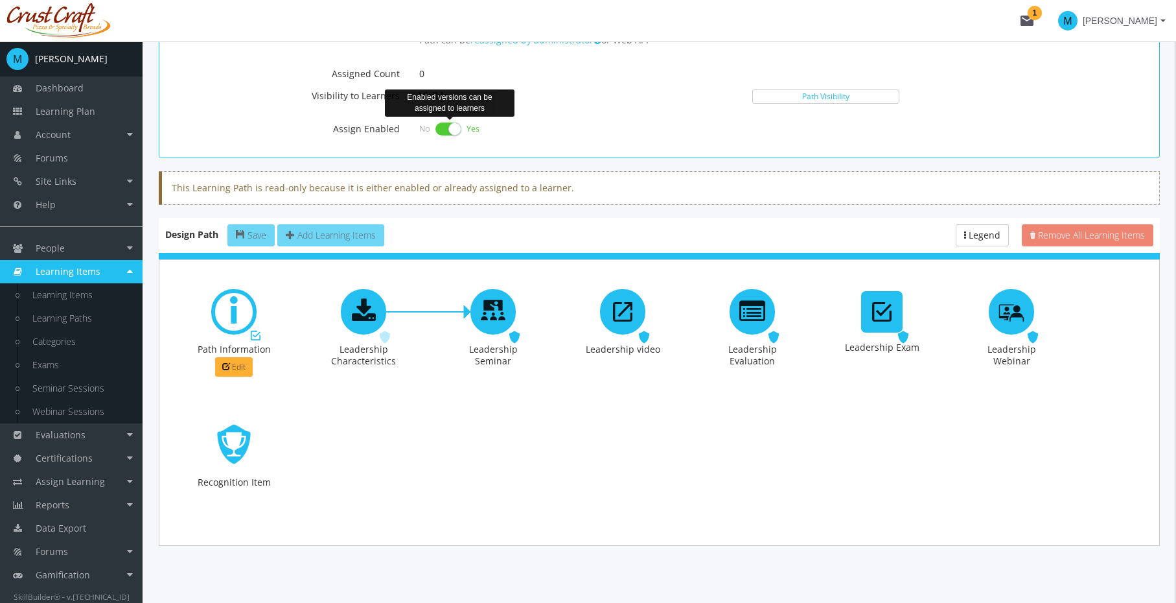
click at [437, 123] on label at bounding box center [449, 129] width 26 height 18
click at [0, 0] on input "checkbox" at bounding box center [0, 0] width 0 height 0
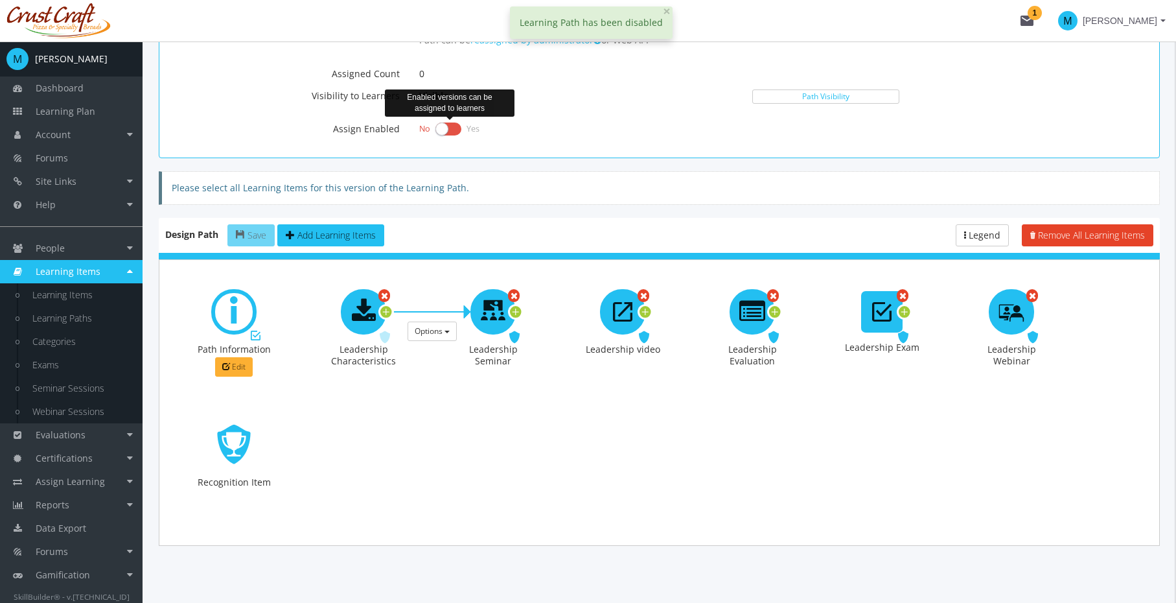
click at [448, 128] on label at bounding box center [449, 129] width 26 height 18
click at [0, 0] on input "checkbox" at bounding box center [0, 0] width 0 height 0
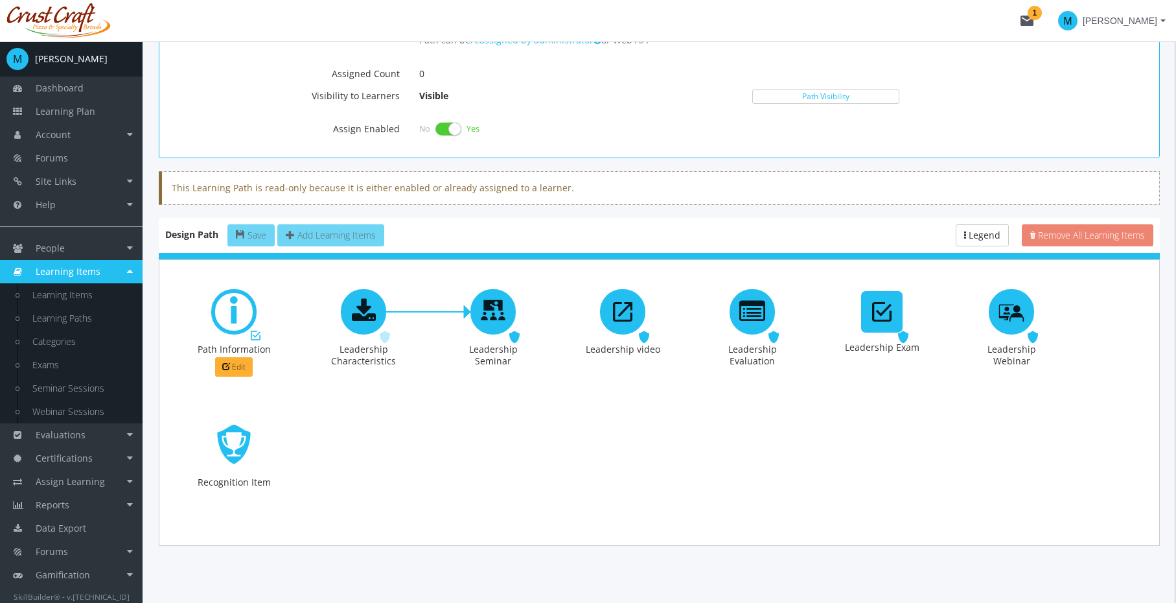
click at [611, 126] on div "No Yes" at bounding box center [576, 129] width 314 height 18
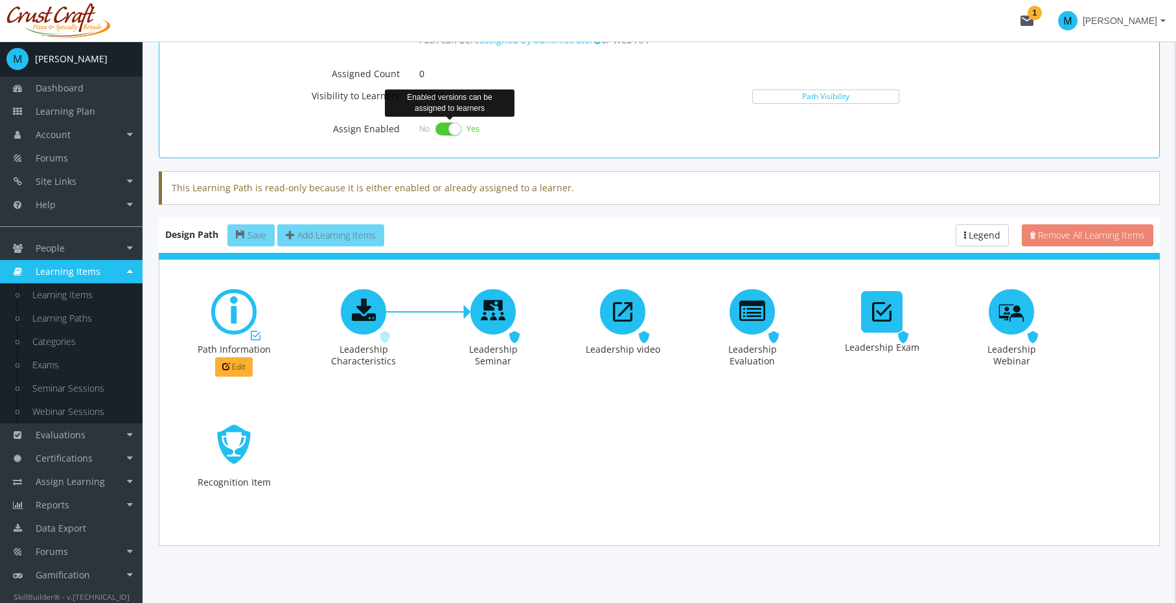
click at [445, 128] on label at bounding box center [449, 129] width 26 height 18
click at [0, 0] on input "checkbox" at bounding box center [0, 0] width 0 height 0
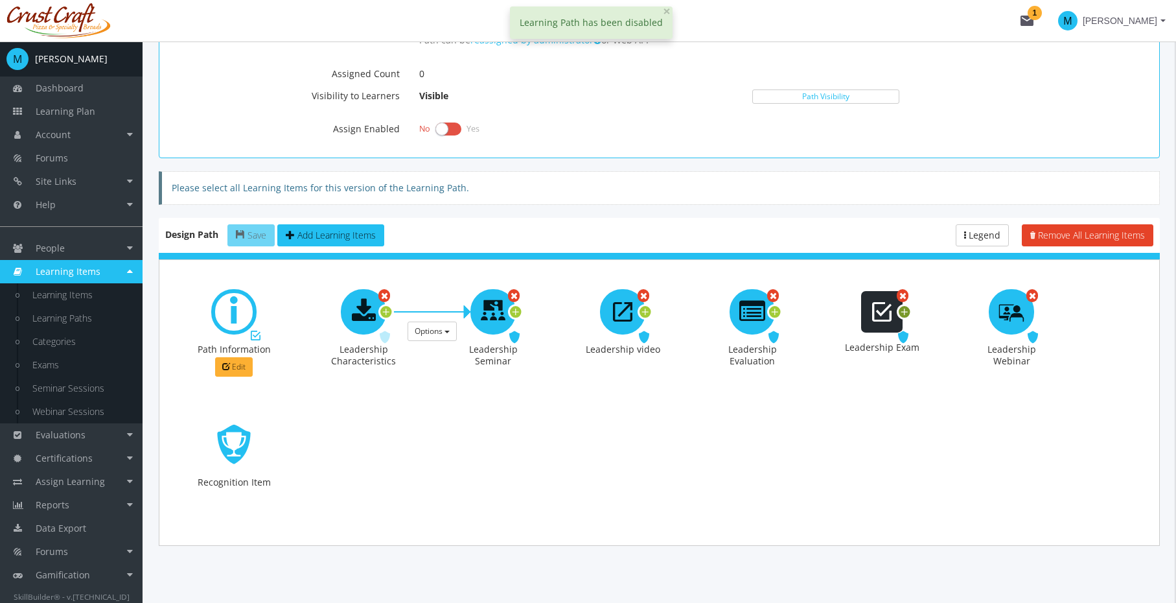
click at [902, 311] on icon at bounding box center [905, 311] width 12 height 17
click at [963, 334] on button "Options" at bounding box center [950, 330] width 49 height 19
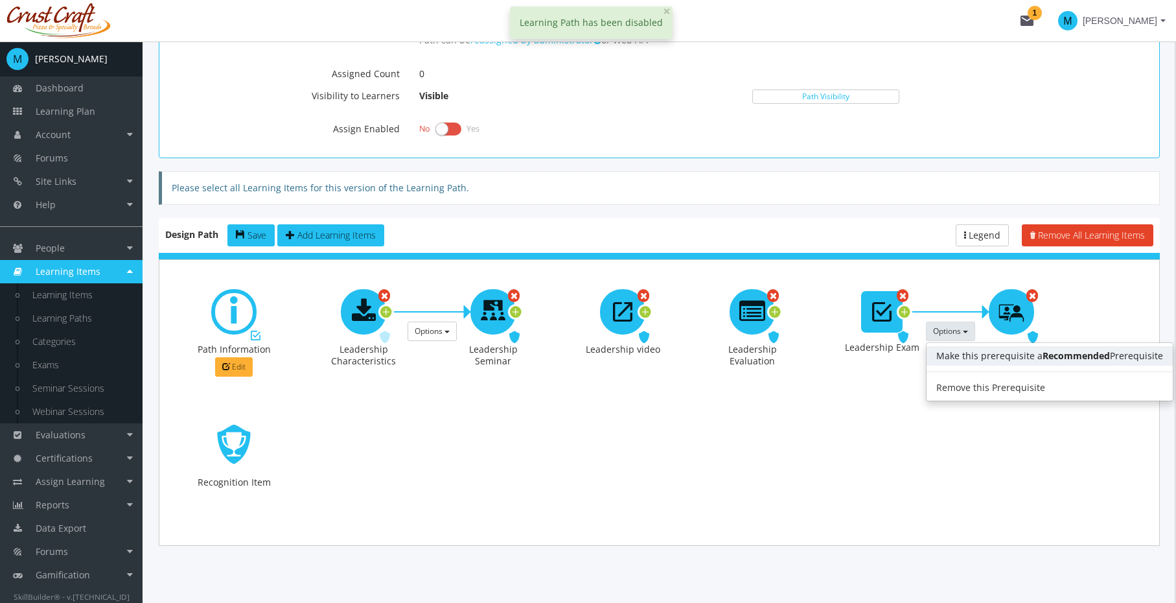
click at [966, 360] on link "Make this prerequisite a Recommended Prerequisite" at bounding box center [1050, 355] width 246 height 19
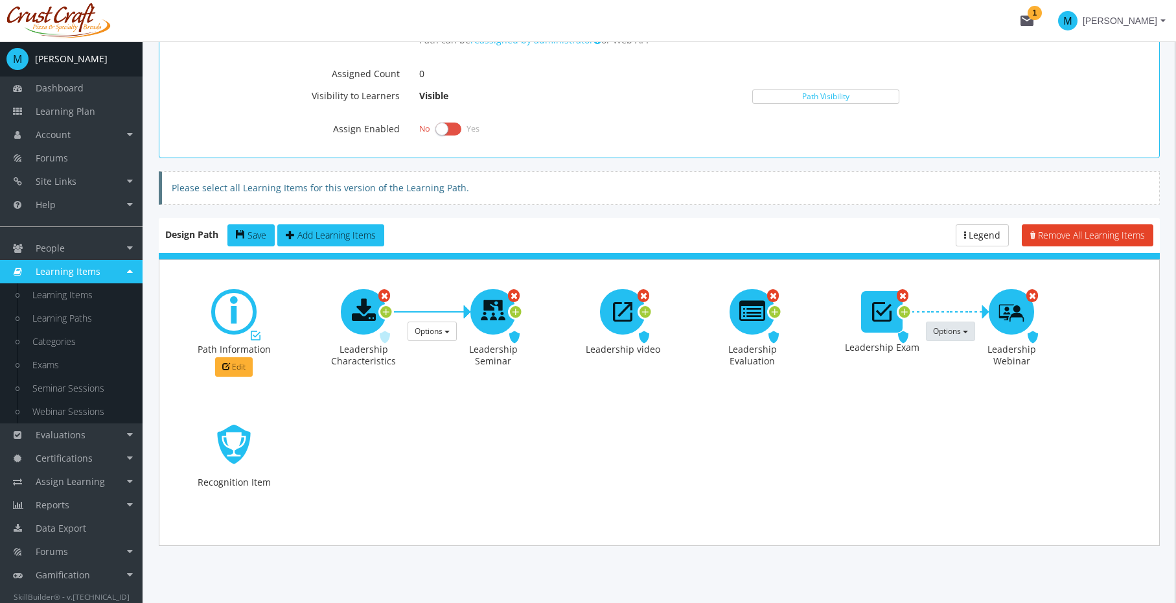
click at [947, 376] on div at bounding box center [1012, 336] width 130 height 133
click at [214, 443] on icon at bounding box center [233, 444] width 41 height 59
click at [243, 439] on icon at bounding box center [233, 444] width 41 height 59
click at [390, 334] on span "Required" at bounding box center [375, 337] width 40 height 12
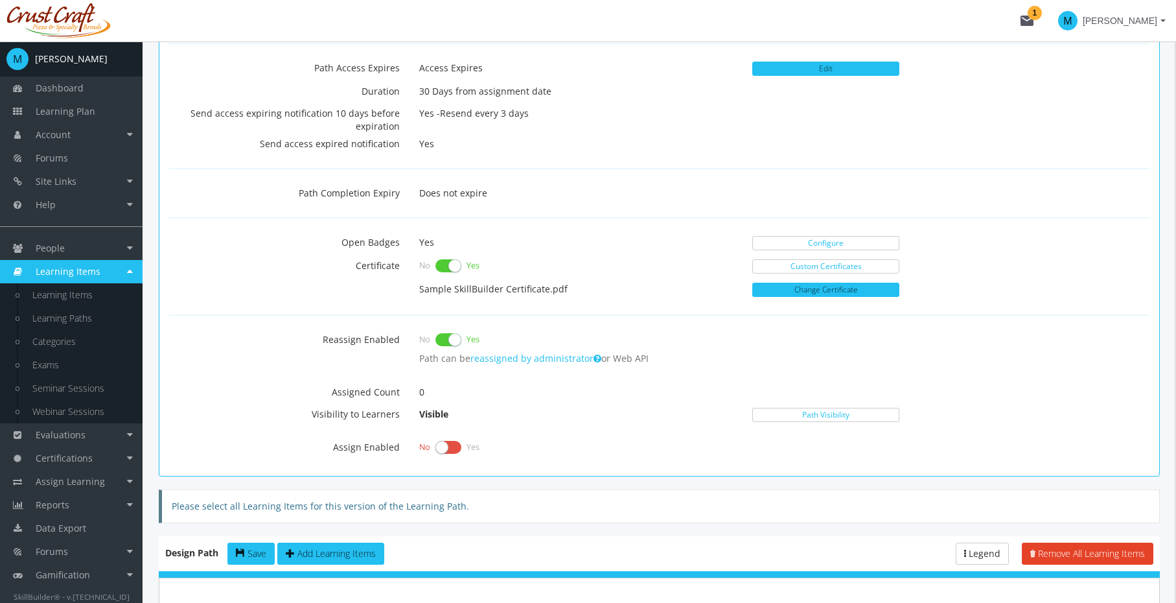
scroll to position [740, 0]
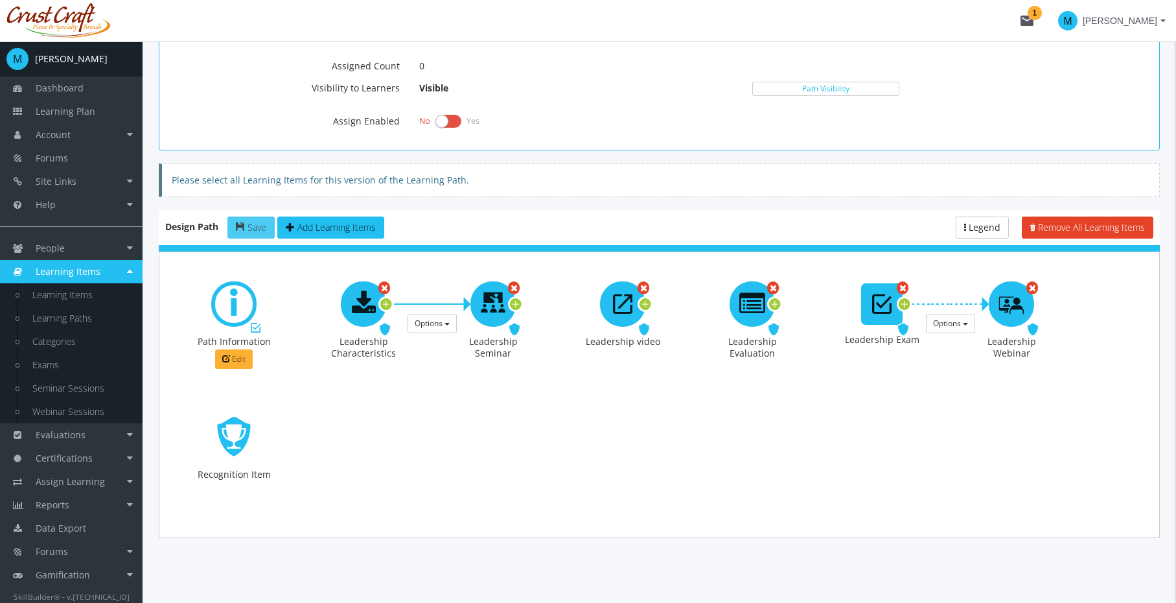
click at [250, 226] on span "Save" at bounding box center [257, 227] width 19 height 12
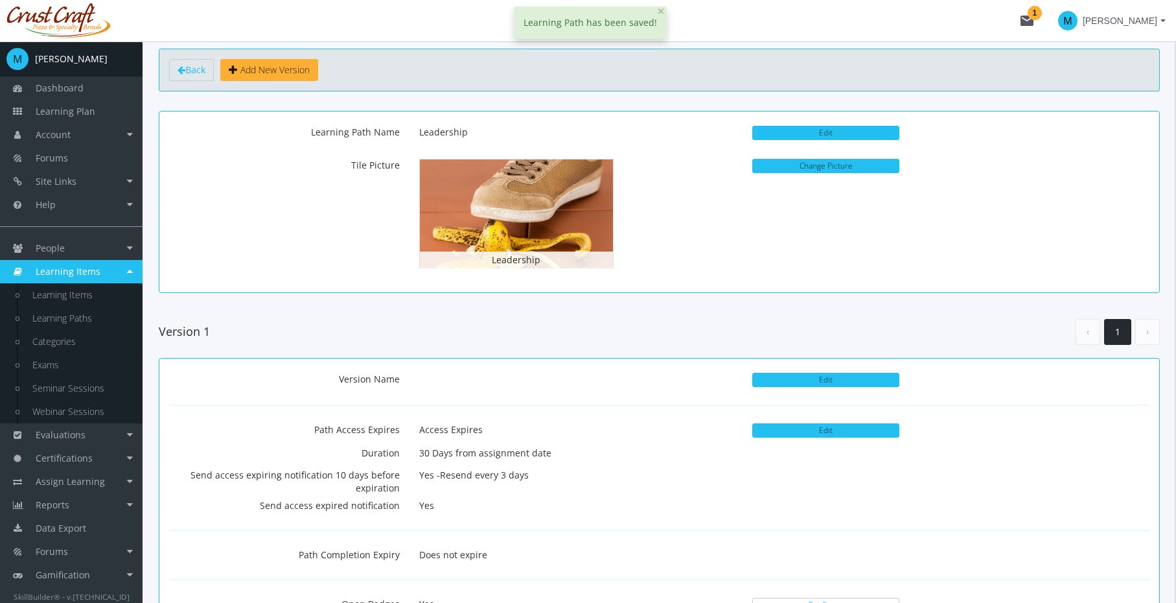
scroll to position [0, 0]
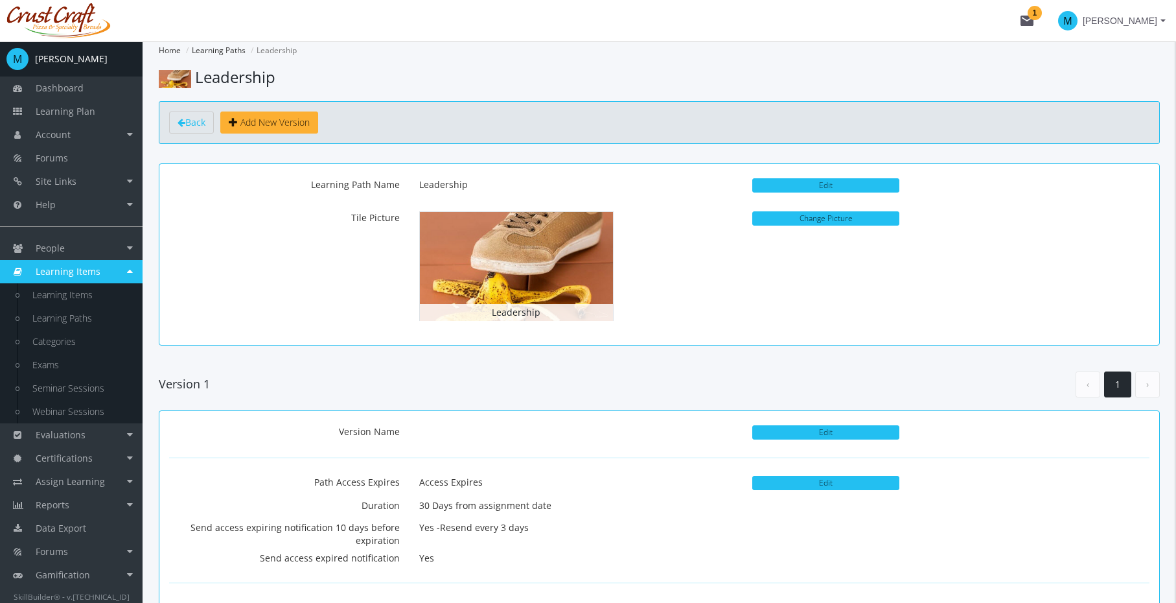
click at [390, 123] on div "Back Add New Version" at bounding box center [659, 122] width 1001 height 43
click at [388, 122] on div "Back Add New Version" at bounding box center [659, 122] width 1001 height 43
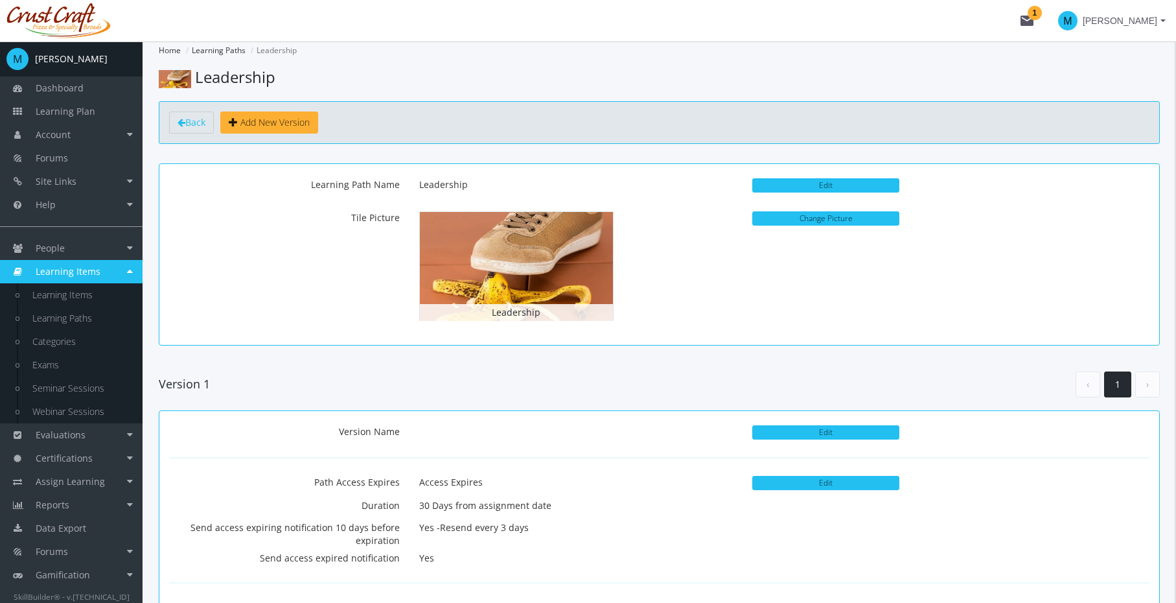
click at [388, 122] on div "Back Add New Version" at bounding box center [659, 122] width 1001 height 43
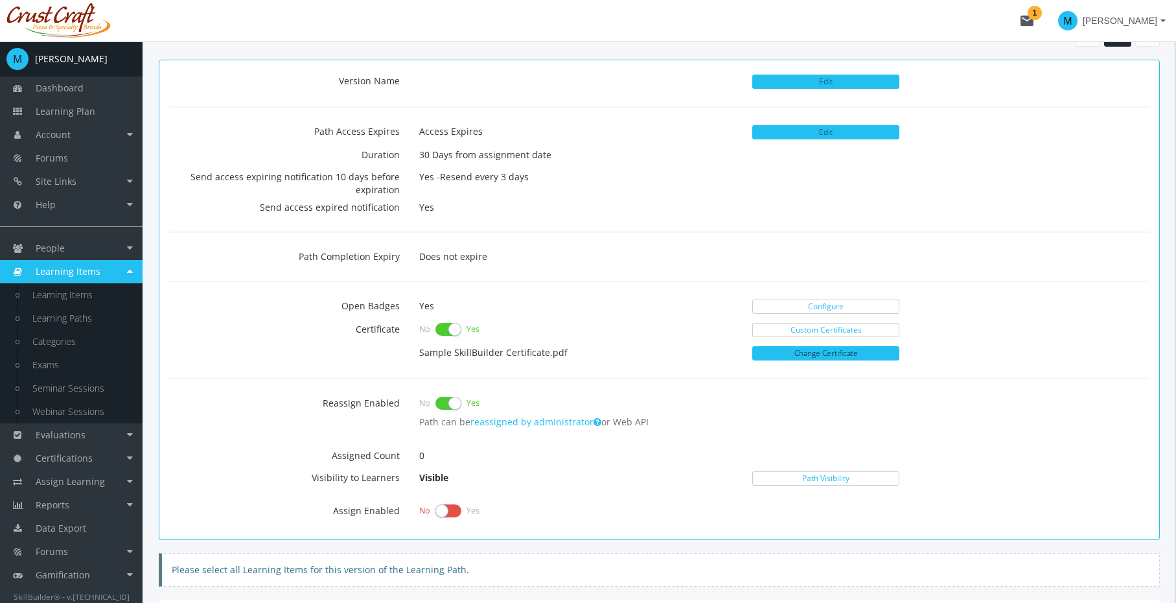
scroll to position [674, 0]
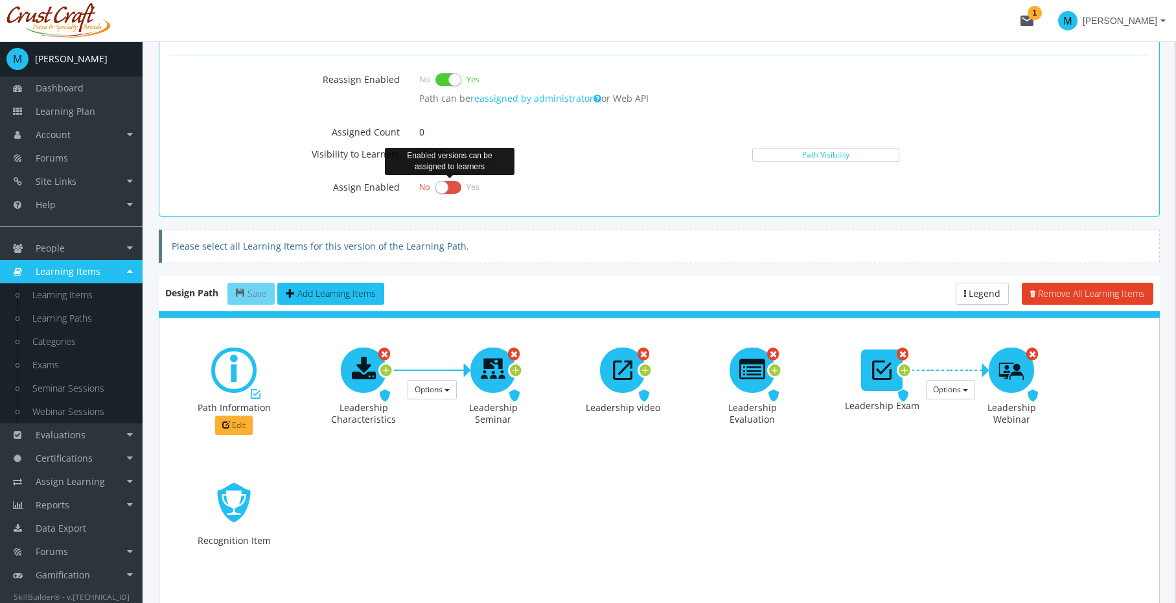
click at [454, 190] on label at bounding box center [449, 187] width 26 height 18
click at [0, 0] on input "checkbox" at bounding box center [0, 0] width 0 height 0
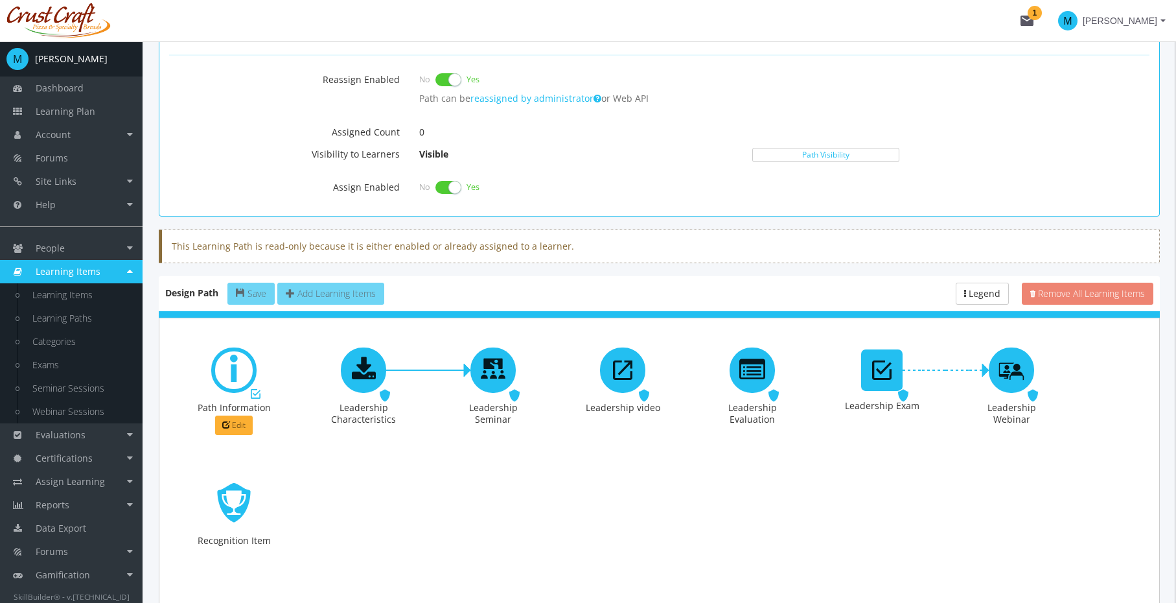
click at [681, 286] on div "Design Path Save Add Learning Items Remove All Learning Items Legend Enabled Pa…" at bounding box center [659, 440] width 1001 height 328
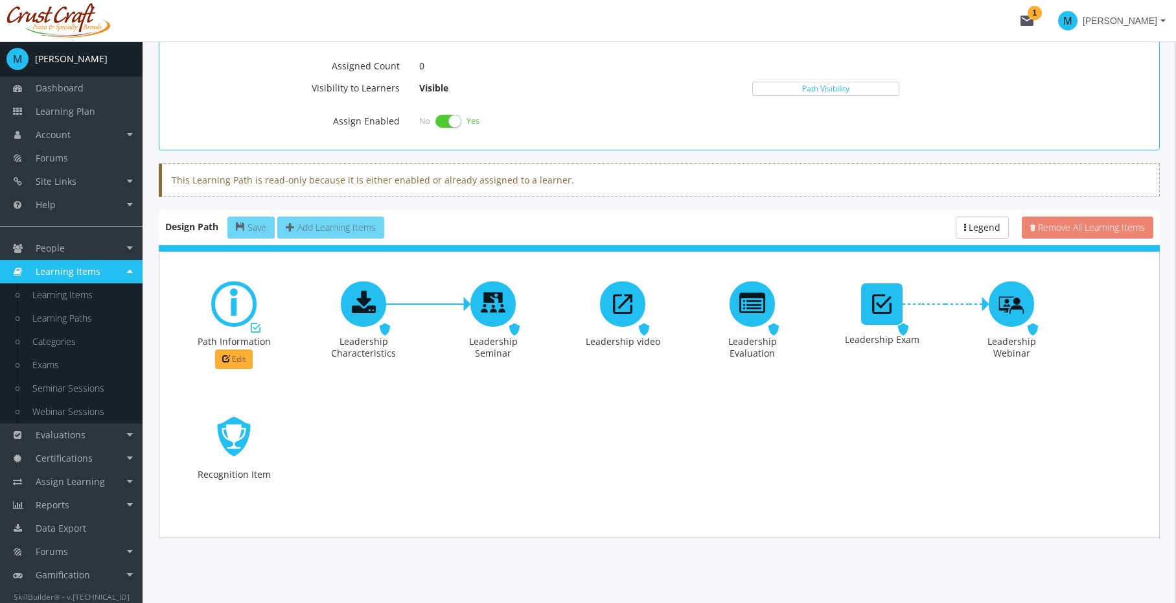
scroll to position [732, 0]
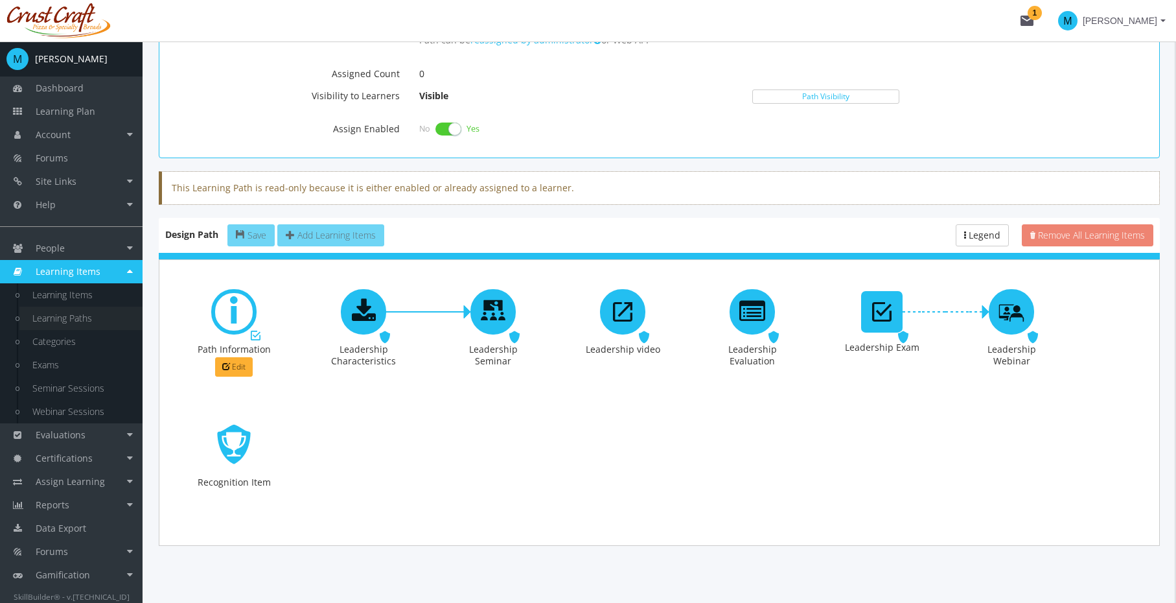
click at [73, 324] on link "Learning Paths" at bounding box center [80, 318] width 123 height 23
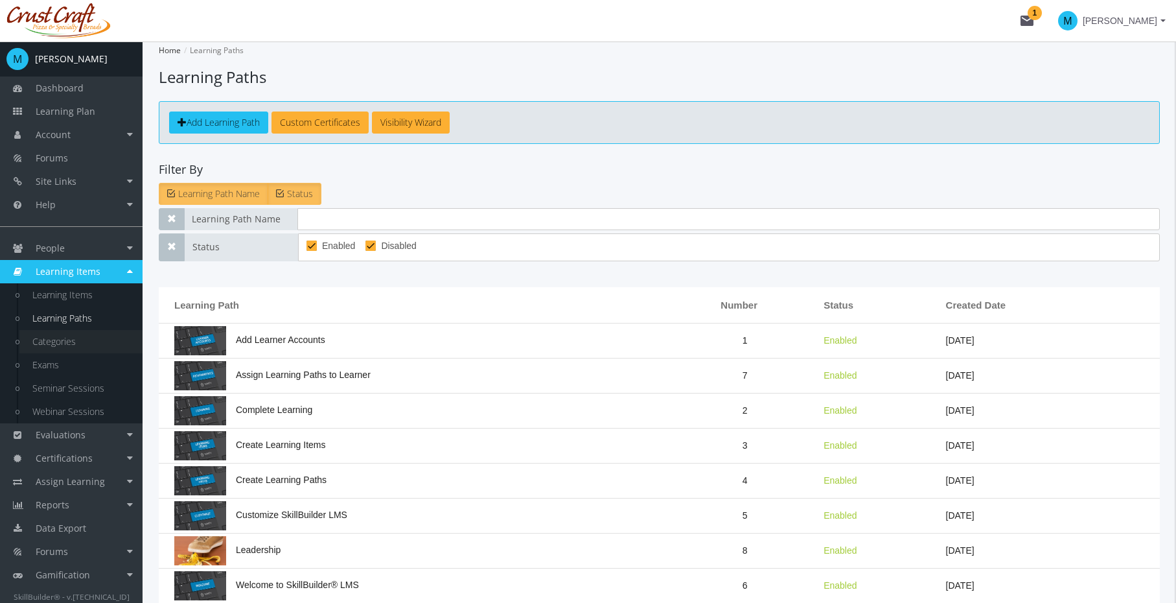
click at [65, 338] on link "Categories" at bounding box center [80, 341] width 123 height 23
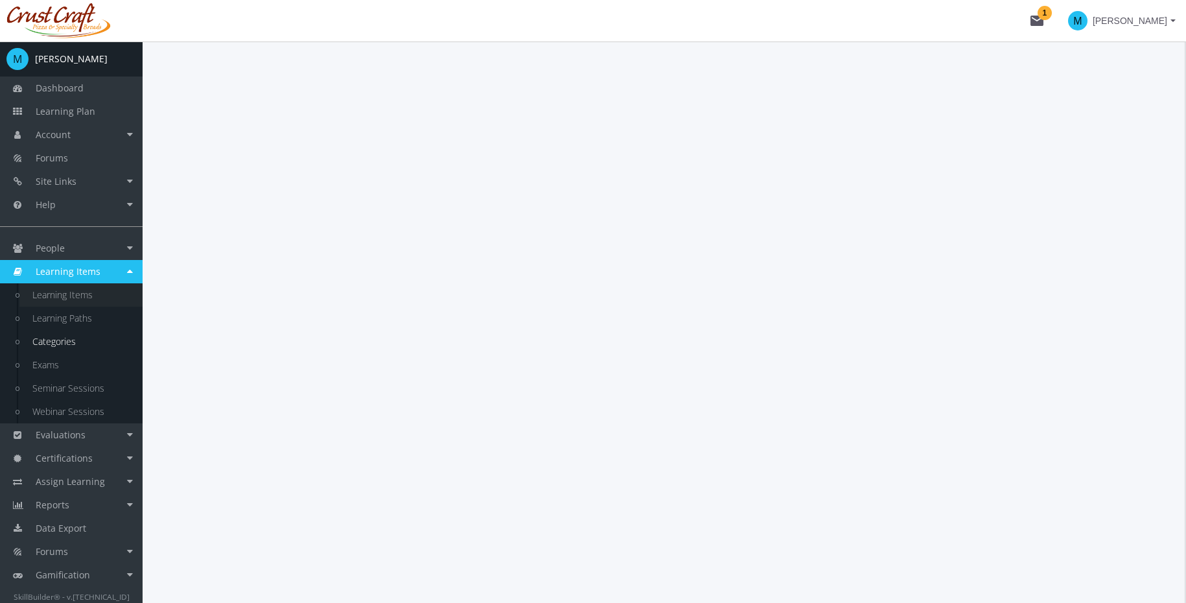
click at [69, 294] on link "Learning Items" at bounding box center [80, 294] width 123 height 23
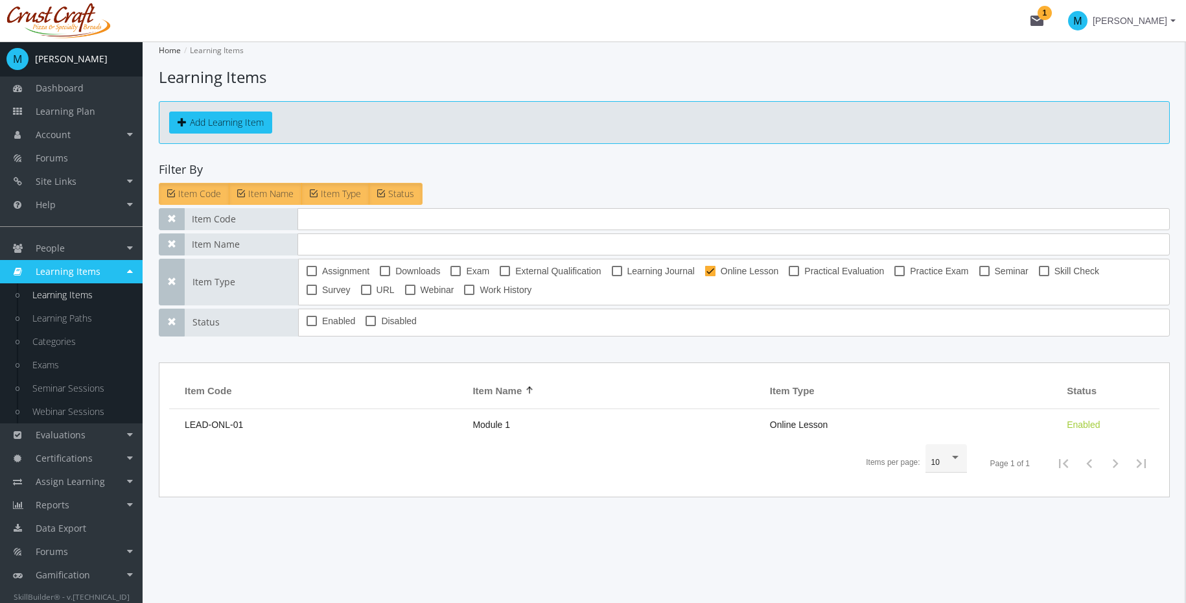
click at [69, 279] on link "Learning Items" at bounding box center [71, 271] width 143 height 23
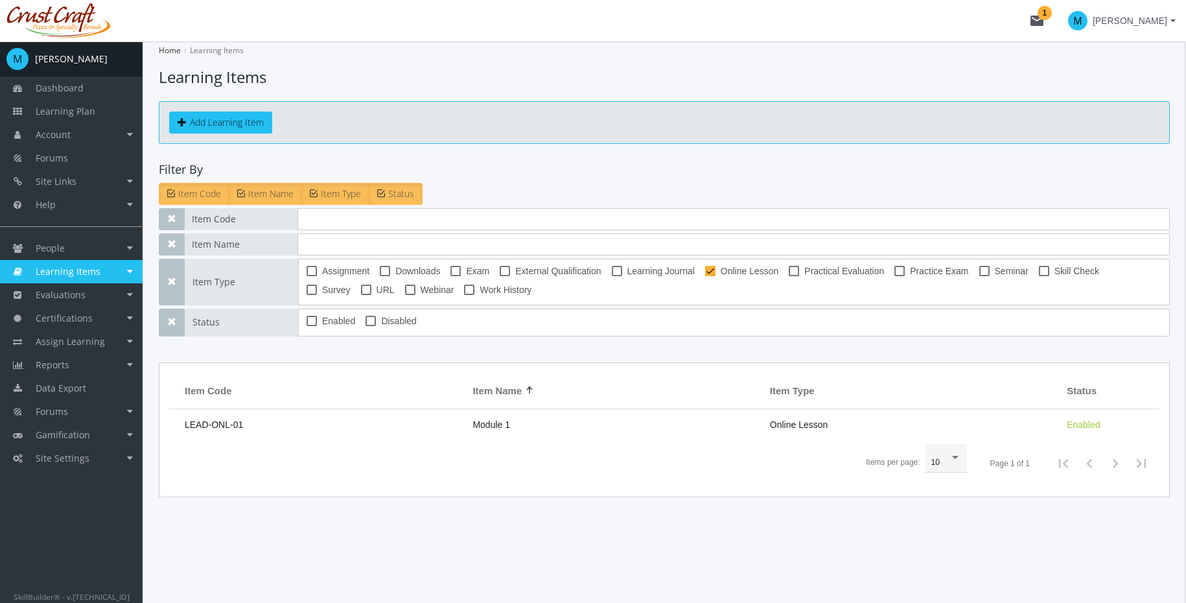
click at [66, 270] on span "Learning Items" at bounding box center [68, 271] width 65 height 12
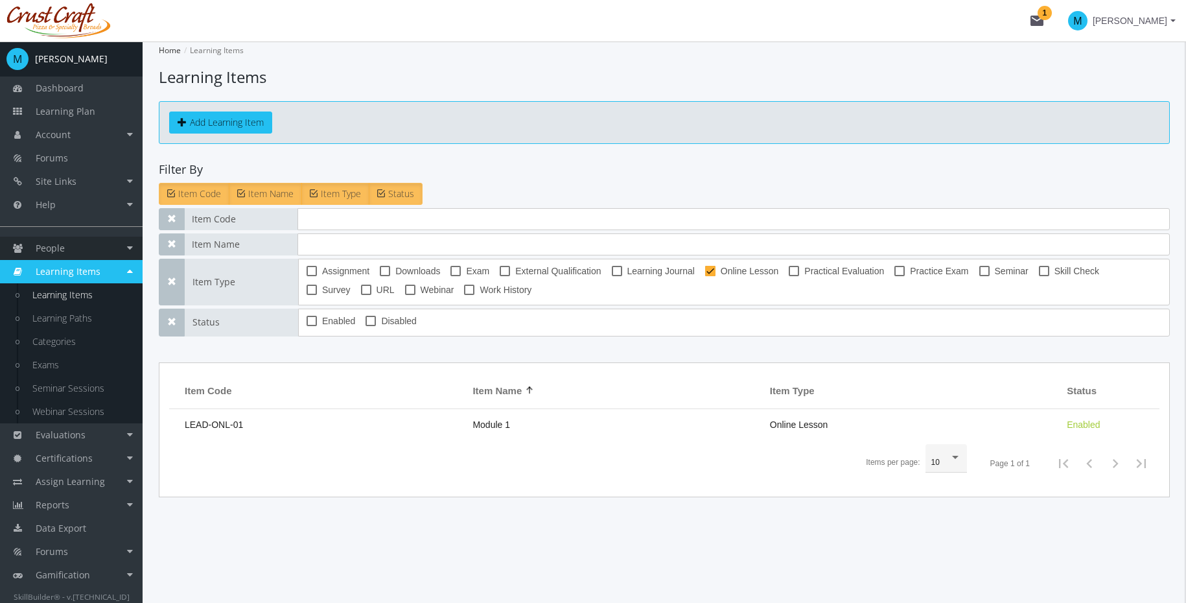
click at [64, 240] on link "People" at bounding box center [71, 248] width 143 height 23
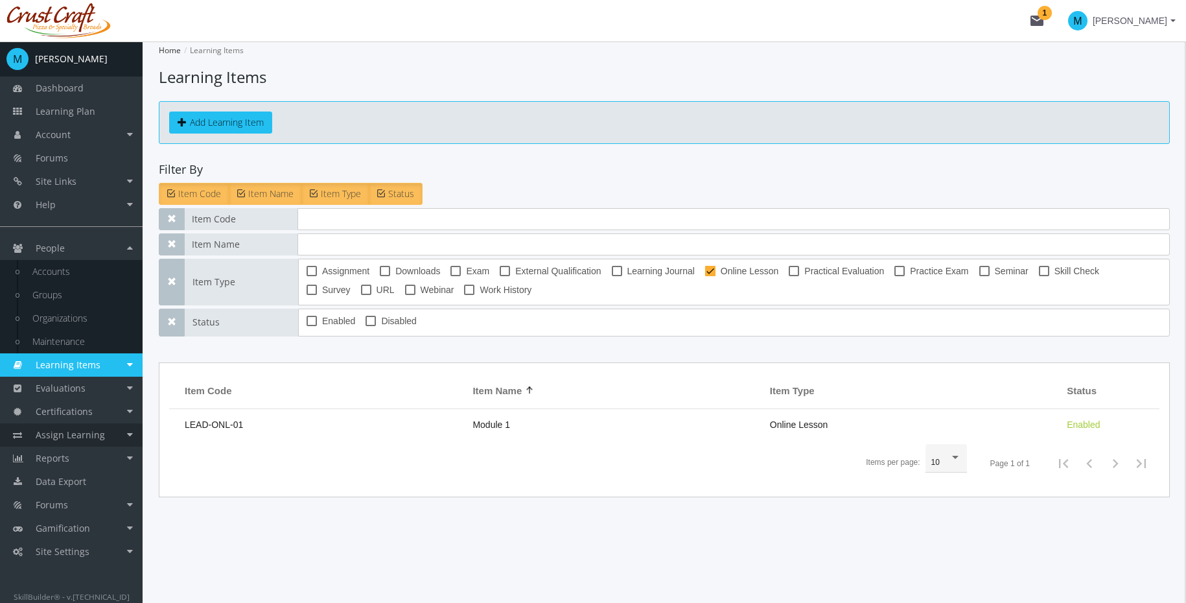
click at [67, 429] on span "Assign Learning" at bounding box center [70, 434] width 69 height 12
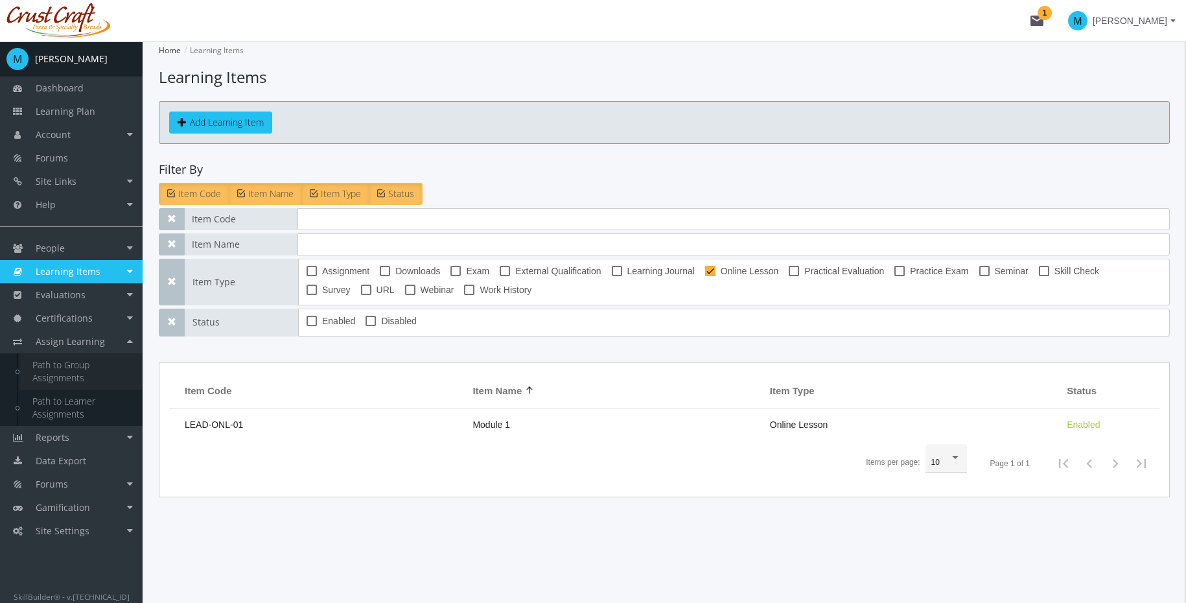
click at [74, 375] on link "Path to Group Assignments" at bounding box center [80, 371] width 123 height 36
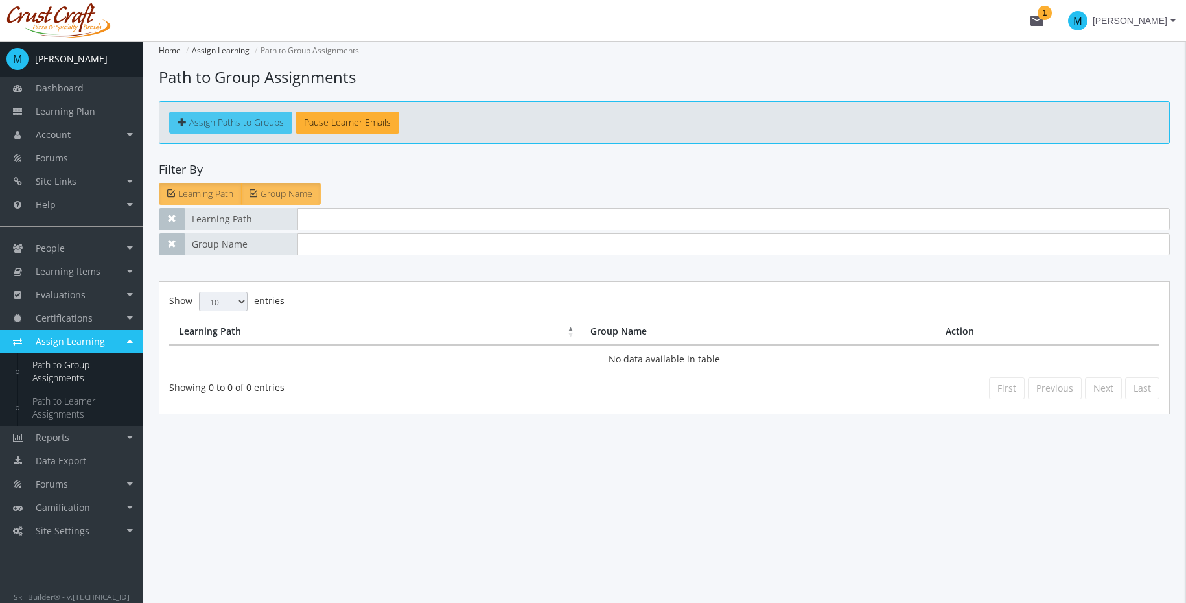
click at [238, 122] on span "Assign Paths to Groups" at bounding box center [236, 122] width 95 height 12
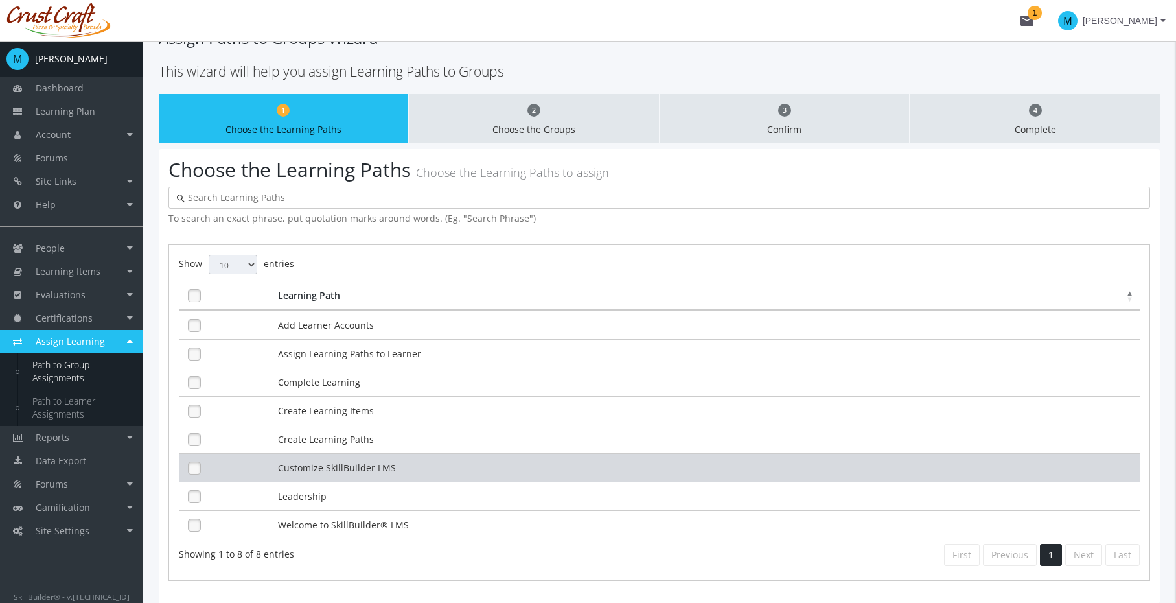
scroll to position [78, 0]
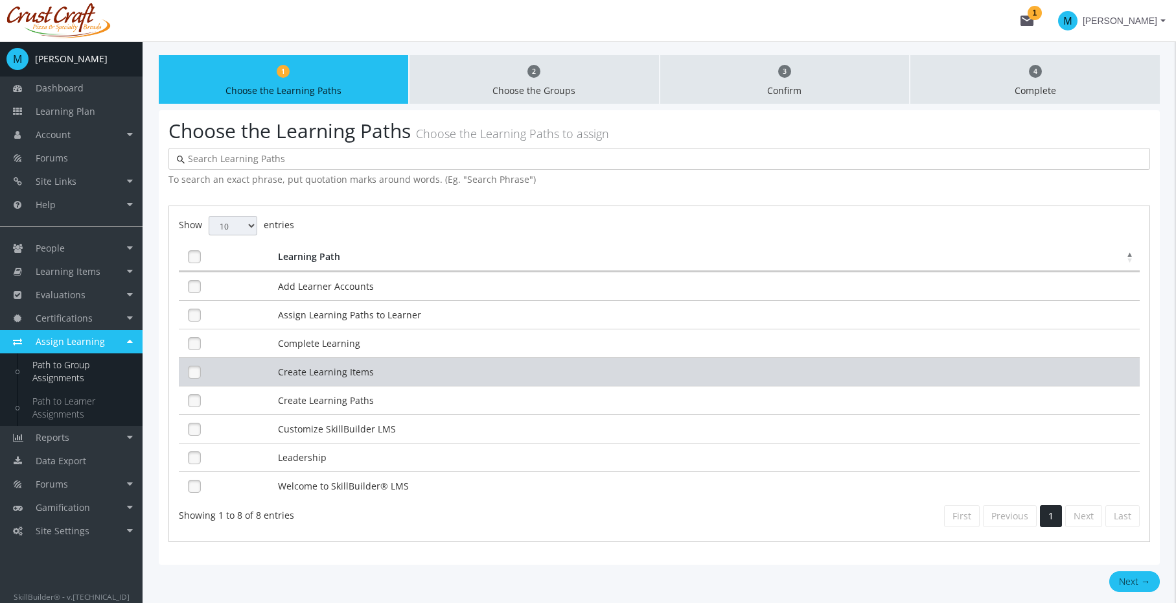
click at [340, 368] on td "Create Learning Items" at bounding box center [707, 371] width 865 height 29
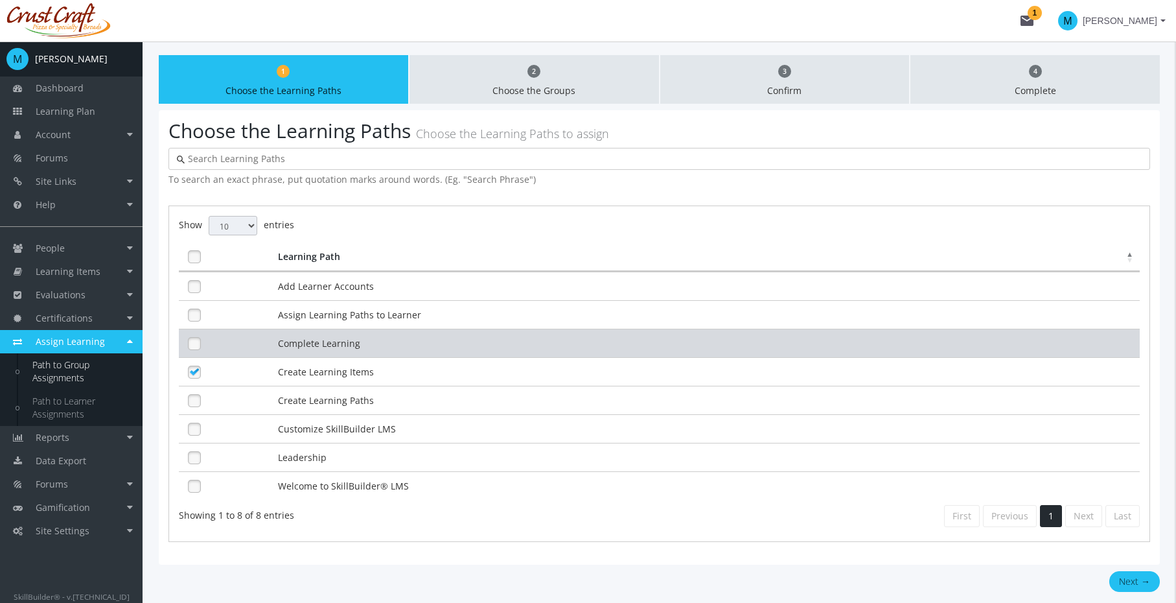
click at [342, 347] on td "Complete Learning" at bounding box center [707, 343] width 865 height 29
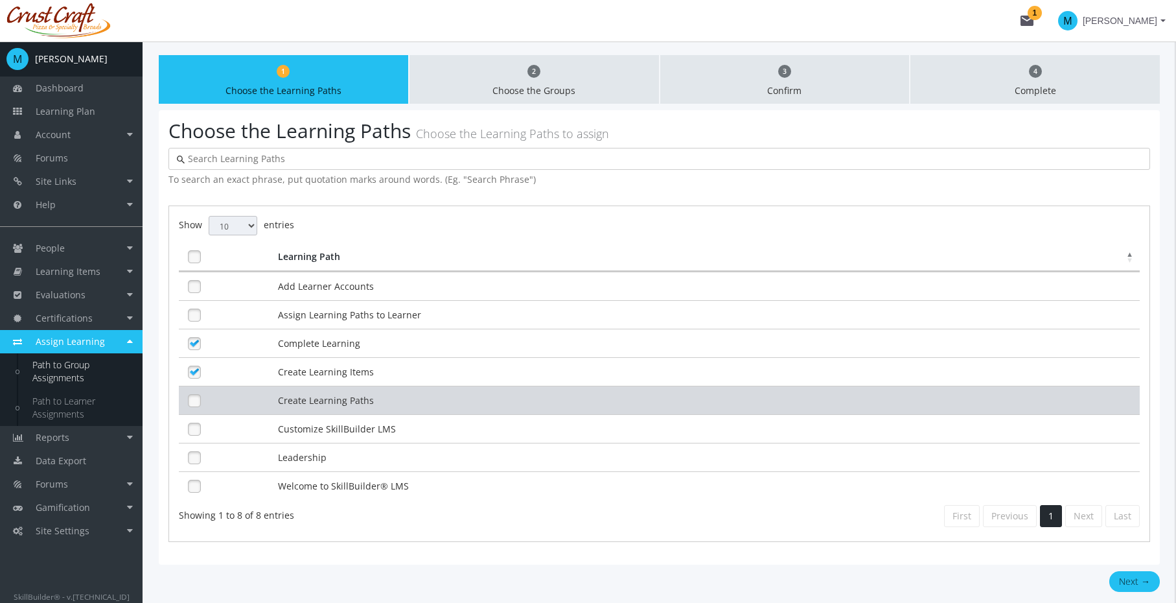
click at [337, 402] on td "Create Learning Paths" at bounding box center [707, 400] width 865 height 29
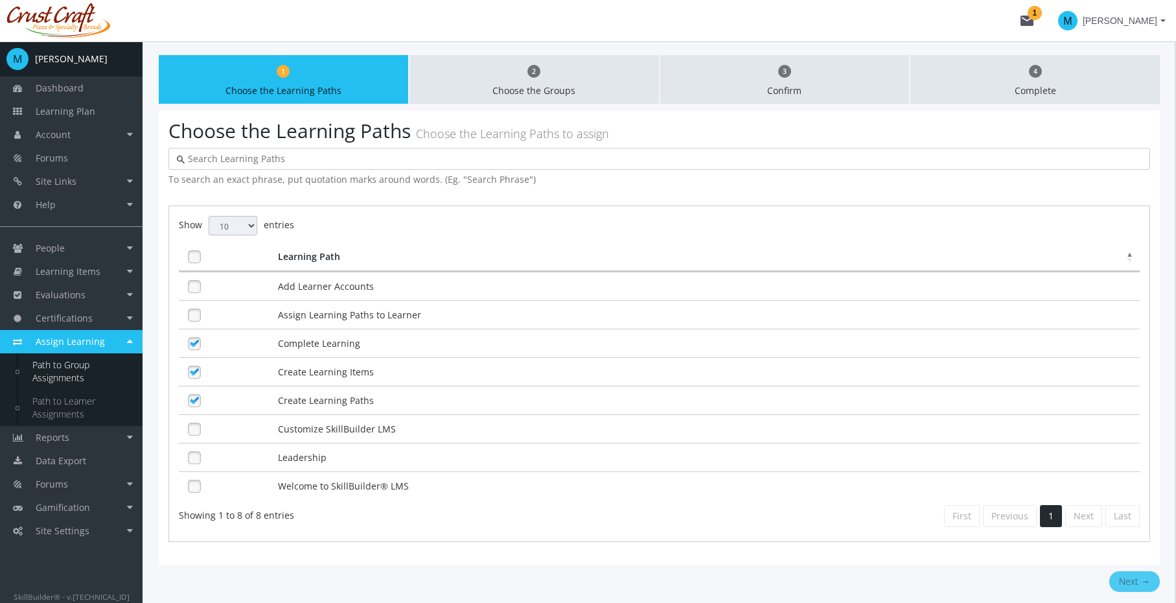
click at [1144, 580] on button "Next →" at bounding box center [1135, 581] width 51 height 21
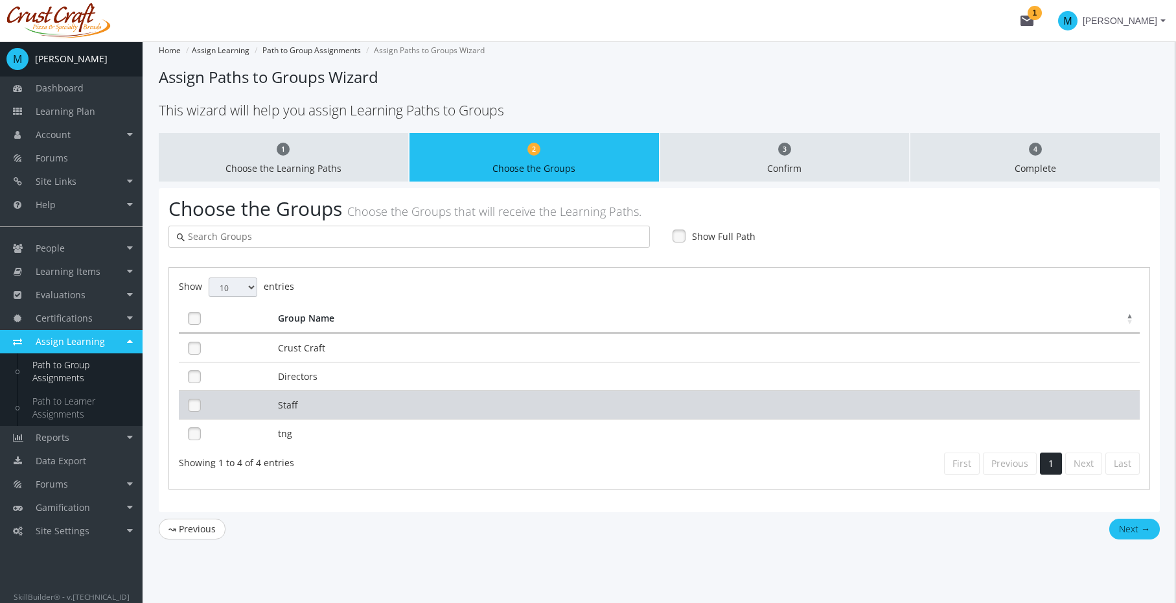
click at [458, 399] on td "Staff" at bounding box center [707, 404] width 865 height 29
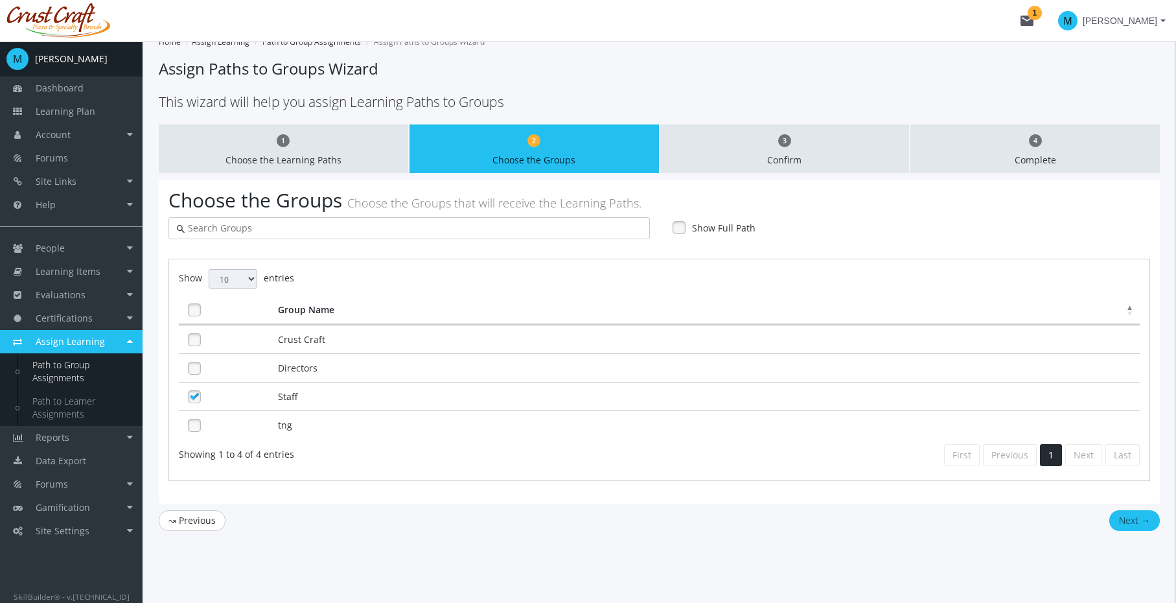
scroll to position [14, 0]
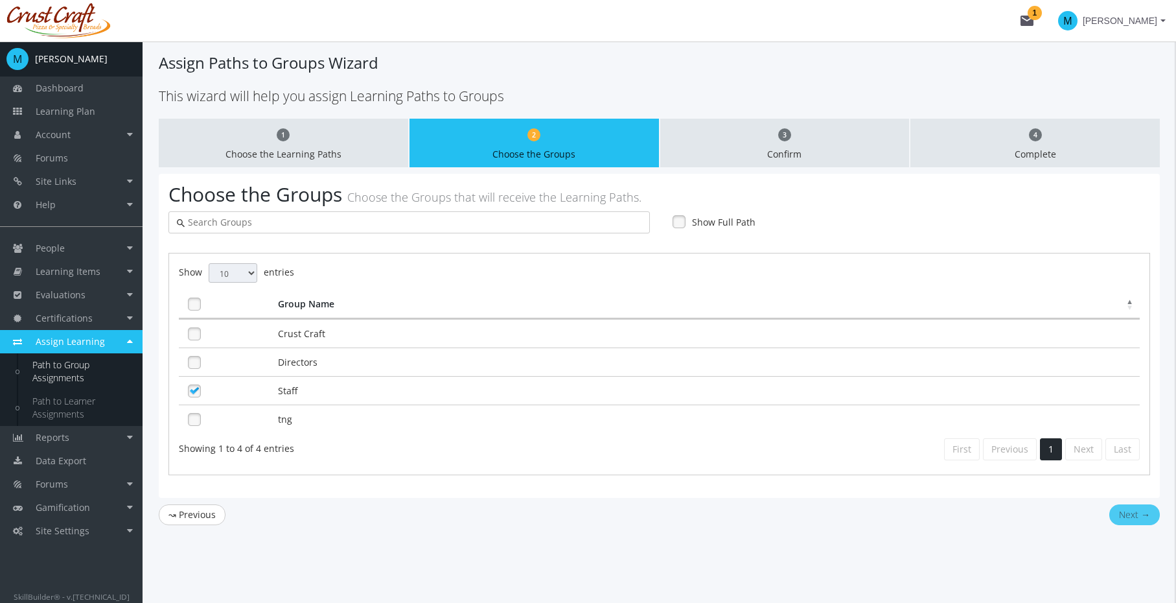
click at [1145, 514] on button "Next →" at bounding box center [1135, 514] width 51 height 21
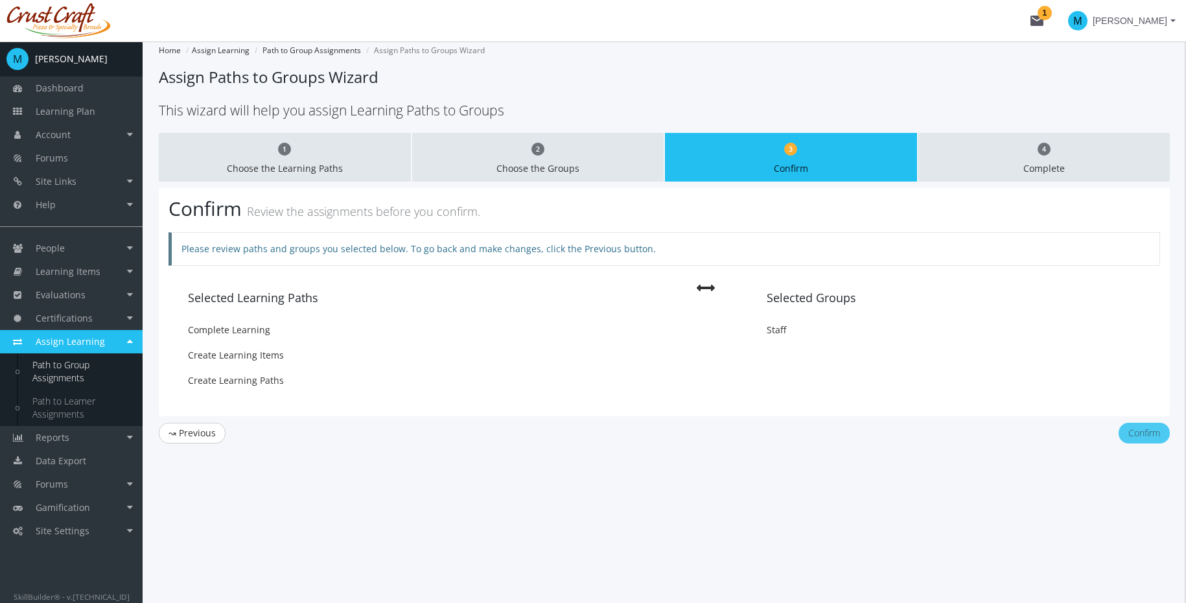
click at [1139, 434] on button "Confirm" at bounding box center [1144, 433] width 51 height 21
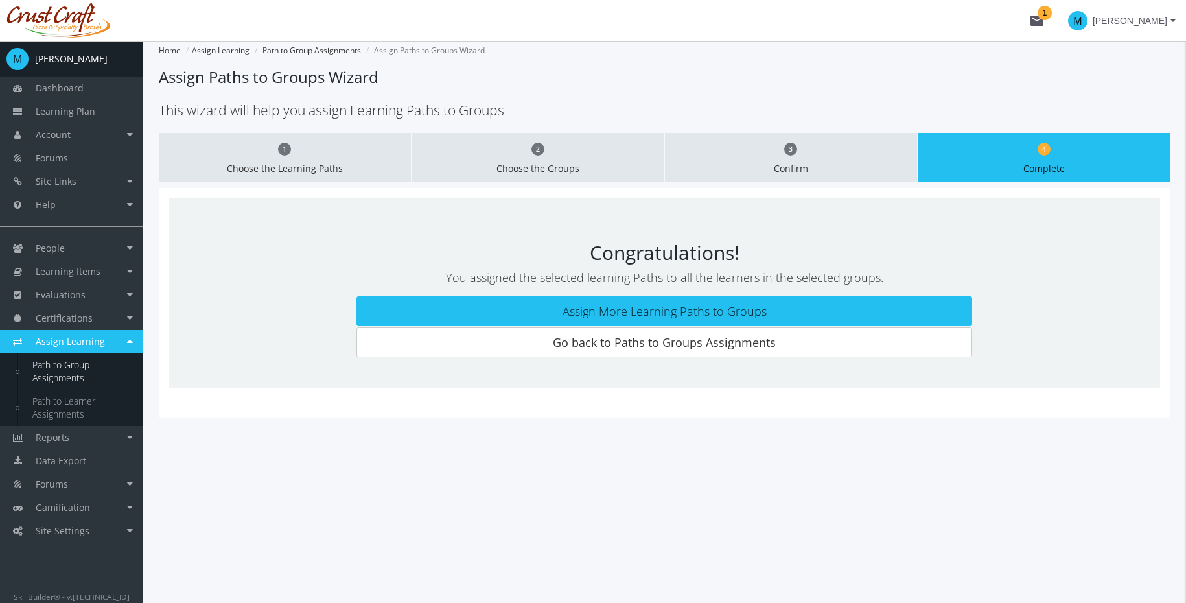
click at [384, 375] on div "Congratulations! You assigned the selected learning Paths to all the learners i…" at bounding box center [665, 293] width 992 height 191
click at [46, 410] on link "Path to Learner Assignments" at bounding box center [80, 408] width 123 height 36
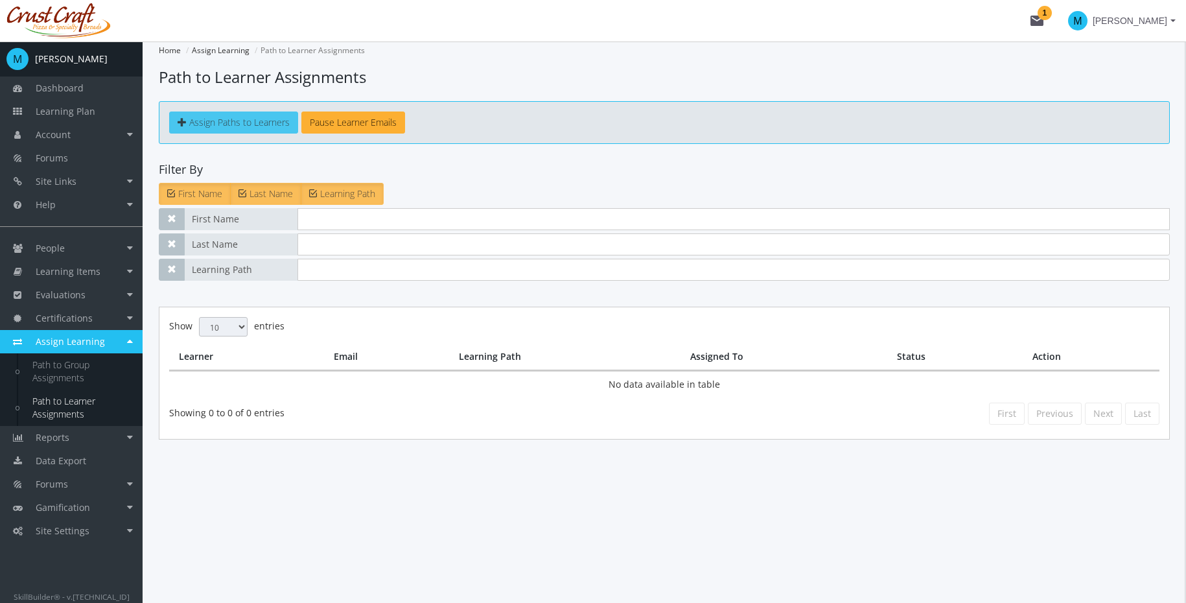
click at [217, 121] on span "Assign Paths to Learners" at bounding box center [239, 122] width 100 height 12
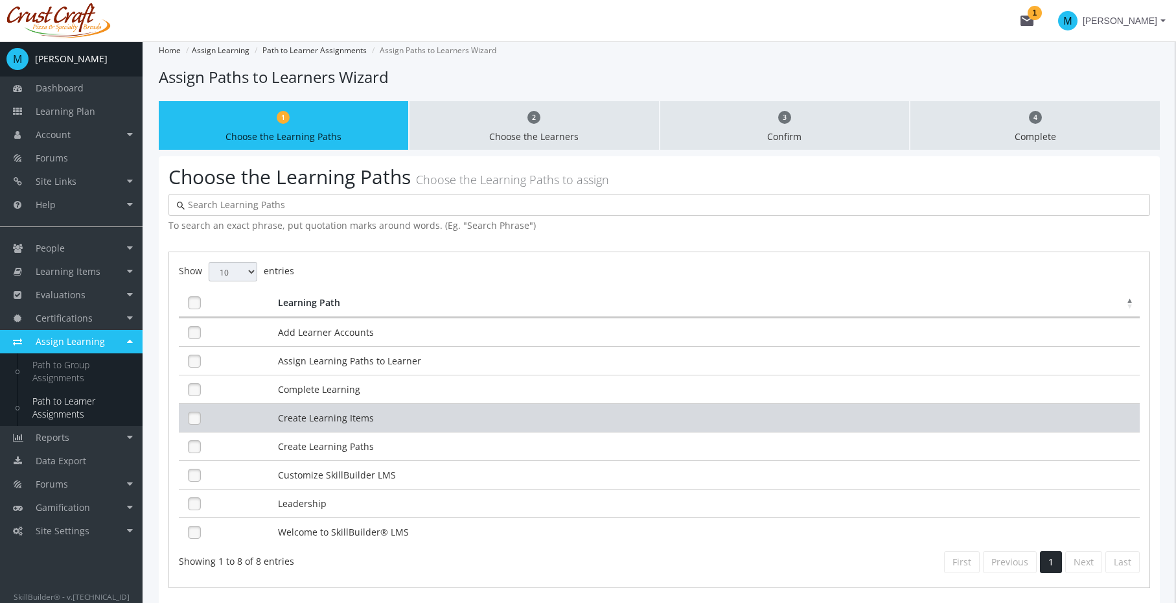
click at [483, 404] on td "Create Learning Items" at bounding box center [707, 417] width 865 height 29
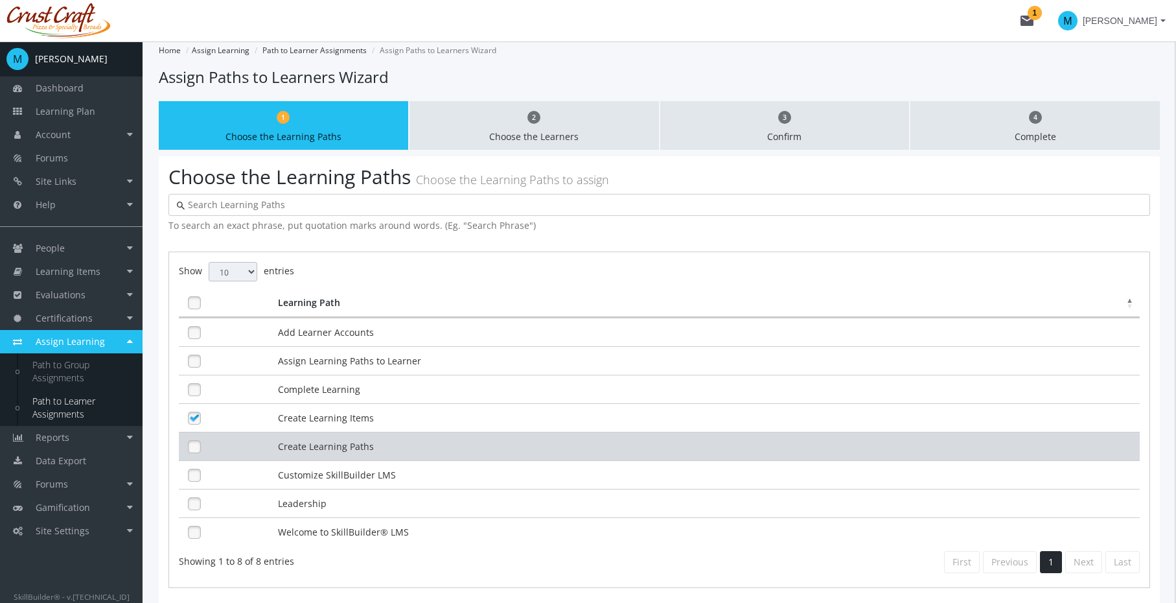
click at [473, 434] on td "Create Learning Paths" at bounding box center [707, 446] width 865 height 29
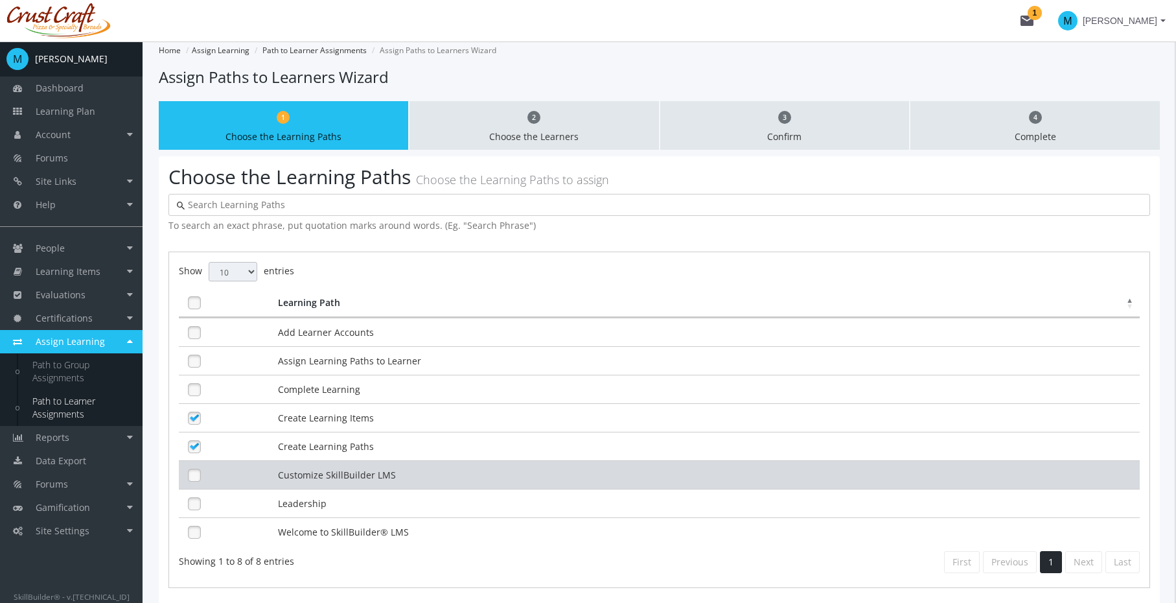
click at [477, 461] on td "Customize SkillBuilder LMS" at bounding box center [707, 474] width 865 height 29
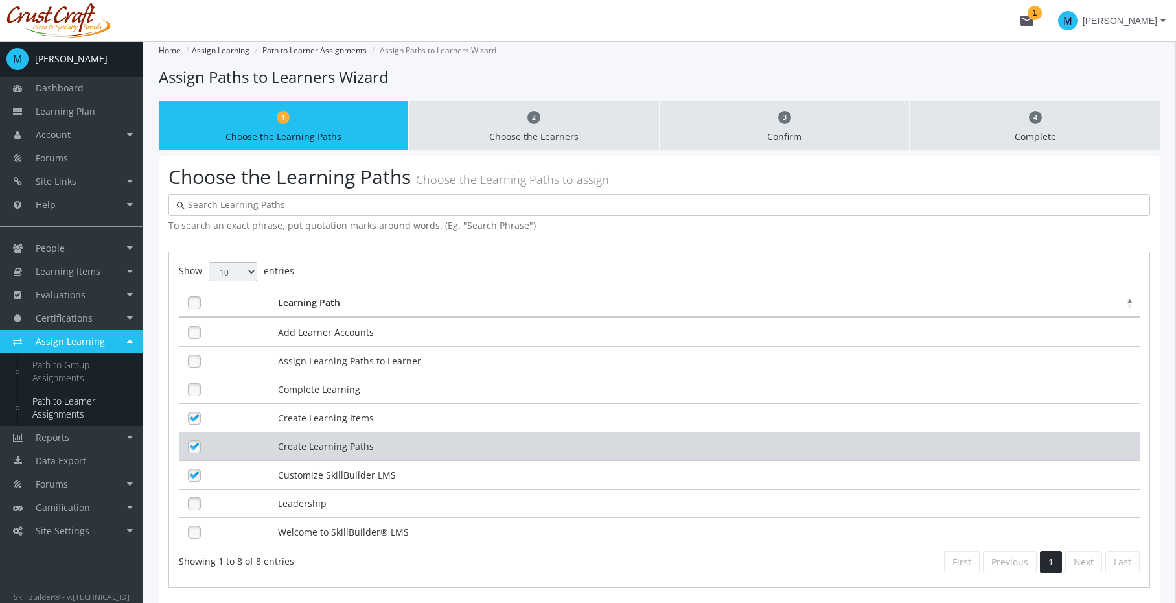
scroll to position [113, 0]
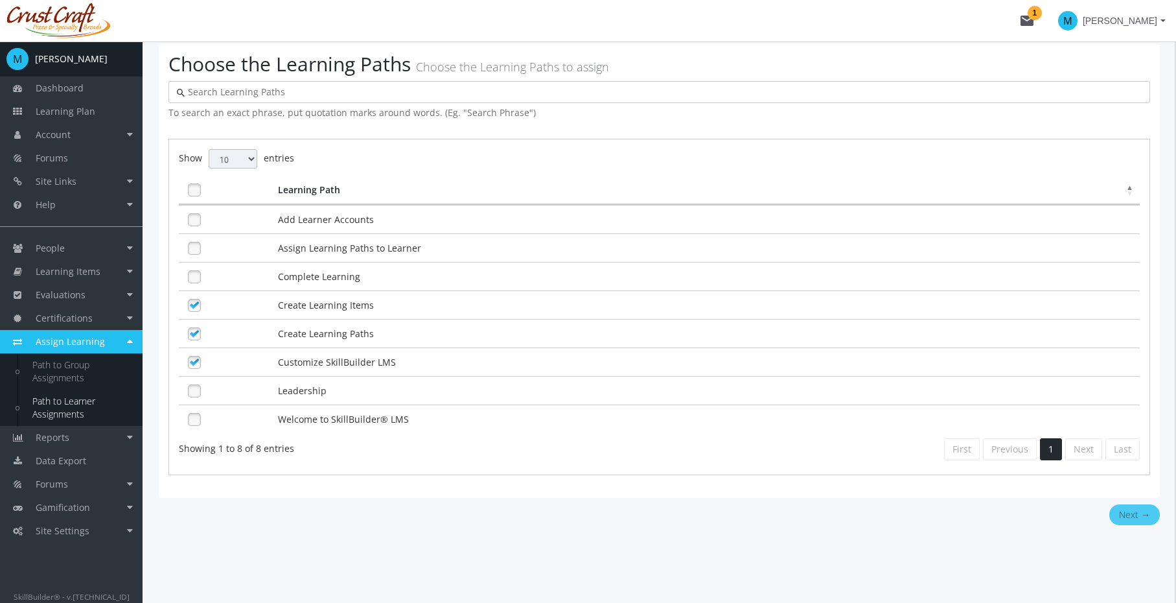
click at [1146, 513] on button "Next →" at bounding box center [1135, 514] width 51 height 21
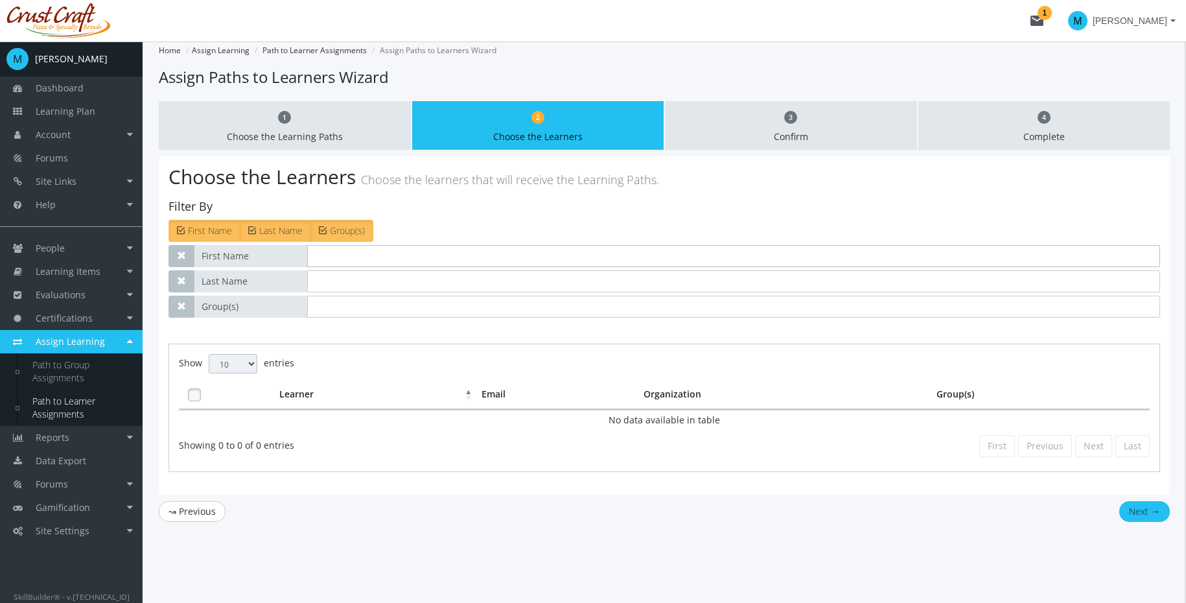
click at [356, 259] on input "text" at bounding box center [733, 256] width 853 height 22
type input "be"
click at [1119, 501] on button "Next →" at bounding box center [1144, 511] width 51 height 21
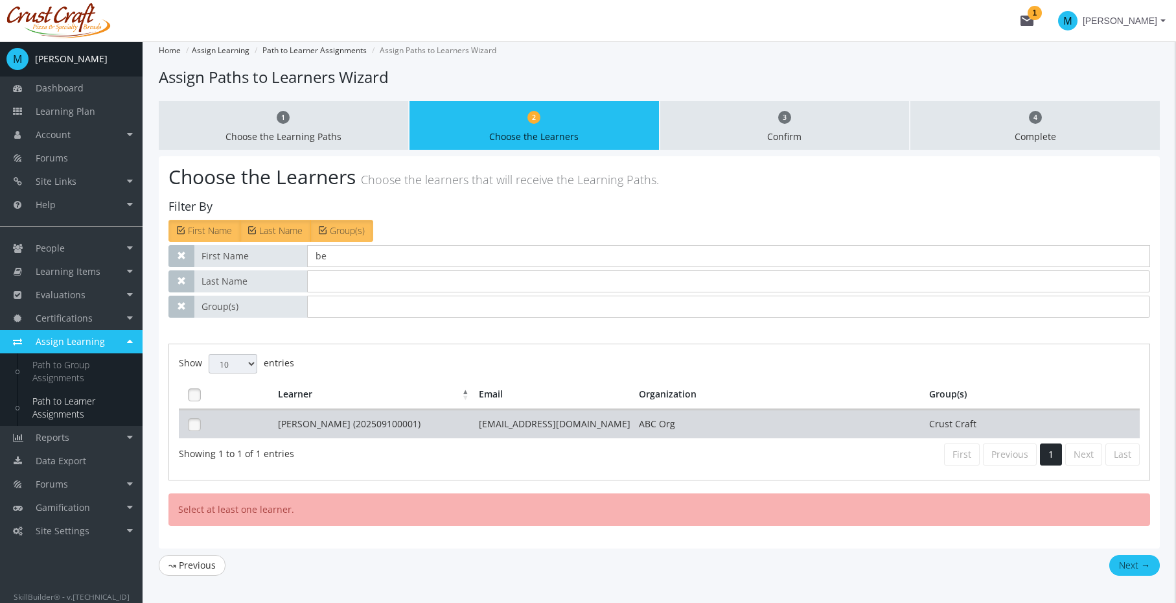
click at [584, 419] on td "[EMAIL_ADDRESS][DOMAIN_NAME]" at bounding box center [556, 424] width 161 height 29
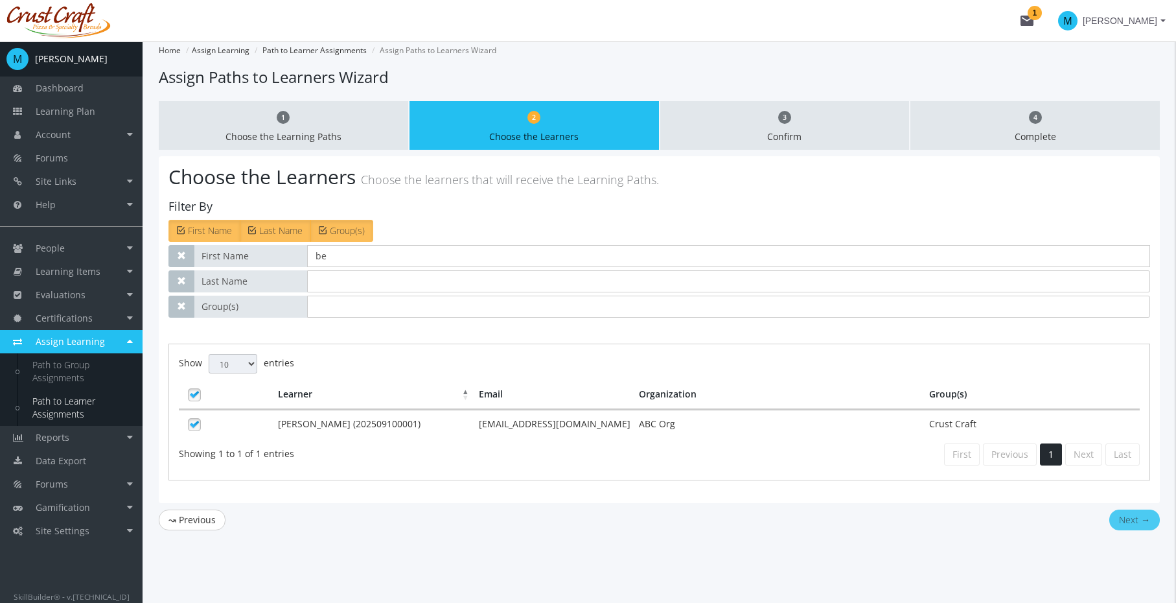
click at [1123, 518] on button "Next →" at bounding box center [1135, 519] width 51 height 21
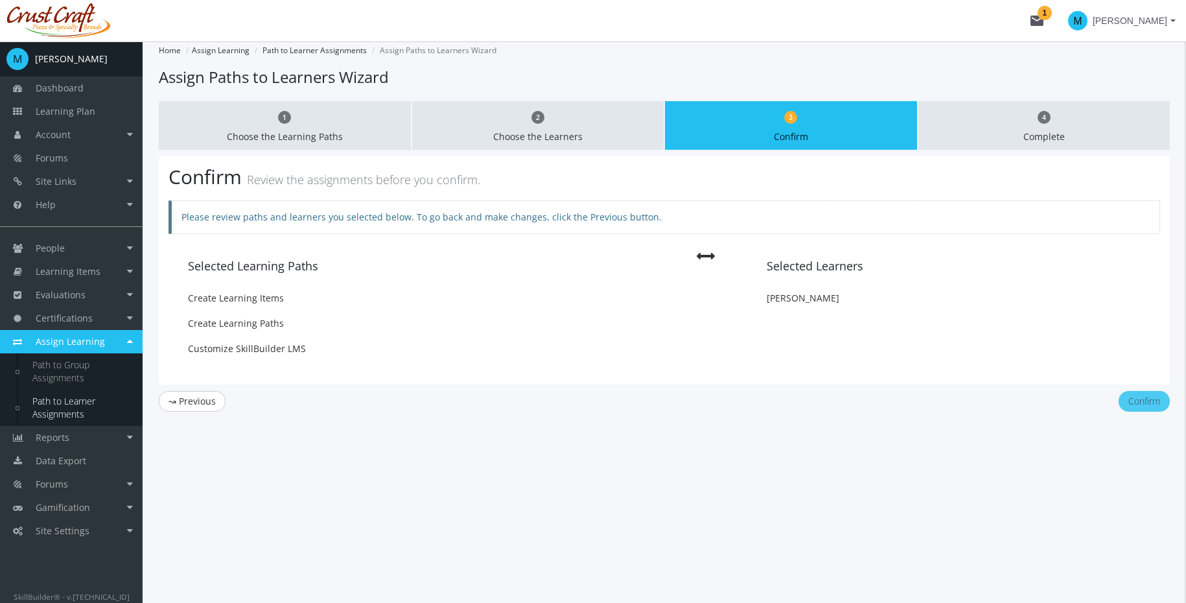
click at [1129, 399] on button "Confirm" at bounding box center [1144, 401] width 51 height 21
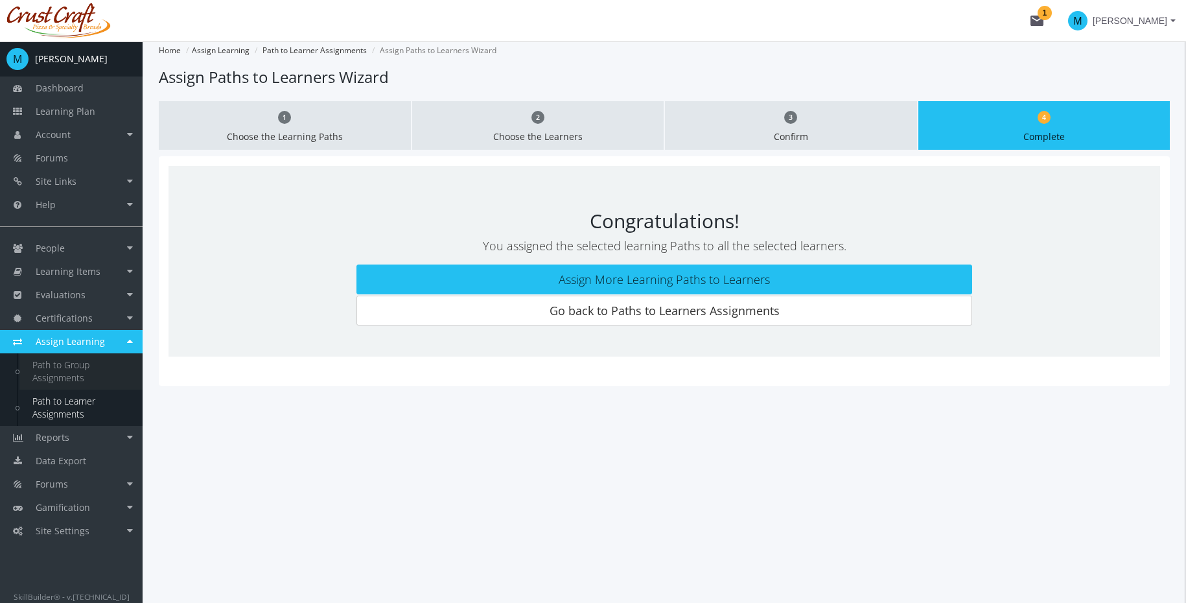
click at [49, 366] on link "Path to Group Assignments" at bounding box center [80, 371] width 123 height 36
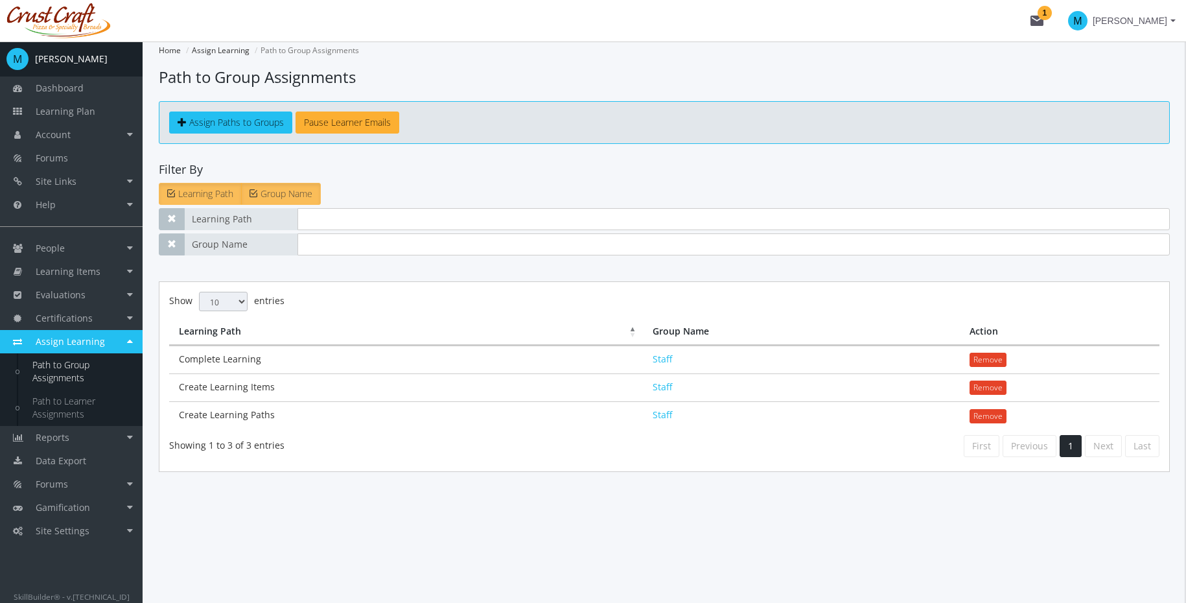
click at [460, 358] on td "Complete Learning" at bounding box center [406, 359] width 474 height 28
click at [80, 336] on span "Assign Learning" at bounding box center [70, 341] width 69 height 12
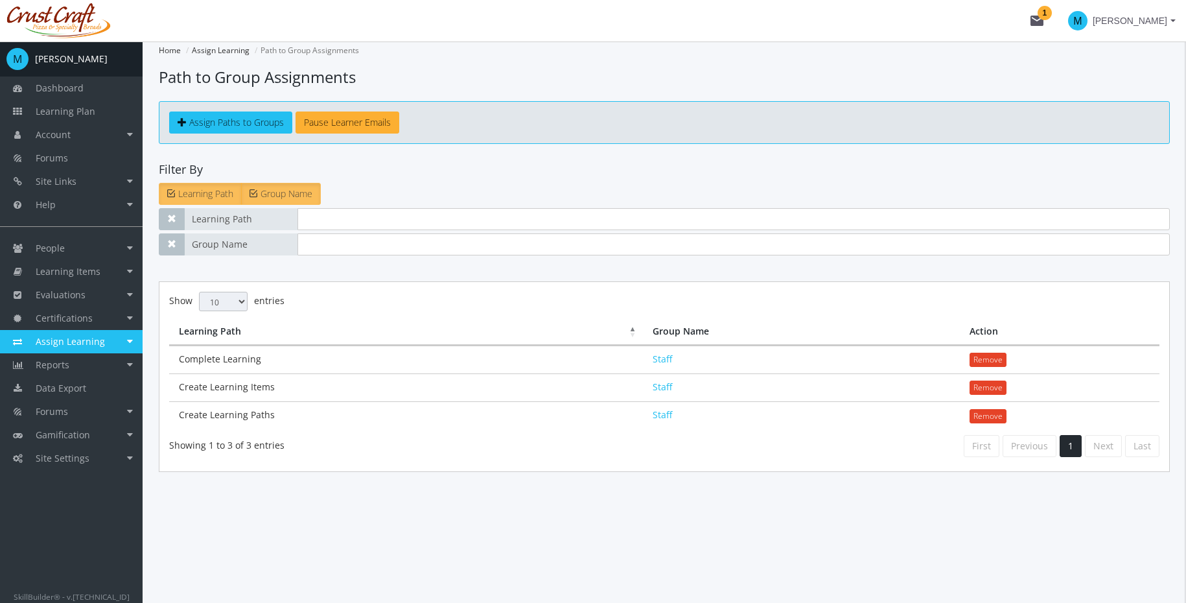
click at [80, 336] on span "Assign Learning" at bounding box center [70, 341] width 69 height 12
click at [57, 404] on link "Path to Learner Assignments" at bounding box center [80, 408] width 123 height 36
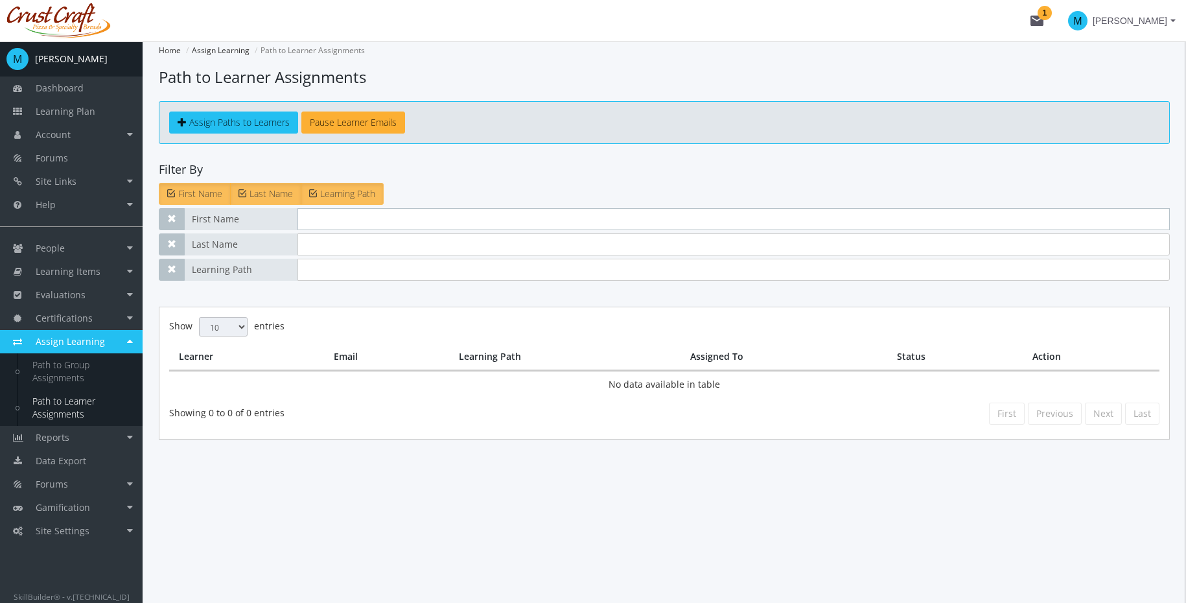
click at [420, 221] on input "text" at bounding box center [733, 219] width 872 height 22
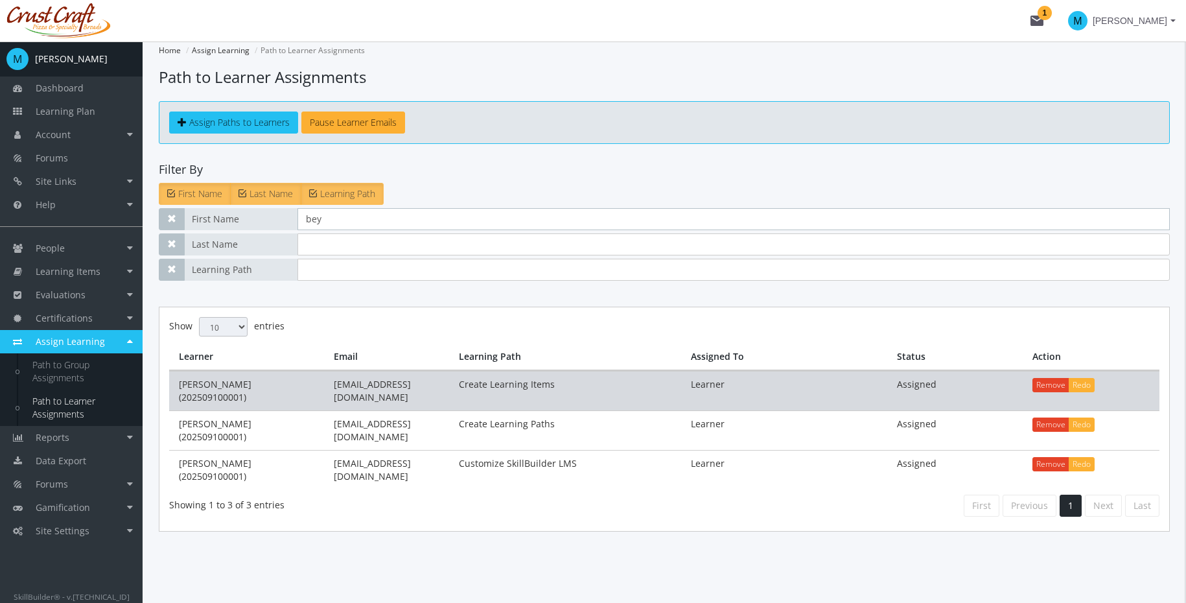
type input "bey"
click at [397, 388] on td "[EMAIL_ADDRESS][DOMAIN_NAME]" at bounding box center [387, 391] width 126 height 40
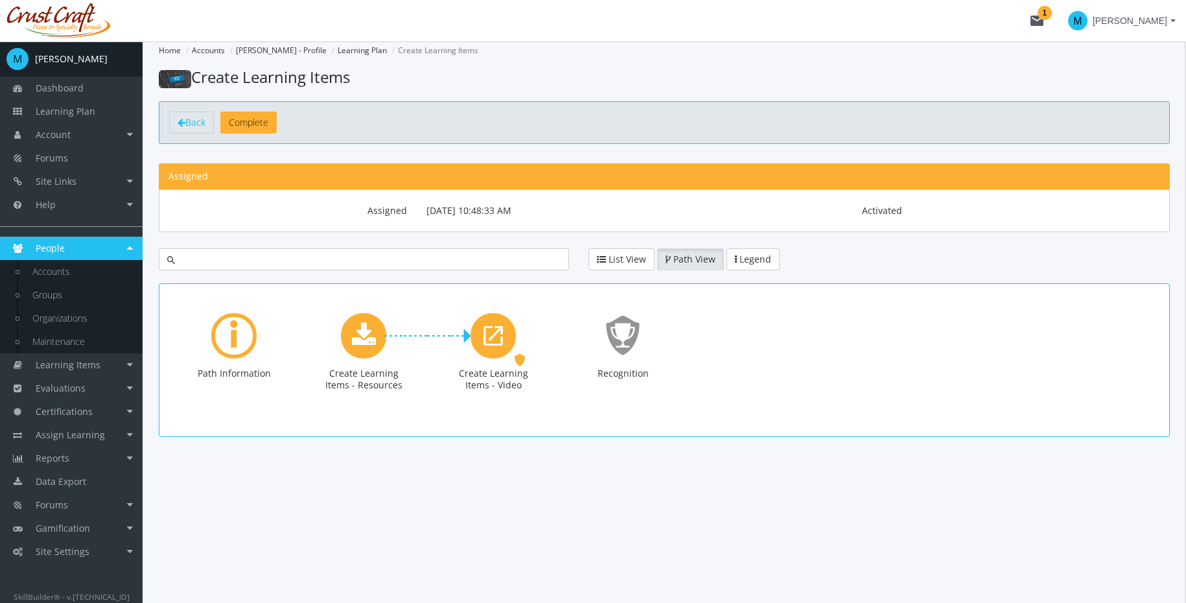
click at [181, 110] on div "Back Complete" at bounding box center [664, 122] width 1011 height 43
click at [190, 114] on link "Back" at bounding box center [191, 122] width 45 height 22
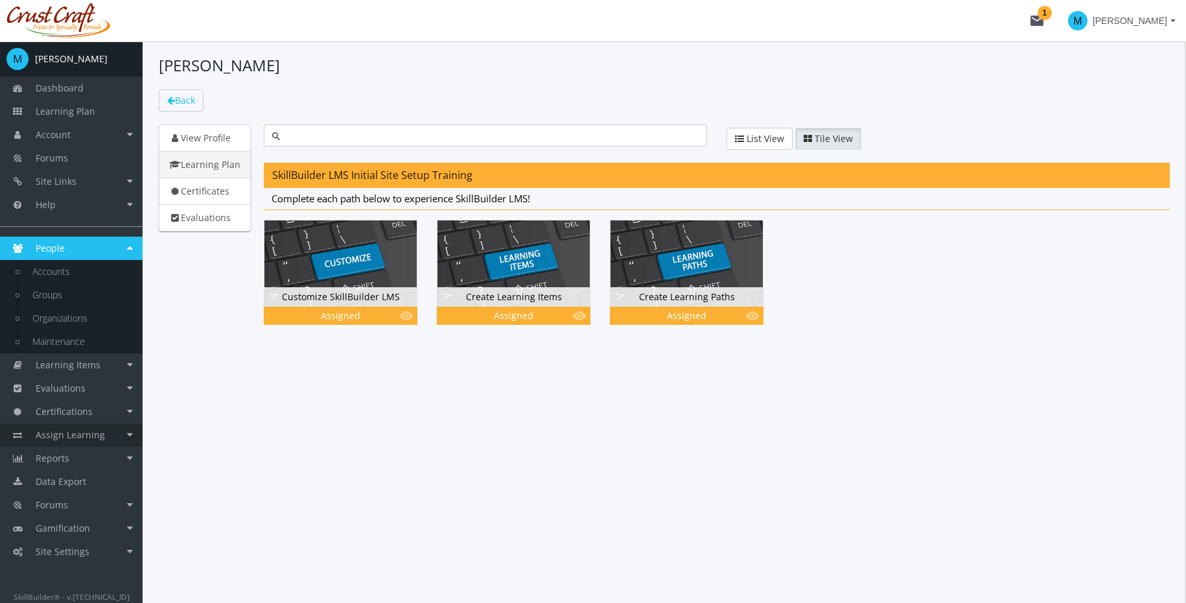
click at [75, 436] on span "Assign Learning" at bounding box center [70, 434] width 69 height 12
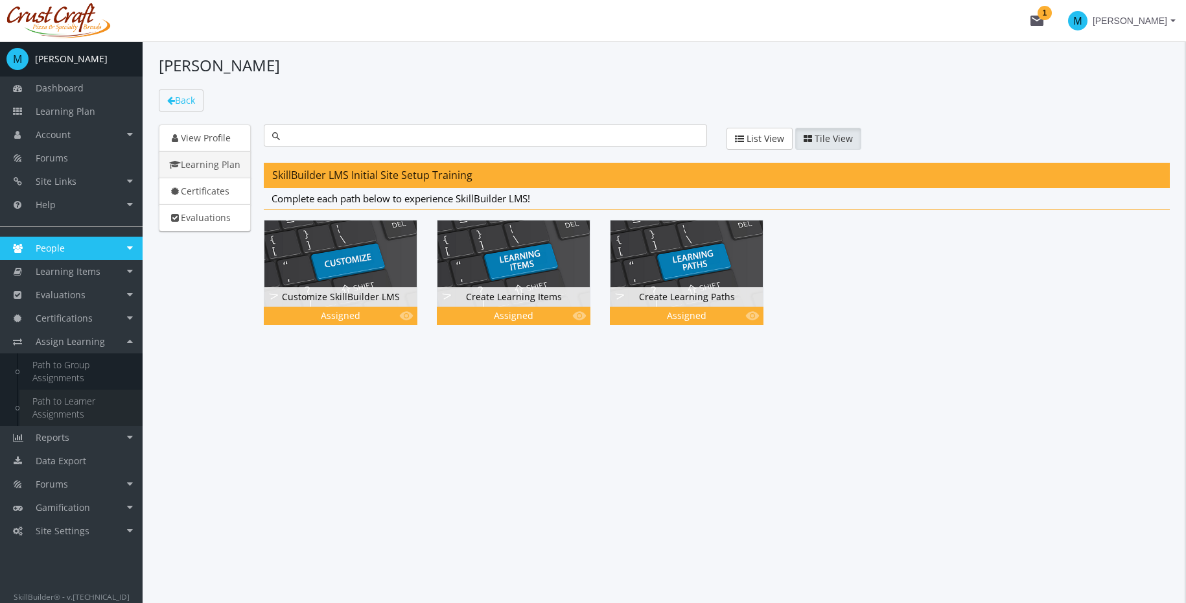
click at [71, 401] on link "Path to Learner Assignments" at bounding box center [80, 408] width 123 height 36
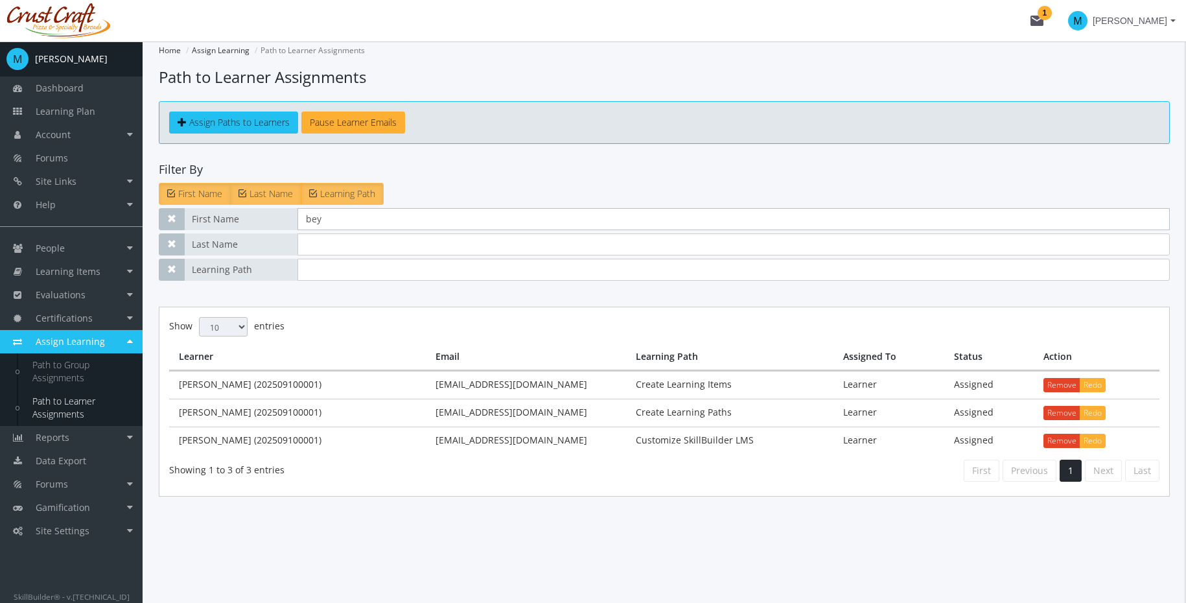
click at [341, 221] on input "bey" at bounding box center [733, 219] width 872 height 22
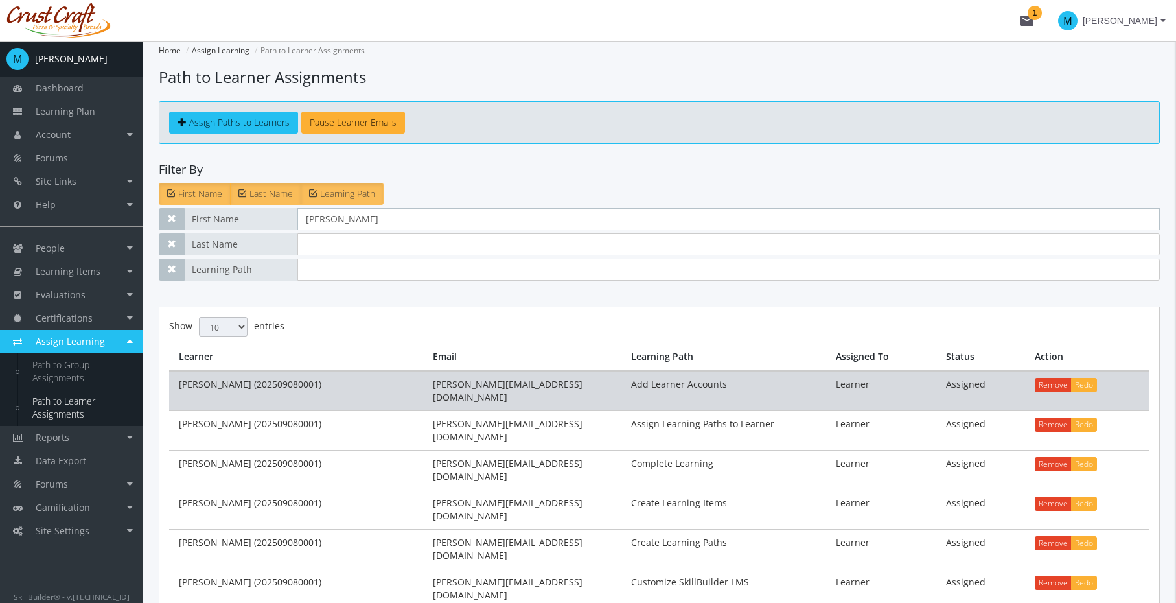
scroll to position [70, 0]
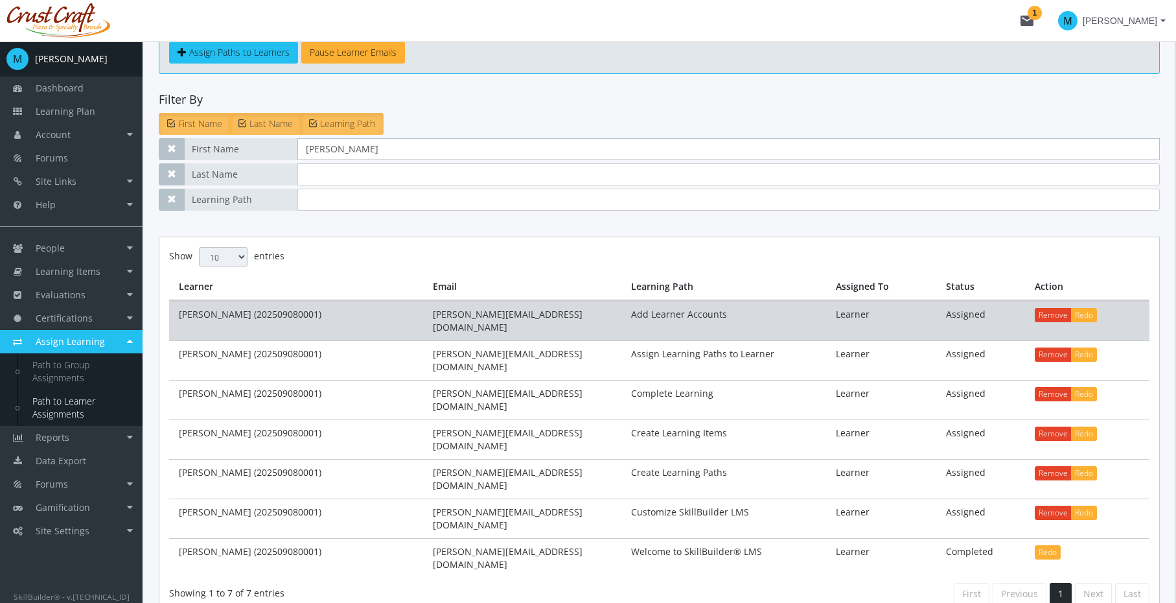
type input "[PERSON_NAME]"
click at [415, 322] on td "[PERSON_NAME] (202509080001)" at bounding box center [296, 321] width 254 height 40
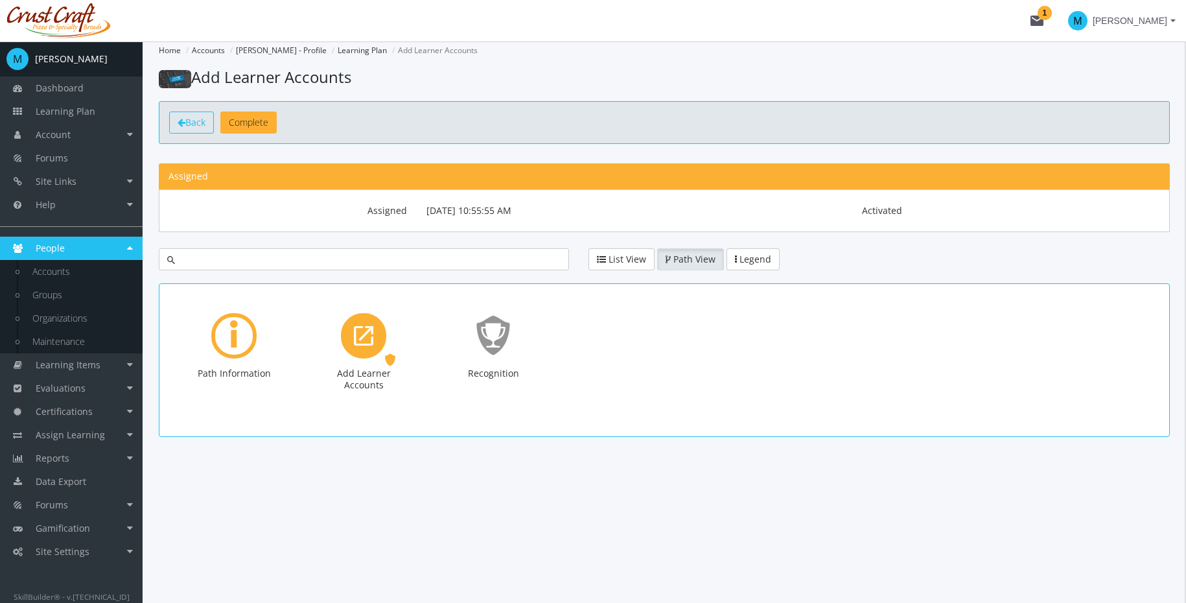
click at [174, 116] on link "Back" at bounding box center [191, 122] width 45 height 22
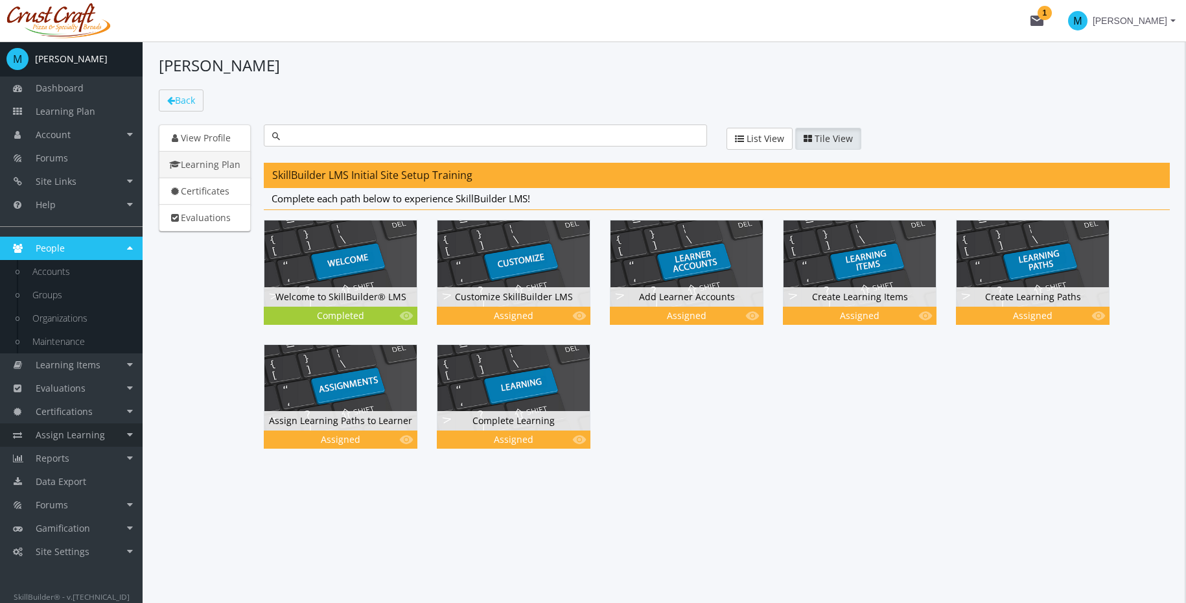
click at [72, 432] on span "Assign Learning" at bounding box center [70, 434] width 69 height 12
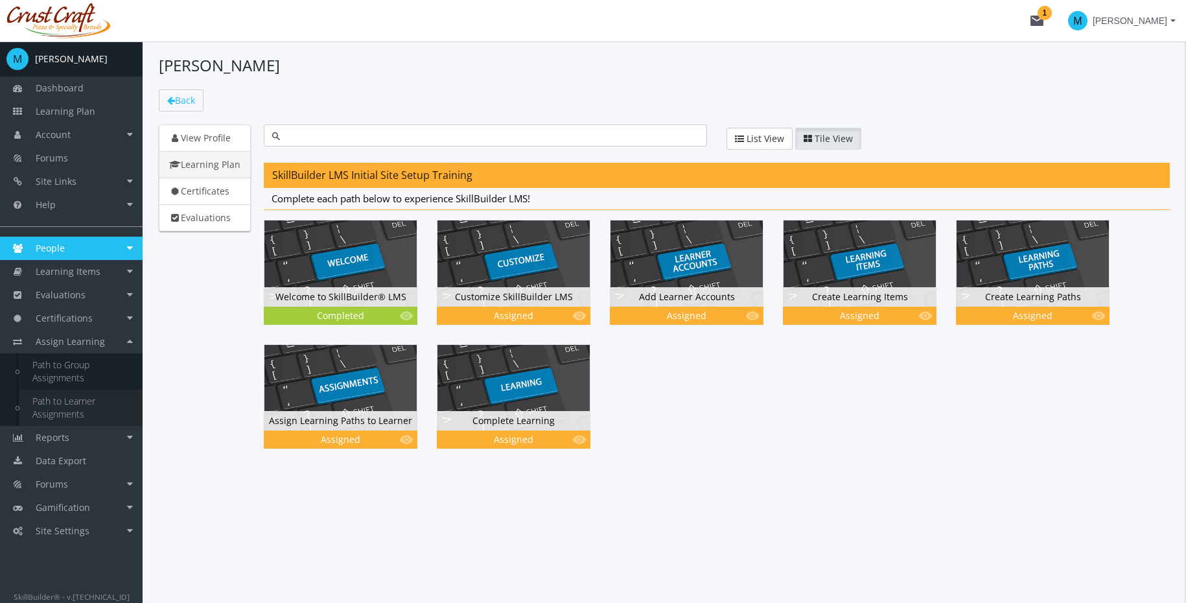
click at [65, 399] on link "Path to Learner Assignments" at bounding box center [80, 408] width 123 height 36
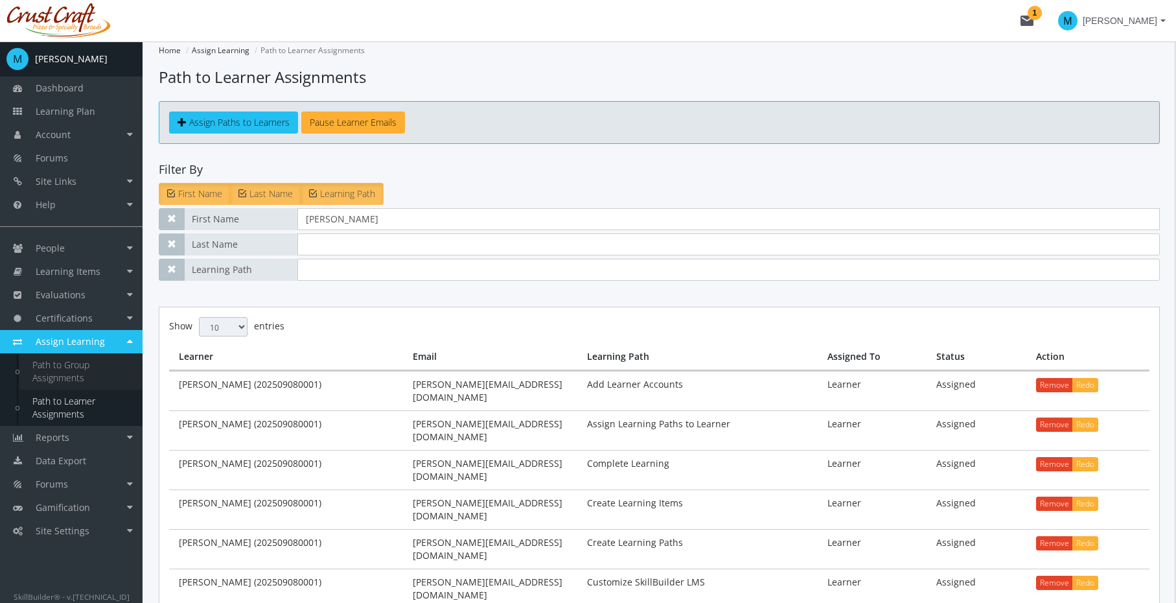
click at [62, 371] on link "Path to Group Assignments" at bounding box center [80, 371] width 123 height 36
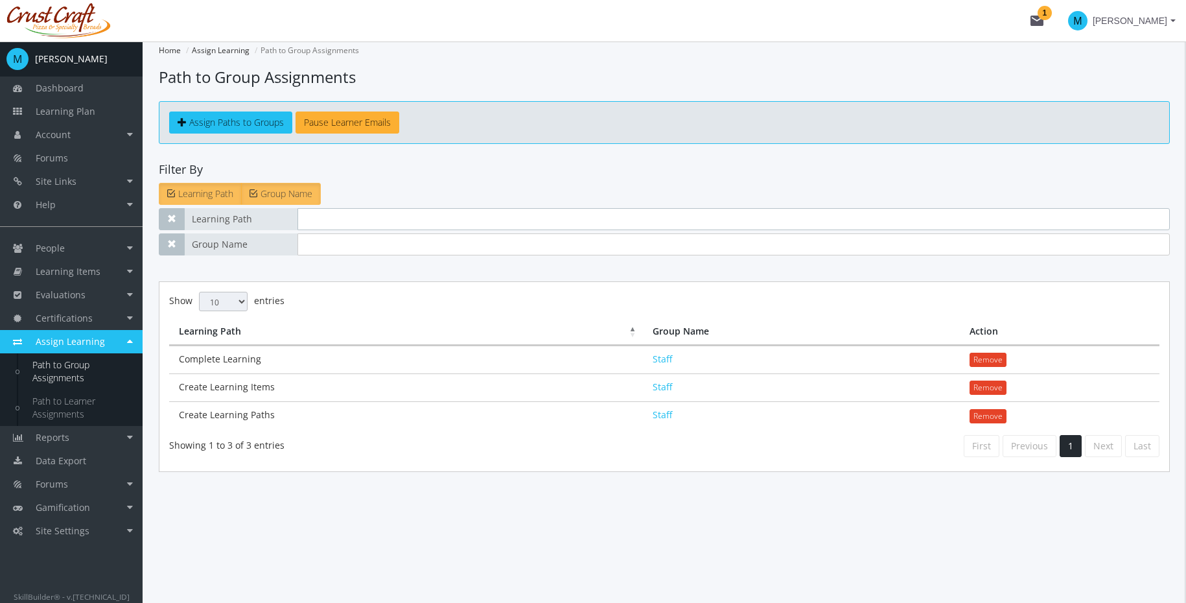
click at [336, 226] on input "text" at bounding box center [733, 219] width 872 height 22
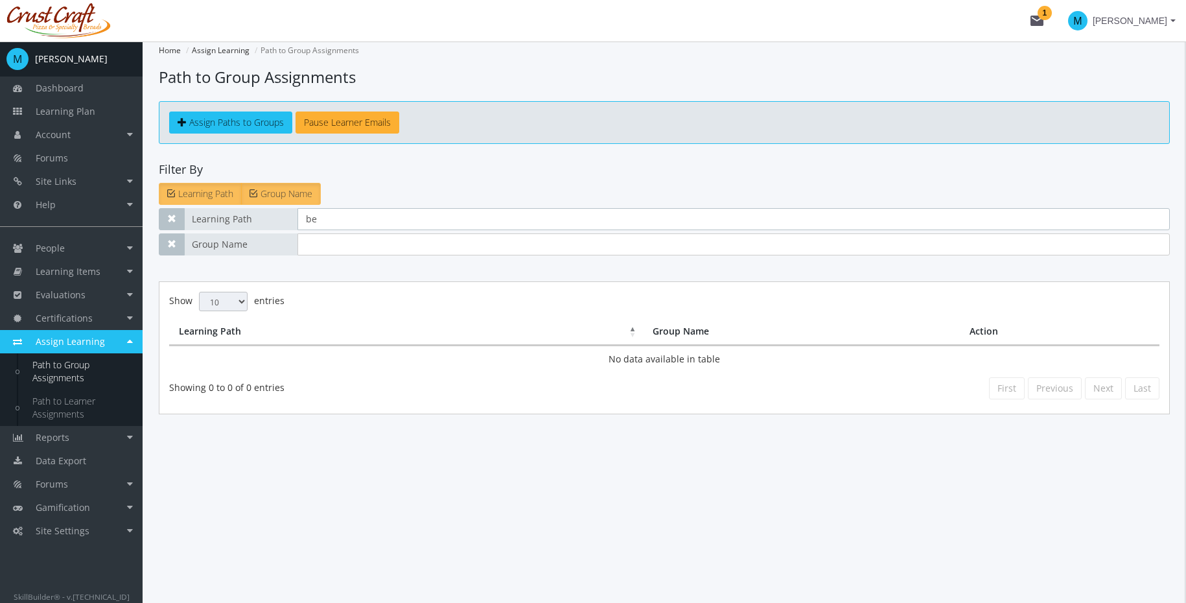
type input "b"
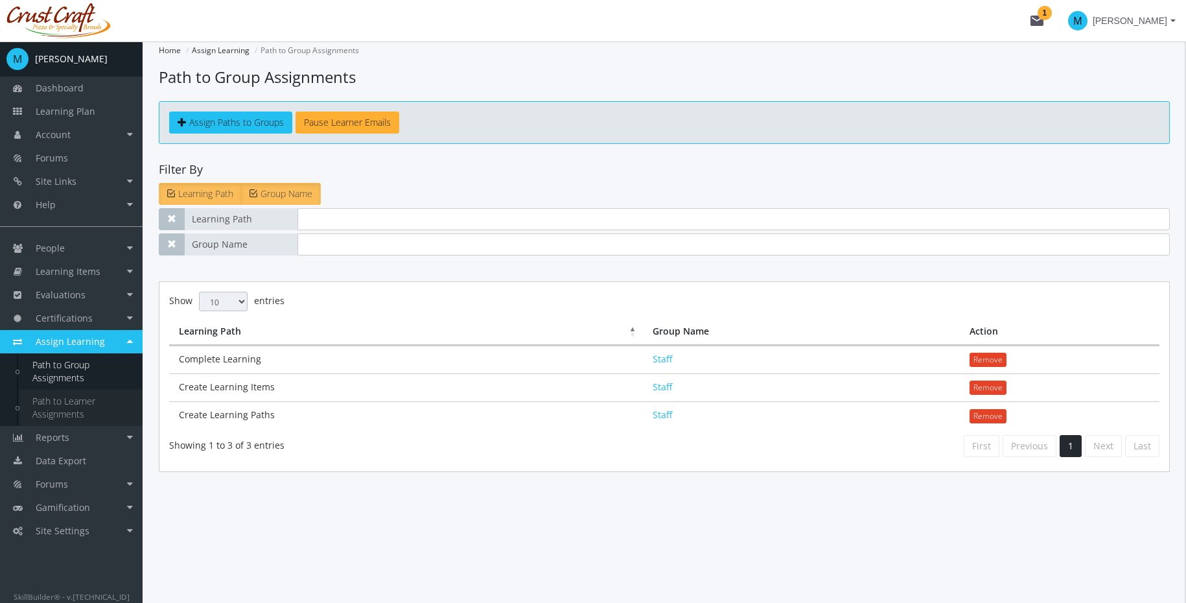
click at [78, 390] on link "Path to Learner Assignments" at bounding box center [80, 408] width 123 height 36
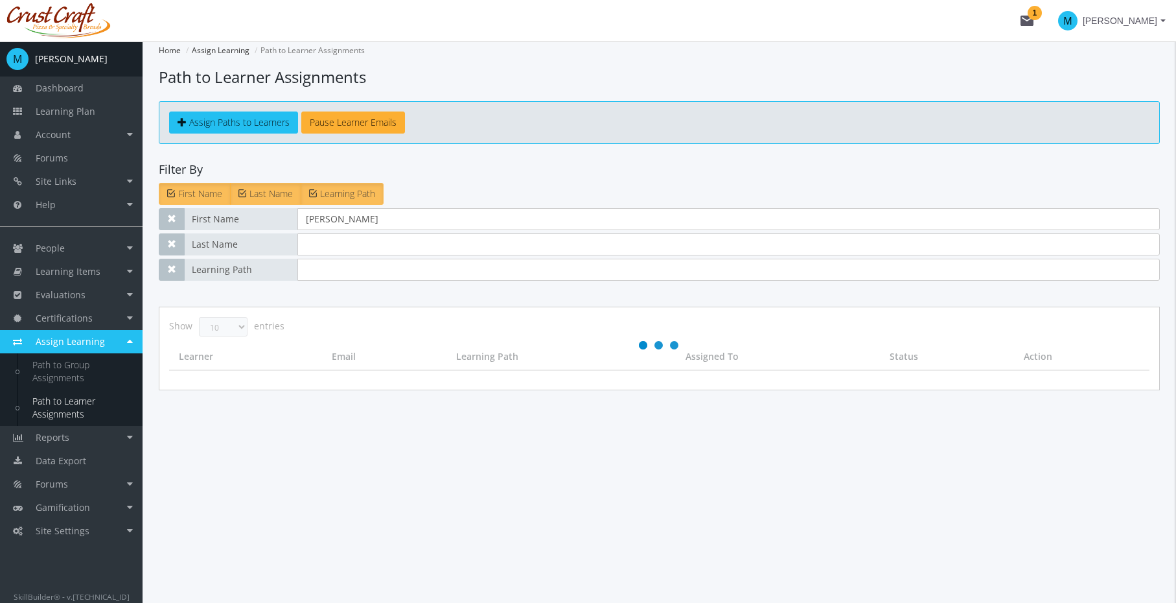
click at [97, 410] on link "Path to Learner Assignments" at bounding box center [80, 408] width 123 height 36
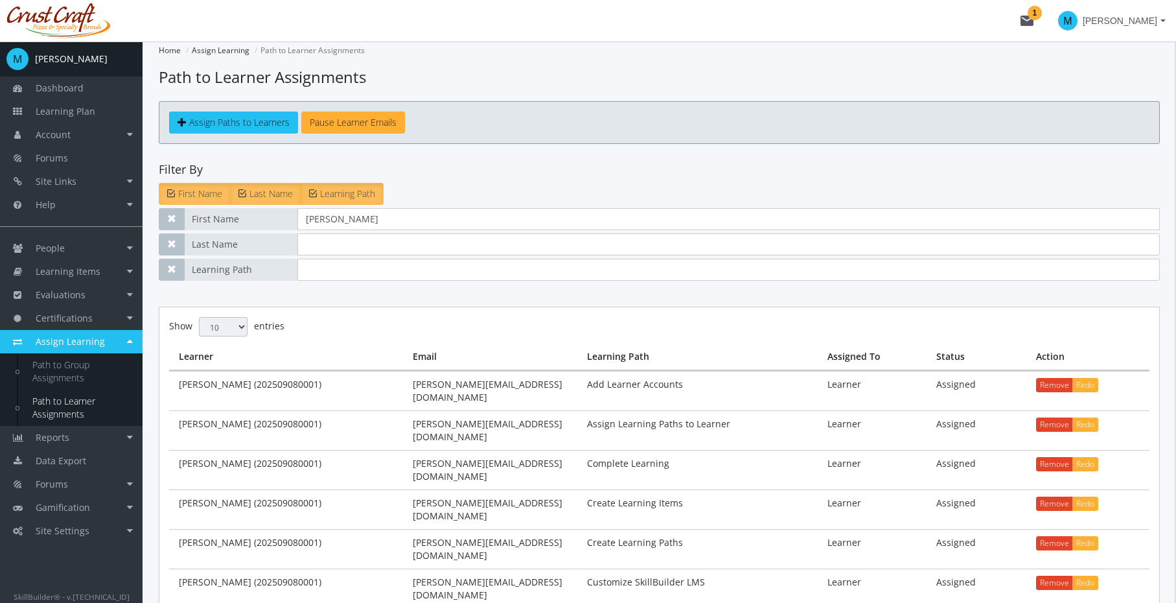
click at [355, 200] on label "Learning Path" at bounding box center [342, 194] width 83 height 22
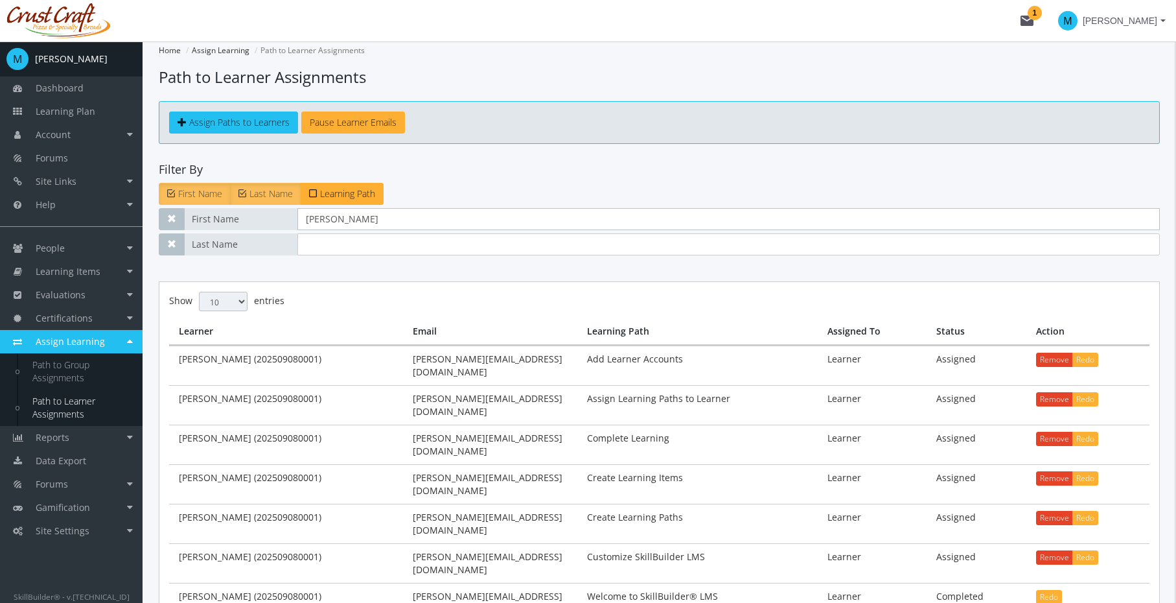
click at [350, 227] on input "[PERSON_NAME]" at bounding box center [728, 219] width 863 height 22
type input "i"
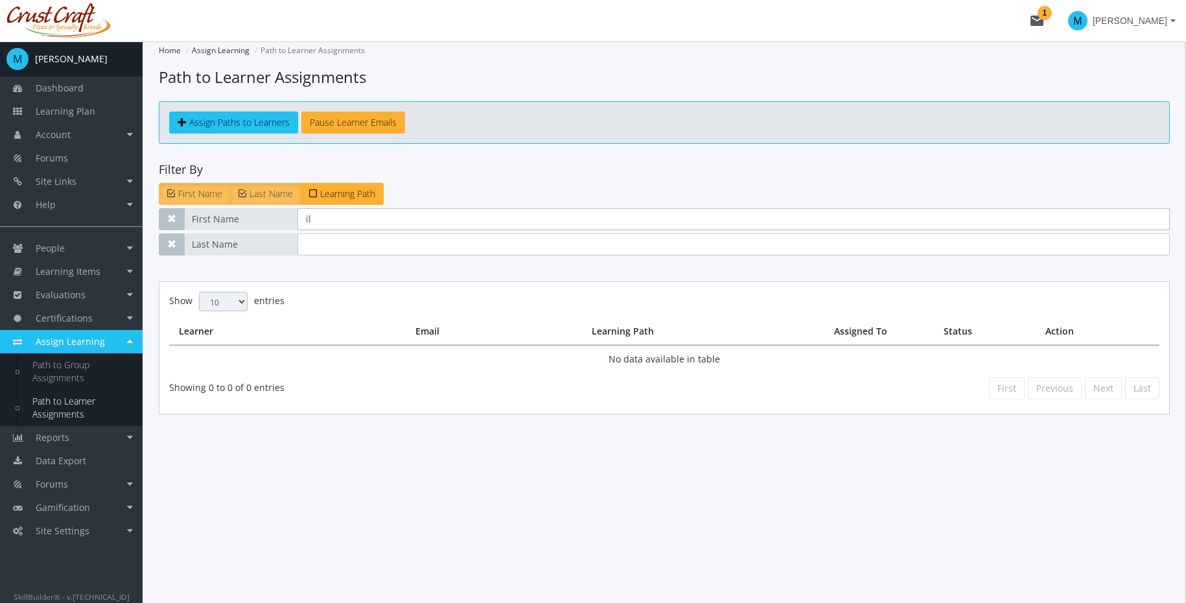
type input "i"
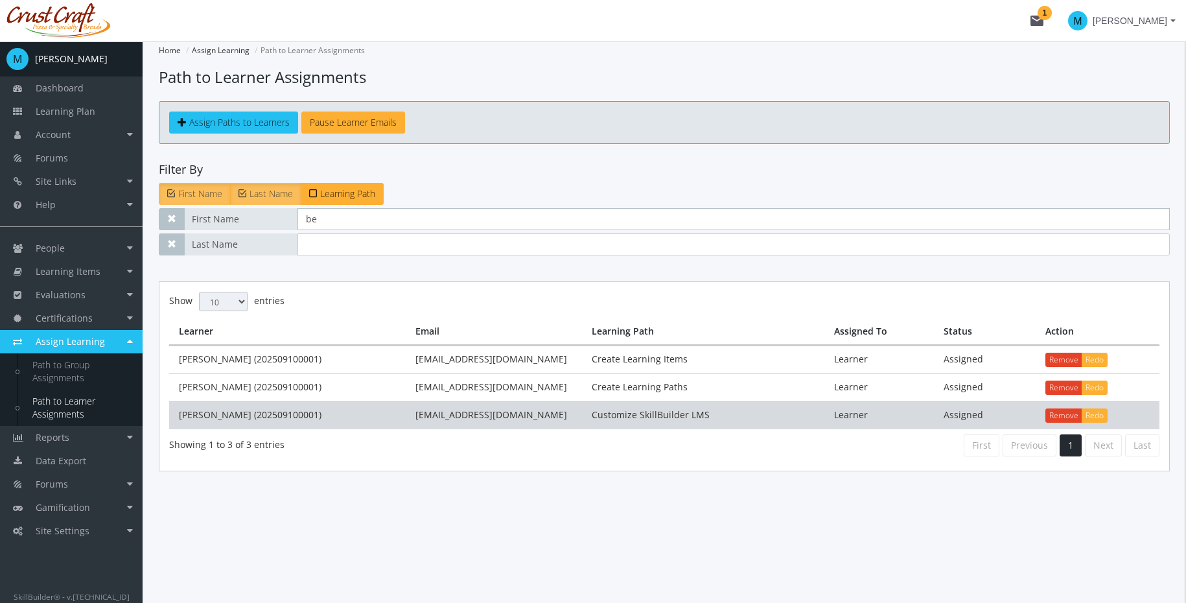
type input "be"
click at [320, 403] on td "[PERSON_NAME] (202509100001)" at bounding box center [287, 415] width 237 height 28
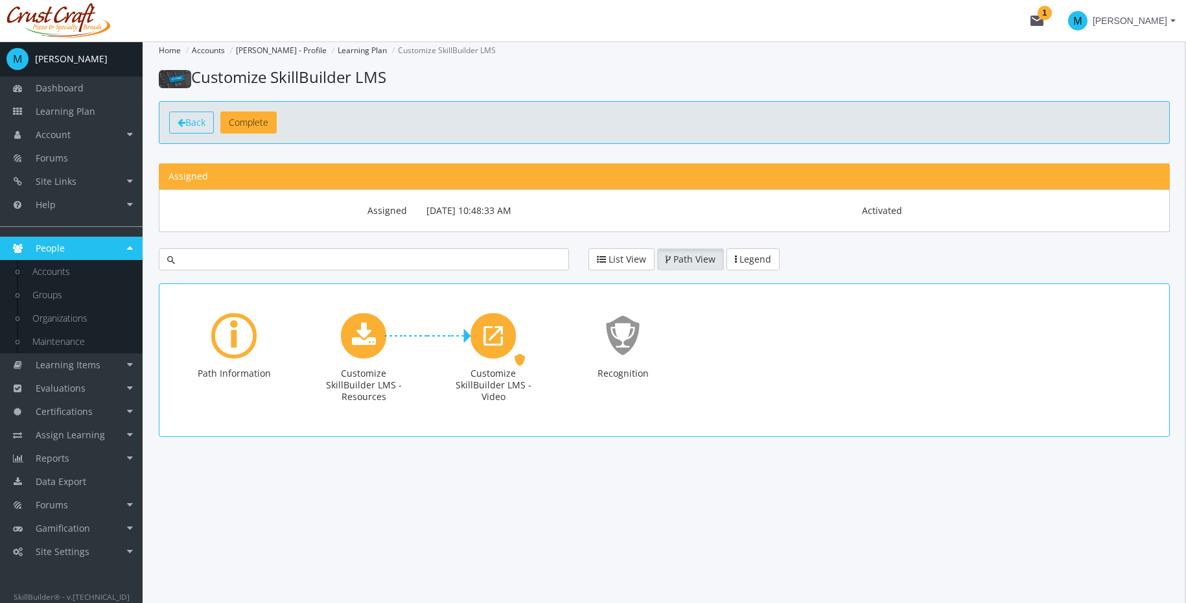
click at [182, 121] on icon at bounding box center [182, 122] width 8 height 9
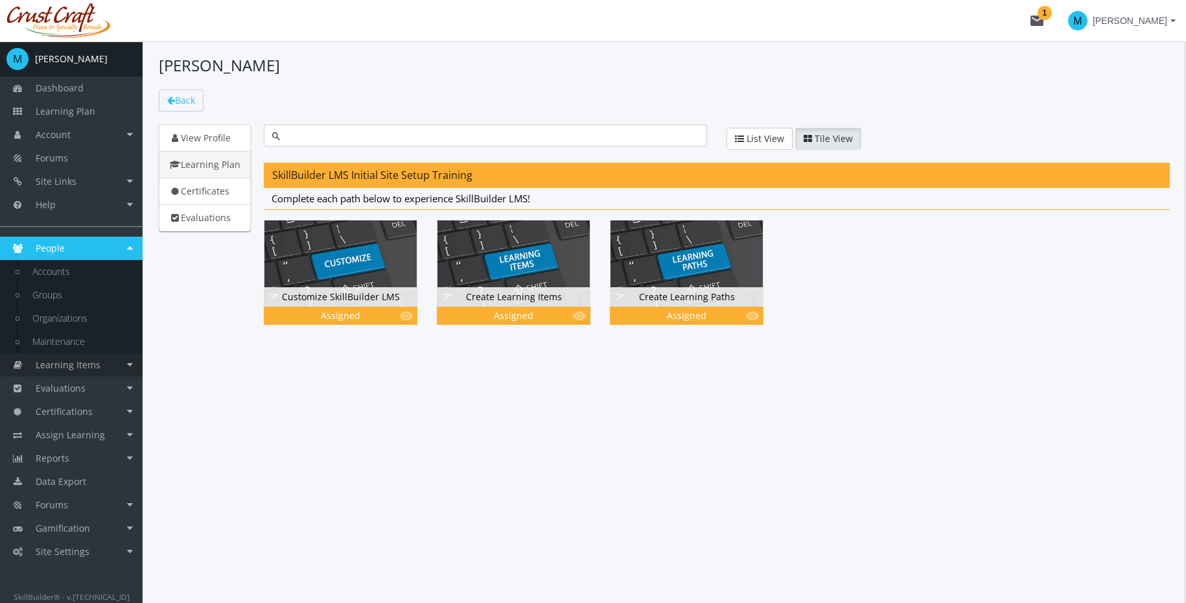
click at [72, 367] on span "Learning Items" at bounding box center [68, 364] width 65 height 12
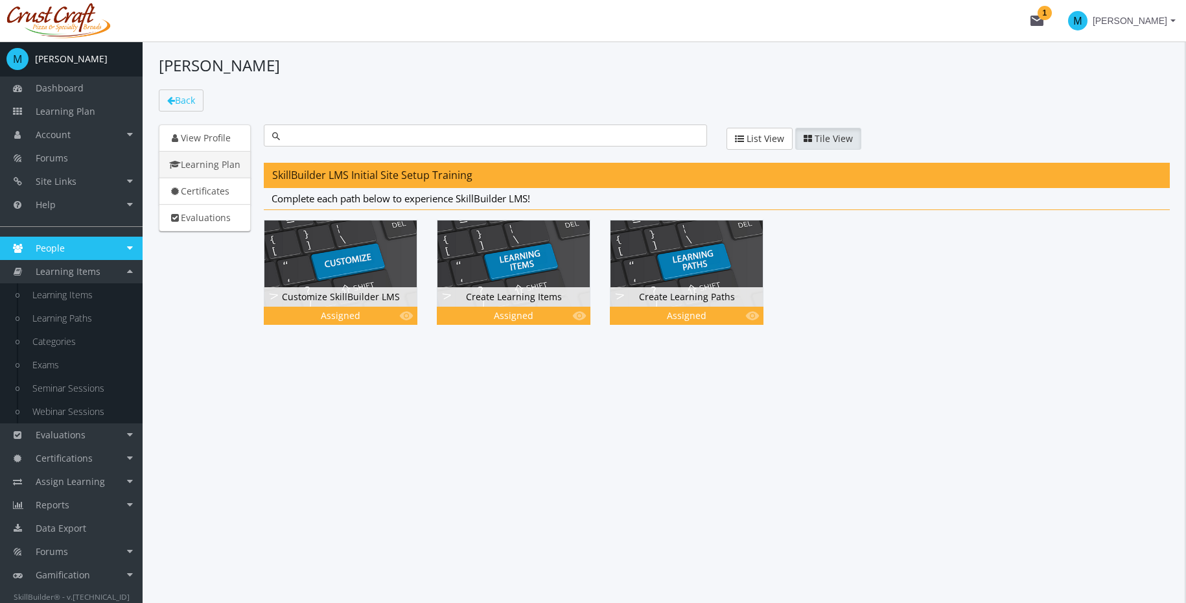
click at [43, 251] on span "People" at bounding box center [50, 248] width 29 height 12
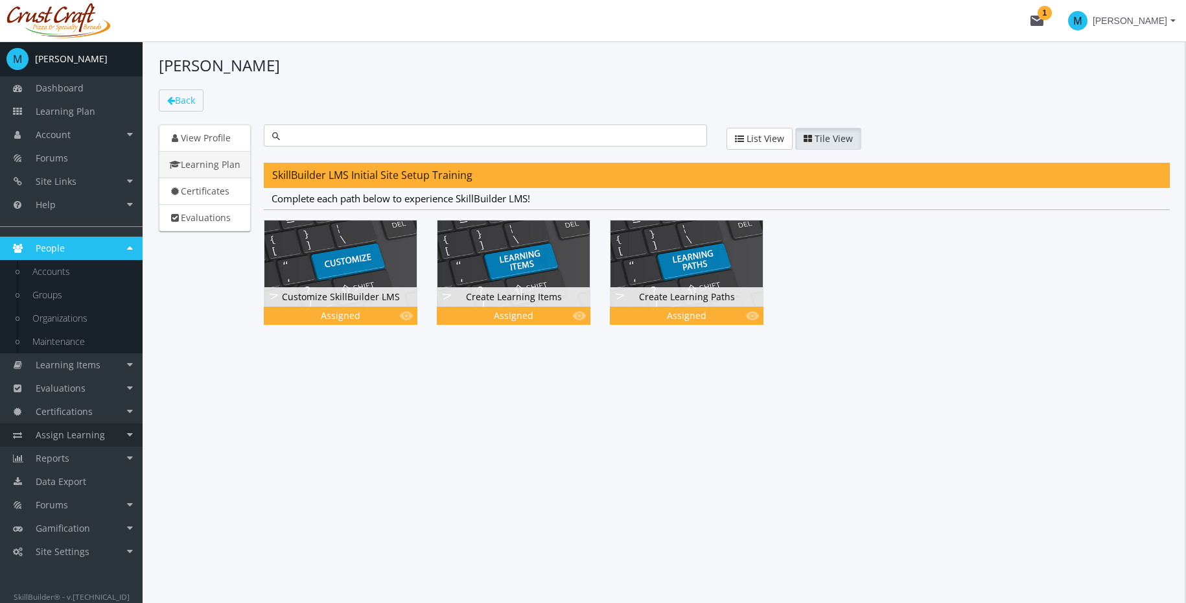
click at [72, 430] on span "Assign Learning" at bounding box center [70, 434] width 69 height 12
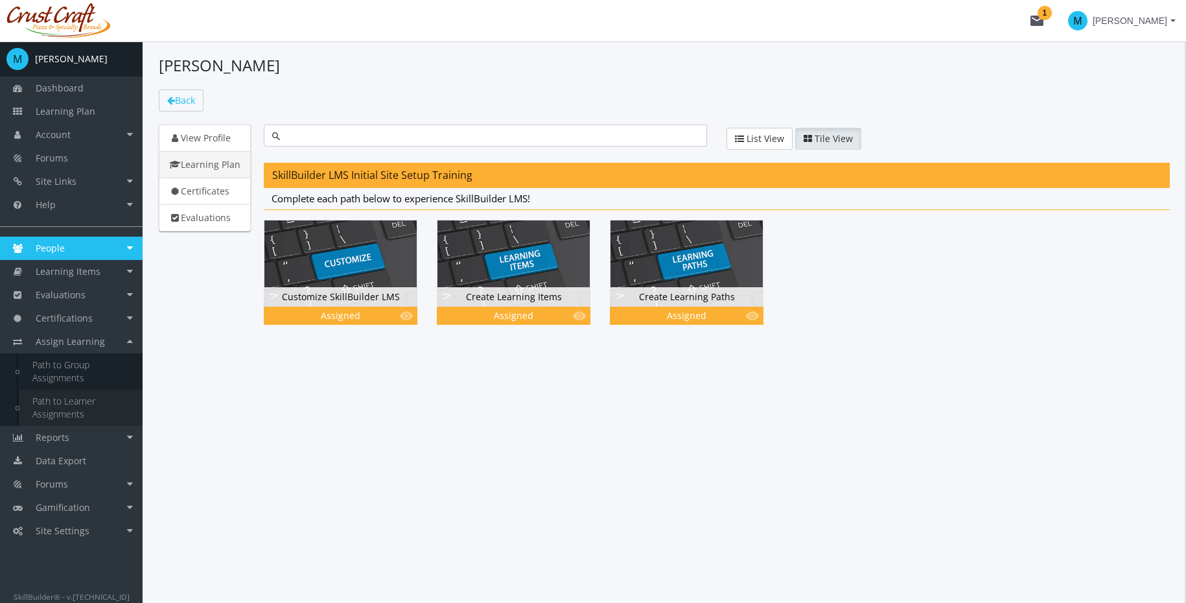
click at [73, 404] on link "Path to Learner Assignments" at bounding box center [80, 408] width 123 height 36
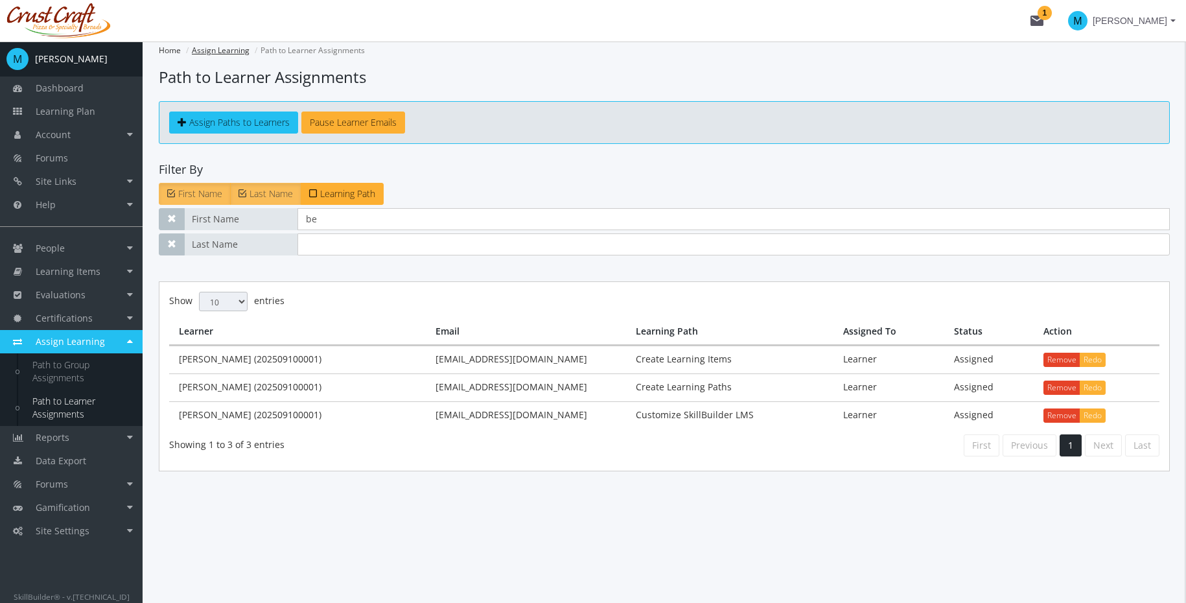
click at [213, 51] on link "Assign Learning" at bounding box center [221, 50] width 58 height 11
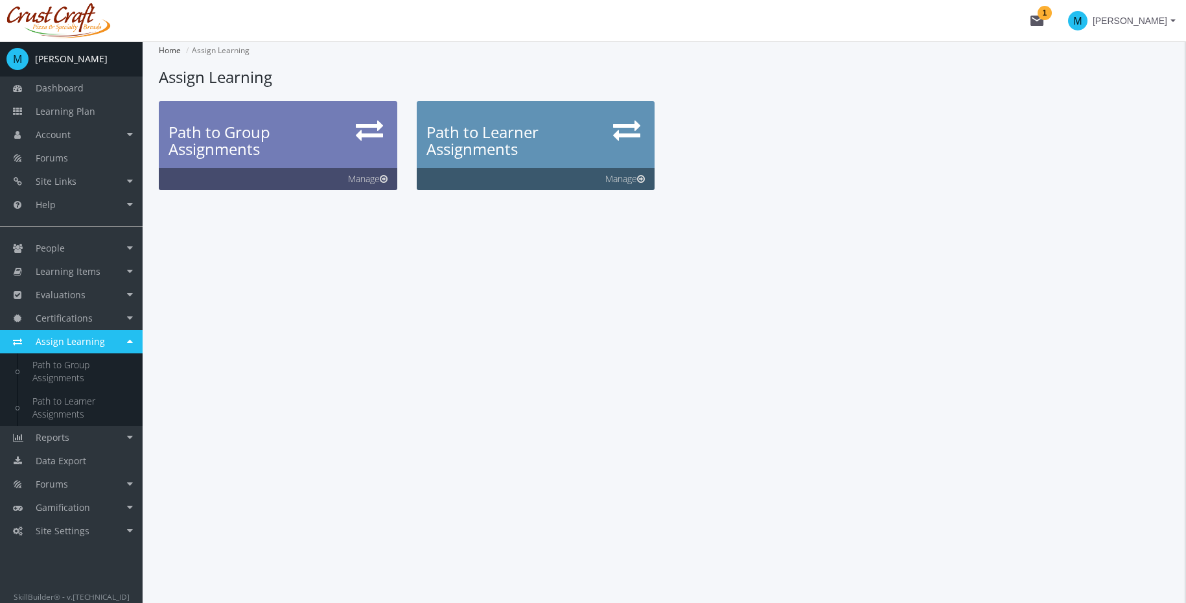
click at [246, 154] on h3 "Path to Group Assignments" at bounding box center [278, 141] width 219 height 34
click at [377, 180] on link "Manage" at bounding box center [278, 179] width 239 height 22
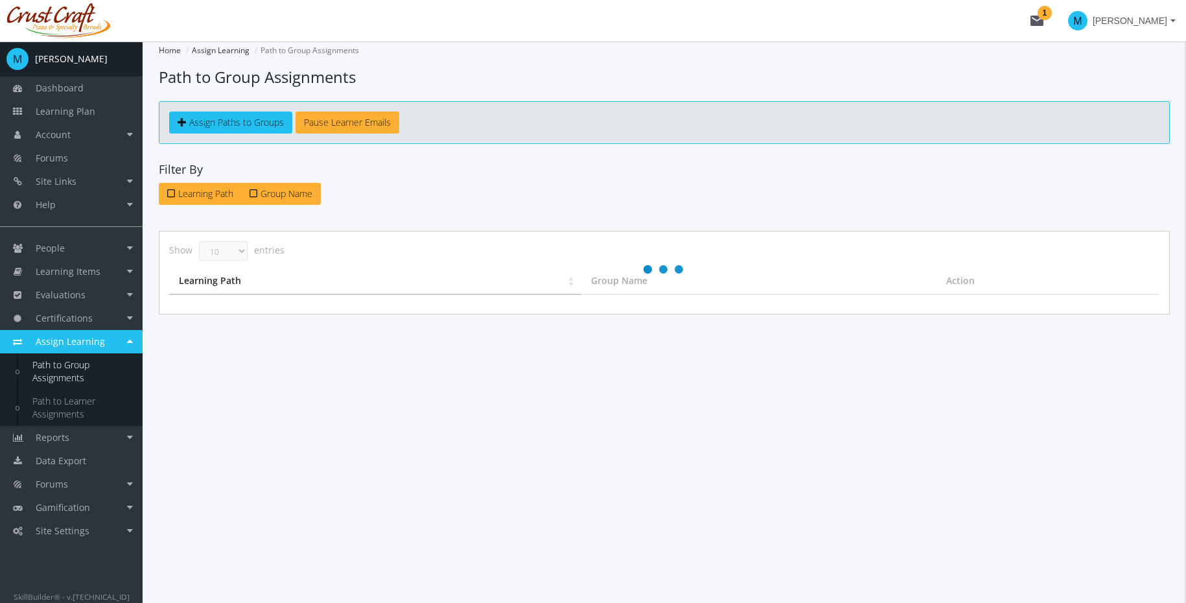
click at [60, 376] on link "Path to Group Assignments" at bounding box center [80, 371] width 123 height 36
click at [78, 410] on link "Path to Learner Assignments" at bounding box center [80, 408] width 123 height 36
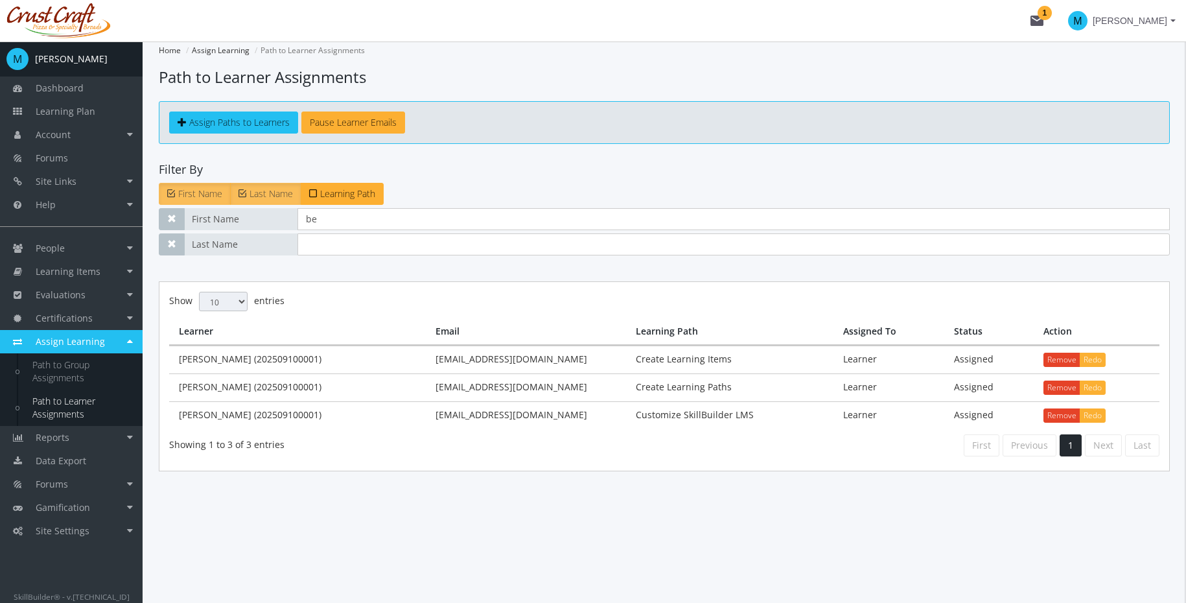
click at [72, 411] on link "Path to Learner Assignments" at bounding box center [80, 408] width 123 height 36
click at [348, 226] on input "be" at bounding box center [733, 219] width 872 height 22
type input "b"
type input "d"
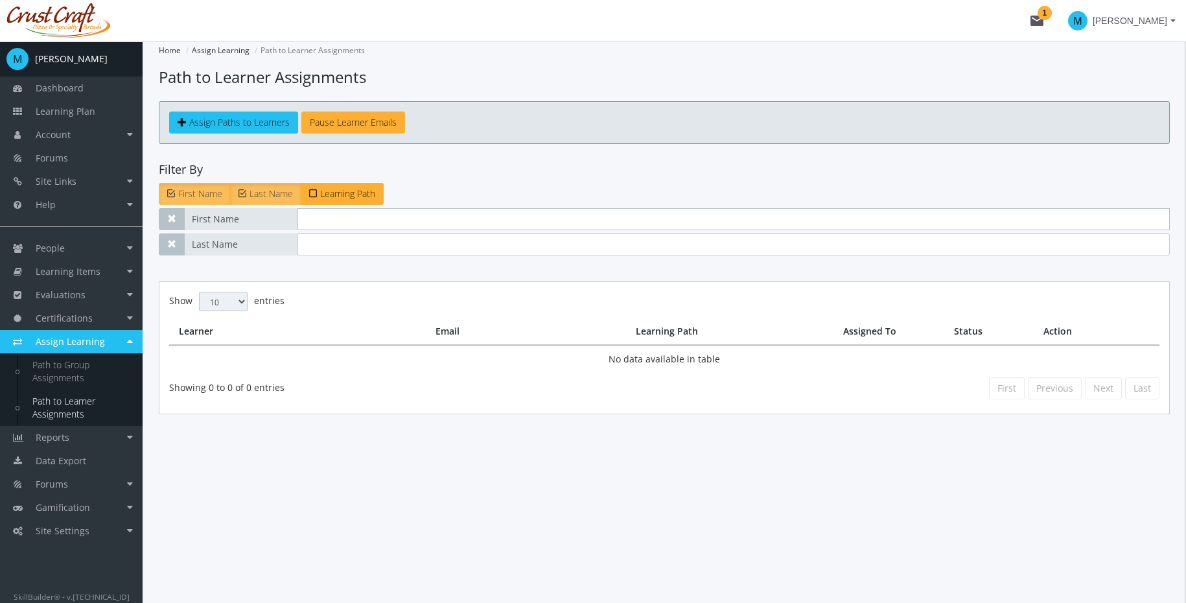
type input "i"
type input "k"
type input "c"
type input "o"
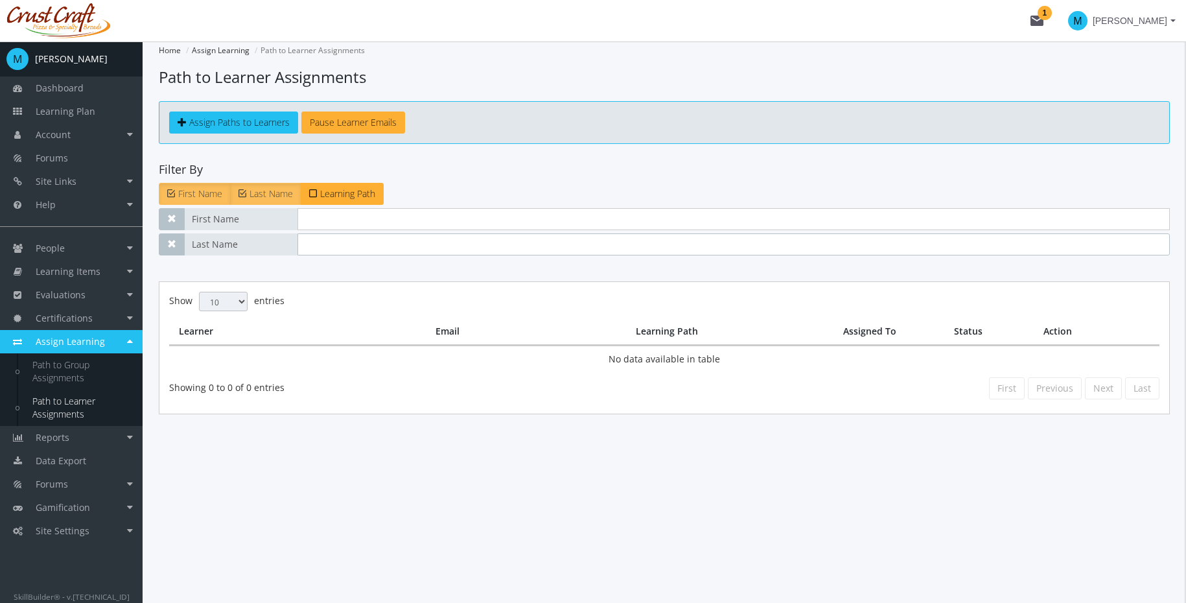
click at [336, 244] on input "text" at bounding box center [733, 244] width 872 height 22
type input "l"
type input "oz"
click at [327, 220] on input "text" at bounding box center [733, 219] width 872 height 22
click at [323, 243] on input "oz" at bounding box center [733, 244] width 872 height 22
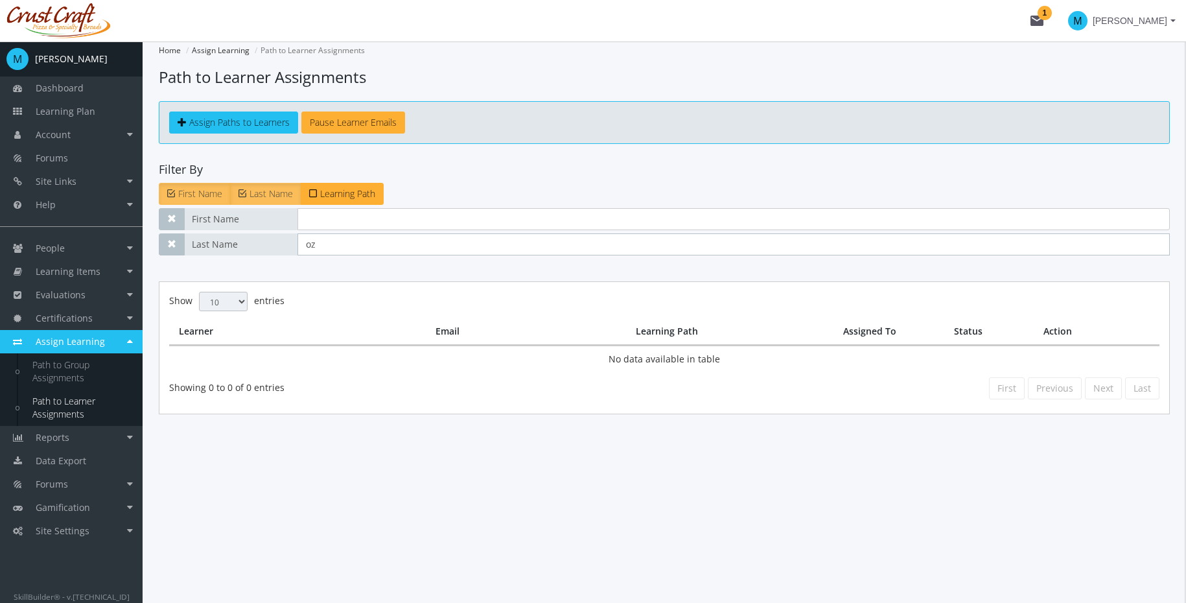
click at [323, 243] on input "oz" at bounding box center [733, 244] width 872 height 22
click at [342, 220] on input "text" at bounding box center [733, 219] width 872 height 22
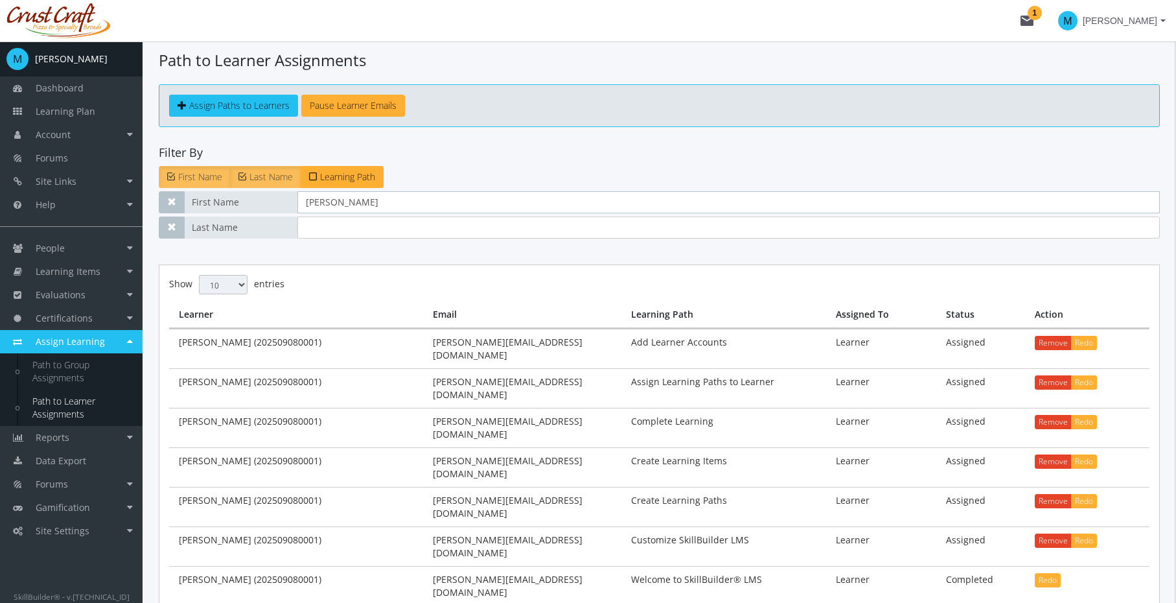
scroll to position [45, 0]
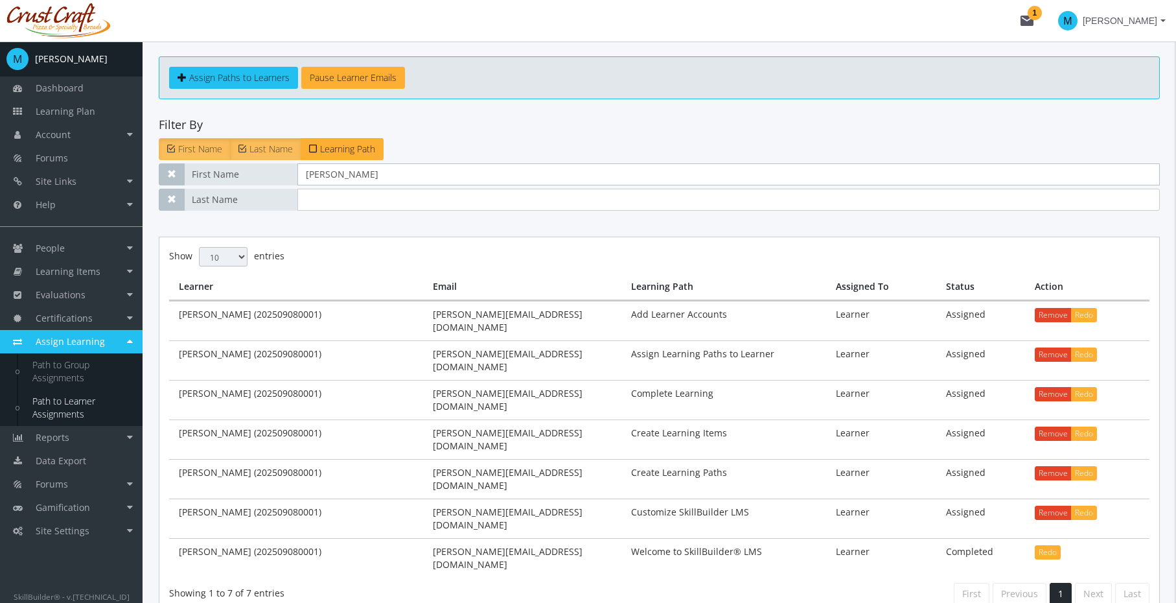
type input "[PERSON_NAME]"
click at [73, 109] on span "Learning Plan" at bounding box center [66, 111] width 60 height 12
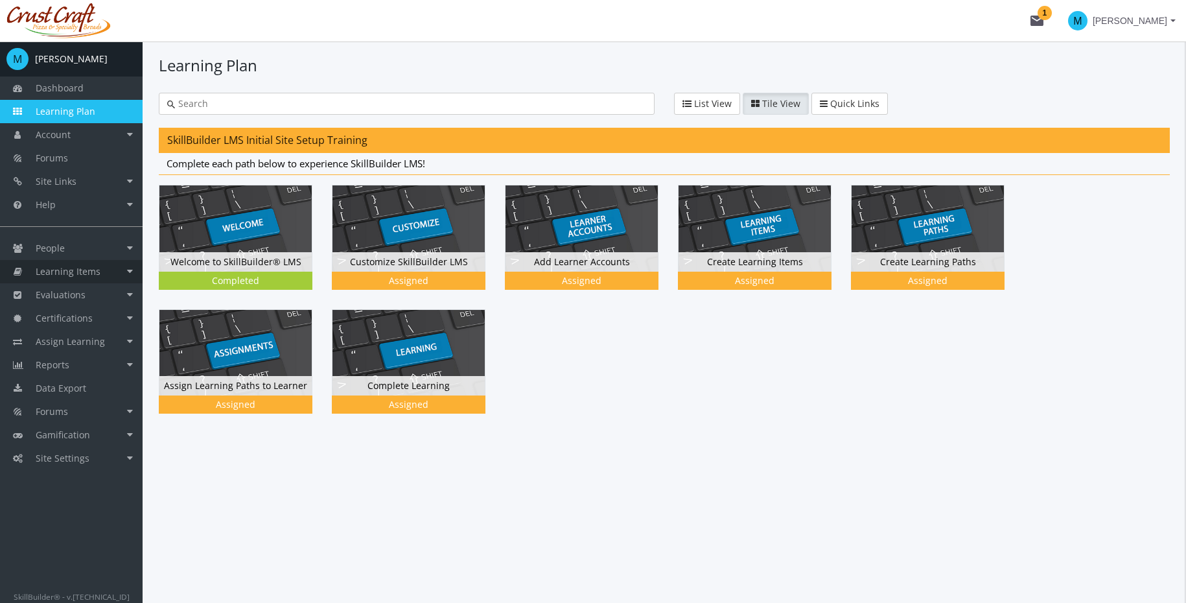
click at [78, 268] on span "Learning Items" at bounding box center [68, 271] width 65 height 12
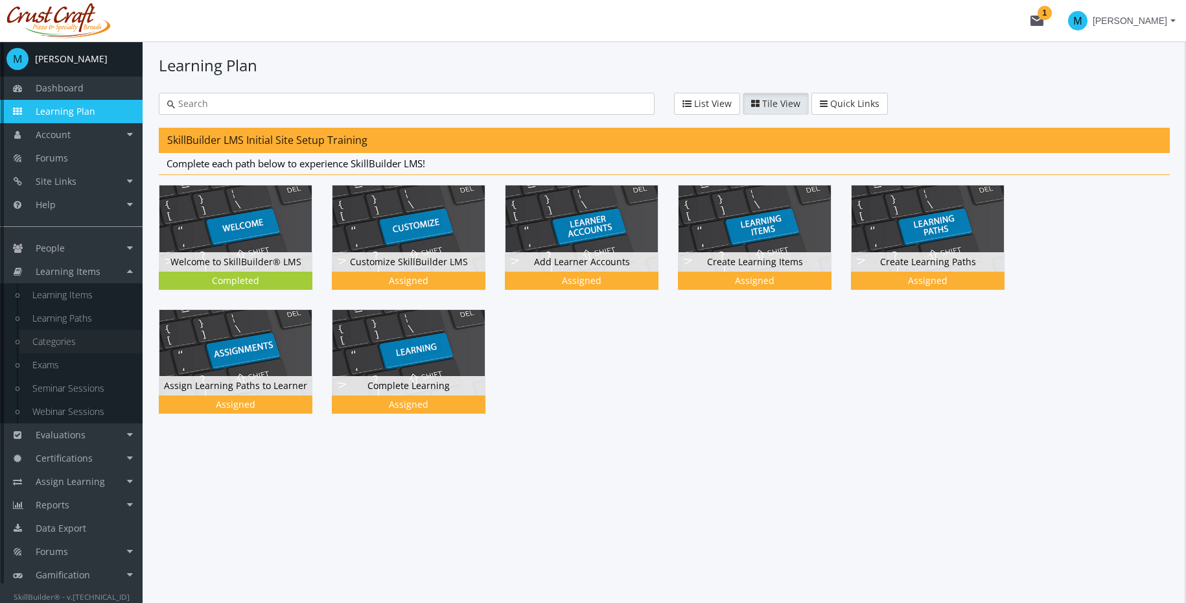
click at [78, 333] on link "Categories" at bounding box center [80, 341] width 123 height 23
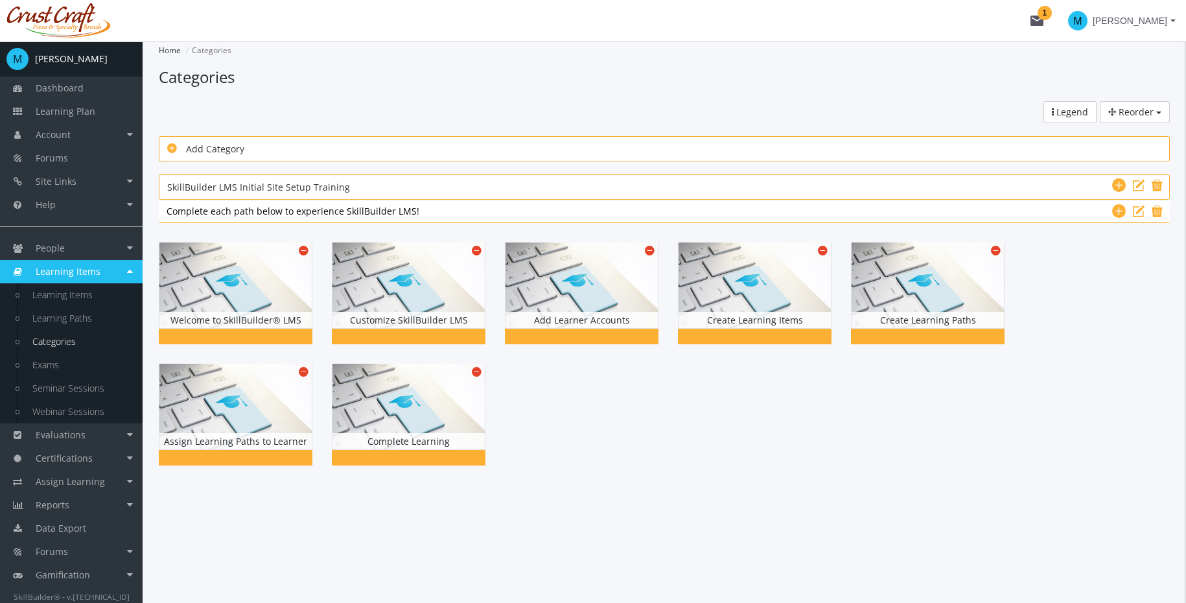
click at [384, 134] on categories-and-bands-manage "Home Categories Categories Reorder Categories Subcategories Learning Paths Lege…" at bounding box center [664, 258] width 1011 height 434
click at [374, 143] on div "Add Category" at bounding box center [664, 149] width 994 height 16
click at [380, 146] on input "text" at bounding box center [664, 149] width 994 height 16
type input "Softskills Training"
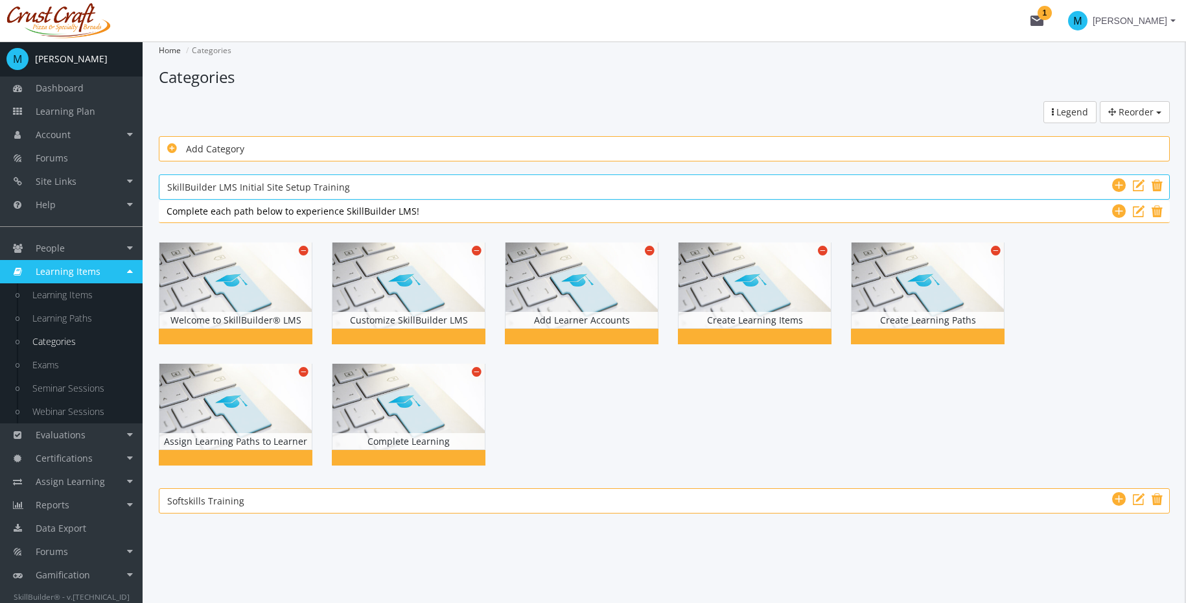
click at [882, 180] on div "SkillBuilder LMS Initial Site Setup Training SkillBuilder LMS Initial Site Setu…" at bounding box center [664, 187] width 994 height 16
click at [443, 178] on div "SkillBuilder LMS Initial Site Setup Training SkillBuilder LMS Initial Site Setu…" at bounding box center [664, 186] width 1011 height 25
click at [456, 182] on div "SkillBuilder LMS Initial Site Setup Training SkillBuilder LMS Initial Site Setu…" at bounding box center [664, 187] width 994 height 16
click at [1112, 179] on input "SkillBuilder LMS Initial Site Setup Training" at bounding box center [664, 186] width 994 height 17
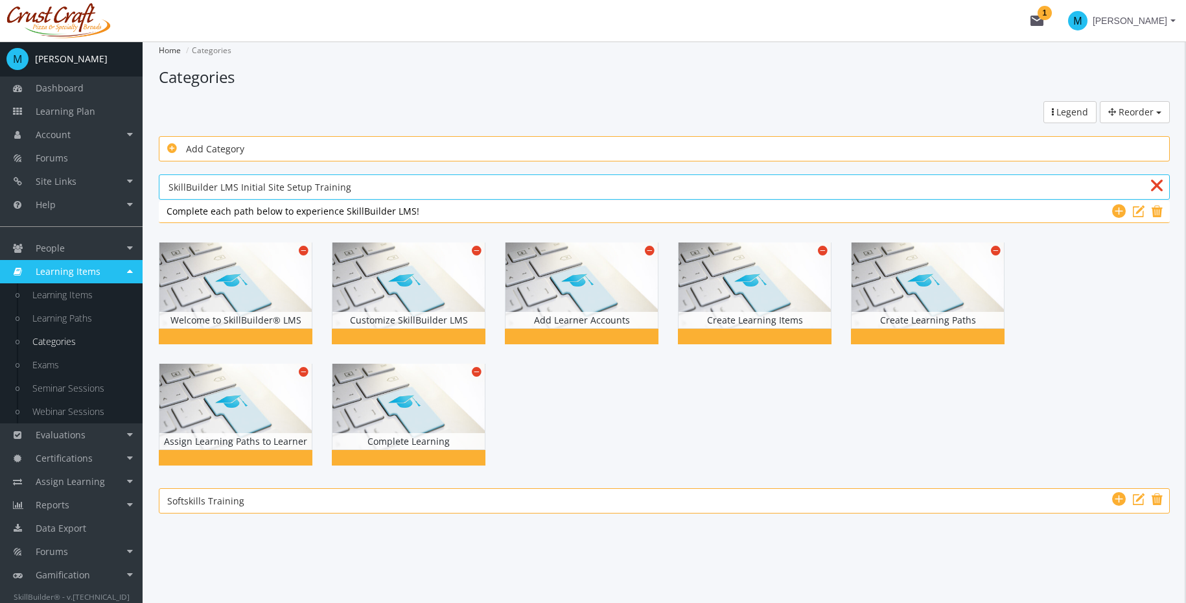
click at [1091, 189] on input "SkillBuilder LMS Initial Site Setup Training" at bounding box center [664, 186] width 994 height 17
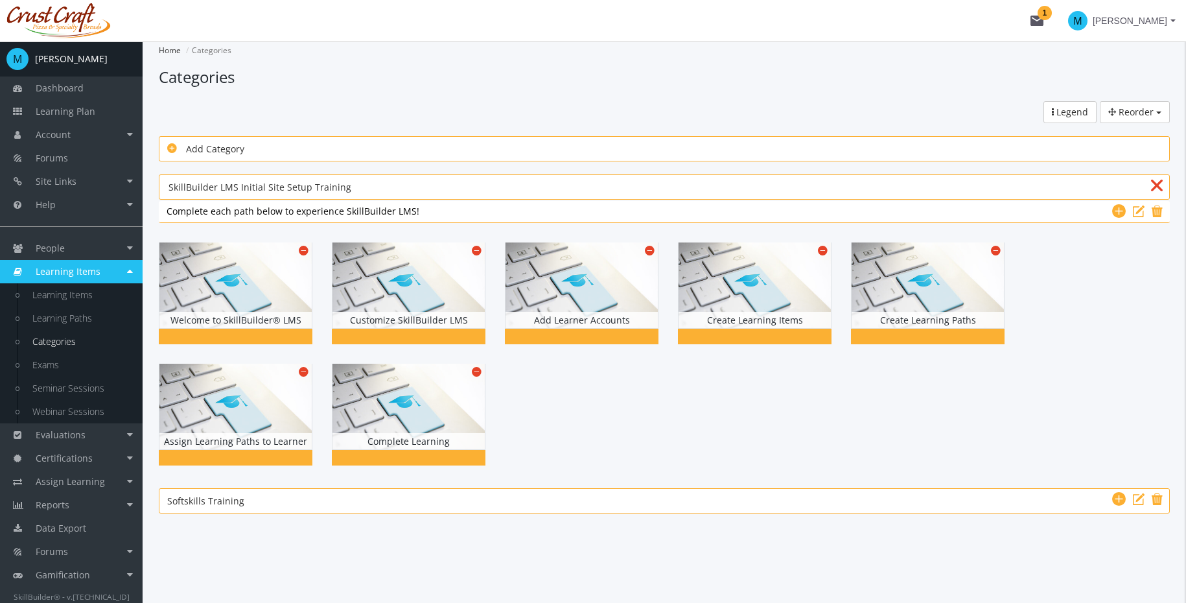
click at [1076, 271] on div at bounding box center [664, 354] width 1011 height 242
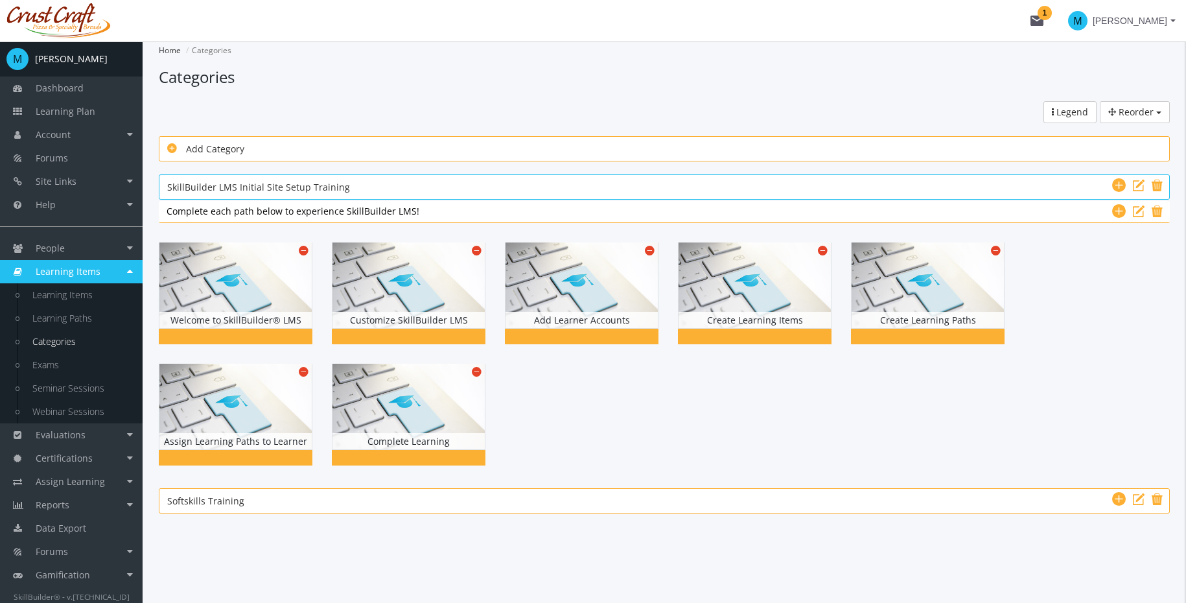
click at [380, 181] on div "SkillBuilder LMS Initial Site Setup Training SkillBuilder LMS Initial Site Setu…" at bounding box center [664, 187] width 994 height 16
click at [382, 182] on input "SkillBuilder LMS Initial Site Setup Training" at bounding box center [664, 186] width 994 height 17
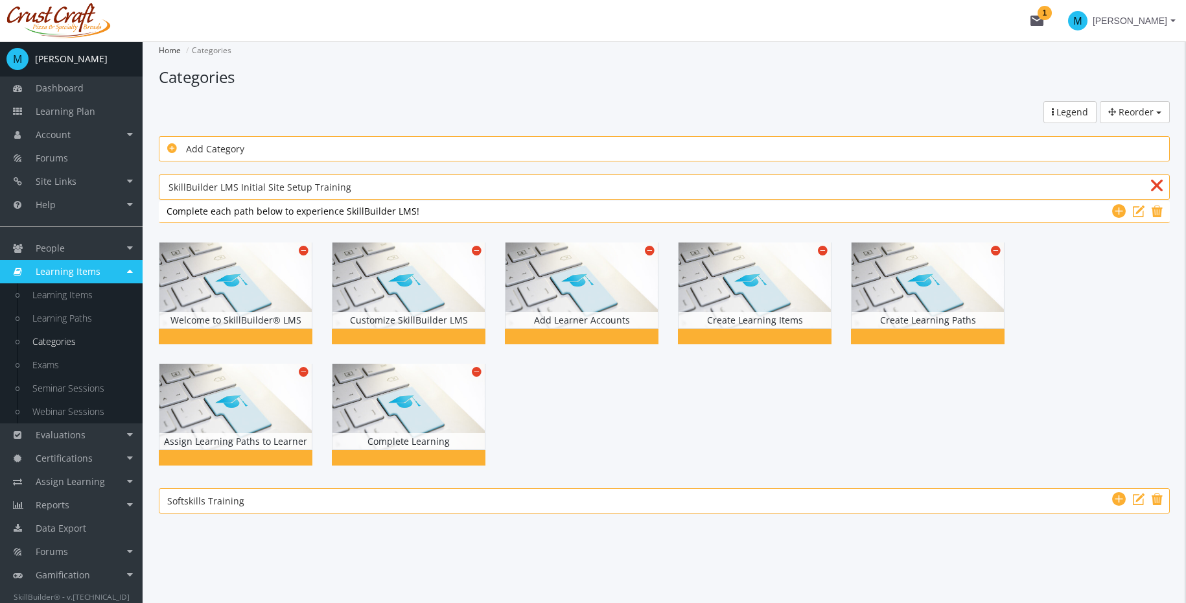
click at [577, 378] on div at bounding box center [664, 354] width 1011 height 242
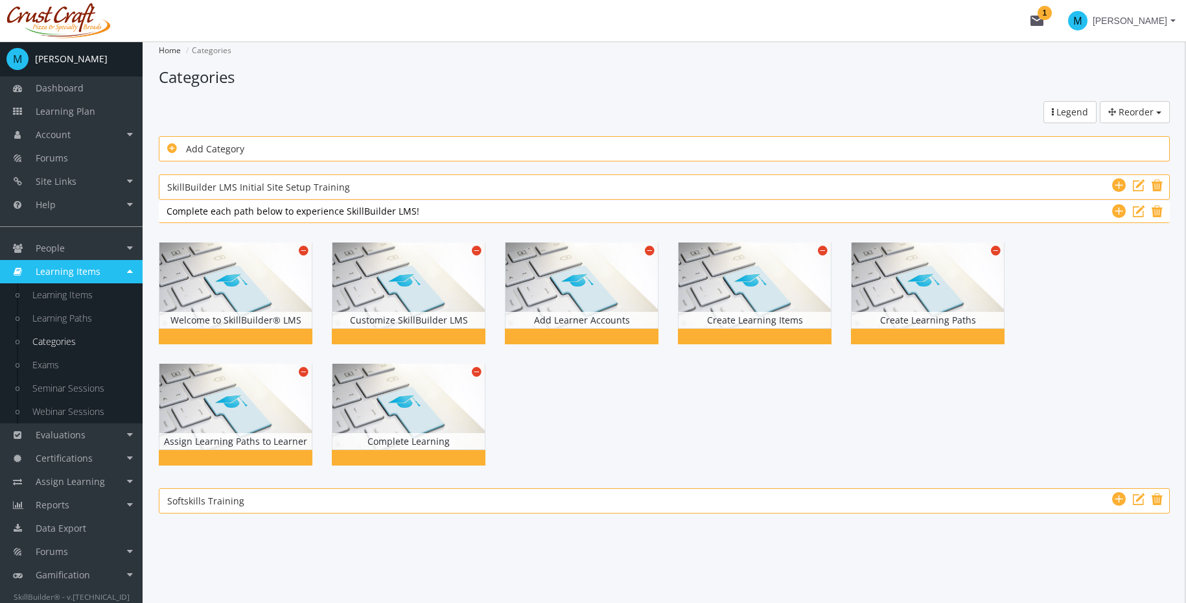
click at [577, 378] on div at bounding box center [664, 354] width 1011 height 242
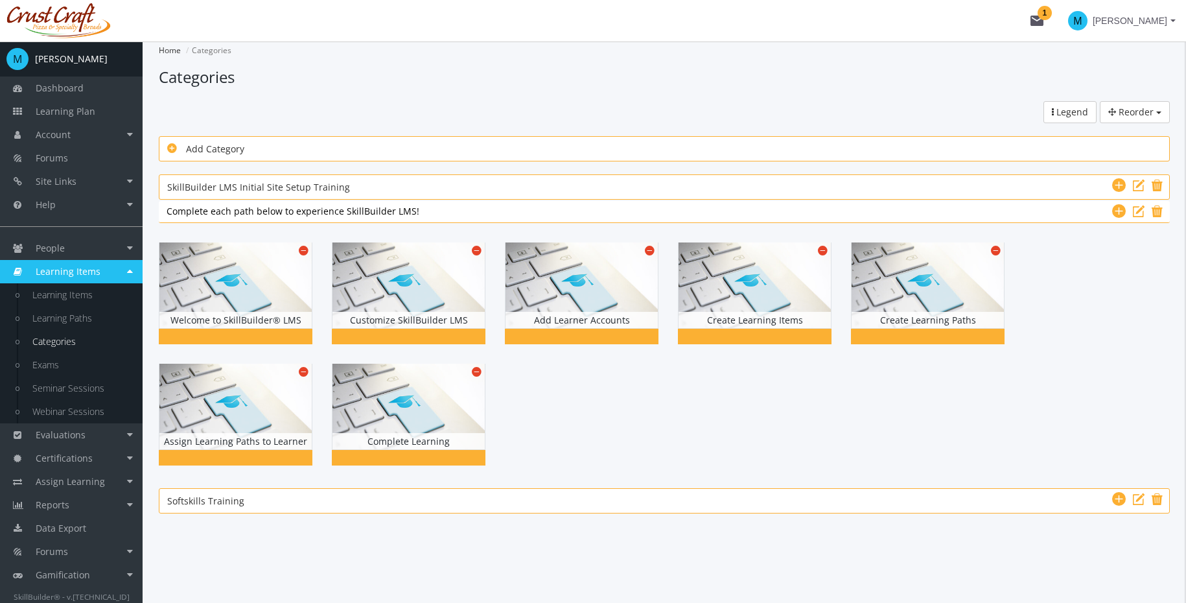
click at [577, 378] on div at bounding box center [664, 354] width 1011 height 242
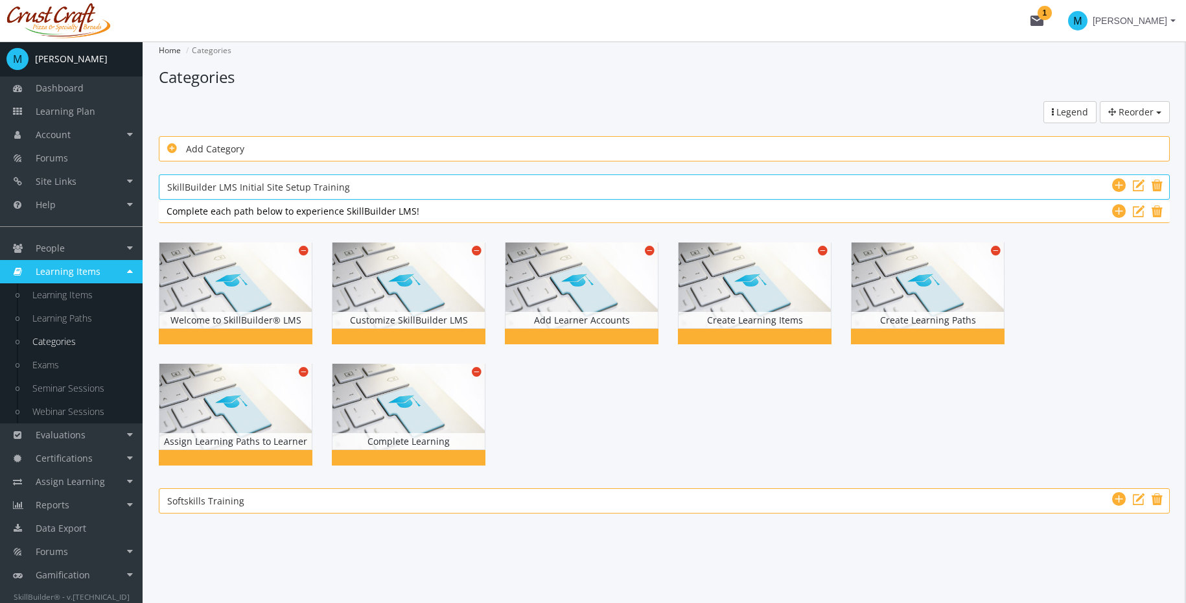
click at [406, 183] on div "SkillBuilder LMS Initial Site Setup Training SkillBuilder LMS Initial Site Setu…" at bounding box center [664, 187] width 994 height 16
click at [406, 183] on input "SkillBuilder LMS Initial Site Setup Training" at bounding box center [664, 186] width 994 height 17
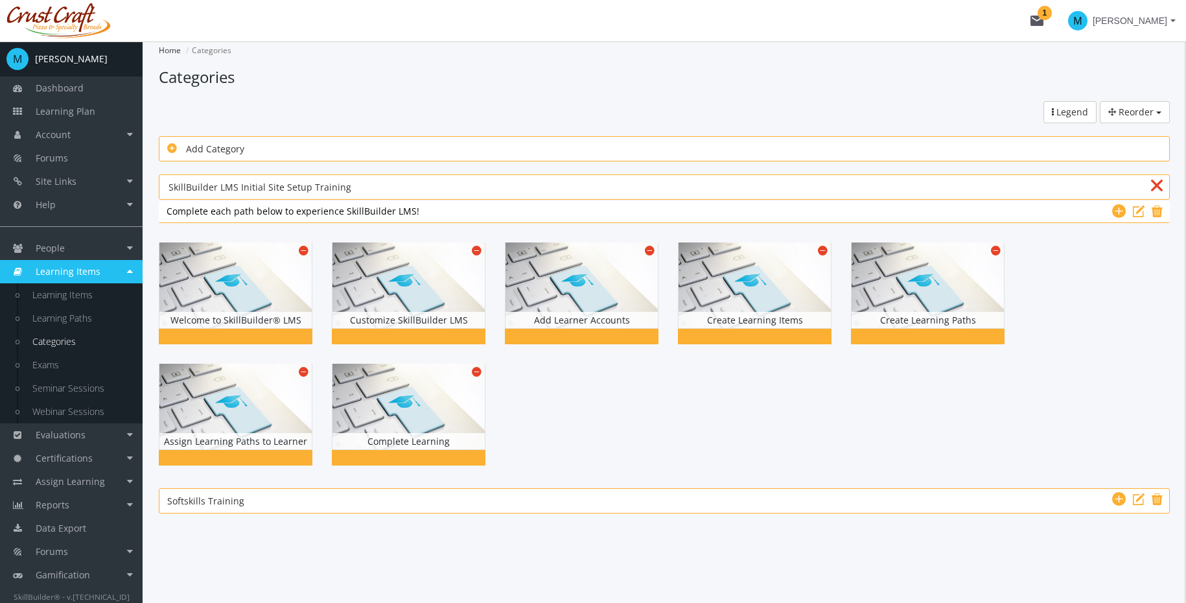
click at [600, 413] on div at bounding box center [664, 354] width 1011 height 242
click at [633, 413] on div at bounding box center [664, 354] width 1011 height 242
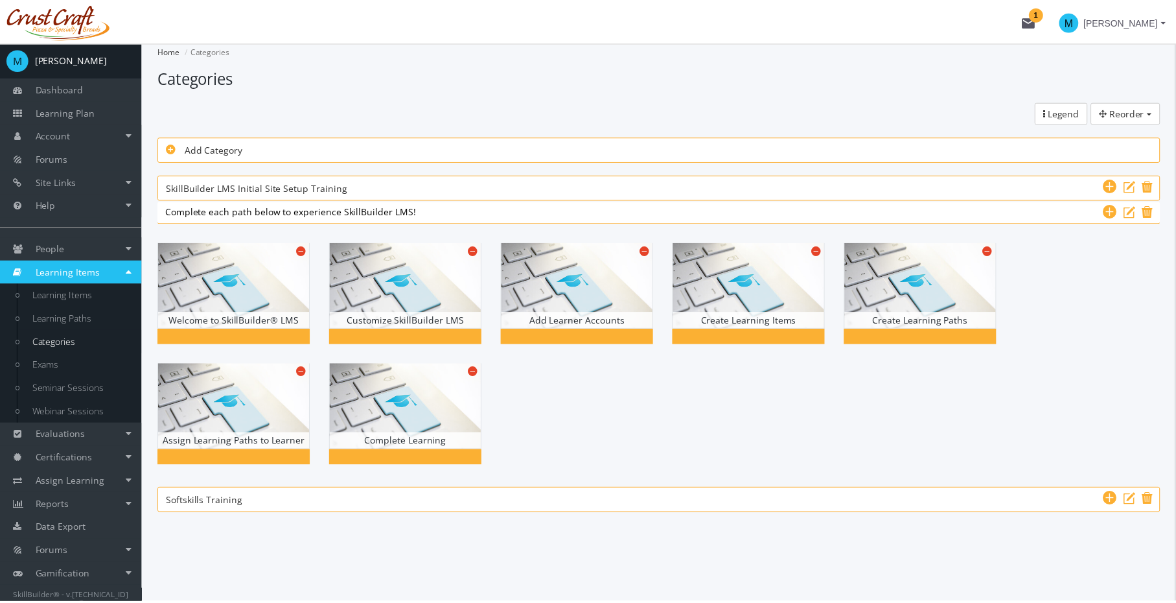
scroll to position [0, 0]
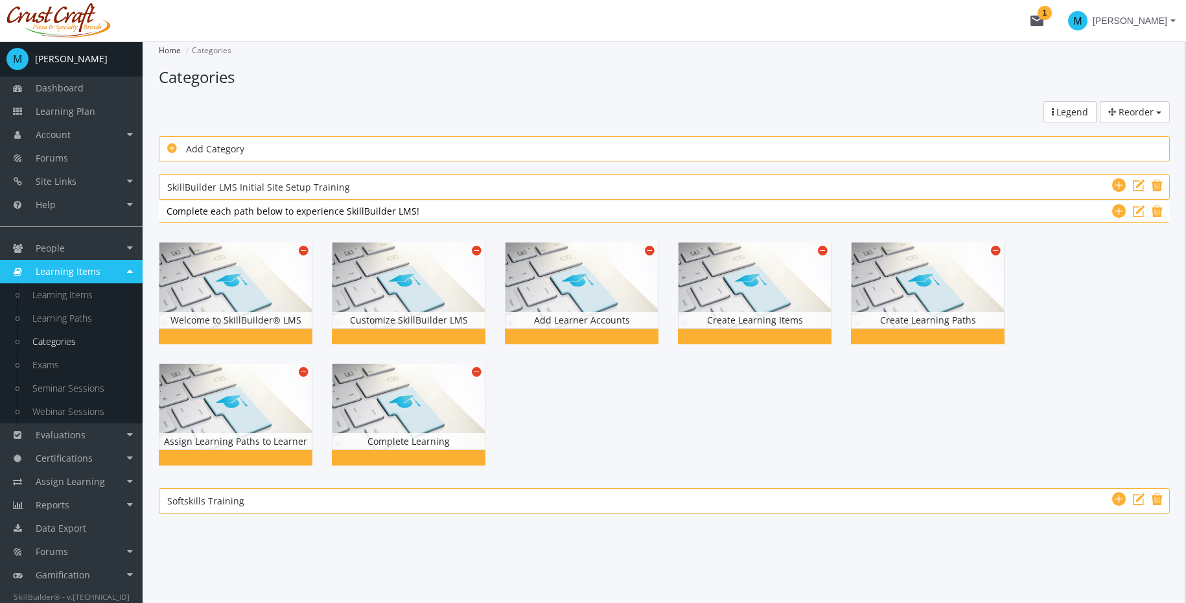
click at [640, 414] on div at bounding box center [664, 354] width 1011 height 242
click at [676, 464] on div at bounding box center [664, 354] width 1011 height 242
click at [607, 366] on div at bounding box center [664, 354] width 1011 height 242
click at [620, 390] on div at bounding box center [664, 354] width 1011 height 242
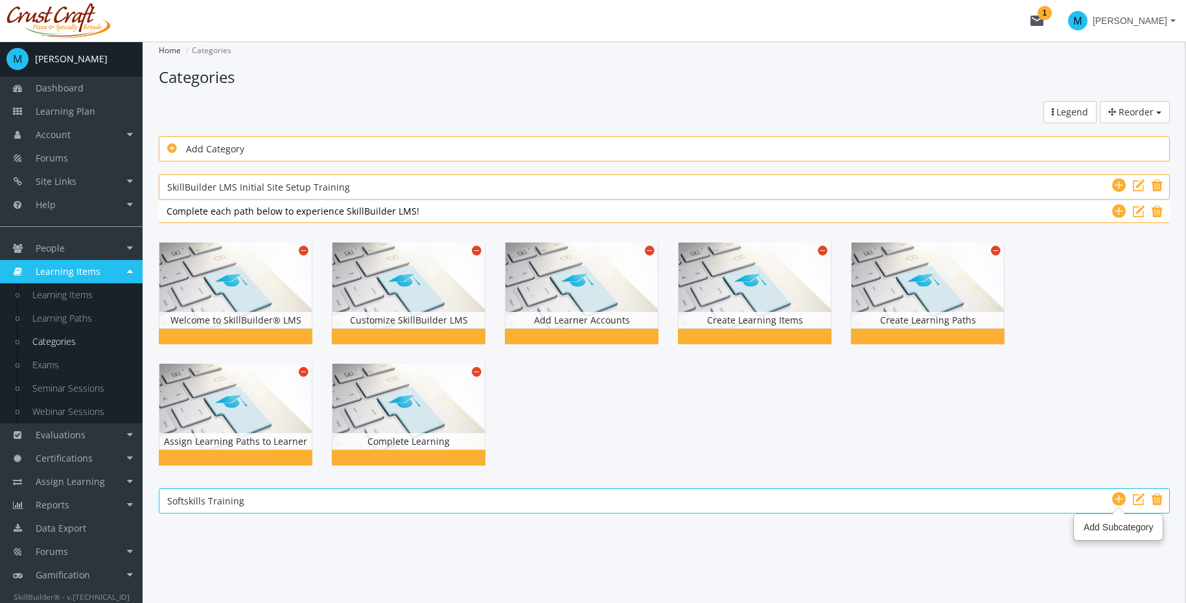
click at [1117, 499] on icon at bounding box center [1119, 499] width 14 height 16
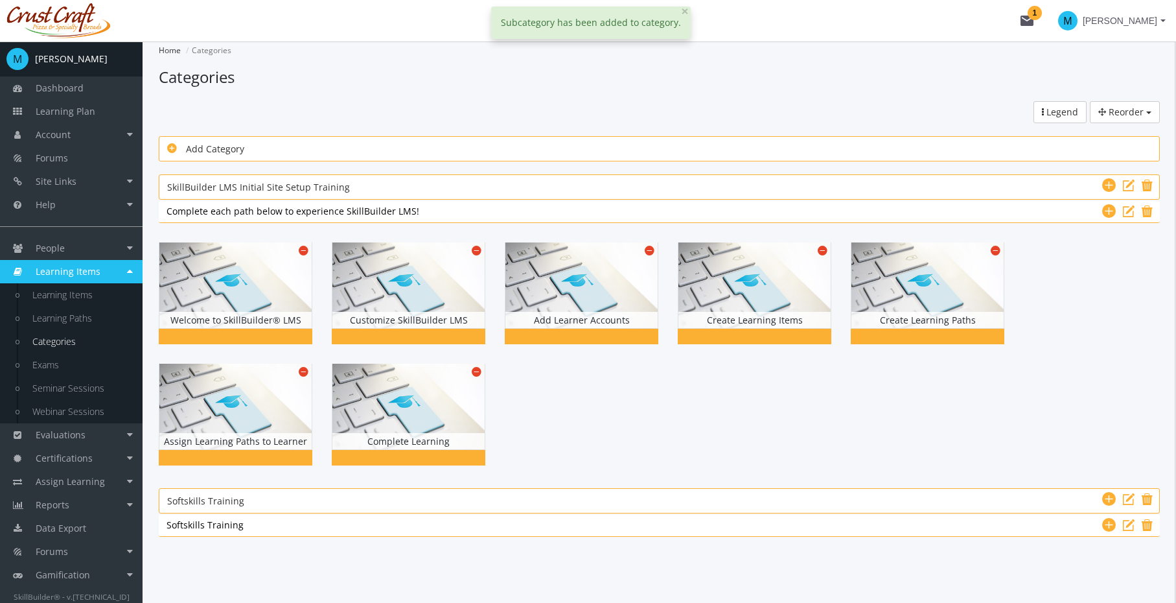
click at [292, 522] on div "Softskills Training Softskills Training" at bounding box center [660, 524] width 986 height 13
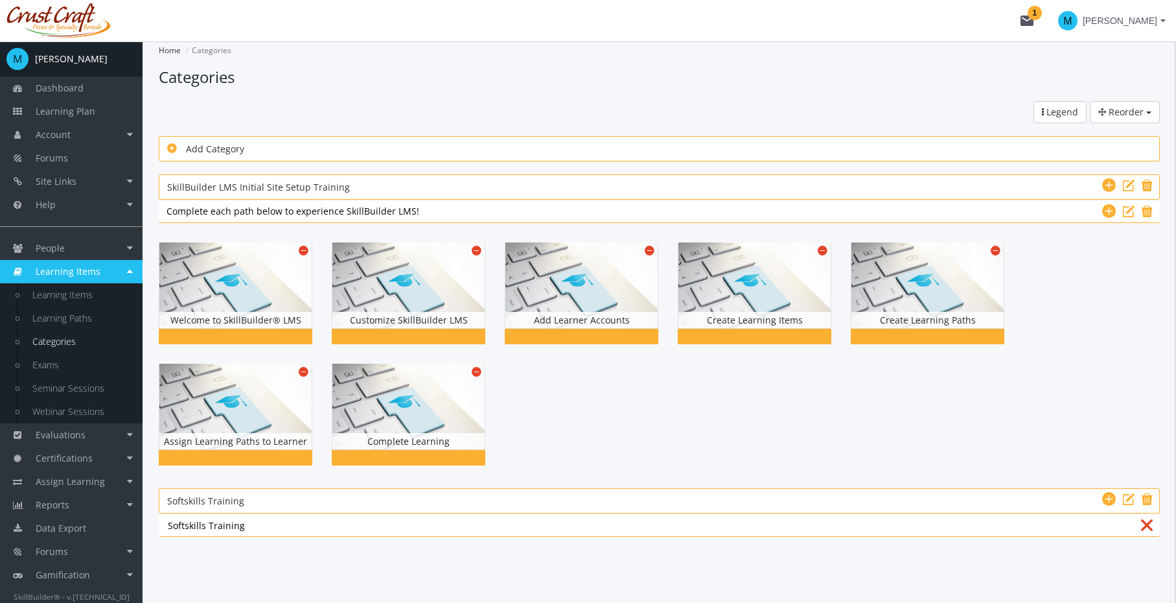
click at [270, 527] on input "Softskills Training" at bounding box center [660, 525] width 986 height 14
type input "Leadership"
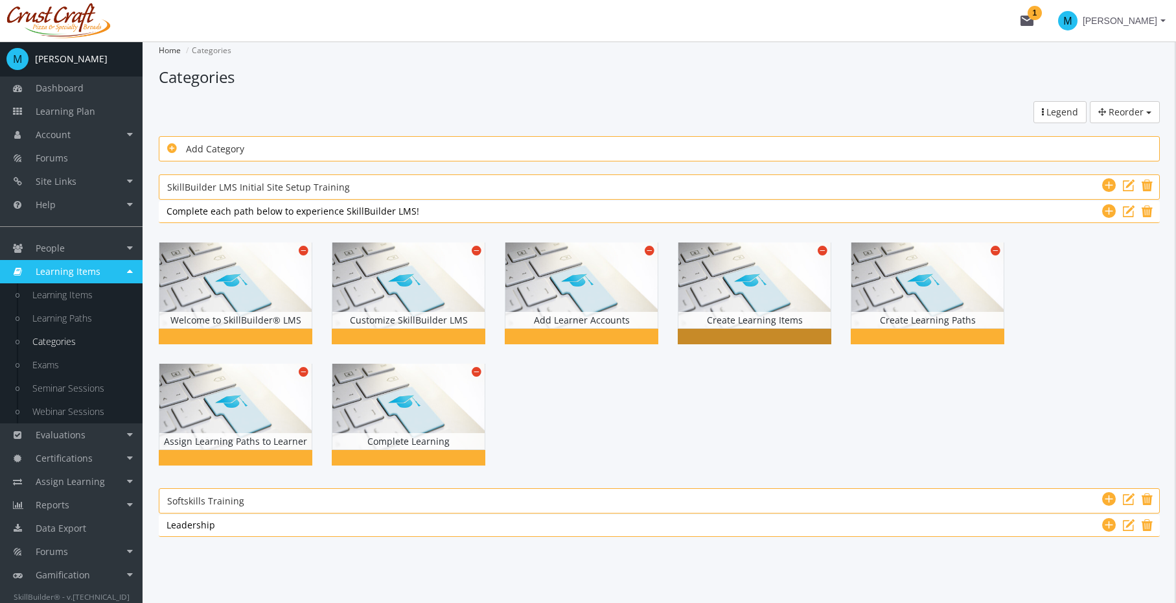
click at [678, 352] on div "Create Learning Items" at bounding box center [764, 293] width 173 height 121
click at [681, 385] on div at bounding box center [659, 354] width 1001 height 242
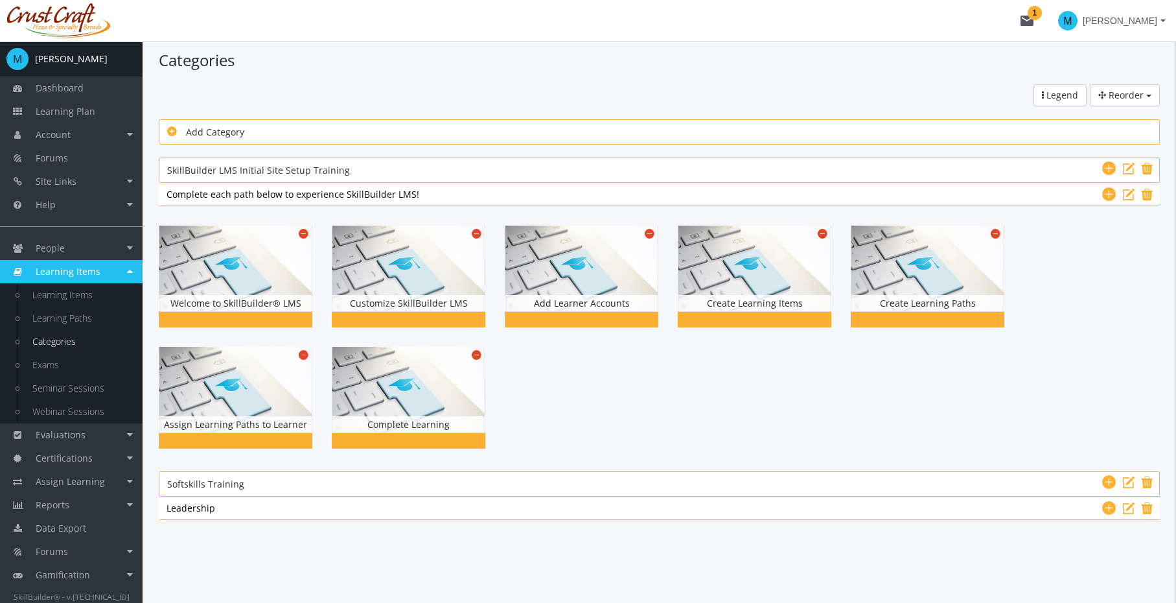
scroll to position [73, 0]
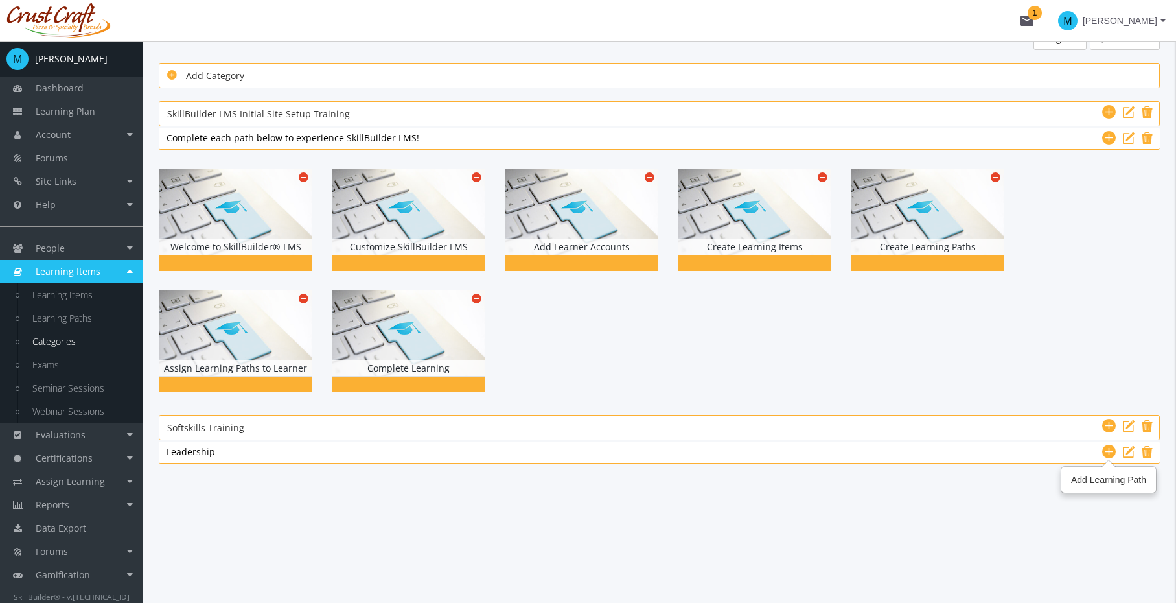
click at [1104, 450] on icon at bounding box center [1109, 452] width 14 height 16
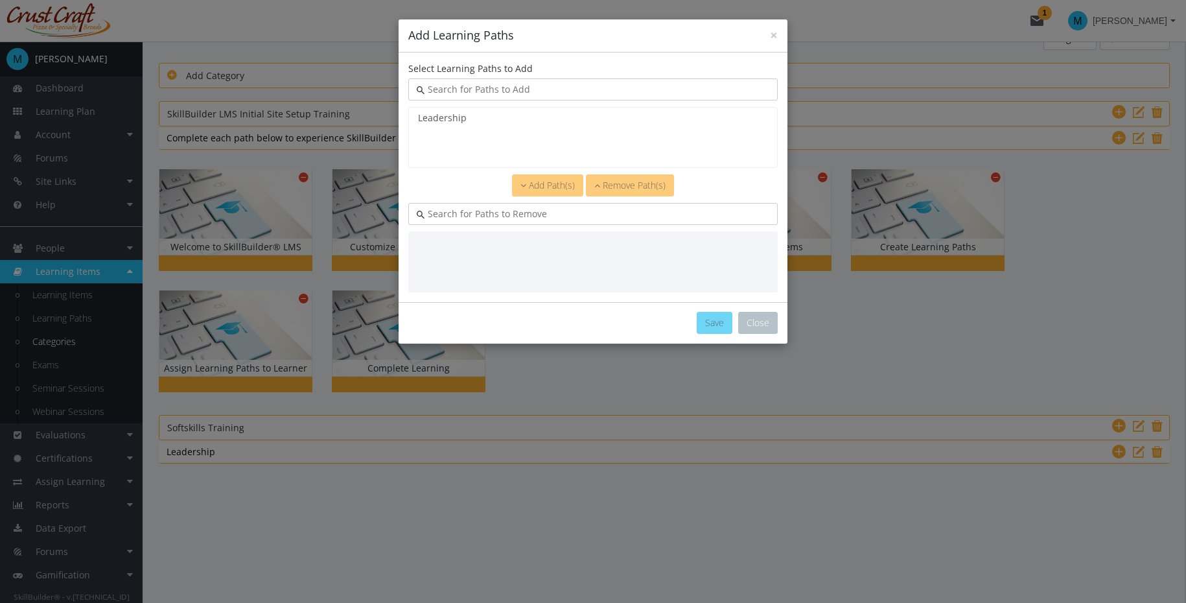
click at [535, 214] on input "text" at bounding box center [597, 213] width 345 height 13
click at [506, 140] on select "Leadership" at bounding box center [592, 137] width 369 height 61
drag, startPoint x: 506, startPoint y: 117, endPoint x: 391, endPoint y: 121, distance: 114.8
select select "object:3336"
click at [504, 117] on option "Leadership" at bounding box center [593, 117] width 353 height 13
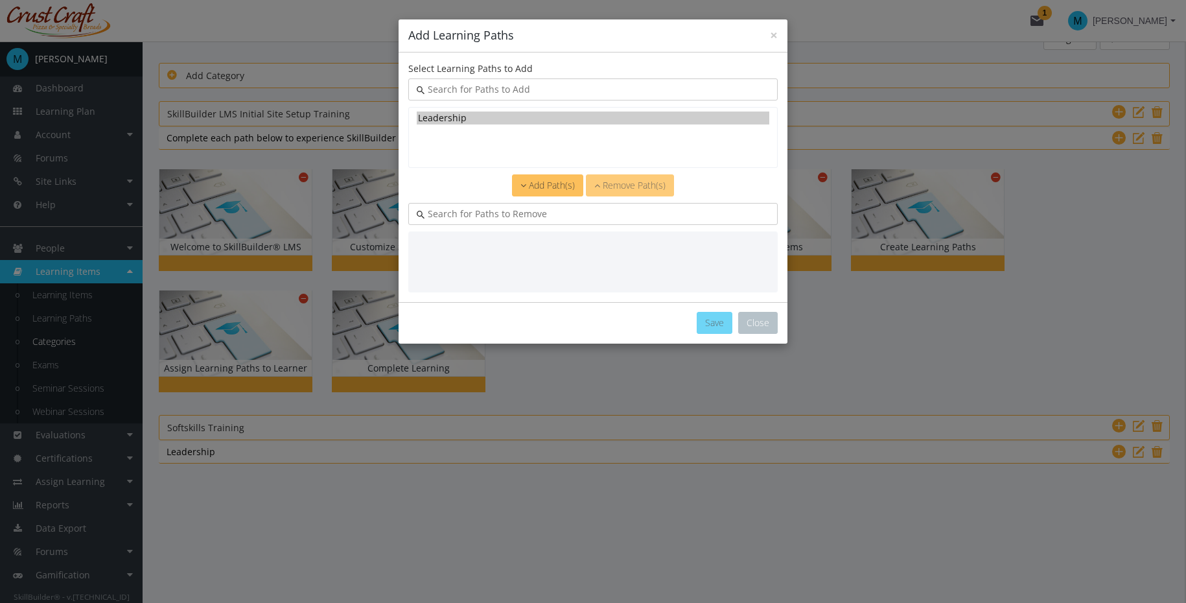
click at [555, 190] on span "Add Path(s)" at bounding box center [552, 185] width 46 height 12
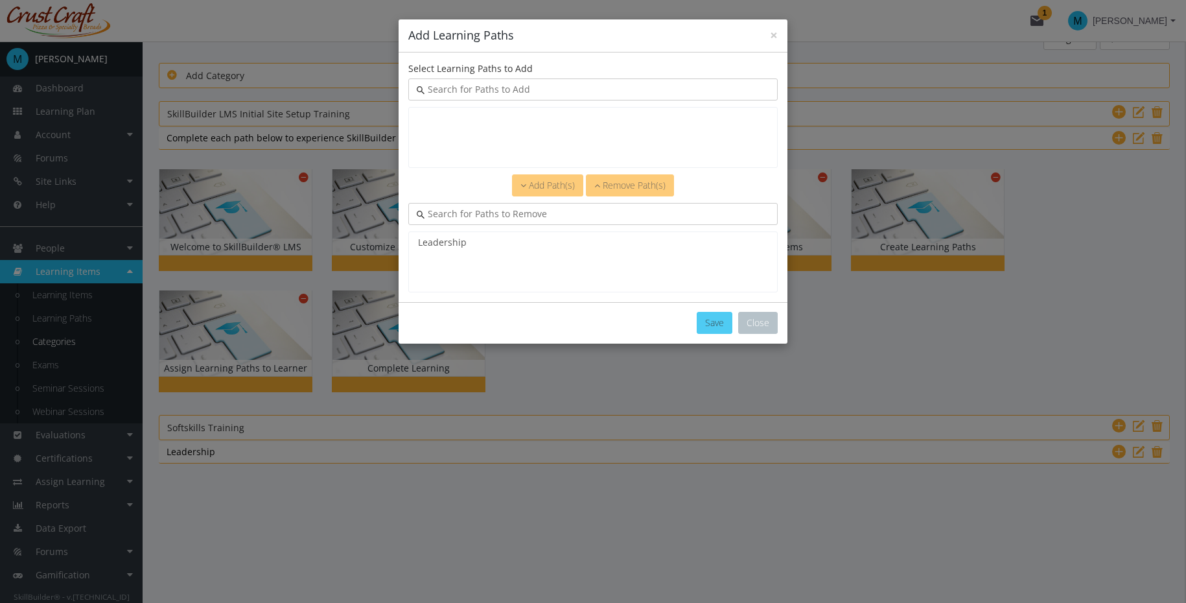
click at [720, 325] on button "Save" at bounding box center [715, 323] width 36 height 22
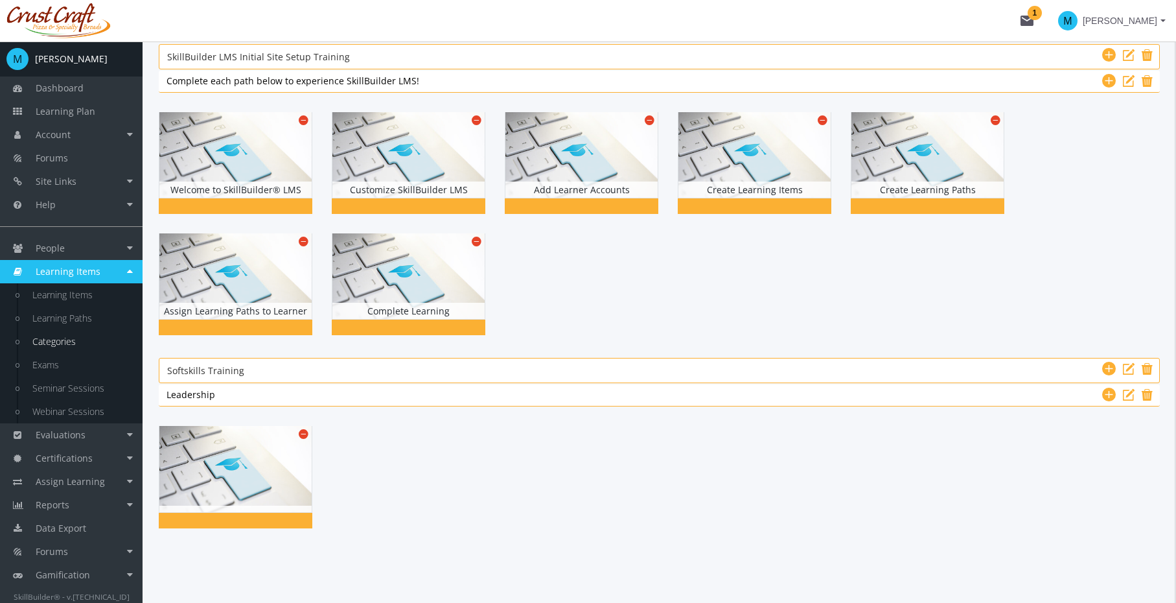
scroll to position [0, 0]
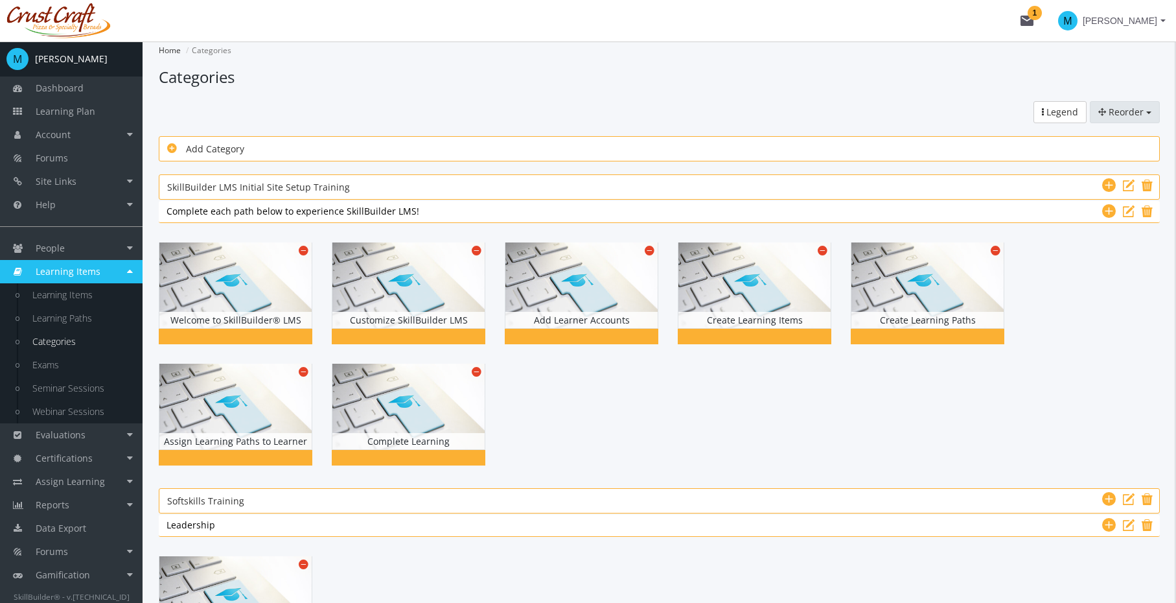
click at [1124, 108] on span "Reorder" at bounding box center [1126, 112] width 35 height 12
click at [1124, 135] on link "Categories" at bounding box center [1108, 137] width 102 height 19
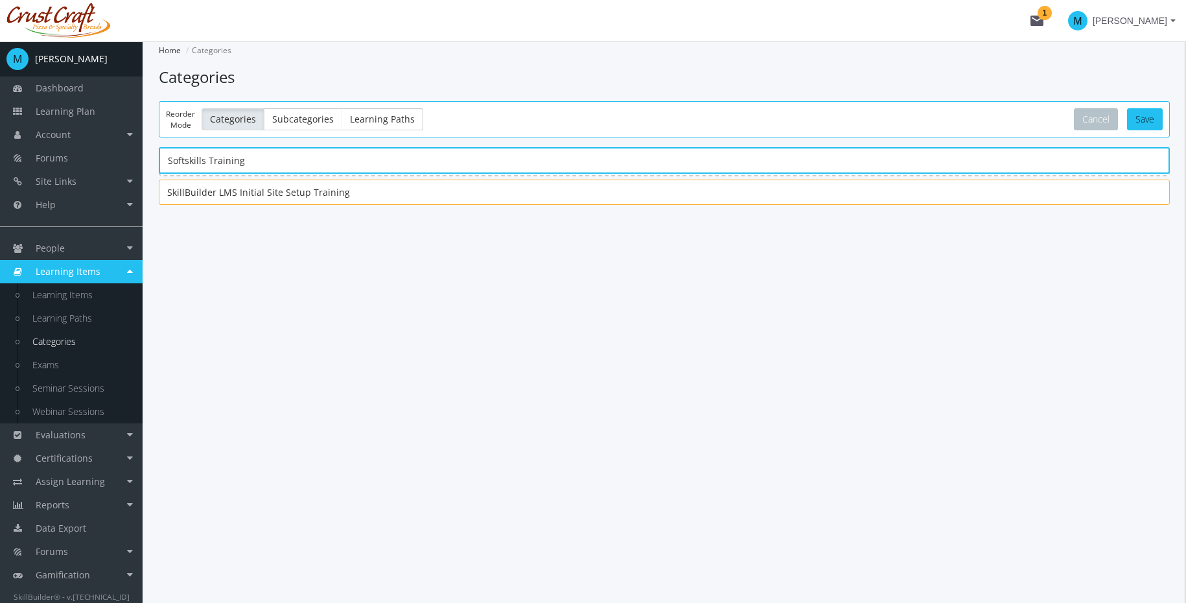
drag, startPoint x: 485, startPoint y: 193, endPoint x: 490, endPoint y: 156, distance: 37.9
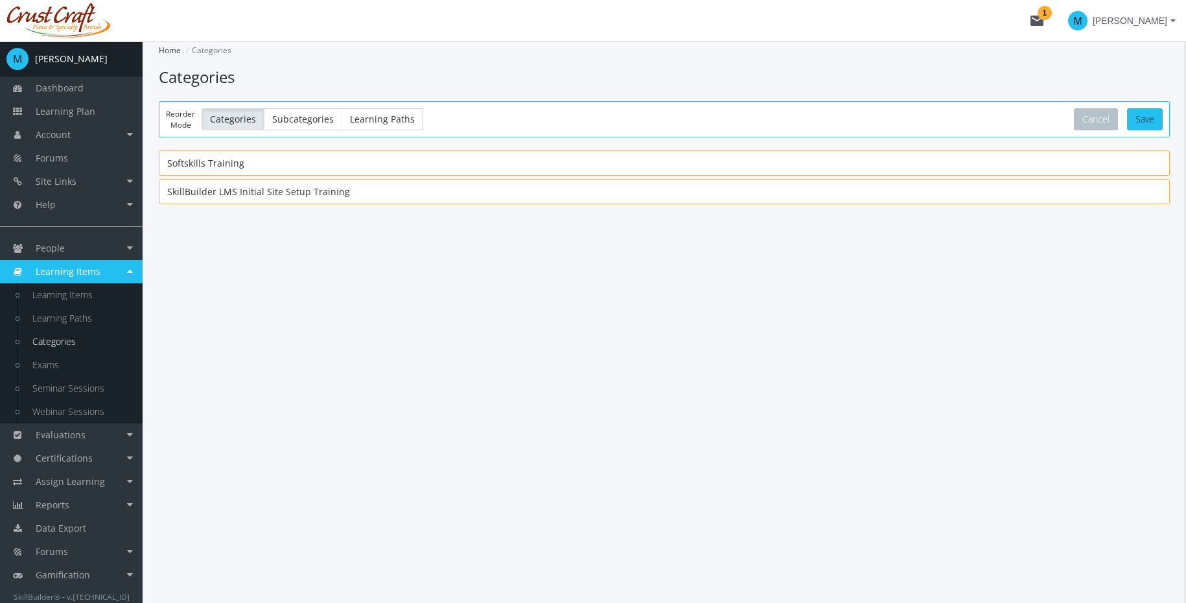
click at [563, 251] on main-section "Home Categories Categories Reorder Categories Subcategories Learning Paths Lege…" at bounding box center [664, 148] width 1011 height 215
click at [1149, 115] on button "Save" at bounding box center [1145, 119] width 36 height 22
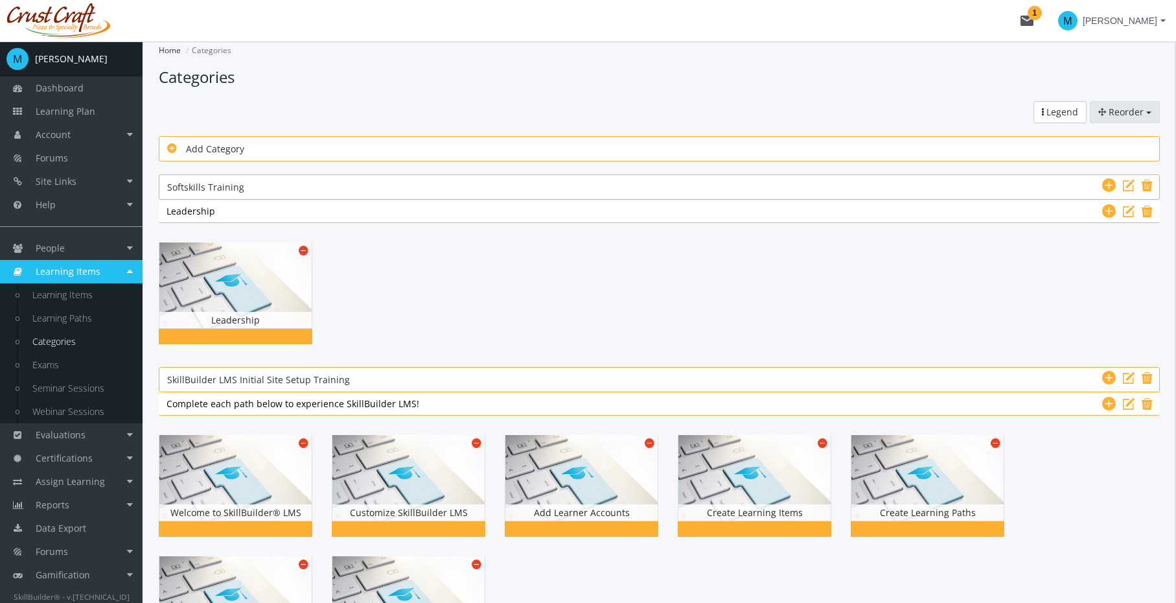
click at [1147, 115] on button "Reorder" at bounding box center [1125, 112] width 70 height 22
click at [1119, 174] on link "Learning Paths" at bounding box center [1108, 176] width 102 height 19
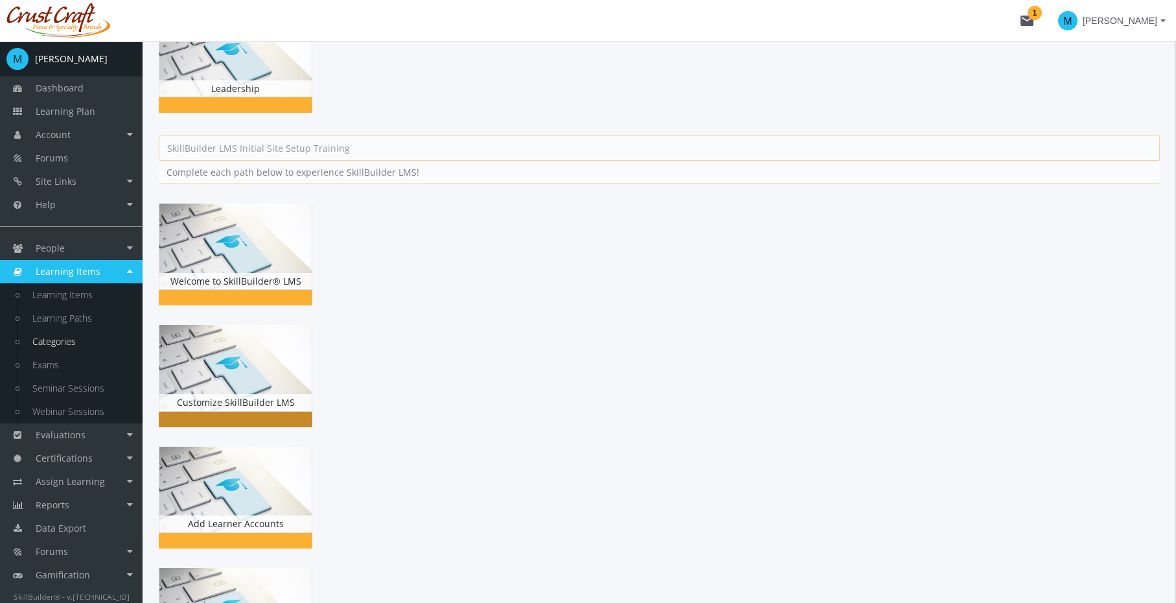
scroll to position [366, 0]
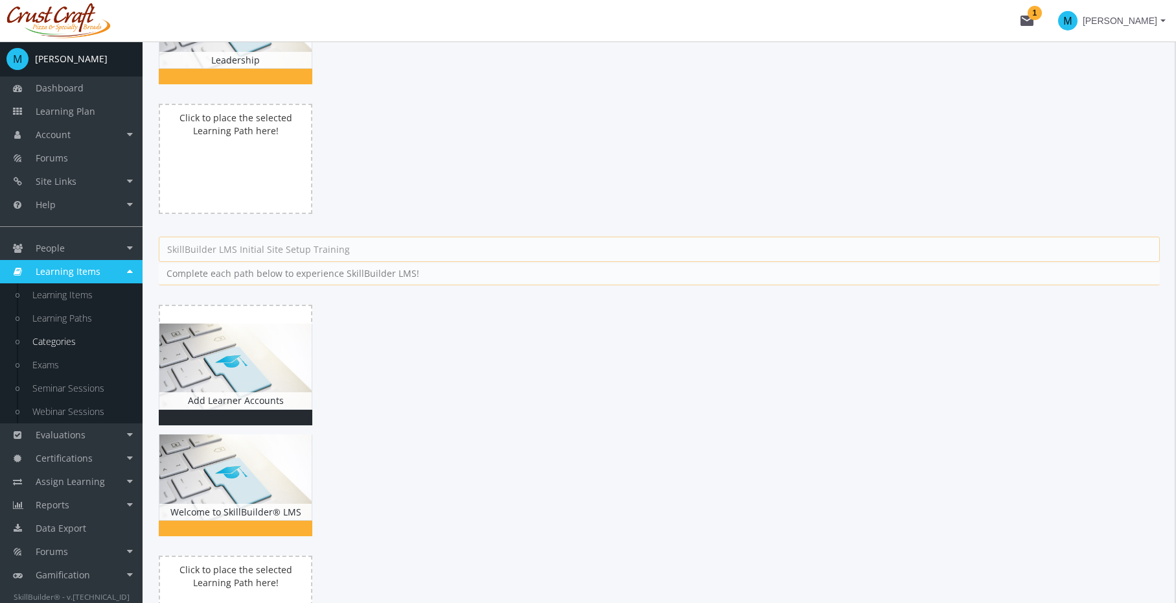
drag, startPoint x: 238, startPoint y: 307, endPoint x: 240, endPoint y: 343, distance: 35.7
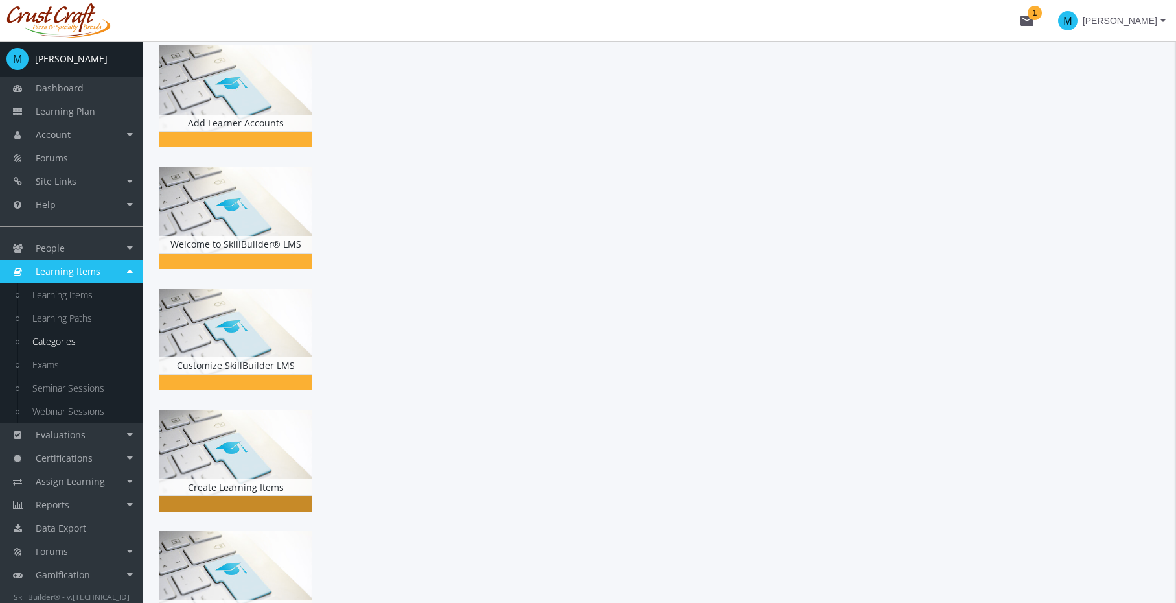
scroll to position [414, 0]
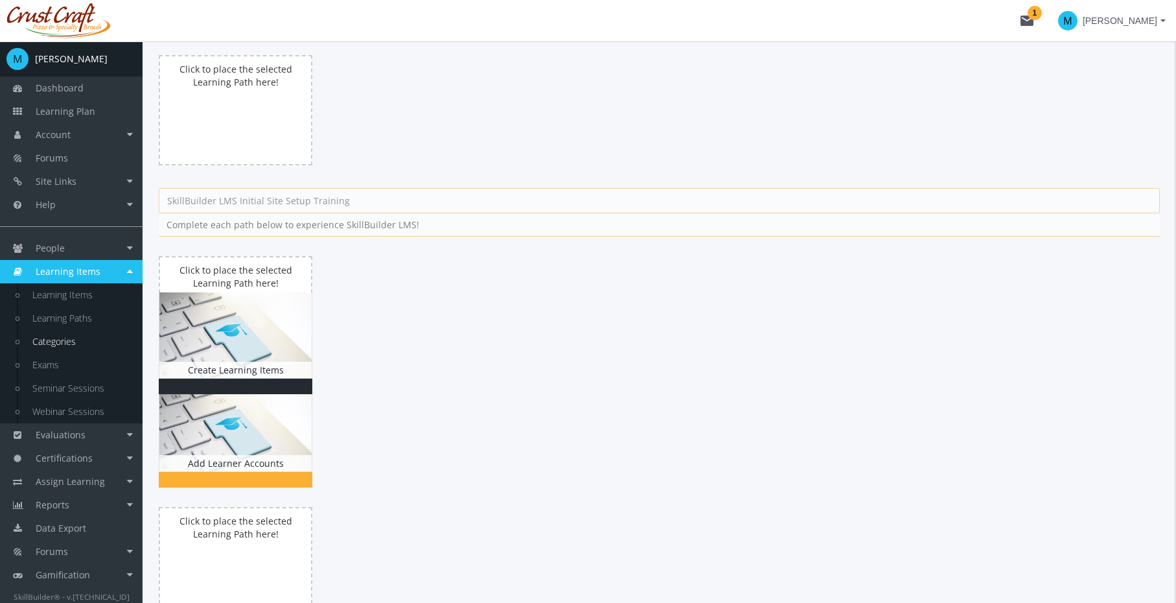
drag, startPoint x: 248, startPoint y: 390, endPoint x: 250, endPoint y: 322, distance: 68.1
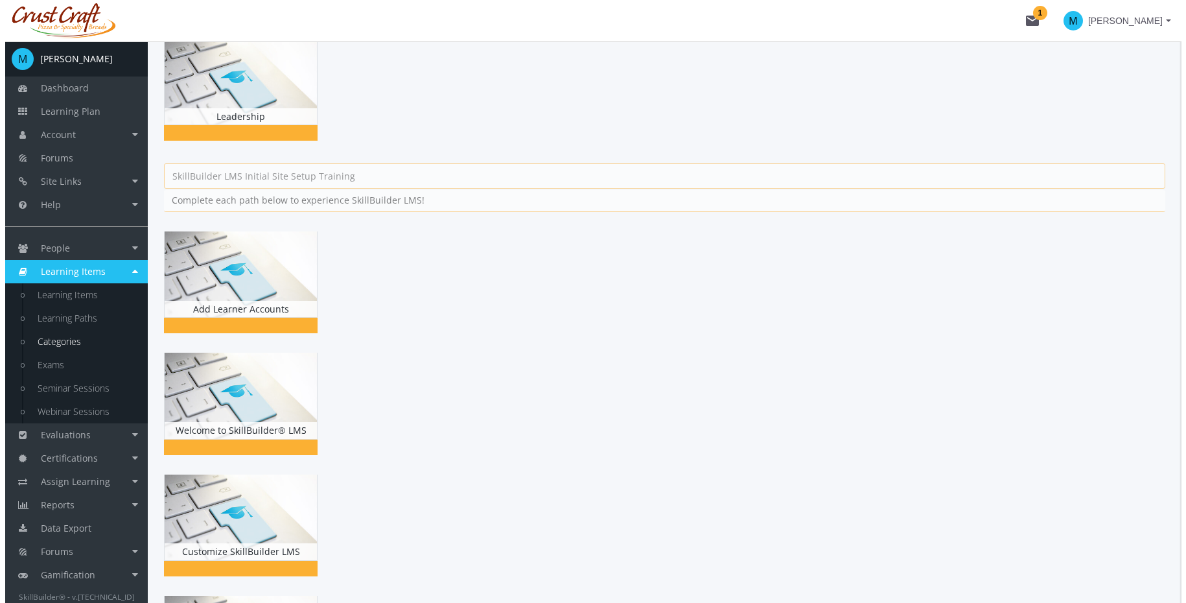
scroll to position [0, 0]
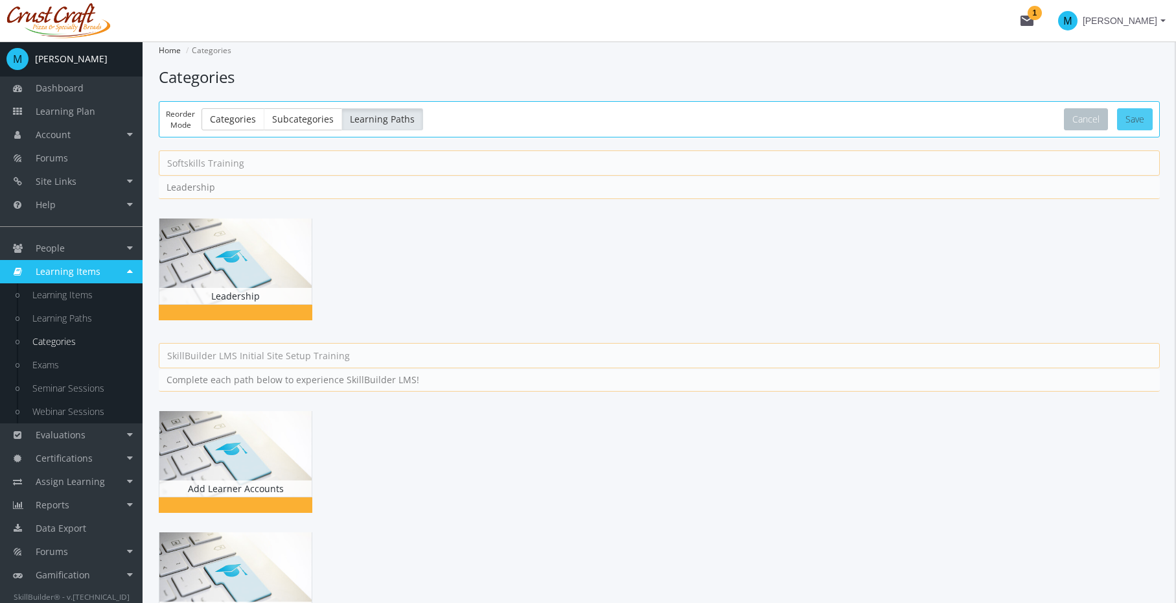
click at [1134, 122] on button "Save" at bounding box center [1135, 119] width 36 height 22
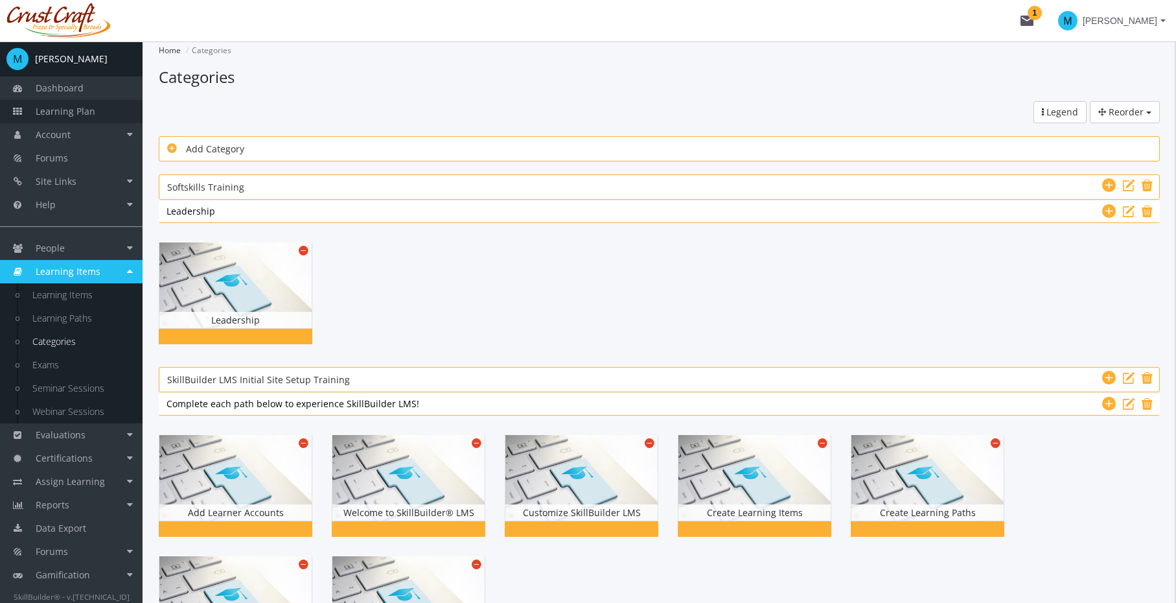
click at [81, 109] on span "Learning Plan" at bounding box center [66, 111] width 60 height 12
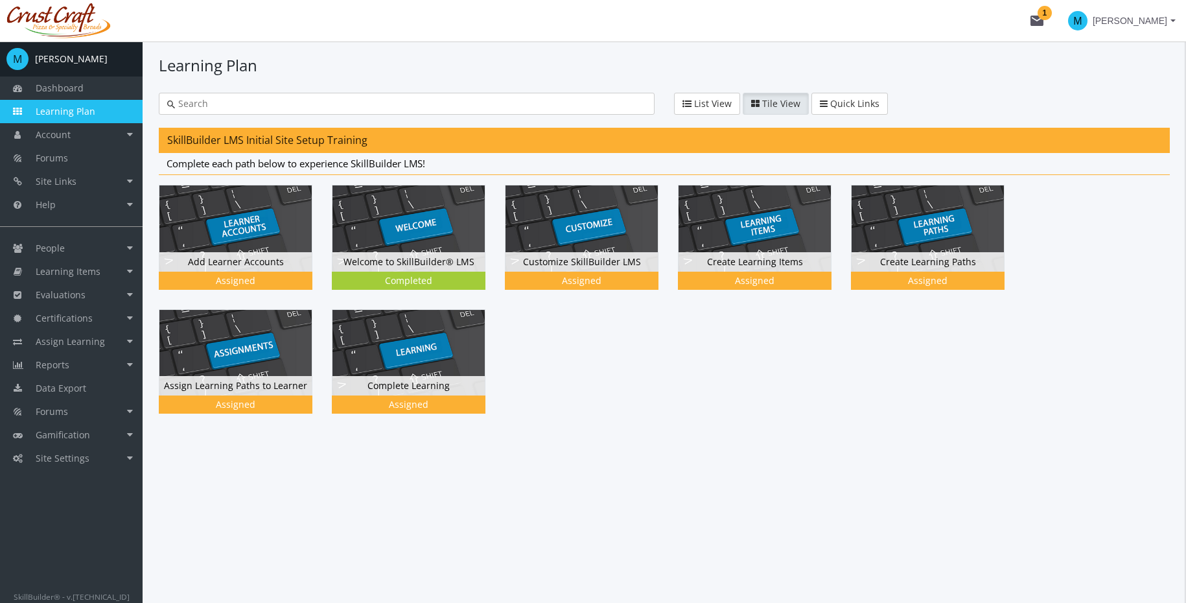
click at [612, 322] on div at bounding box center [664, 309] width 1011 height 248
click at [682, 384] on div at bounding box center [664, 309] width 1011 height 248
click at [84, 371] on link "Reports" at bounding box center [71, 364] width 143 height 23
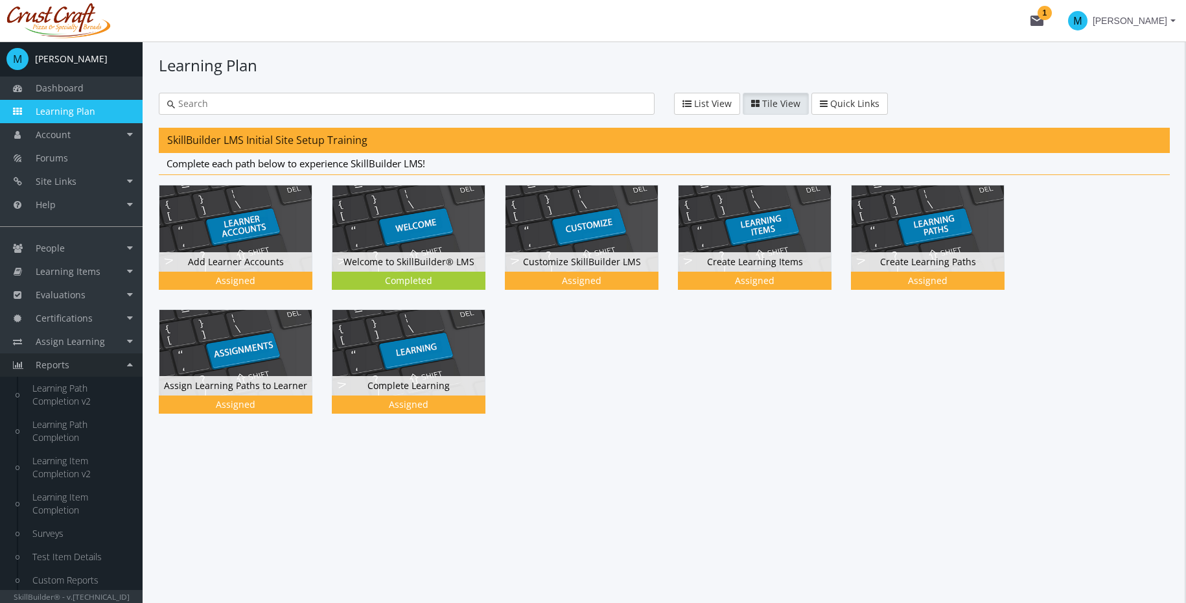
scroll to position [95, 0]
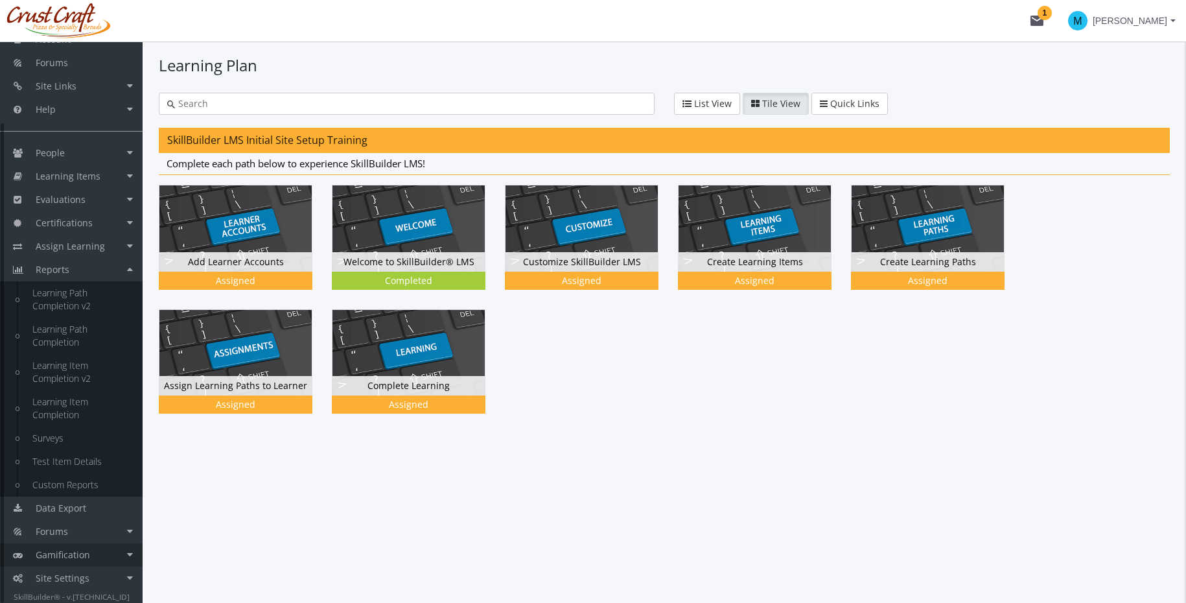
click at [99, 552] on link "Gamification" at bounding box center [71, 554] width 143 height 23
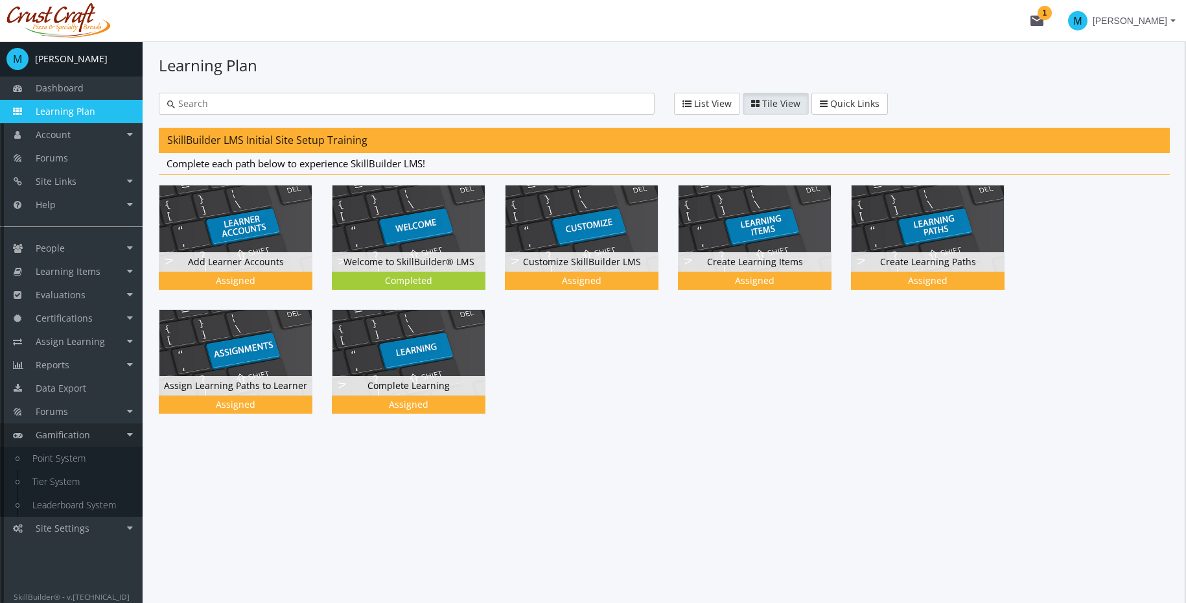
scroll to position [0, 0]
click at [75, 469] on link "Point System" at bounding box center [80, 458] width 123 height 23
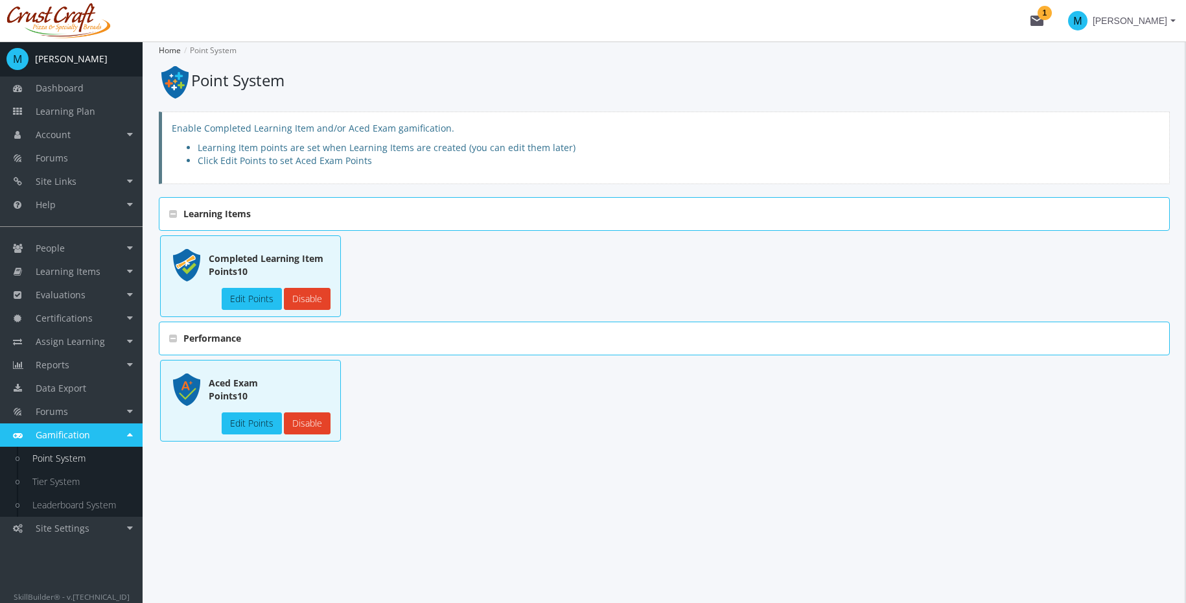
click at [76, 458] on link "Point System" at bounding box center [80, 458] width 123 height 23
click at [69, 482] on link "Tier System" at bounding box center [80, 481] width 123 height 23
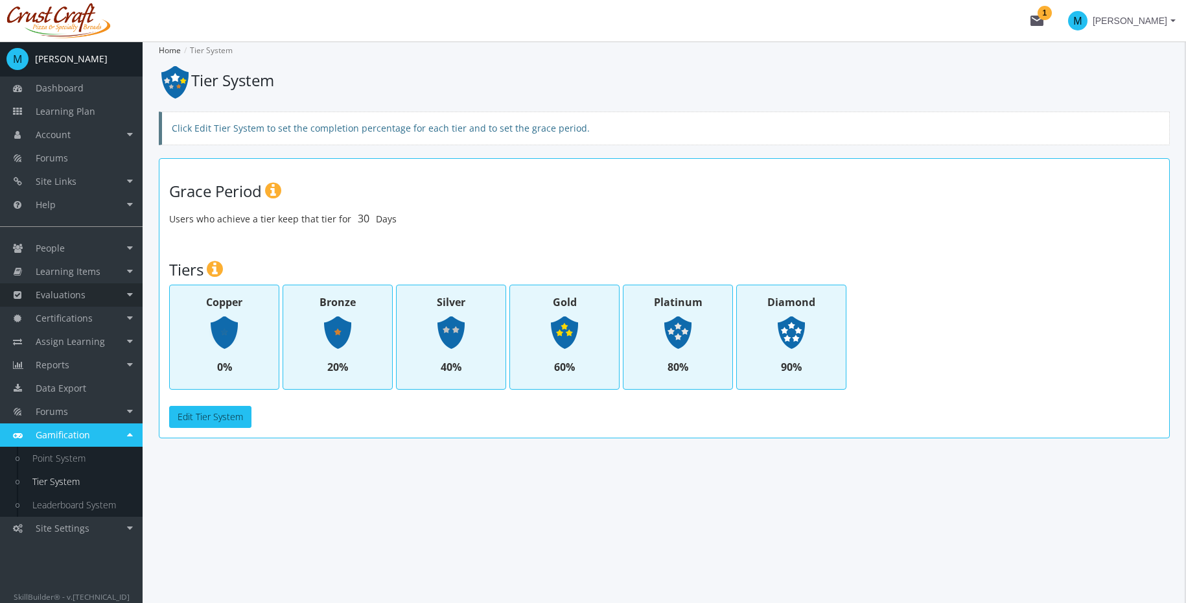
click at [60, 299] on span "Evaluations" at bounding box center [61, 294] width 50 height 12
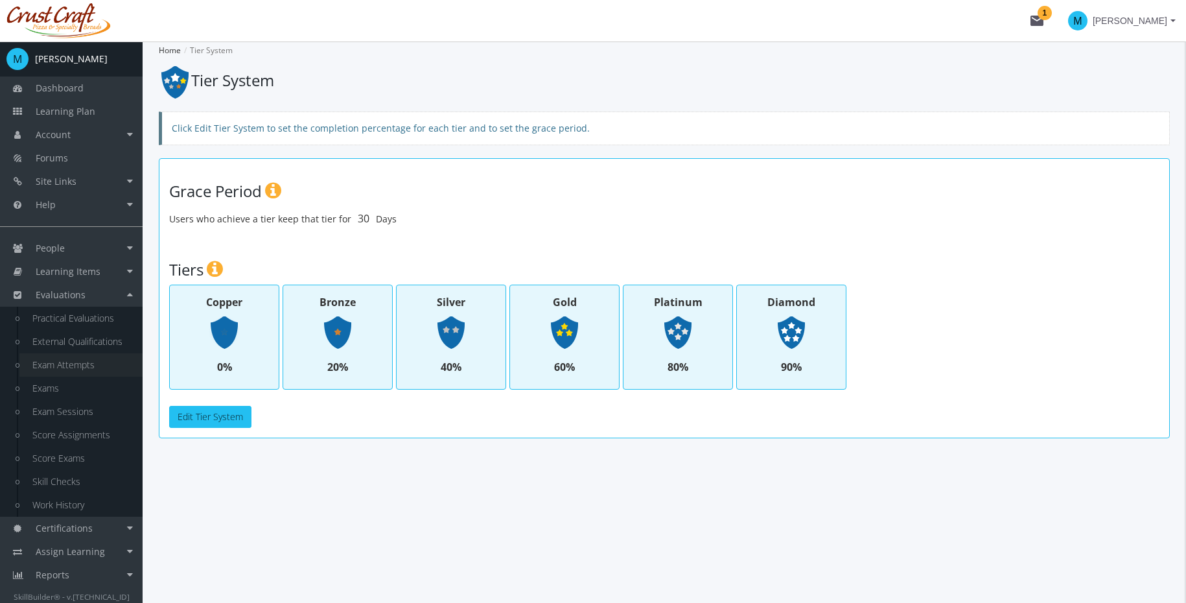
click at [65, 363] on link "Exam Attempts" at bounding box center [80, 364] width 123 height 23
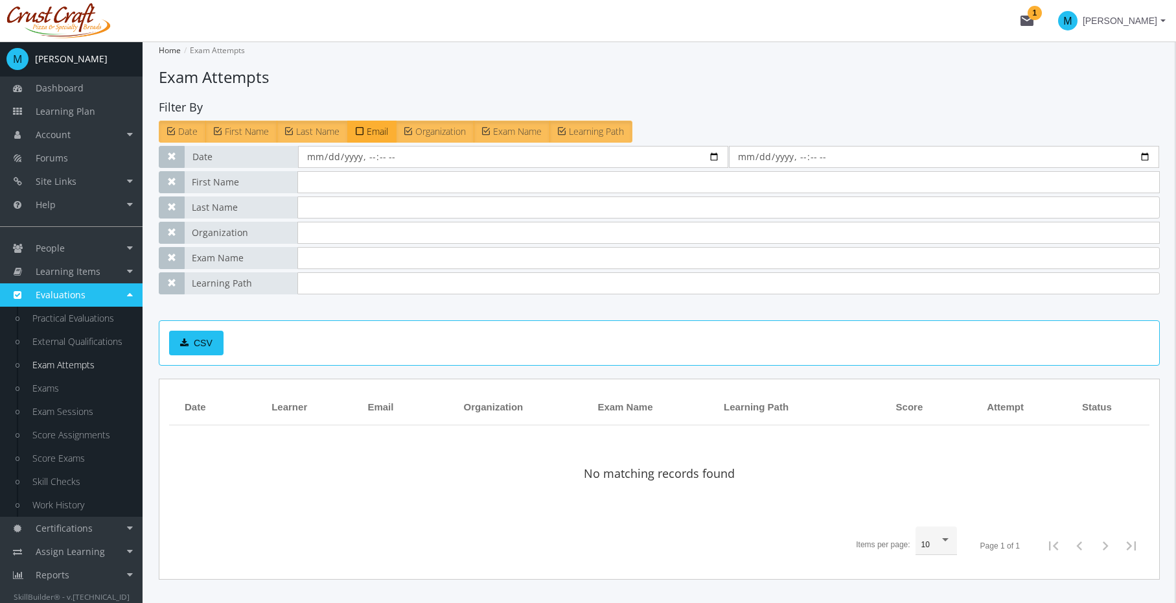
click at [65, 363] on link "Exam Attempts" at bounding box center [80, 364] width 123 height 23
